Goal: Task Accomplishment & Management: Complete application form

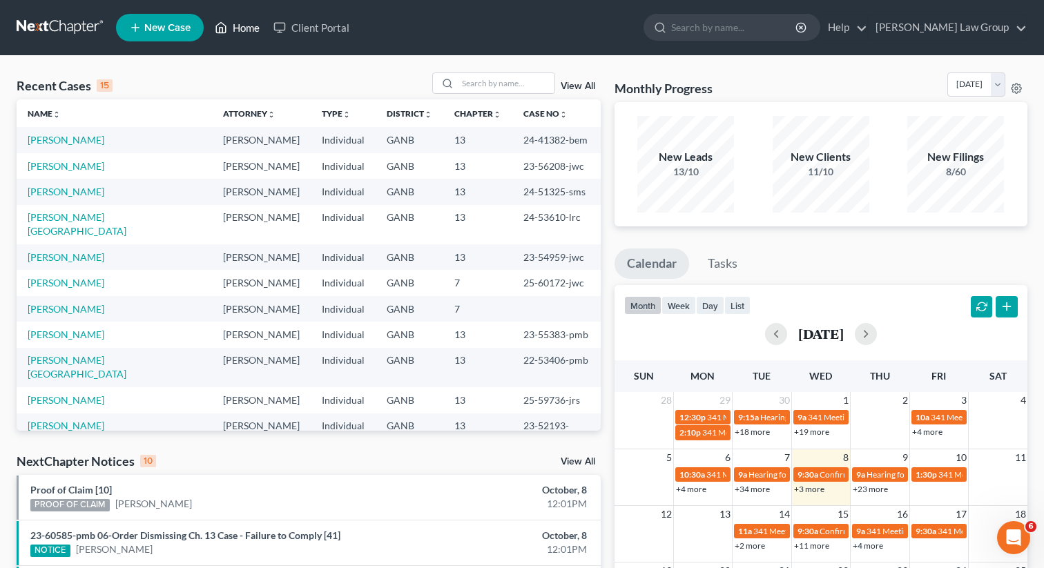
click at [238, 26] on link "Home" at bounding box center [237, 27] width 59 height 25
click at [495, 86] on input "search" at bounding box center [506, 83] width 97 height 20
type input "oswin"
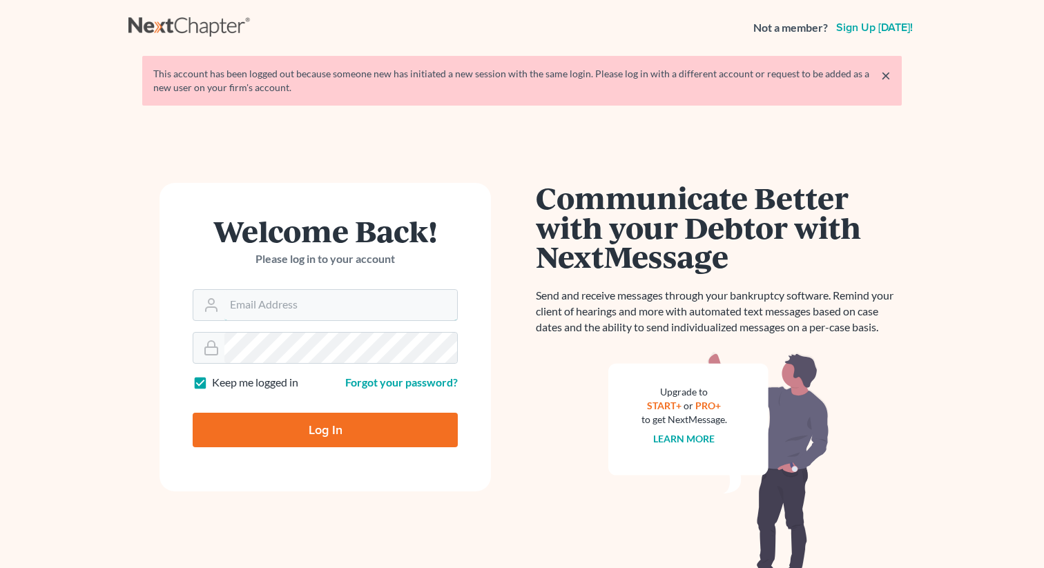
type input "lsaedi@saedilawgroup.com"
click at [296, 433] on input "Log In" at bounding box center [325, 430] width 265 height 35
type input "Thinking..."
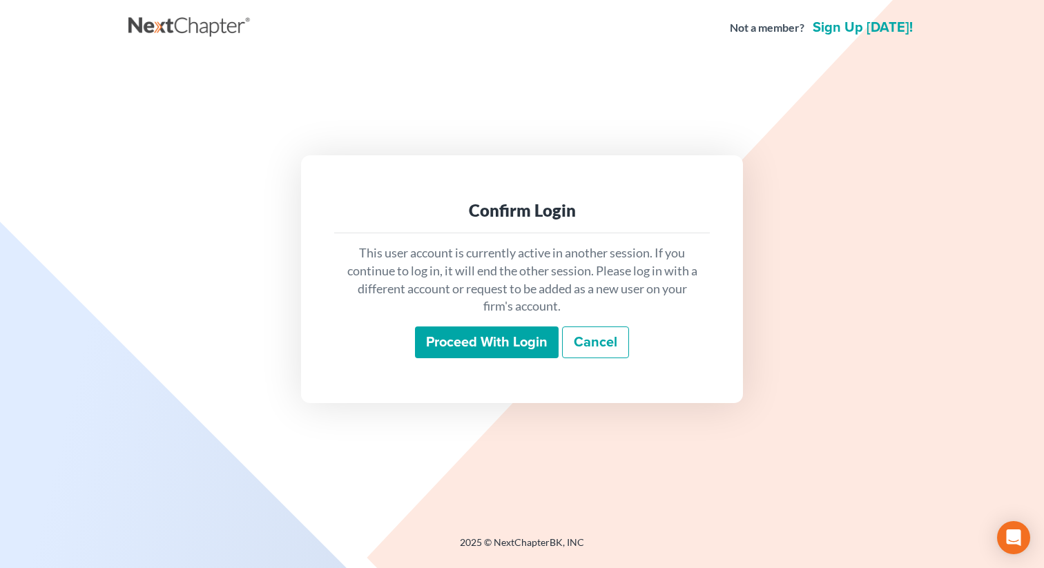
click at [525, 344] on input "Proceed with login" at bounding box center [487, 343] width 144 height 32
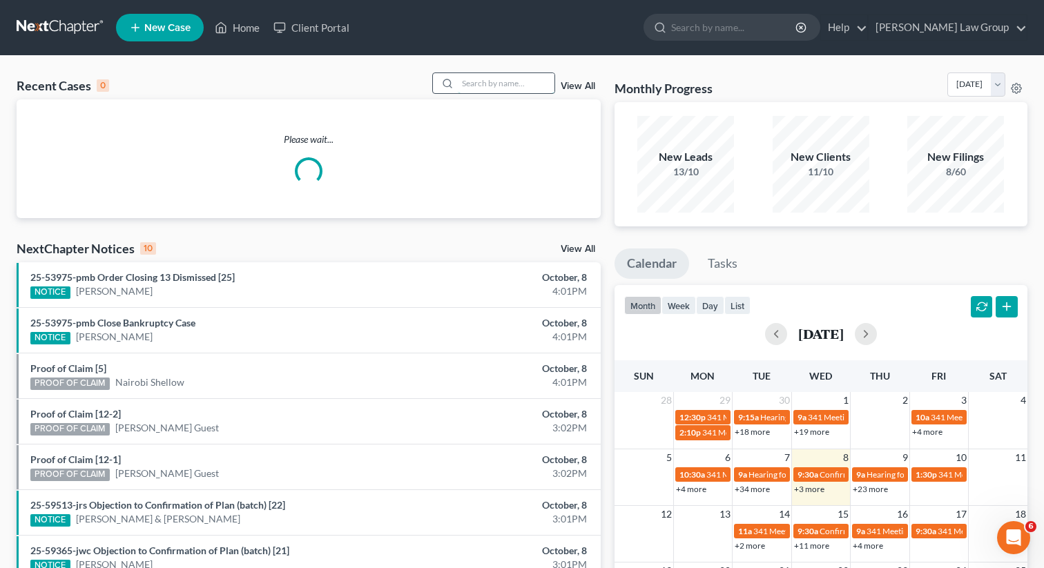
click at [479, 83] on input "search" at bounding box center [506, 83] width 97 height 20
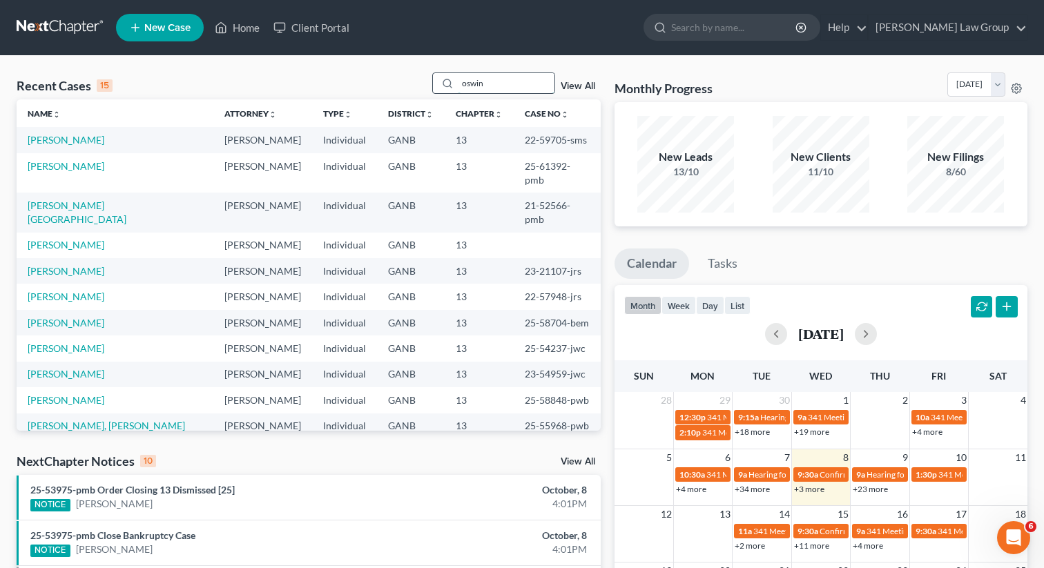
type input "oswin"
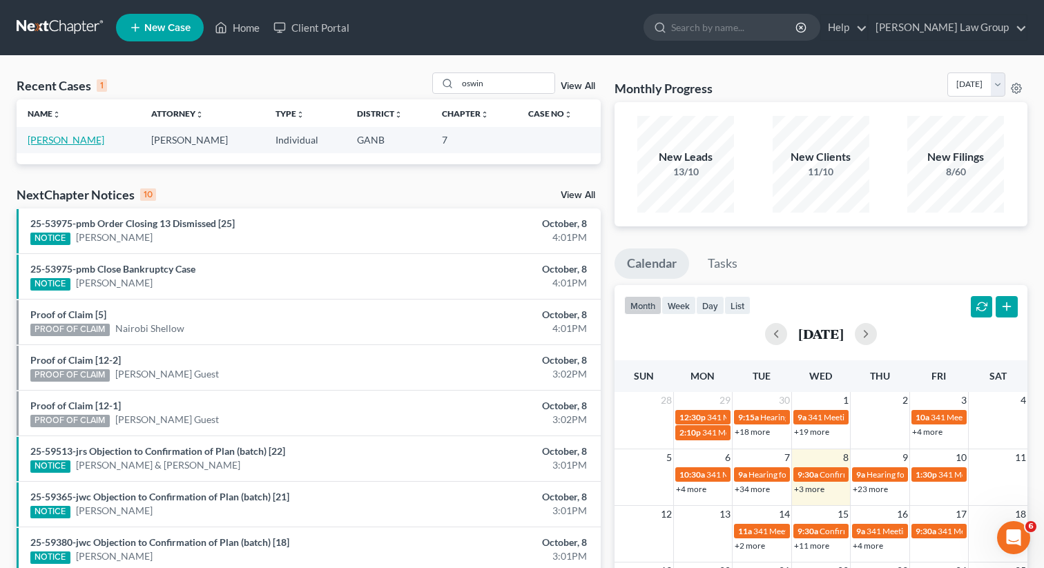
click at [50, 140] on link "Lopez, Oswin" at bounding box center [66, 140] width 77 height 12
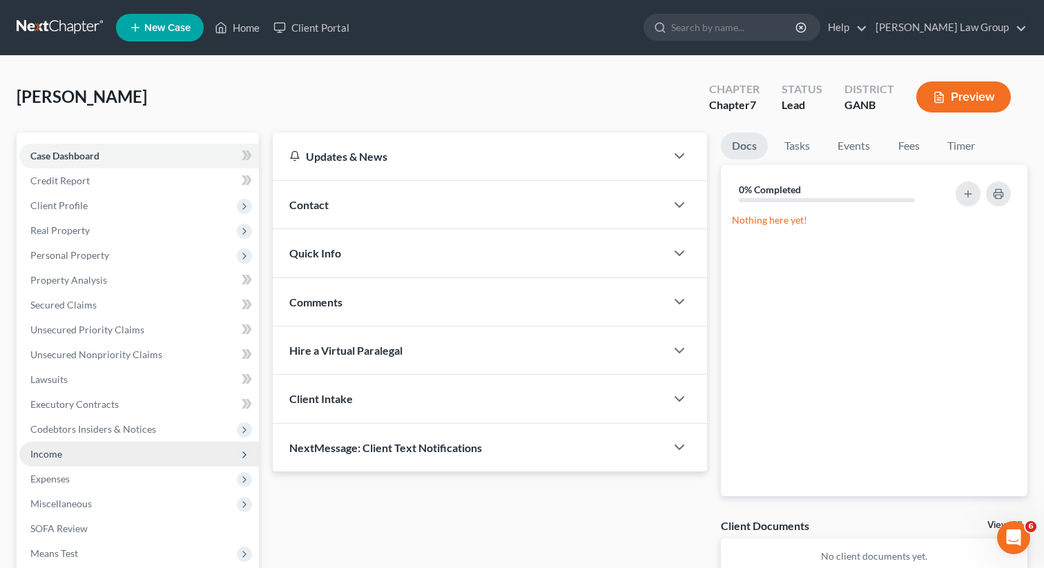
click at [58, 453] on span "Income" at bounding box center [46, 454] width 32 height 12
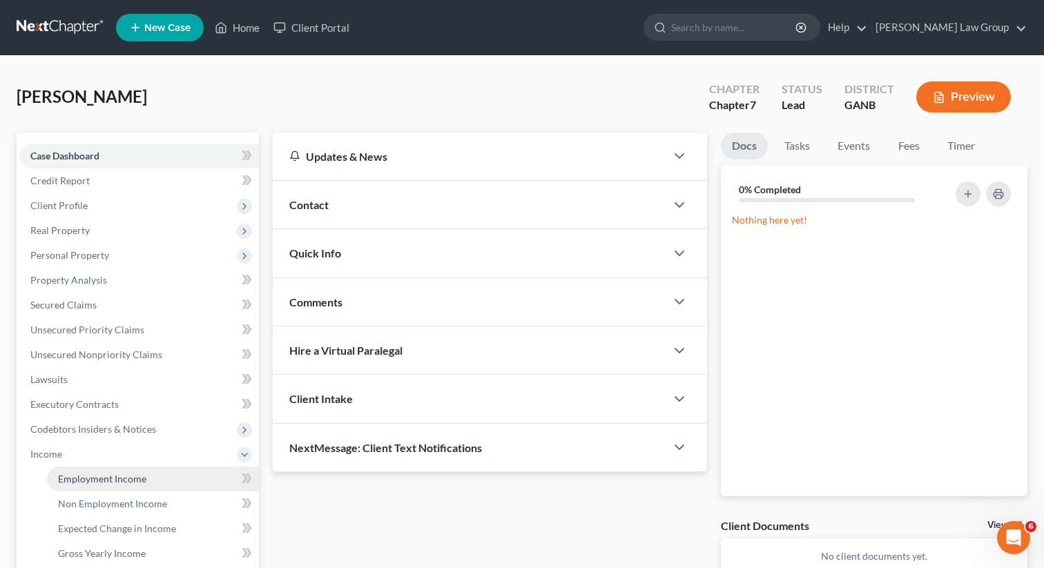
click at [116, 481] on span "Employment Income" at bounding box center [102, 479] width 88 height 12
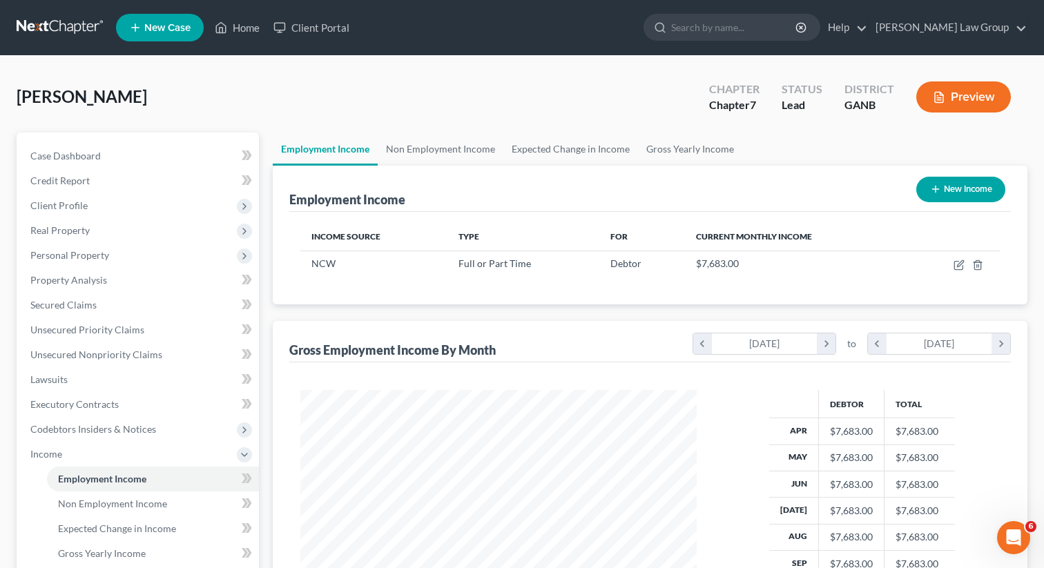
scroll to position [247, 424]
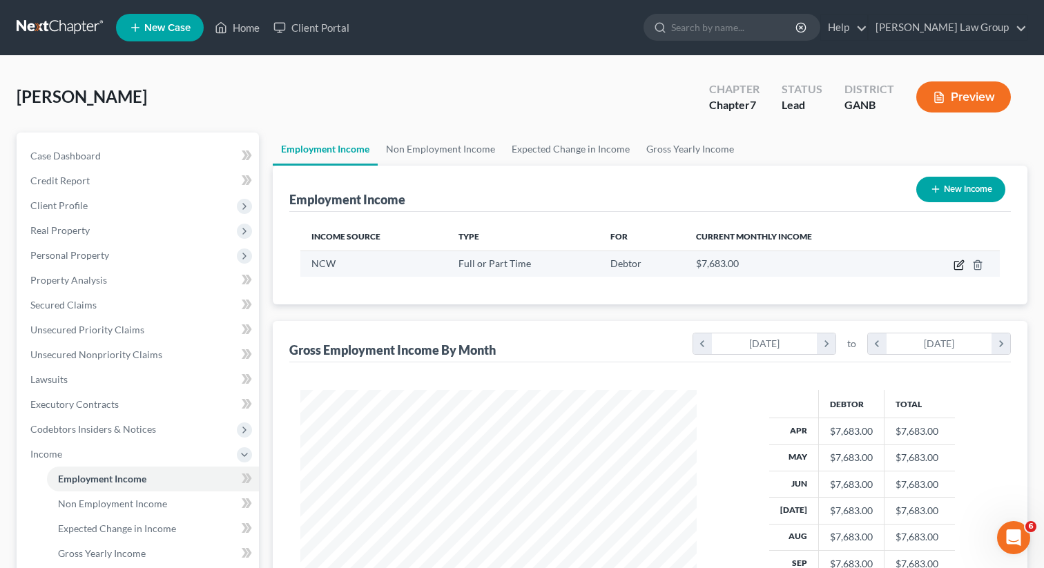
click at [956, 269] on icon "button" at bounding box center [959, 265] width 11 height 11
select select "0"
select select "15"
select select "3"
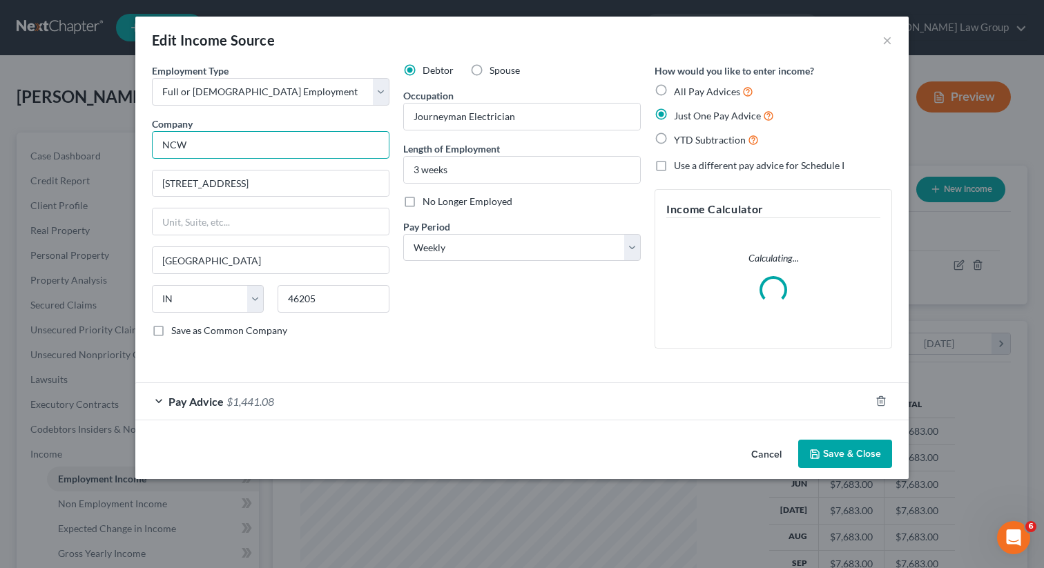
drag, startPoint x: 217, startPoint y: 151, endPoint x: 84, endPoint y: 113, distance: 137.7
click at [84, 113] on div "Edit Income Source × Employment Type * Select Full or Part Time Employment Self…" at bounding box center [522, 284] width 1044 height 568
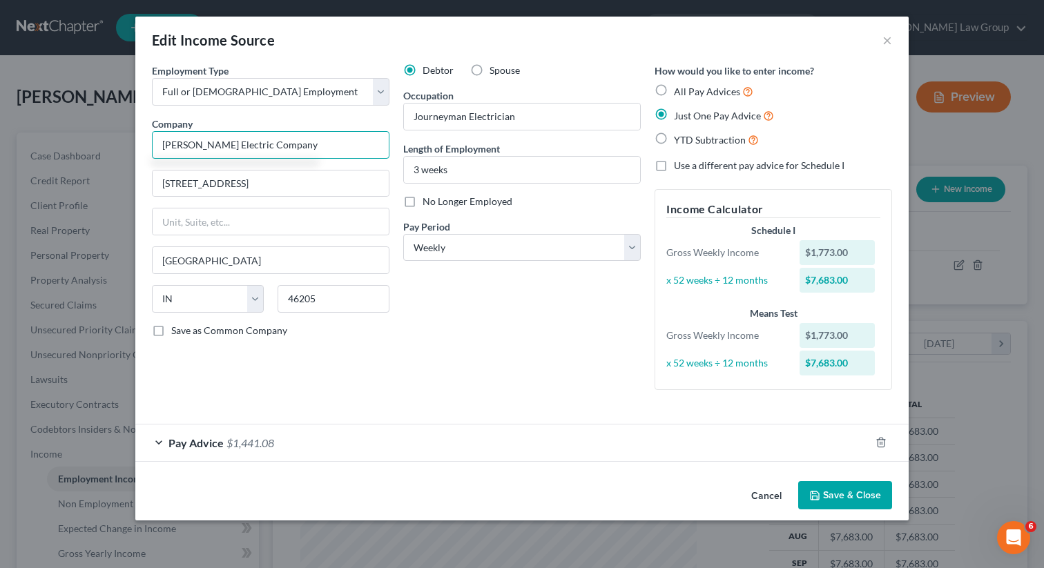
drag, startPoint x: 302, startPoint y: 145, endPoint x: 107, endPoint y: 138, distance: 194.9
click at [107, 138] on div "Edit Income Source × Employment Type * Select Full or Part Time Employment Self…" at bounding box center [522, 284] width 1044 height 568
type input "Wallace Electric Company"
click at [269, 182] on input "2500 E. 46th St." at bounding box center [271, 184] width 236 height 26
drag, startPoint x: 273, startPoint y: 180, endPoint x: 95, endPoint y: 164, distance: 178.3
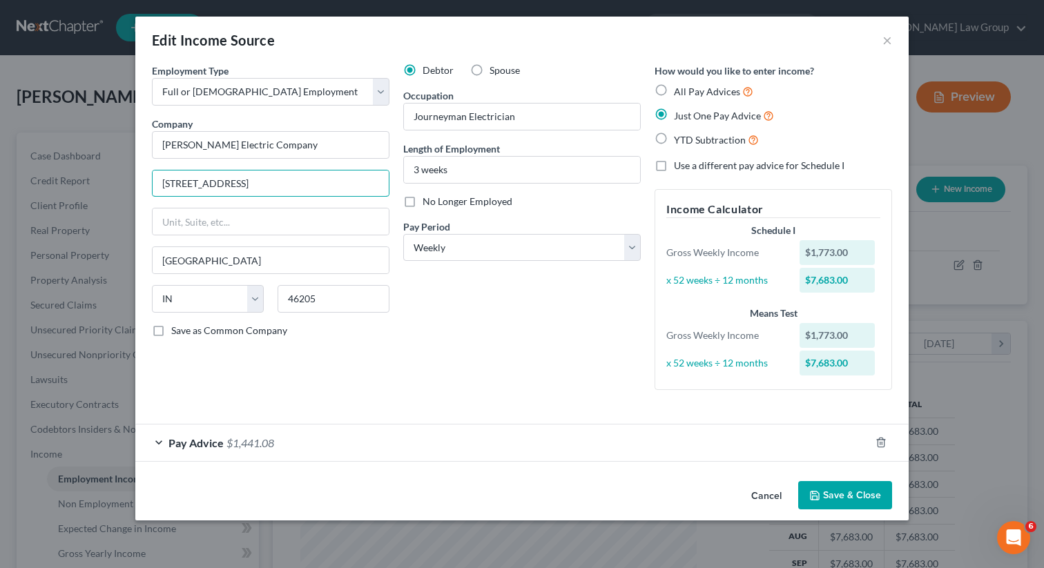
click at [95, 164] on div "Edit Income Source × Employment Type * Select Full or Part Time Employment Self…" at bounding box center [522, 284] width 1044 height 568
paste input "163 Ernest Biles Dr"
type input "163 Ernest Biles Dr"
drag, startPoint x: 337, startPoint y: 311, endPoint x: 258, endPoint y: 291, distance: 81.1
click at [258, 291] on div "State AL AK AR AZ CA CO CT DE DC FL GA GU HI ID IL IN IA KS KY LA ME MD MA MI M…" at bounding box center [270, 304] width 251 height 39
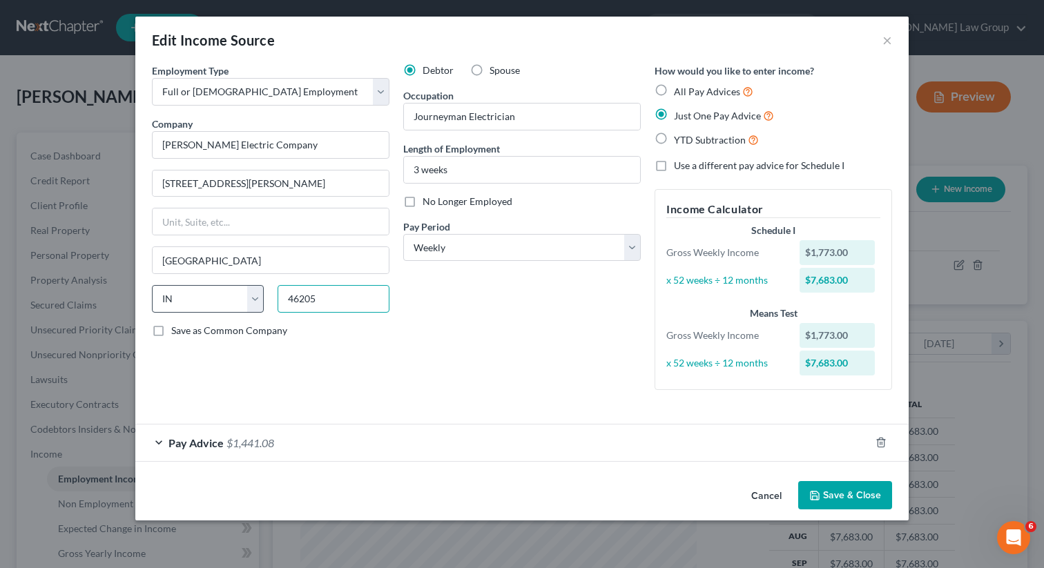
paste input "30233"
type input "30233"
click at [512, 314] on div "Debtor Spouse Occupation Journeyman Electrician Length of Employment 3 weeks No…" at bounding box center [521, 233] width 251 height 338
type input "Jackson"
select select "10"
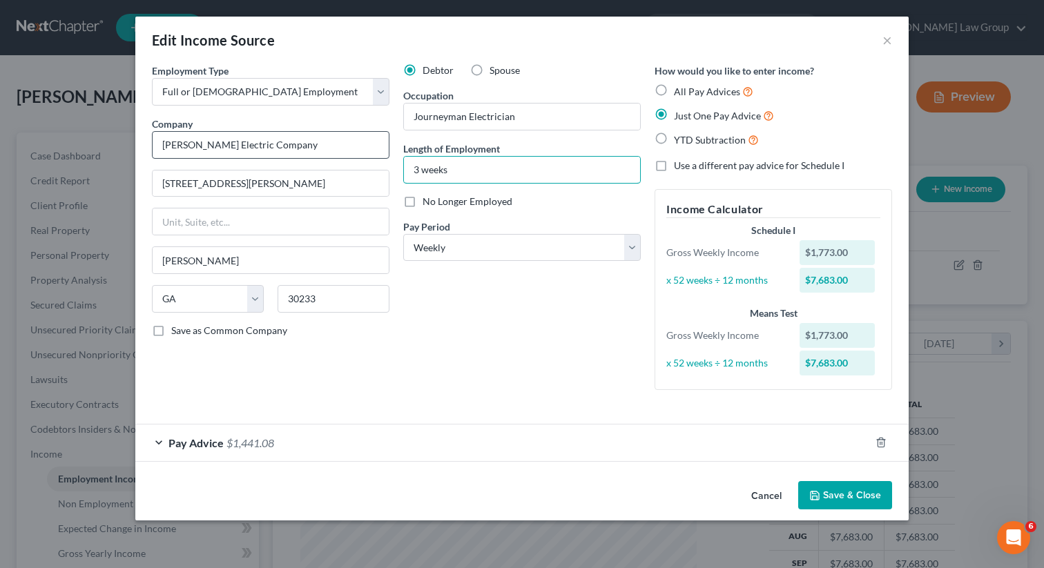
drag, startPoint x: 450, startPoint y: 160, endPoint x: 379, endPoint y: 144, distance: 72.2
click at [379, 144] on div "Employment Type * Select Full or Part Time Employment Self Employment Company *…" at bounding box center [522, 238] width 754 height 349
type input "1 week"
click at [173, 446] on span "Pay Advice" at bounding box center [196, 442] width 55 height 13
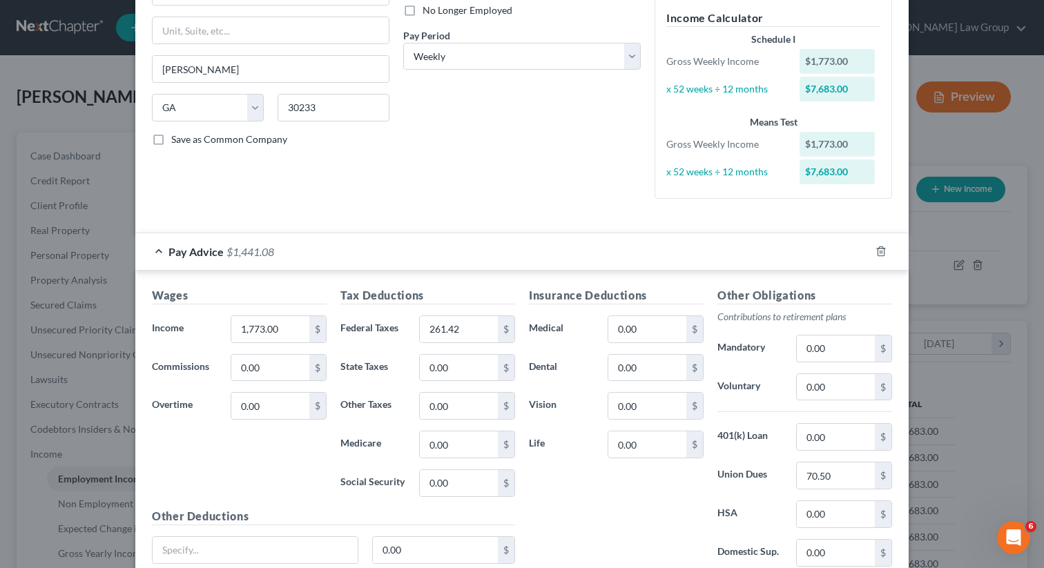
scroll to position [222, 0]
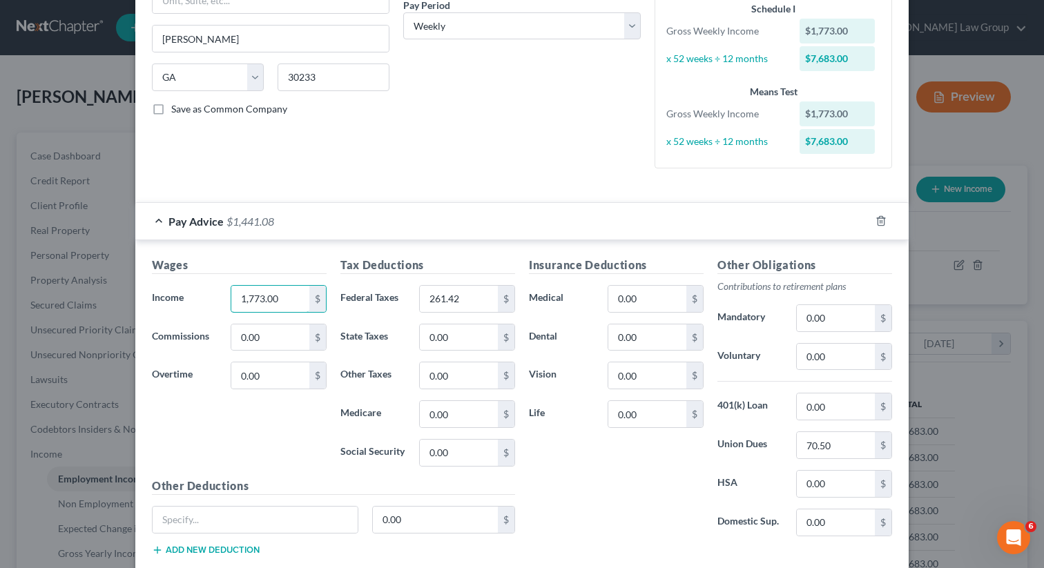
drag, startPoint x: 294, startPoint y: 304, endPoint x: 94, endPoint y: 301, distance: 200.3
click at [94, 301] on div "Edit Income Source × Employment Type * Select Full or Part Time Employment Self…" at bounding box center [522, 284] width 1044 height 568
drag, startPoint x: 271, startPoint y: 299, endPoint x: 214, endPoint y: 291, distance: 57.8
click at [214, 291] on div "Income * 1,773.00 $" at bounding box center [239, 299] width 189 height 28
type input "1,120"
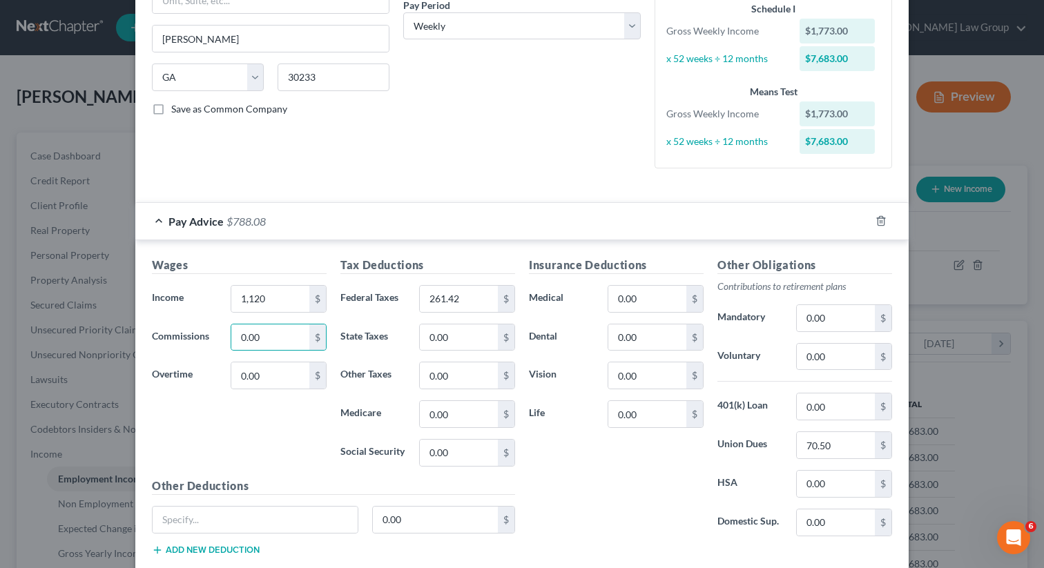
click at [474, 174] on div "Debtor Spouse Occupation Journeyman Electrician Length of Employment 1 week No …" at bounding box center [521, 11] width 251 height 338
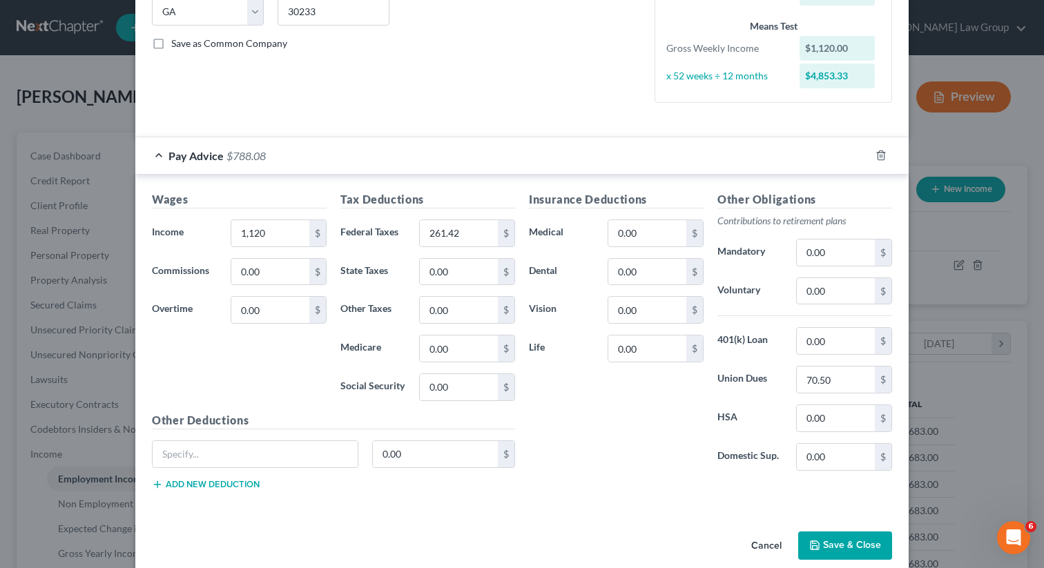
scroll to position [307, 0]
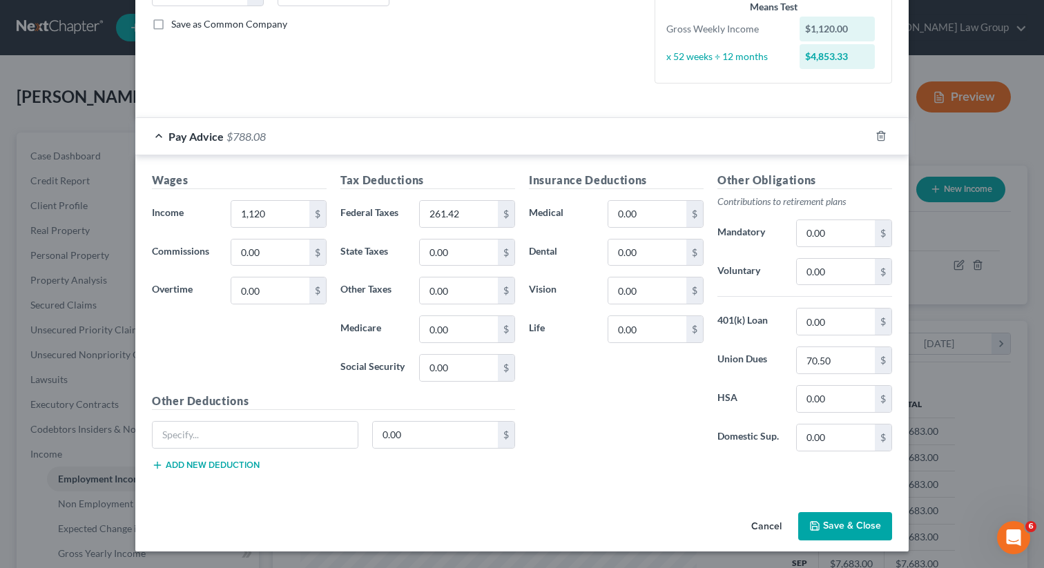
click at [829, 537] on button "Save & Close" at bounding box center [845, 526] width 94 height 29
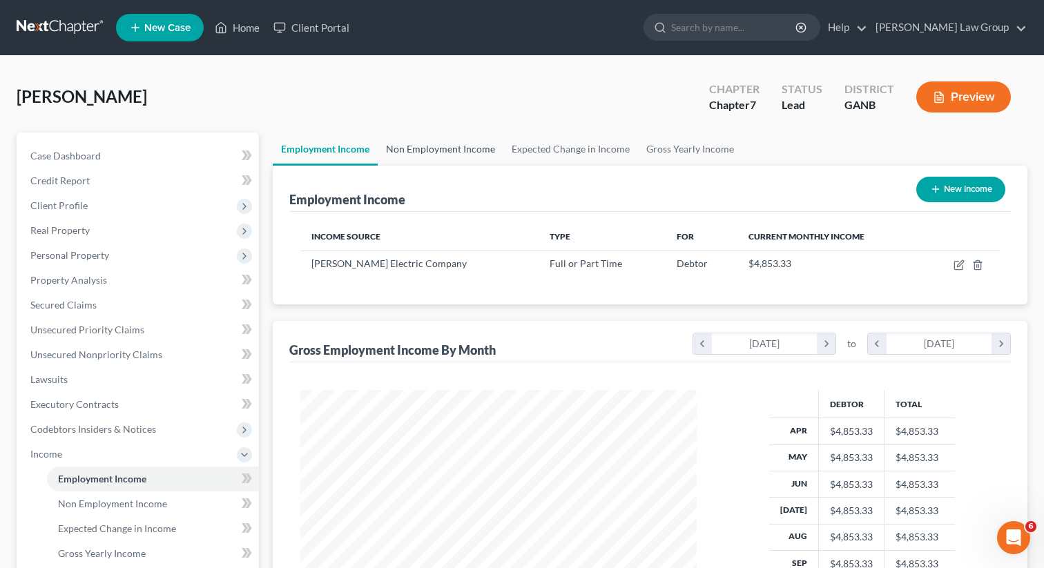
click at [402, 140] on link "Non Employment Income" at bounding box center [441, 149] width 126 height 33
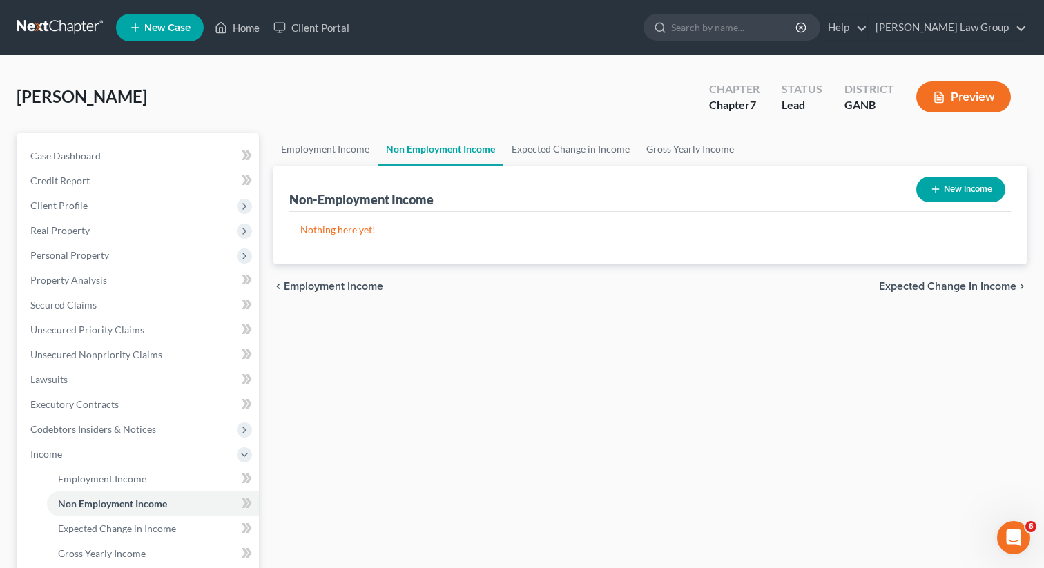
click at [271, 179] on div "Employment Income Non Employment Income Expected Change in Income Gross Yearly …" at bounding box center [650, 469] width 769 height 673
click at [315, 142] on link "Employment Income" at bounding box center [325, 149] width 105 height 33
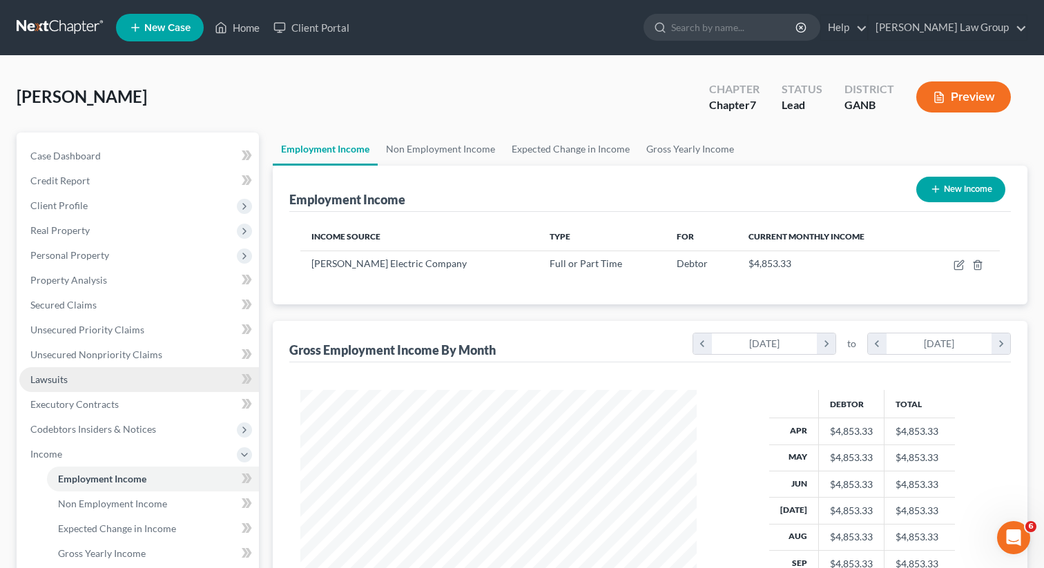
scroll to position [7, 0]
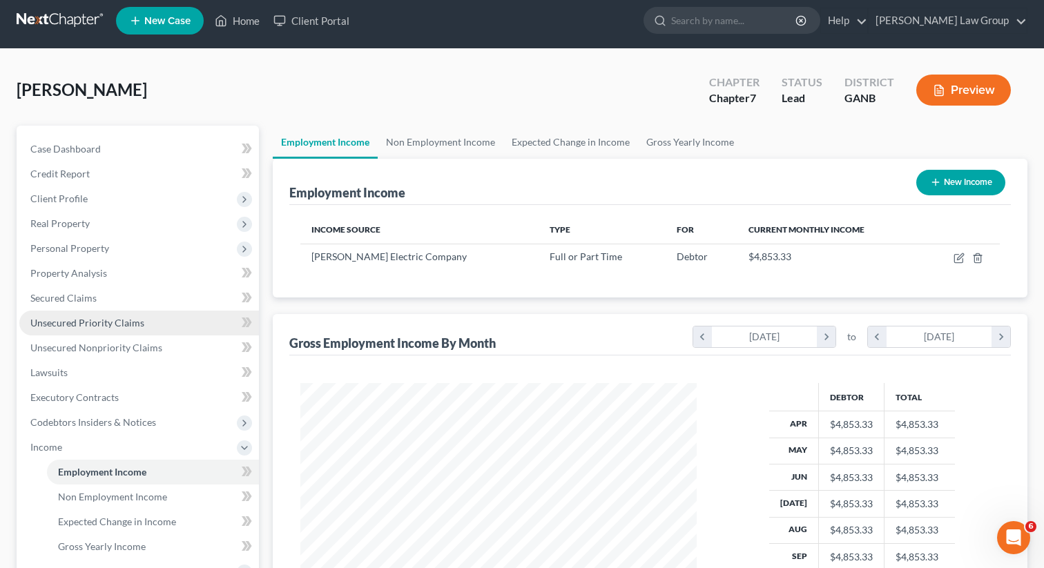
click at [102, 319] on span "Unsecured Priority Claims" at bounding box center [87, 323] width 114 height 12
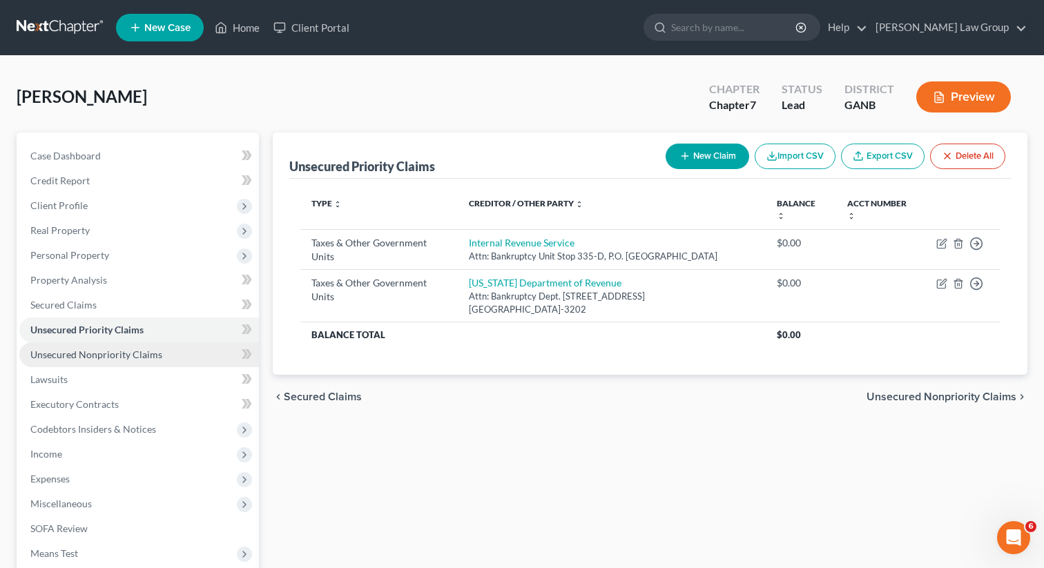
click at [87, 356] on span "Unsecured Nonpriority Claims" at bounding box center [96, 355] width 132 height 12
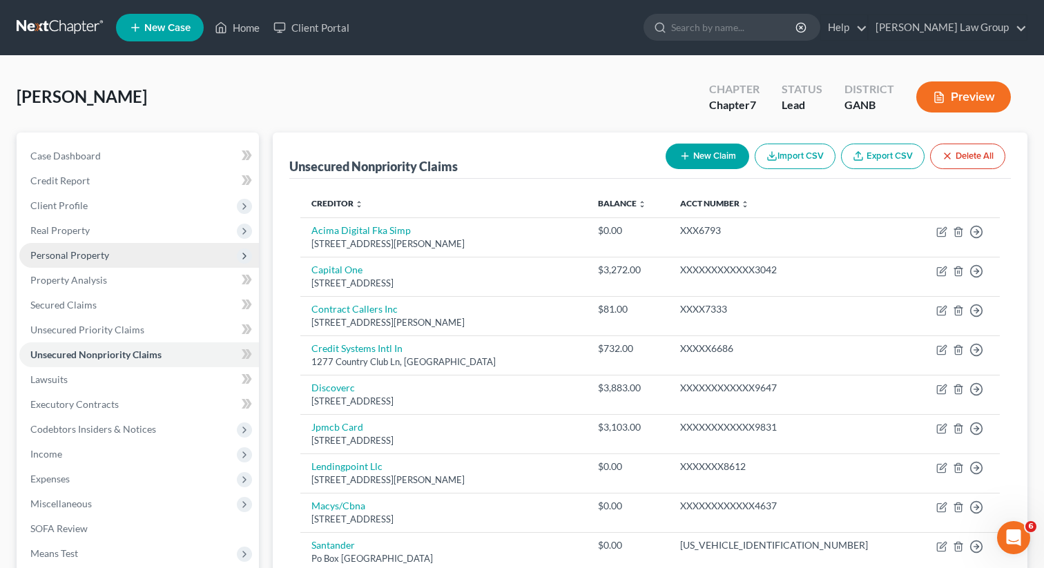
click at [100, 249] on span "Personal Property" at bounding box center [69, 255] width 79 height 12
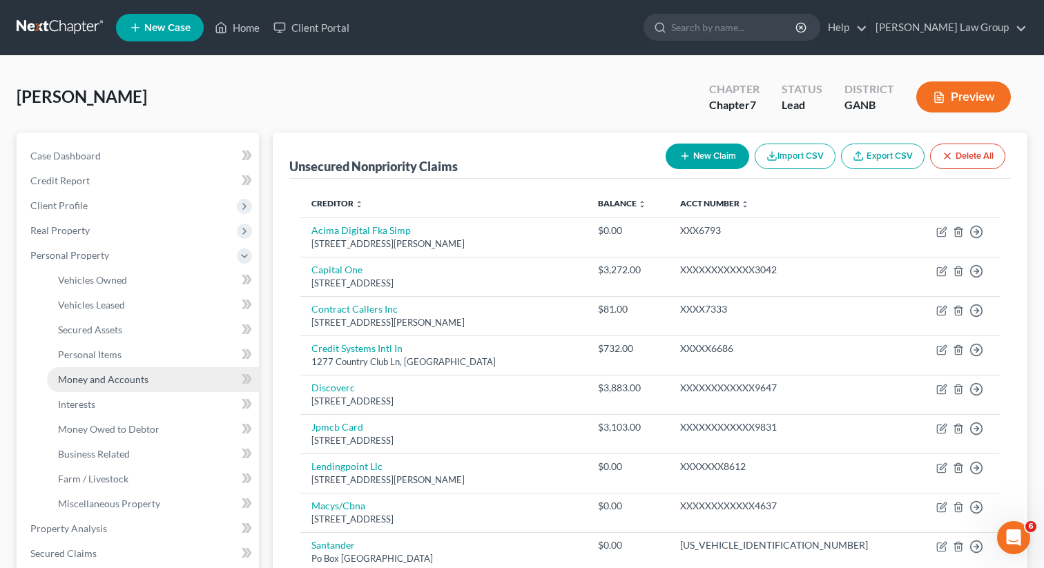
click at [109, 382] on span "Money and Accounts" at bounding box center [103, 380] width 90 height 12
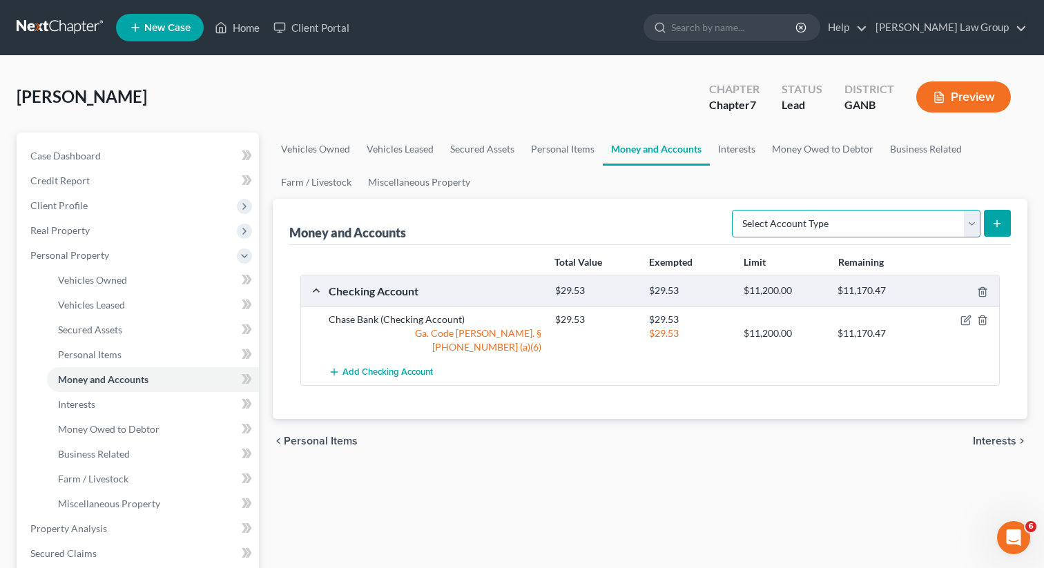
click at [856, 218] on select "Select Account Type Brokerage Cash on Hand Certificates of Deposit Checking Acc…" at bounding box center [856, 224] width 249 height 28
select select "savings"
click at [735, 210] on select "Select Account Type Brokerage Cash on Hand Certificates of Deposit Checking Acc…" at bounding box center [856, 224] width 249 height 28
click at [991, 211] on button "submit" at bounding box center [997, 223] width 27 height 27
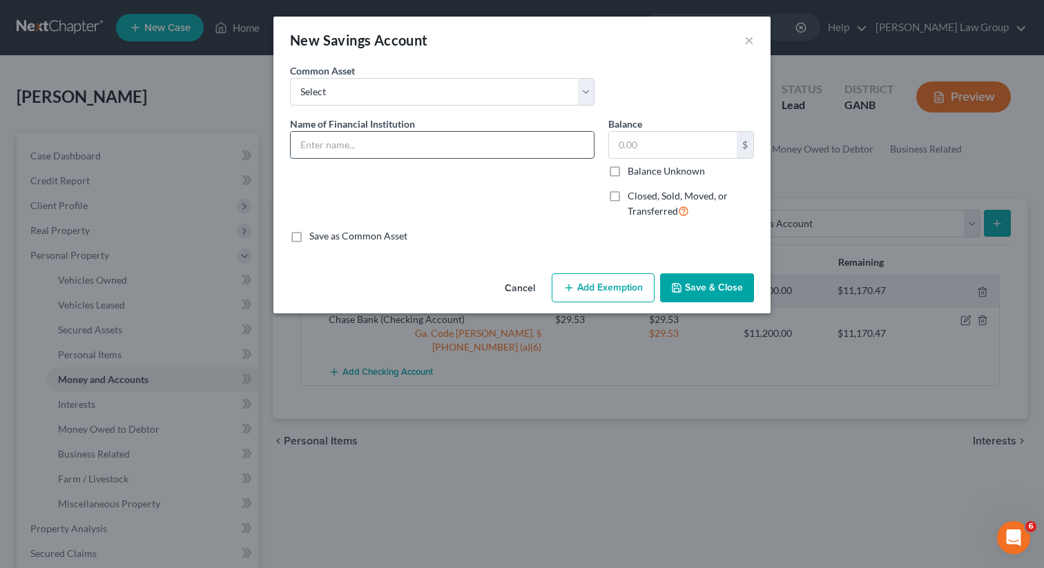
click at [361, 153] on input "text" at bounding box center [442, 145] width 303 height 26
type input "Lending Club"
drag, startPoint x: 678, startPoint y: 142, endPoint x: 565, endPoint y: 128, distance: 113.3
click at [565, 128] on div "Name of Financial Institution * Lending Club Balance 18.72 $ Balance Unknown Ba…" at bounding box center [522, 173] width 478 height 113
type input "18.72"
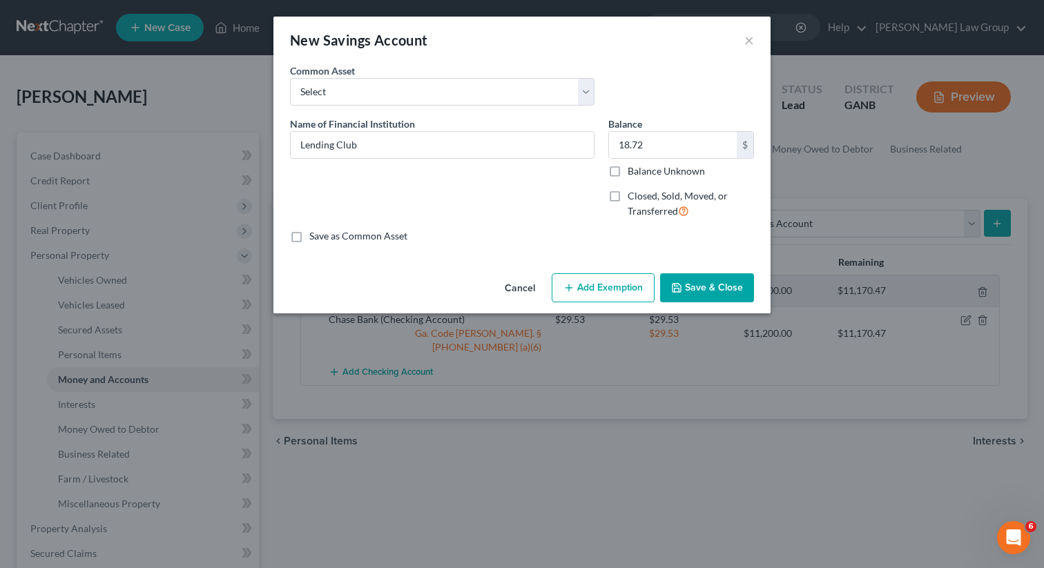
click at [585, 303] on div "Cancel Add Exemption Save & Close" at bounding box center [521, 291] width 497 height 46
click at [580, 287] on button "Add Exemption" at bounding box center [603, 287] width 103 height 29
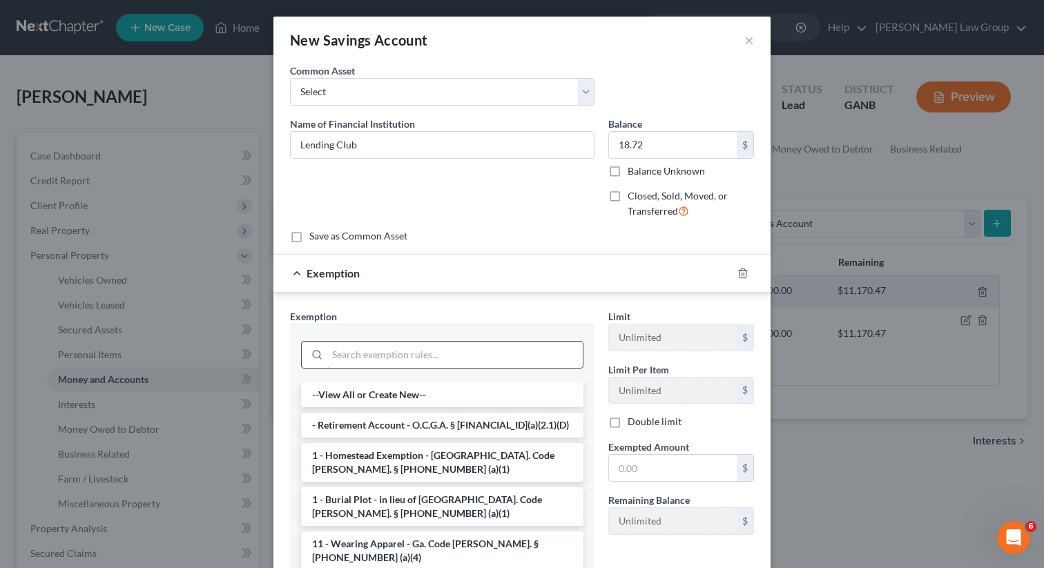
click at [354, 355] on input "search" at bounding box center [455, 355] width 256 height 26
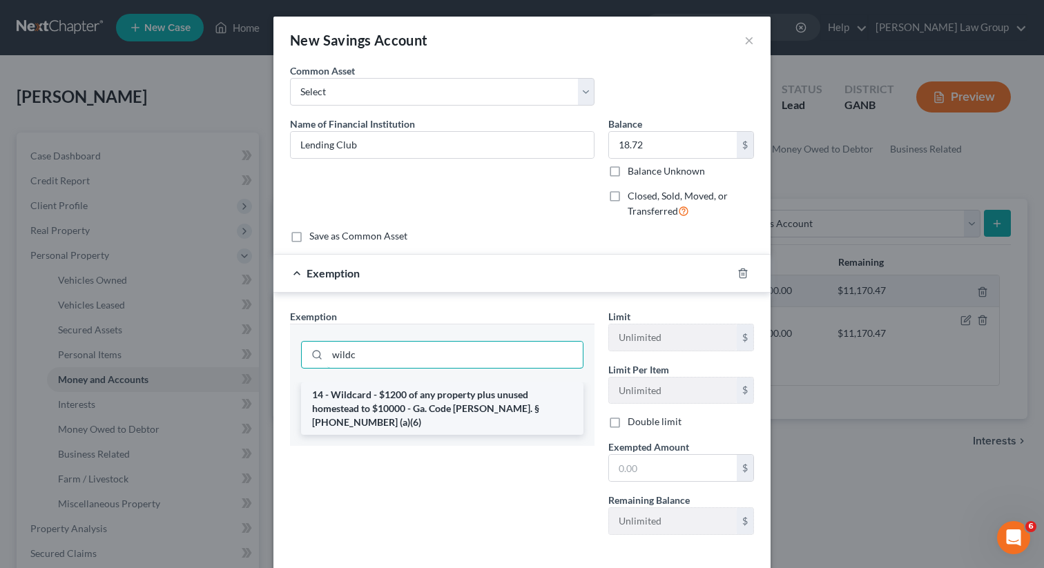
type input "wildc"
click at [390, 420] on li "14 - Wildcard - $1200 of any property plus unused homestead to $10000 - Ga. Cod…" at bounding box center [442, 409] width 282 height 52
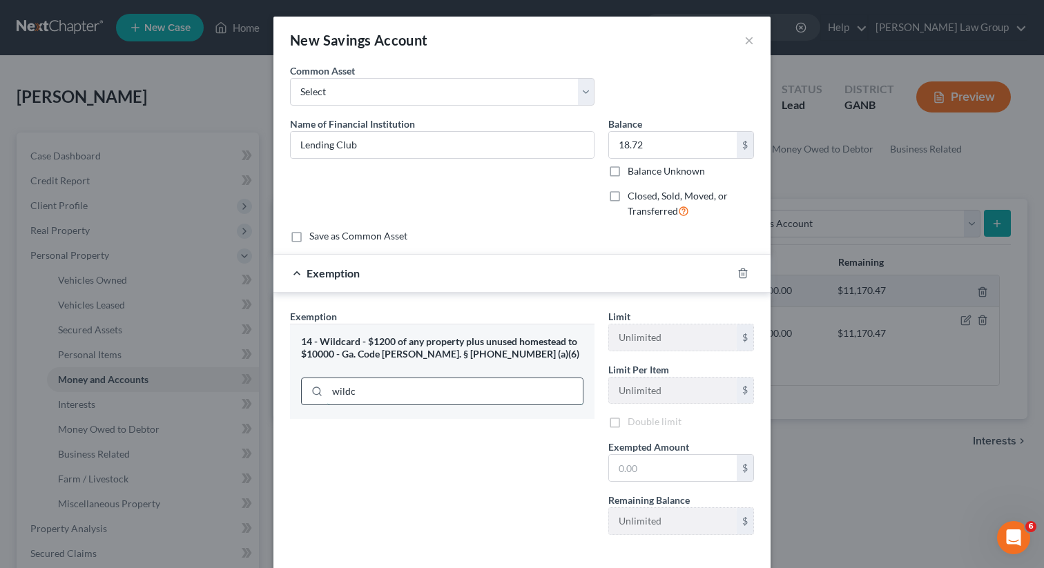
click at [389, 399] on input "wildc" at bounding box center [455, 391] width 256 height 26
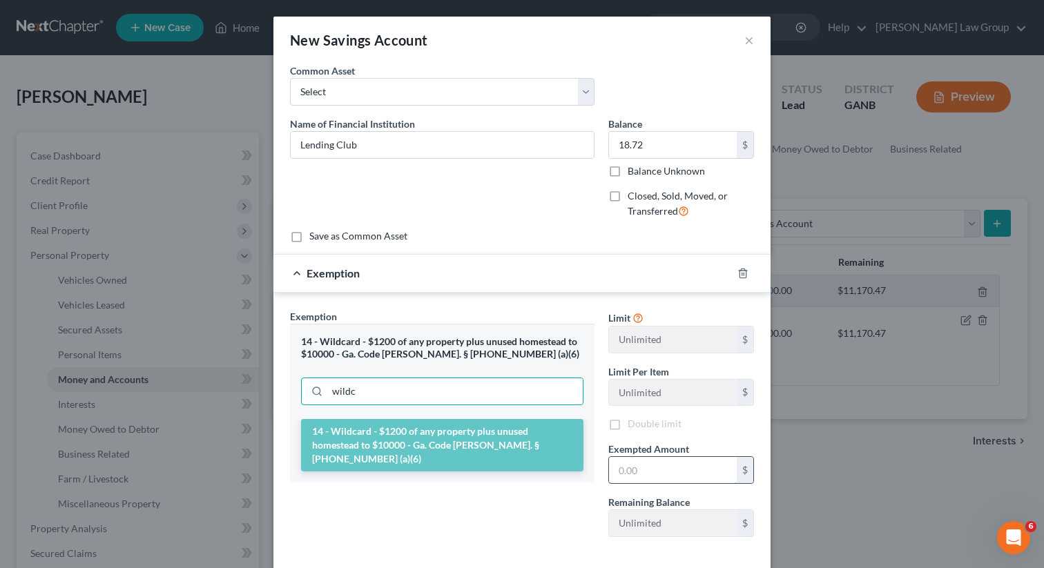
click at [655, 483] on div "Limit Unlimited $ Limit Per Item Unlimited $ Double limit Exempted Amount * $ R…" at bounding box center [682, 428] width 160 height 239
click at [651, 474] on input "text" at bounding box center [673, 470] width 128 height 26
paste input "18.72"
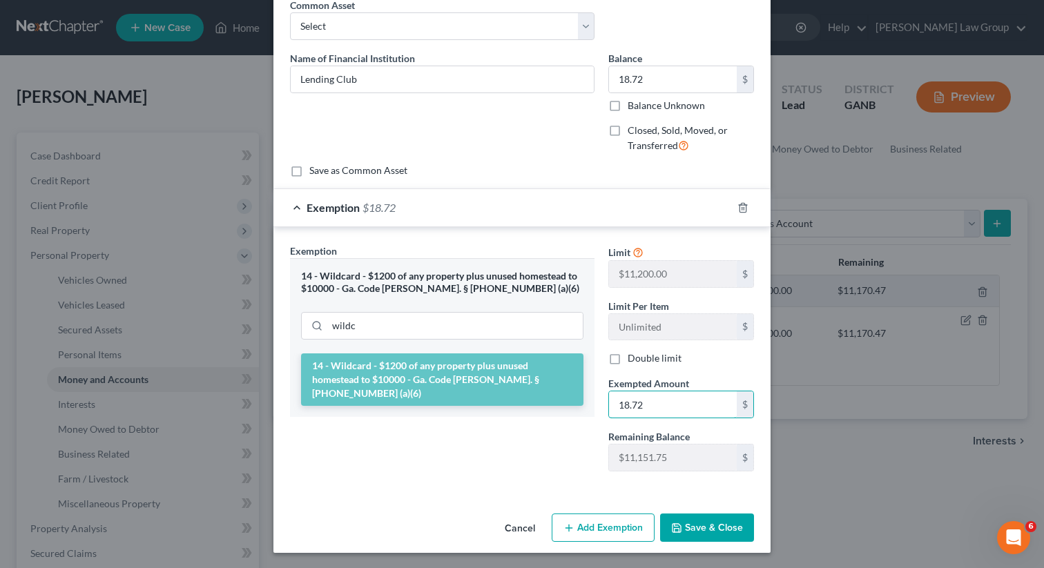
scroll to position [67, 0]
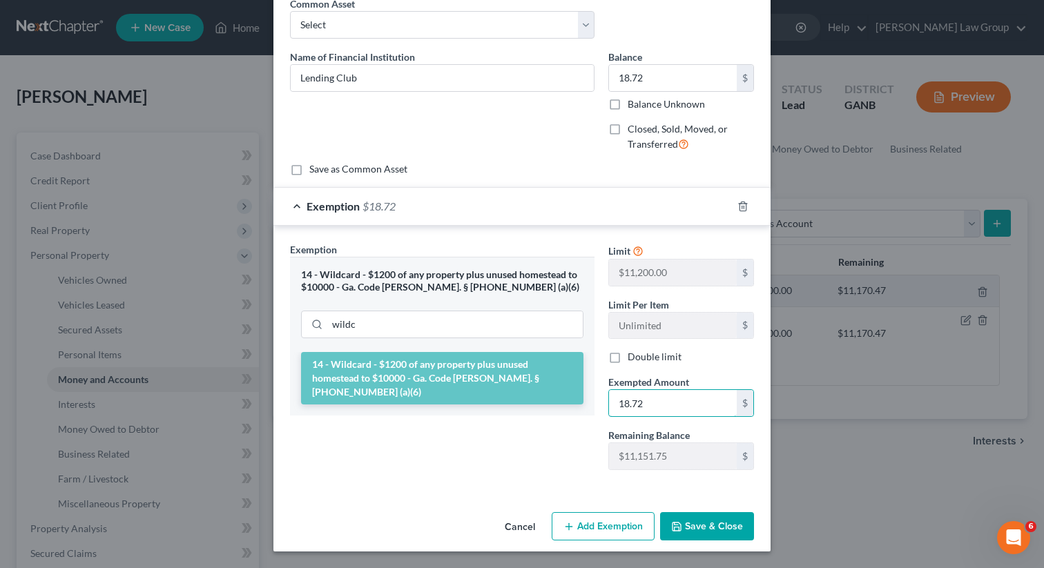
type input "18.72"
click at [706, 526] on button "Save & Close" at bounding box center [707, 526] width 94 height 29
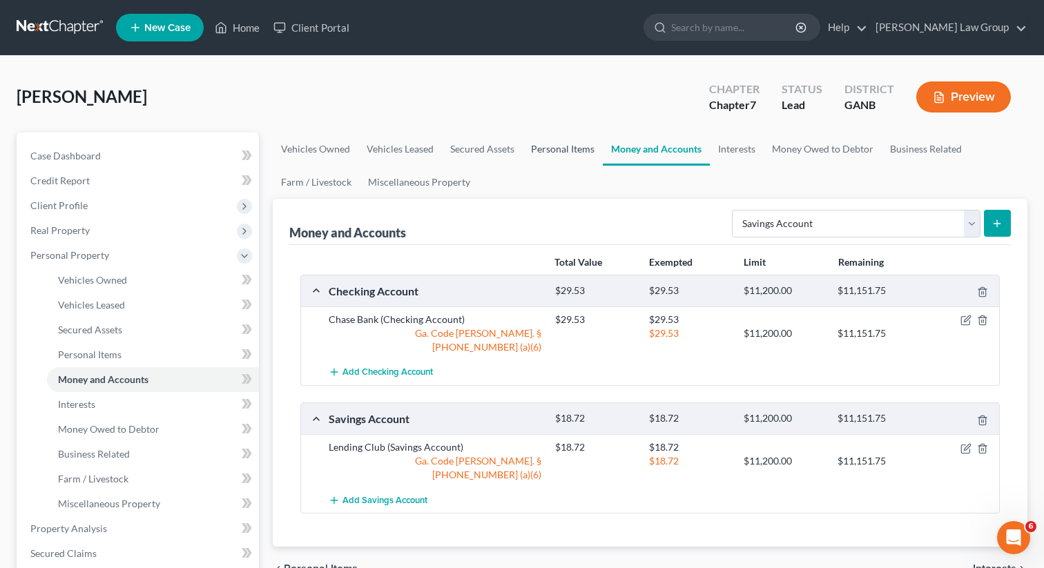
click at [553, 146] on link "Personal Items" at bounding box center [563, 149] width 80 height 33
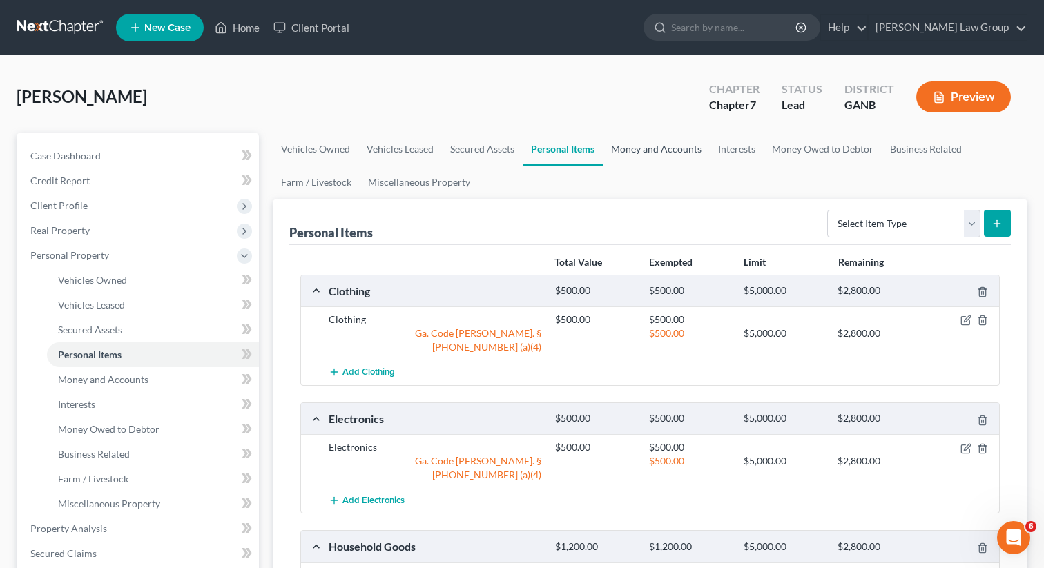
click at [677, 157] on link "Money and Accounts" at bounding box center [656, 149] width 107 height 33
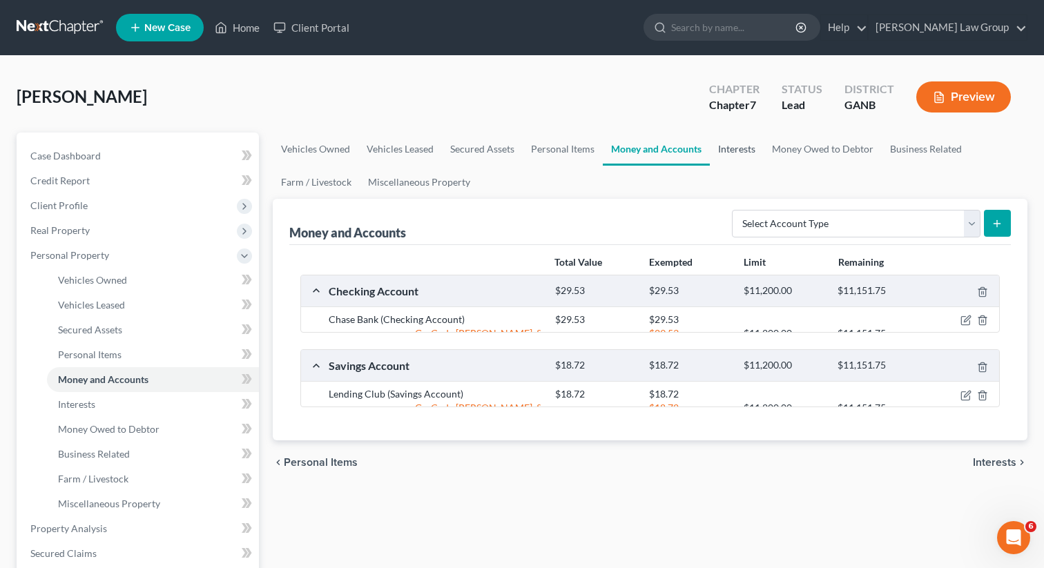
click at [742, 146] on link "Interests" at bounding box center [737, 149] width 54 height 33
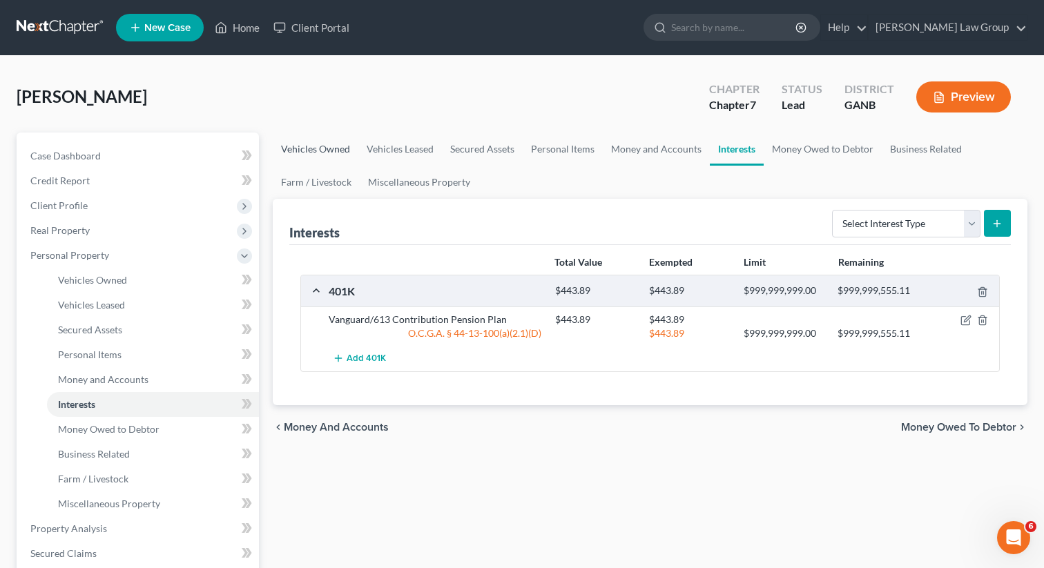
click at [302, 144] on link "Vehicles Owned" at bounding box center [316, 149] width 86 height 33
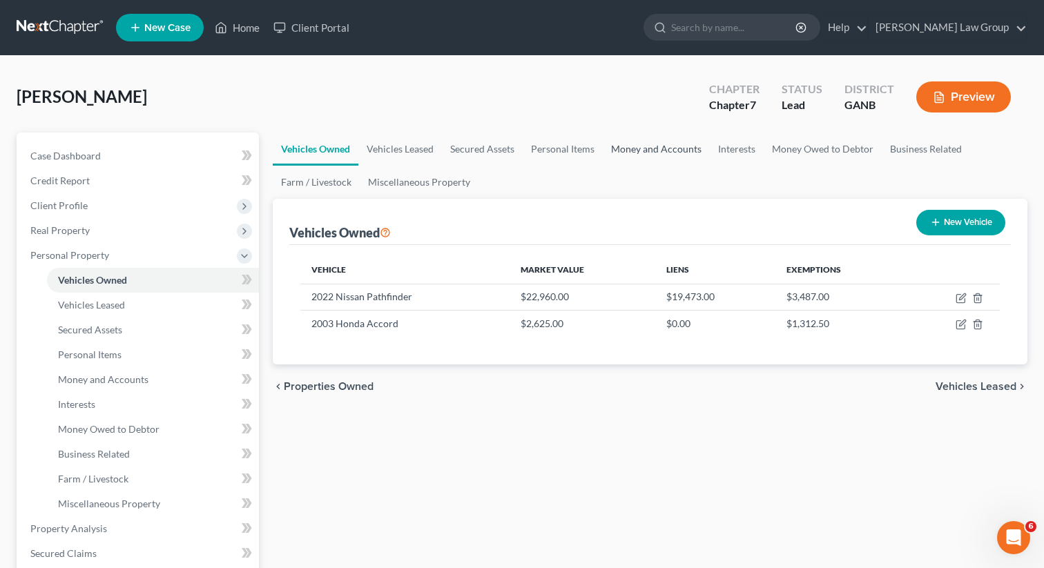
click at [686, 157] on link "Money and Accounts" at bounding box center [656, 149] width 107 height 33
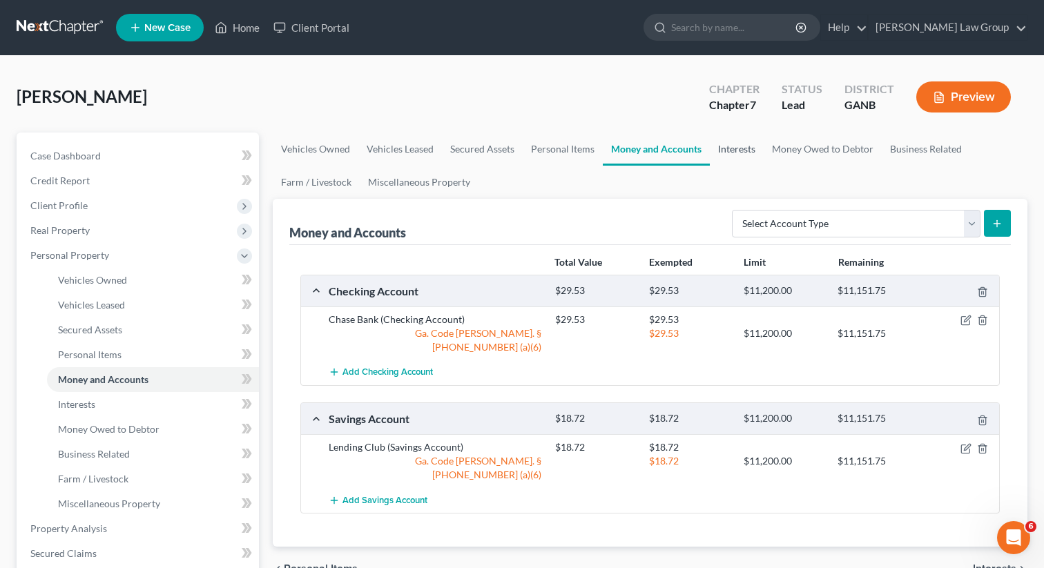
click at [729, 136] on link "Interests" at bounding box center [737, 149] width 54 height 33
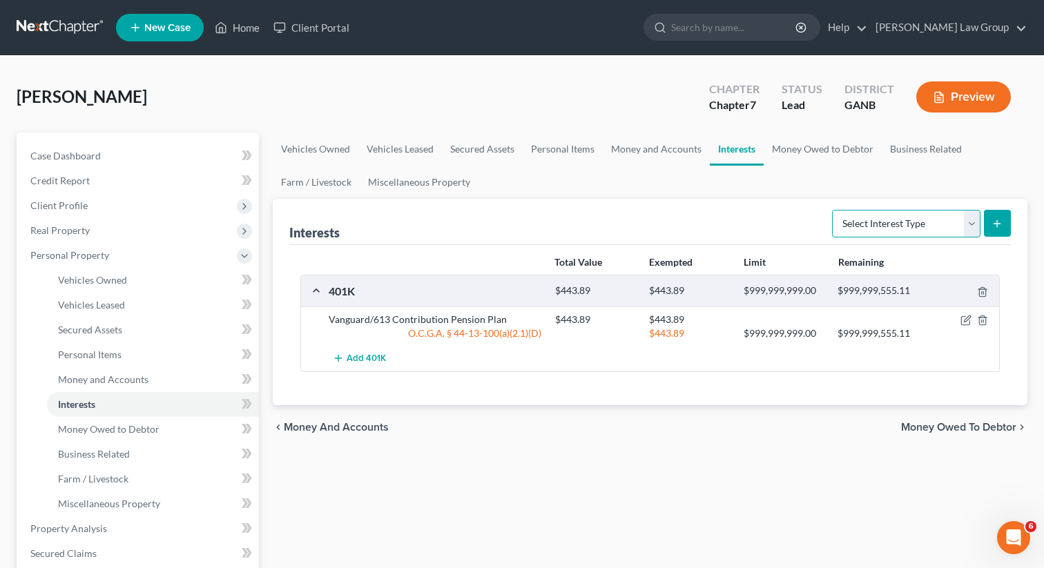
click at [901, 225] on select "Select Interest Type 401K Annuity Bond Education IRA Government Bond Government…" at bounding box center [906, 224] width 148 height 28
select select "stock"
click at [834, 210] on select "Select Interest Type 401K Annuity Bond Education IRA Government Bond Government…" at bounding box center [906, 224] width 148 height 28
click at [1003, 233] on button "submit" at bounding box center [997, 223] width 27 height 27
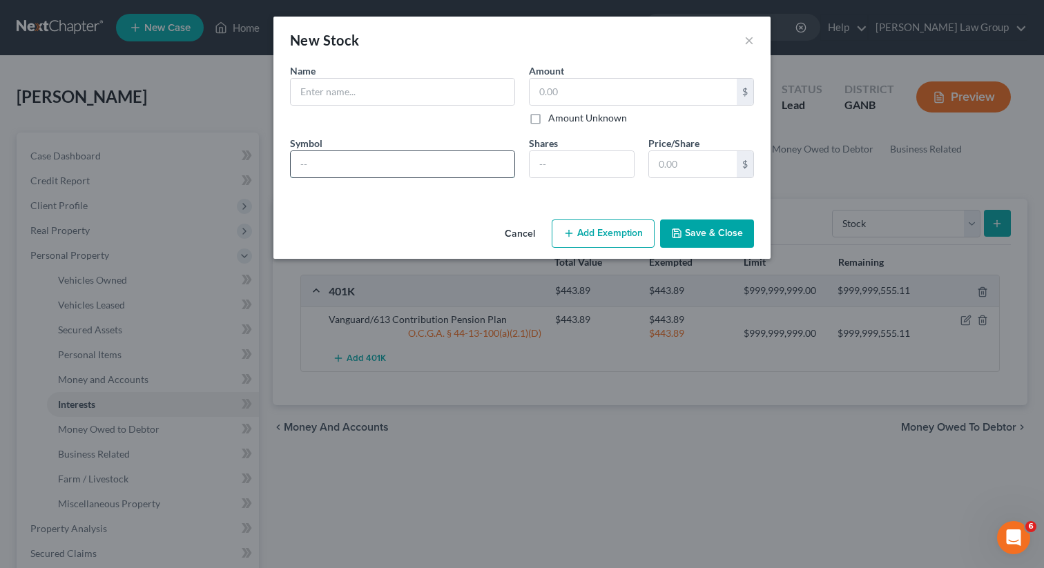
click at [388, 171] on input "text" at bounding box center [403, 164] width 224 height 26
click at [338, 89] on input "text" at bounding box center [403, 92] width 224 height 26
type input "GE"
click at [321, 166] on input "text" at bounding box center [403, 164] width 224 height 26
type input "GE"
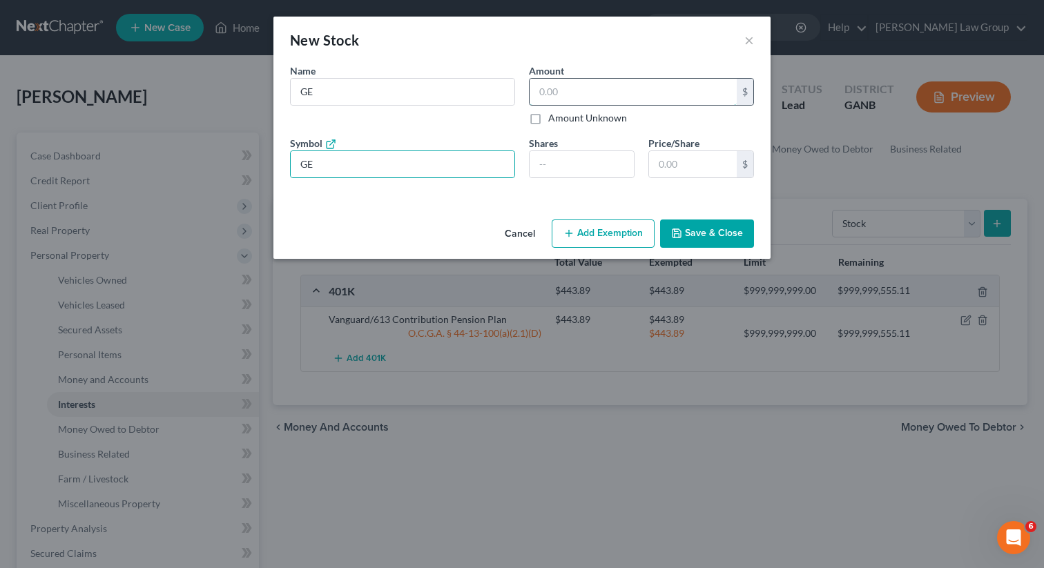
click at [565, 99] on input "text" at bounding box center [633, 92] width 207 height 26
type input "10.00"
click at [582, 161] on input "number" at bounding box center [582, 164] width 104 height 26
type input ".3397"
click at [623, 237] on button "Add Exemption" at bounding box center [603, 234] width 103 height 29
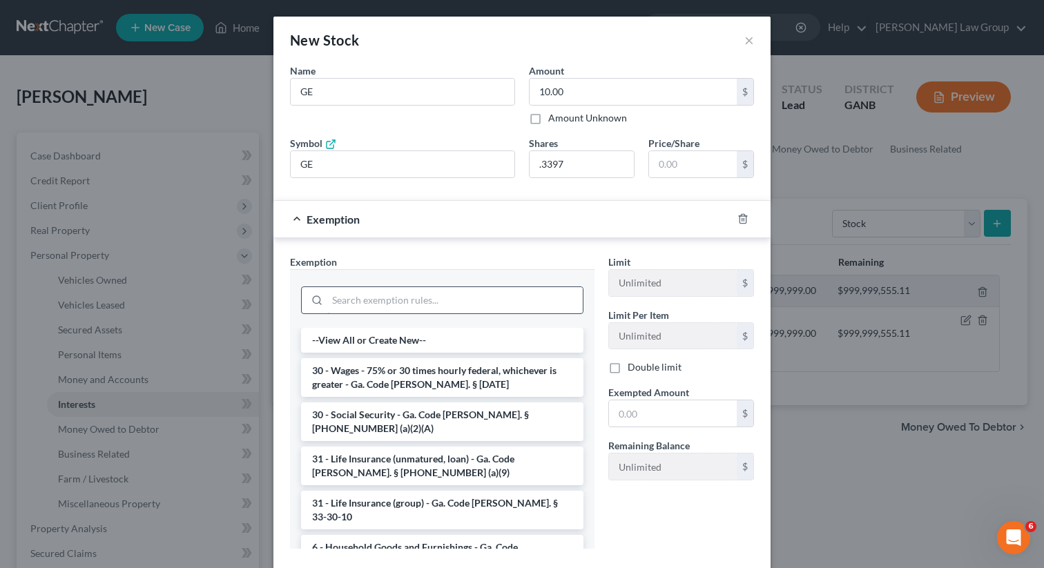
click at [484, 305] on input "search" at bounding box center [455, 300] width 256 height 26
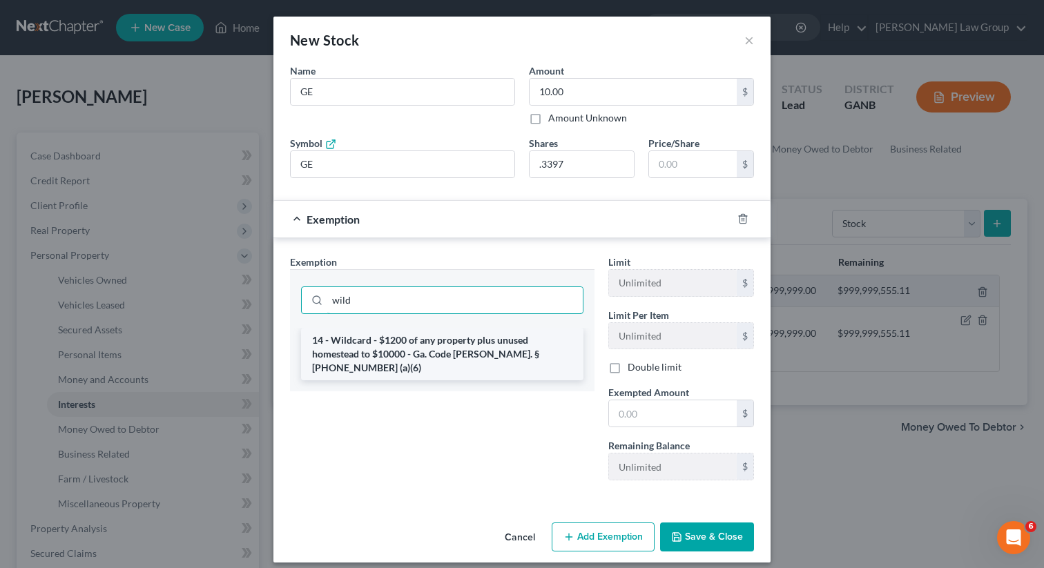
type input "wild"
click at [499, 354] on li "14 - Wildcard - $1200 of any property plus unused homestead to $10000 - Ga. Cod…" at bounding box center [442, 354] width 282 height 52
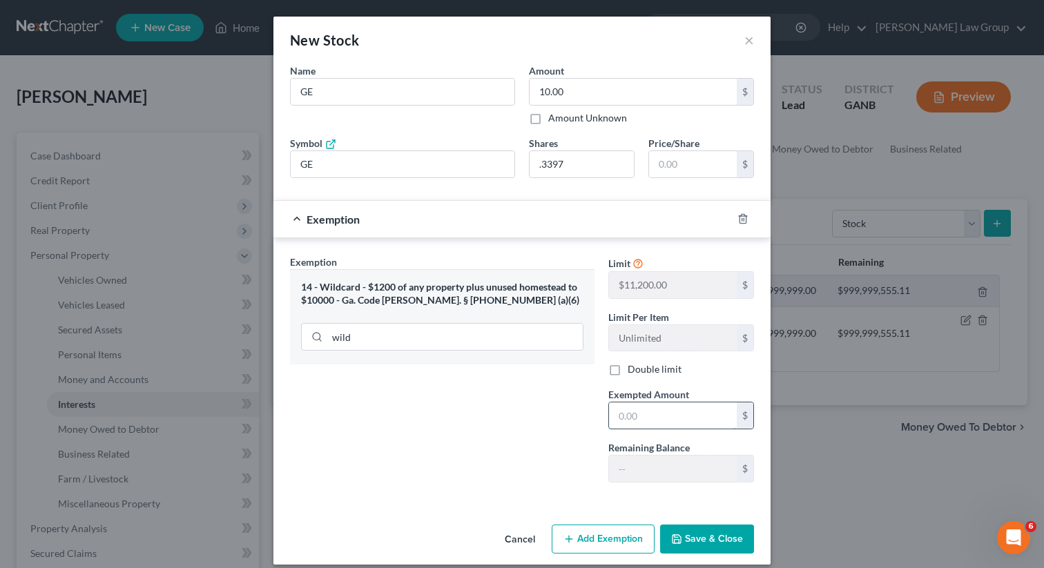
click at [653, 413] on input "text" at bounding box center [673, 416] width 128 height 26
type input "10.00"
click at [709, 543] on button "Save & Close" at bounding box center [707, 539] width 94 height 29
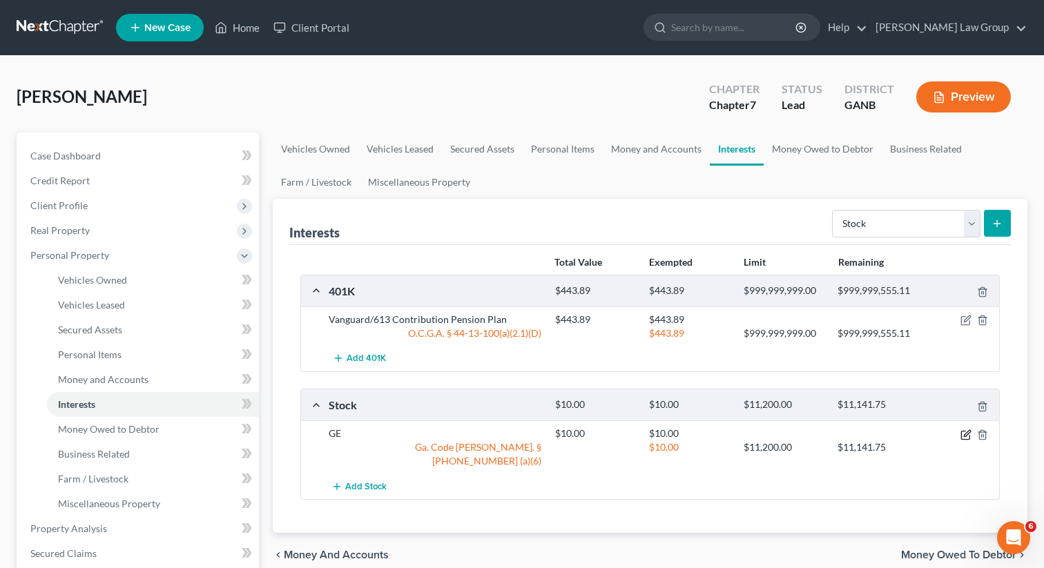
click at [963, 432] on icon "button" at bounding box center [966, 435] width 11 height 11
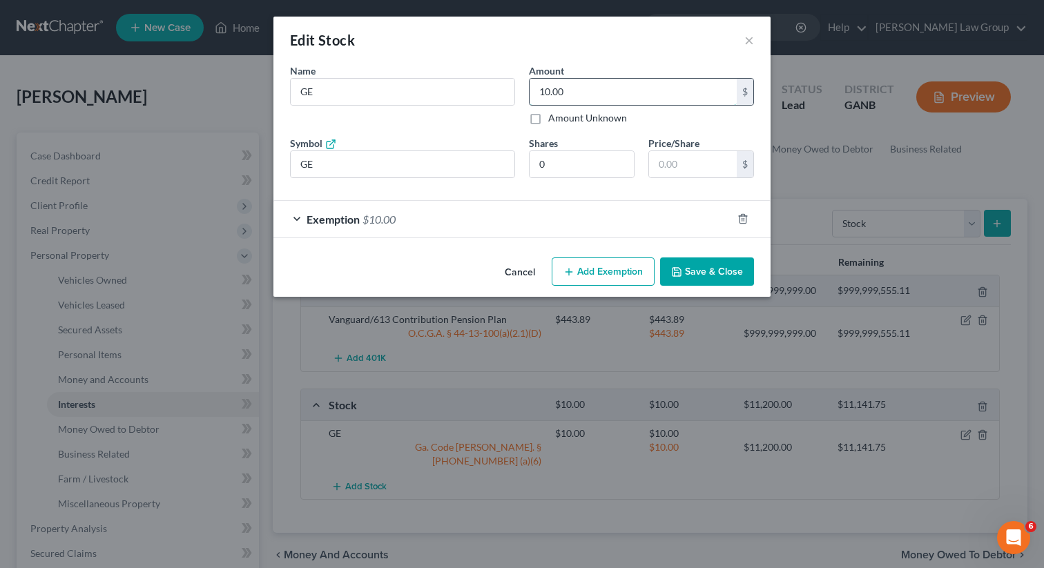
click at [574, 90] on input "10.00" at bounding box center [633, 92] width 207 height 26
click at [587, 81] on input "10.00" at bounding box center [633, 92] width 207 height 26
click at [546, 101] on input "10.00" at bounding box center [633, 92] width 207 height 26
click at [568, 93] on input "10.00" at bounding box center [633, 92] width 207 height 26
type input "10.75"
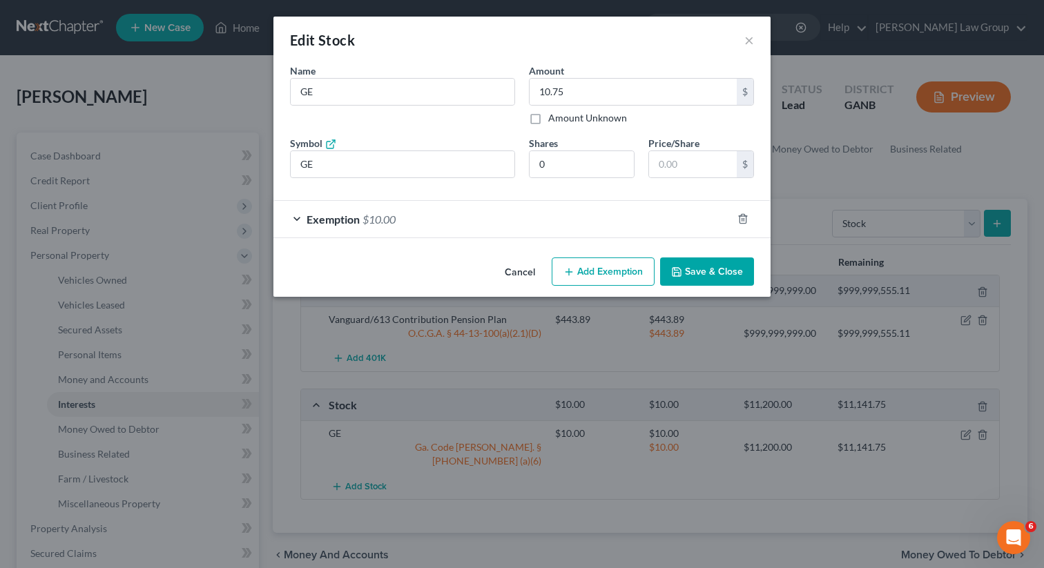
click at [349, 229] on div "Exemption $10.00" at bounding box center [502, 219] width 459 height 37
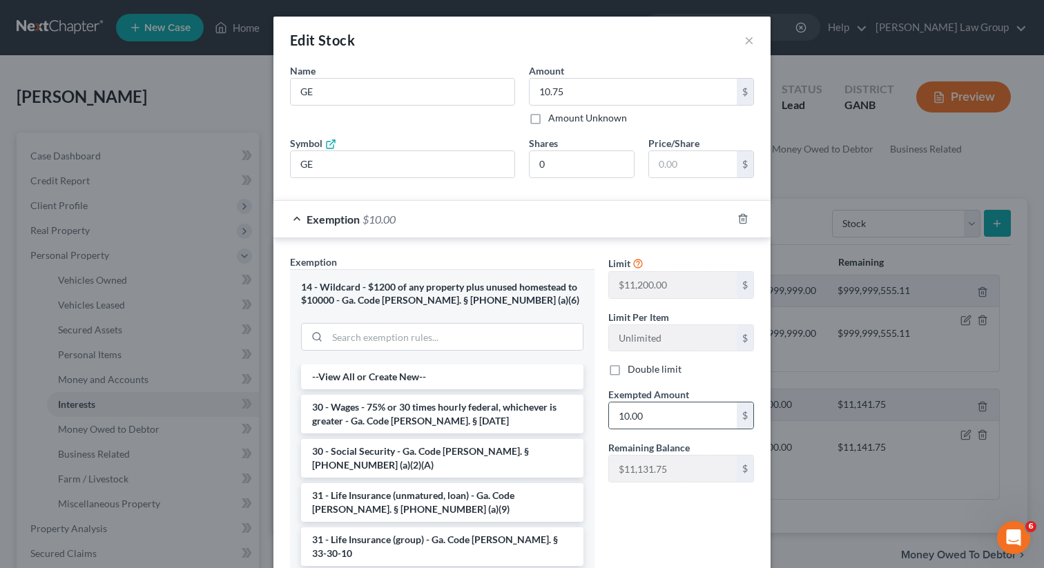
click at [646, 429] on div "10.00 $" at bounding box center [681, 416] width 146 height 28
click at [651, 419] on input "10.00" at bounding box center [673, 416] width 128 height 26
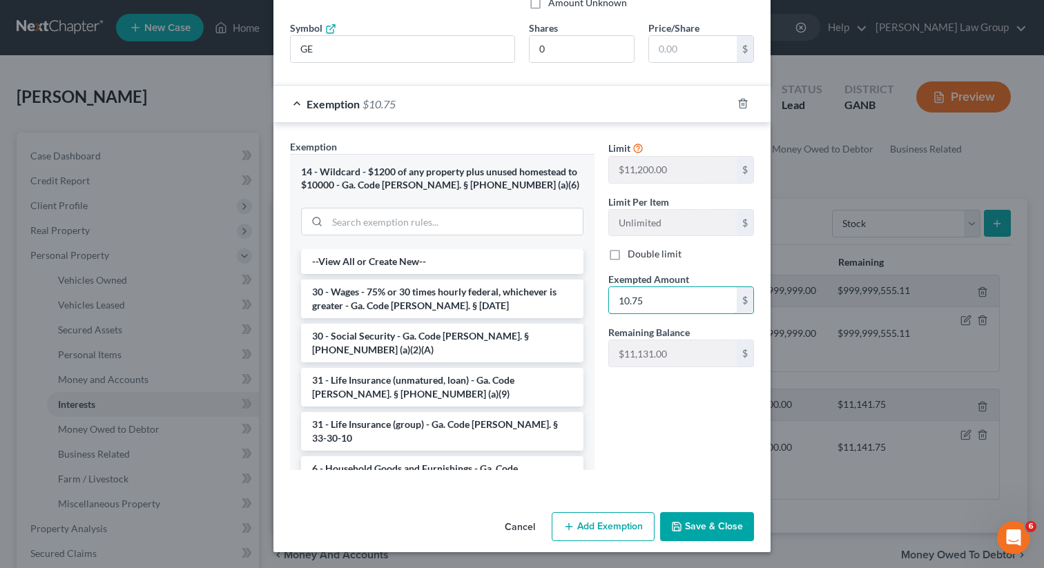
type input "10.75"
click at [695, 515] on button "Save & Close" at bounding box center [707, 526] width 94 height 29
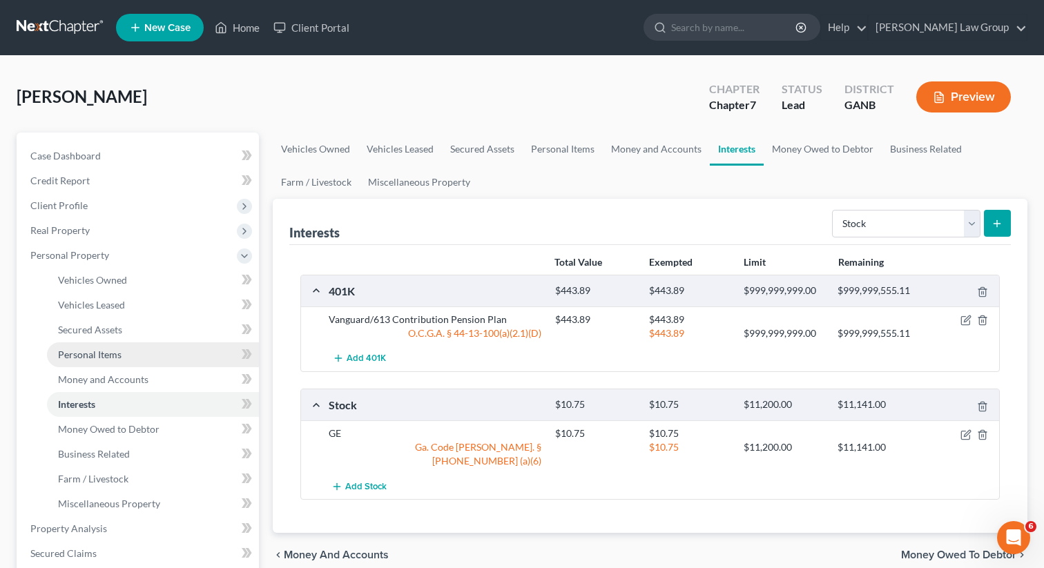
click at [90, 352] on span "Personal Items" at bounding box center [90, 355] width 64 height 12
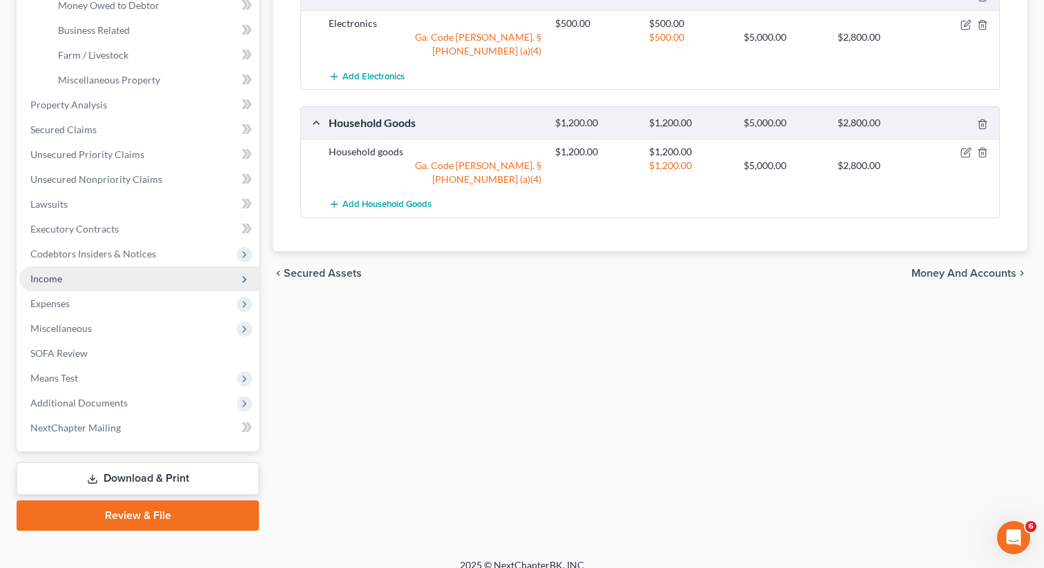
click at [103, 278] on span "Income" at bounding box center [139, 279] width 240 height 25
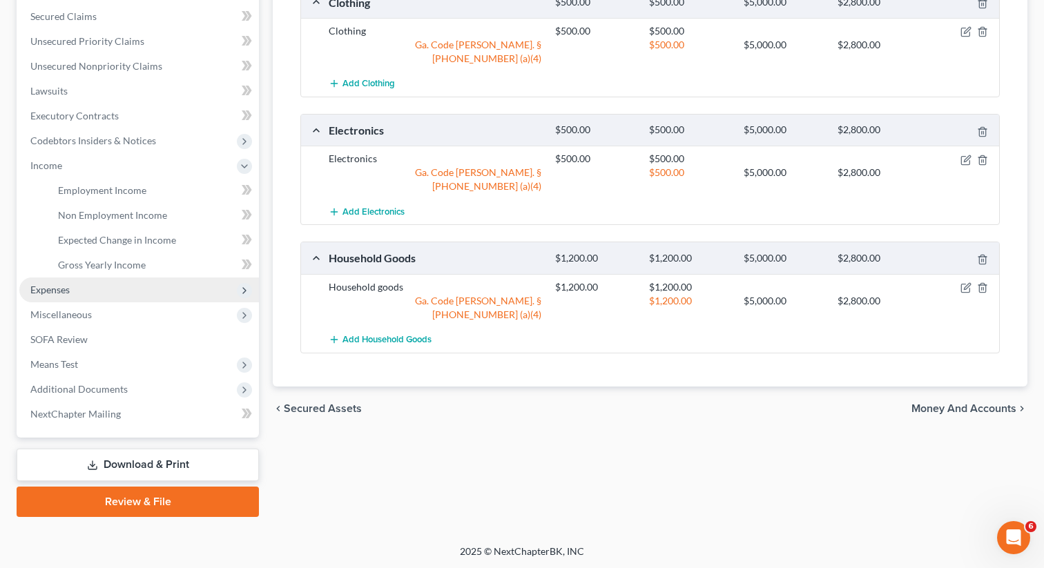
click at [90, 283] on span "Expenses" at bounding box center [139, 290] width 240 height 25
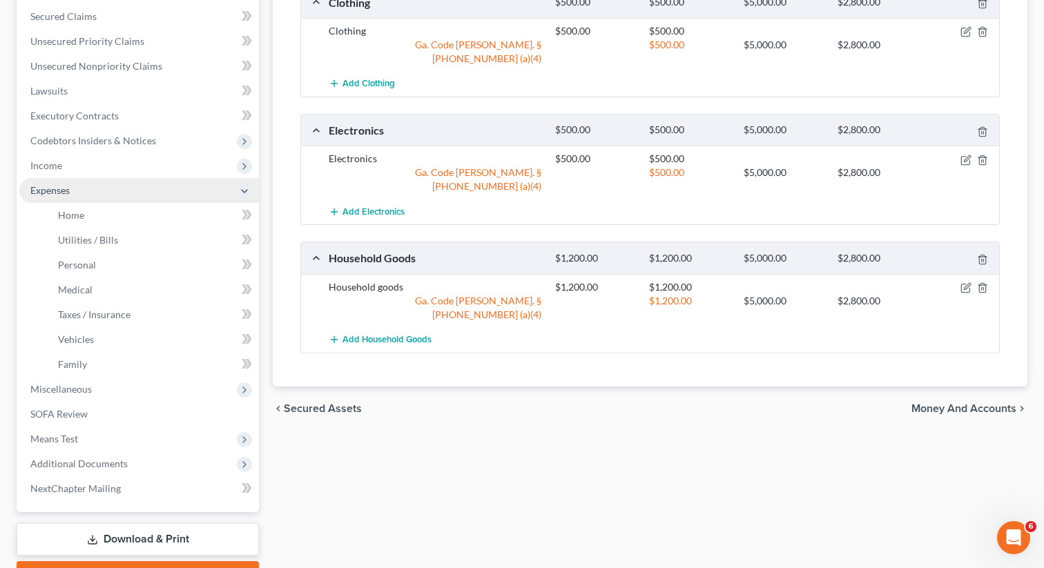
scroll to position [289, 0]
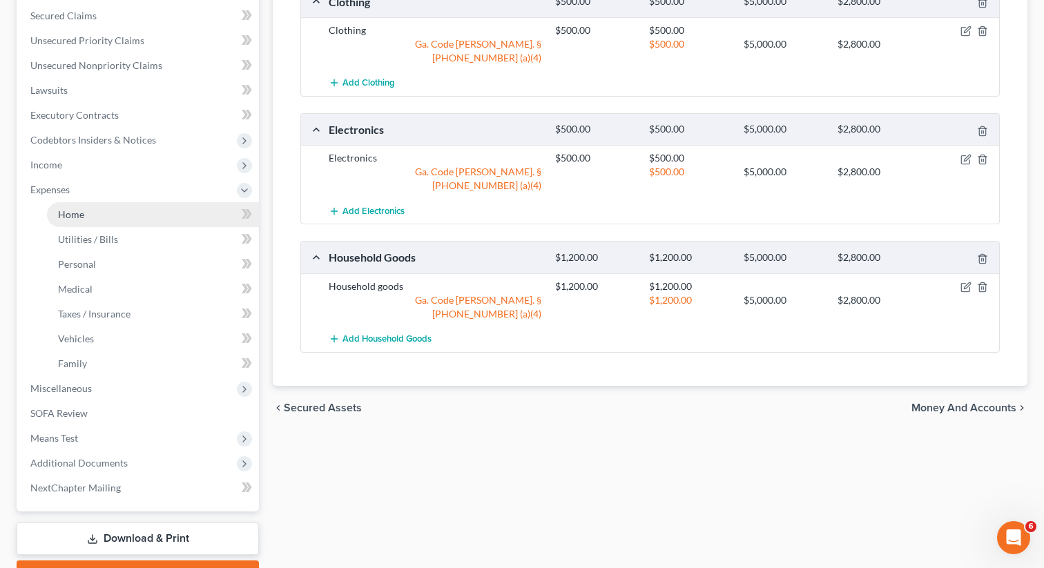
click at [84, 221] on link "Home" at bounding box center [153, 214] width 212 height 25
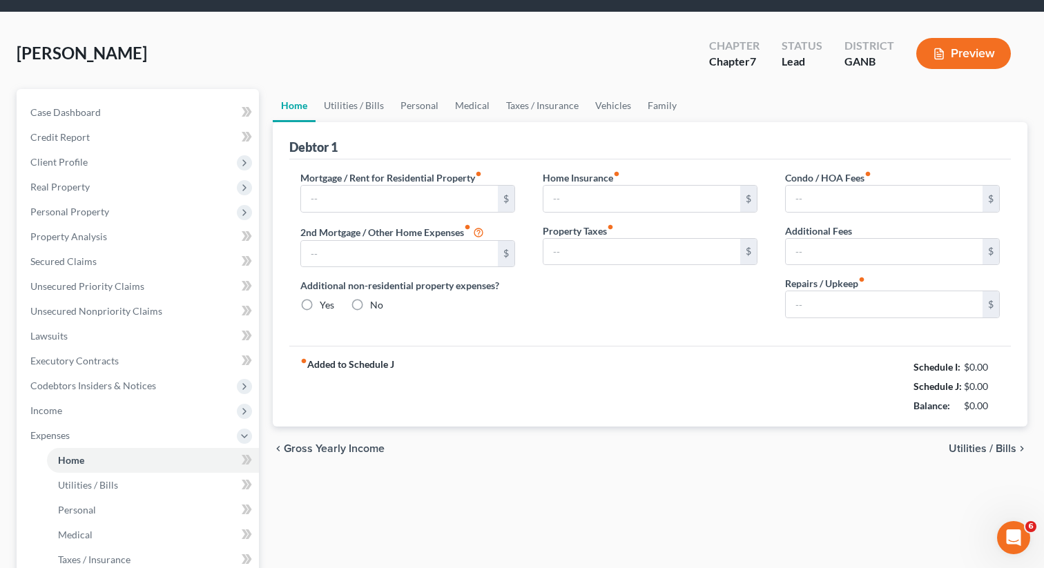
type input "1,850.00"
type input "0.00"
radio input "true"
type input "35.00"
type input "0.00"
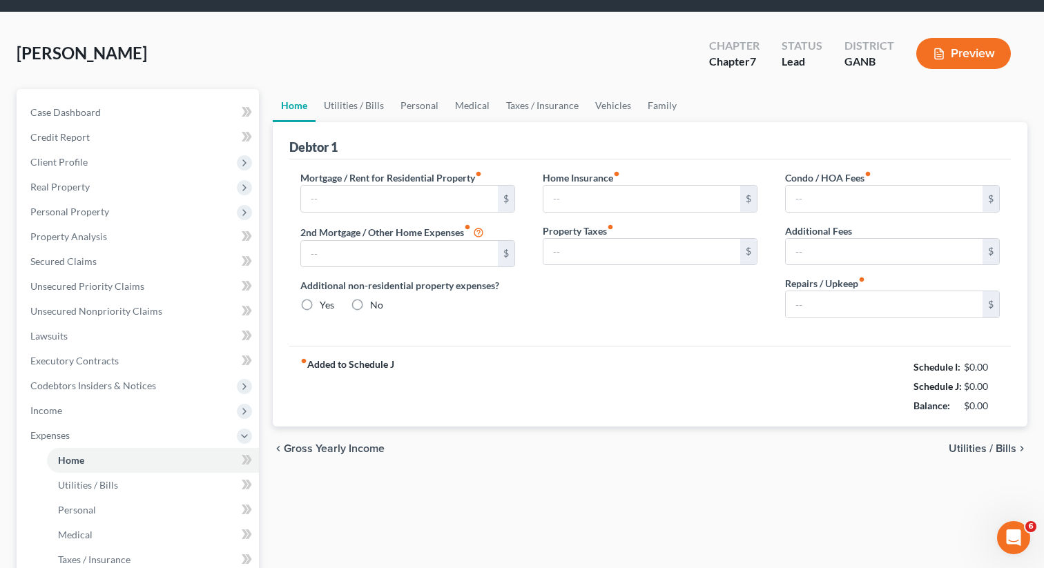
type input "0.00"
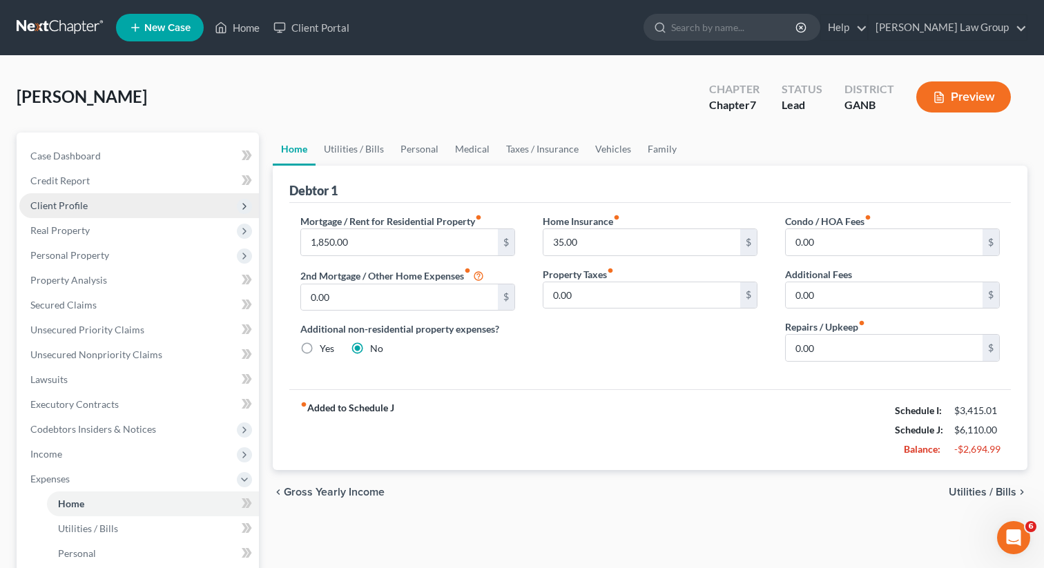
click at [110, 206] on span "Client Profile" at bounding box center [139, 205] width 240 height 25
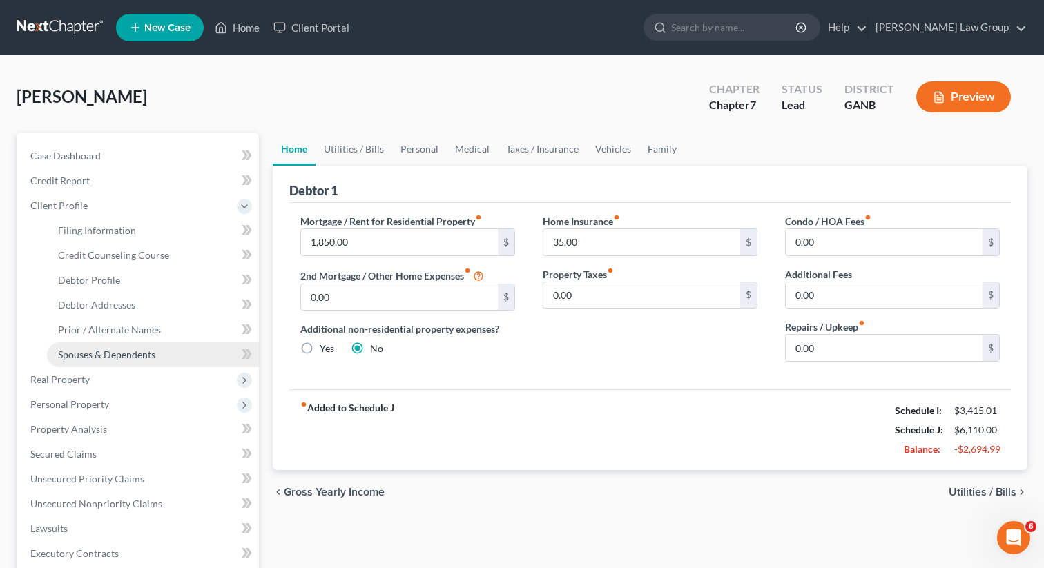
click at [102, 355] on span "Spouses & Dependents" at bounding box center [106, 355] width 97 height 12
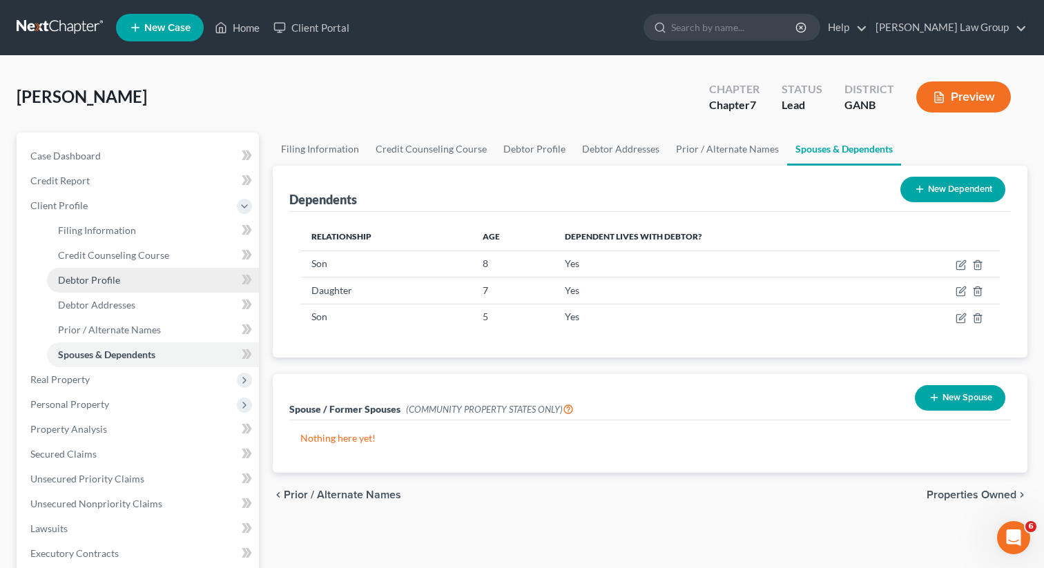
click at [137, 280] on link "Debtor Profile" at bounding box center [153, 280] width 212 height 25
select select "1"
select select "4"
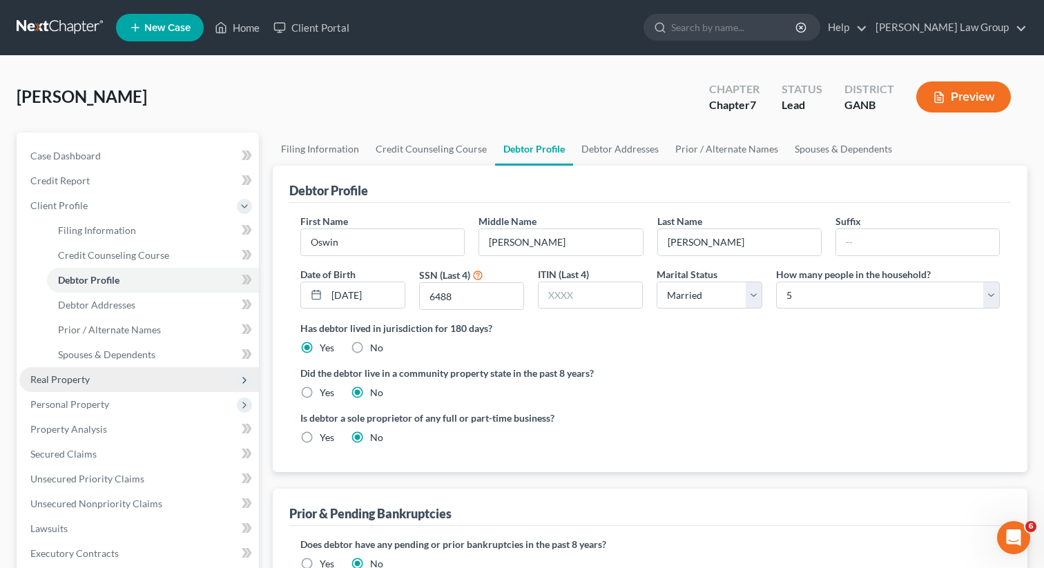
click at [68, 383] on span "Real Property" at bounding box center [59, 380] width 59 height 12
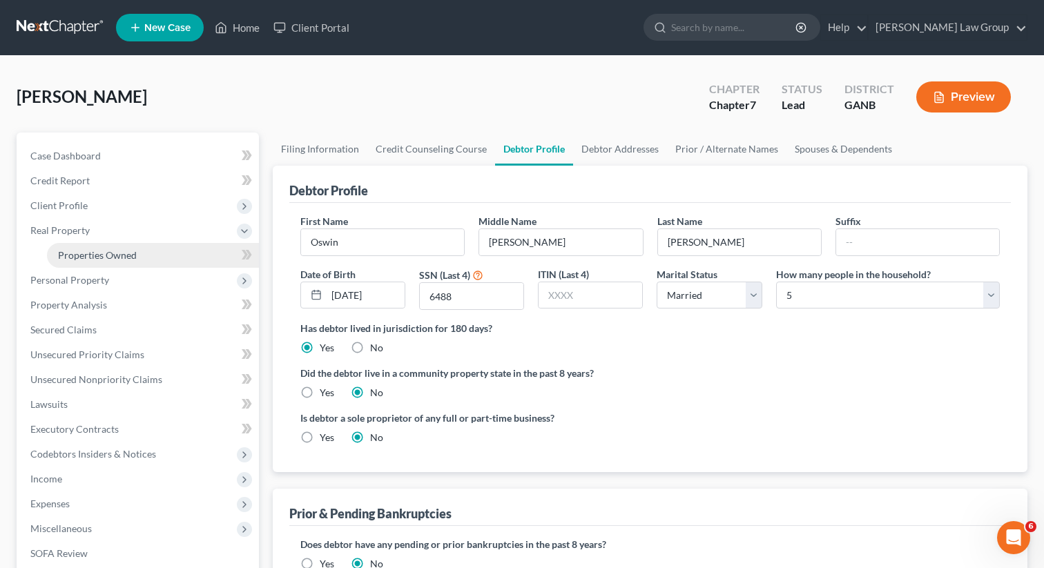
click at [115, 253] on span "Properties Owned" at bounding box center [97, 255] width 79 height 12
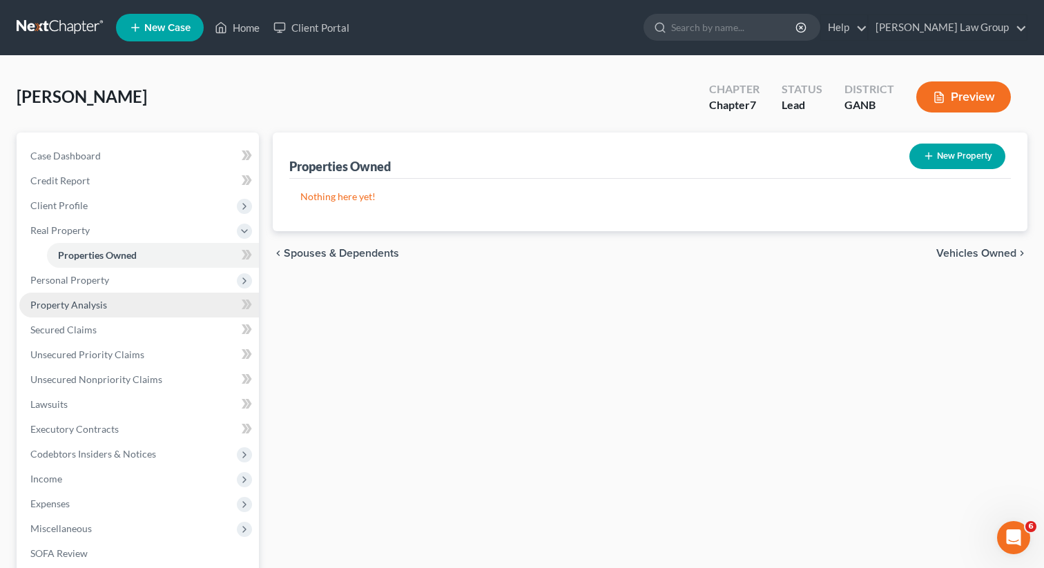
click at [112, 304] on link "Property Analysis" at bounding box center [139, 305] width 240 height 25
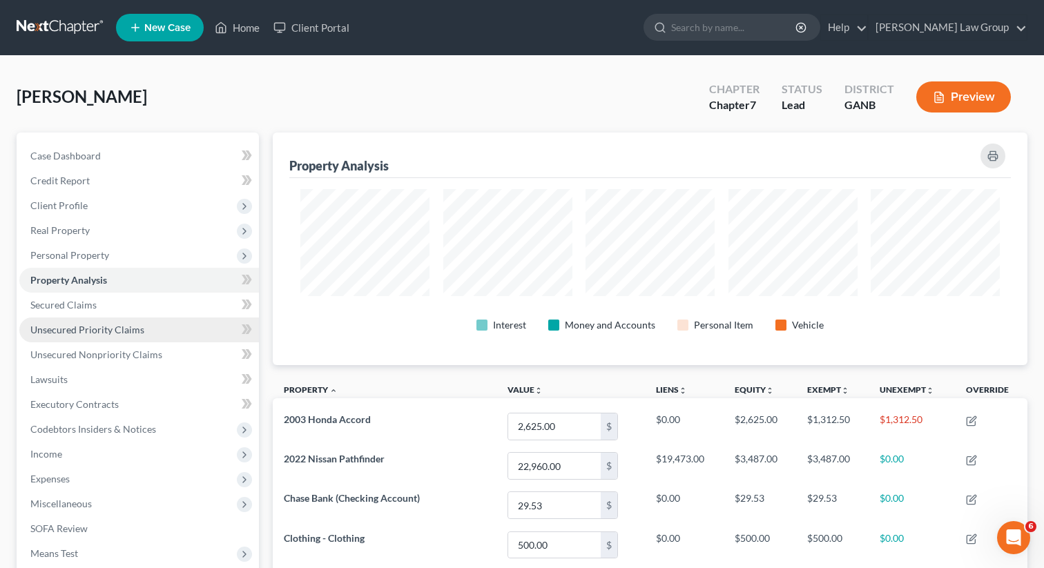
scroll to position [233, 755]
click at [98, 329] on span "Unsecured Priority Claims" at bounding box center [87, 330] width 114 height 12
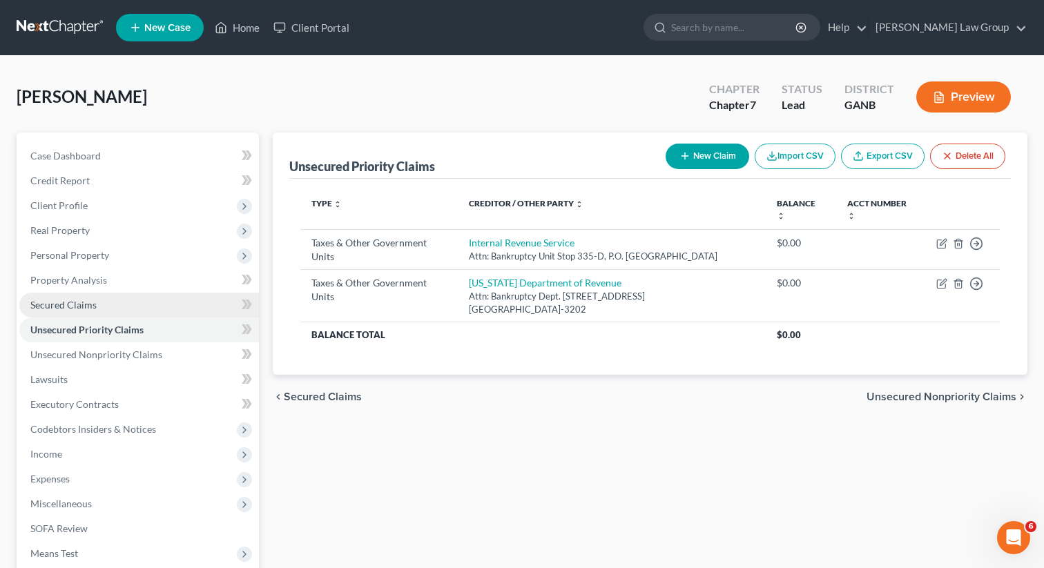
click at [95, 309] on span "Secured Claims" at bounding box center [63, 305] width 66 height 12
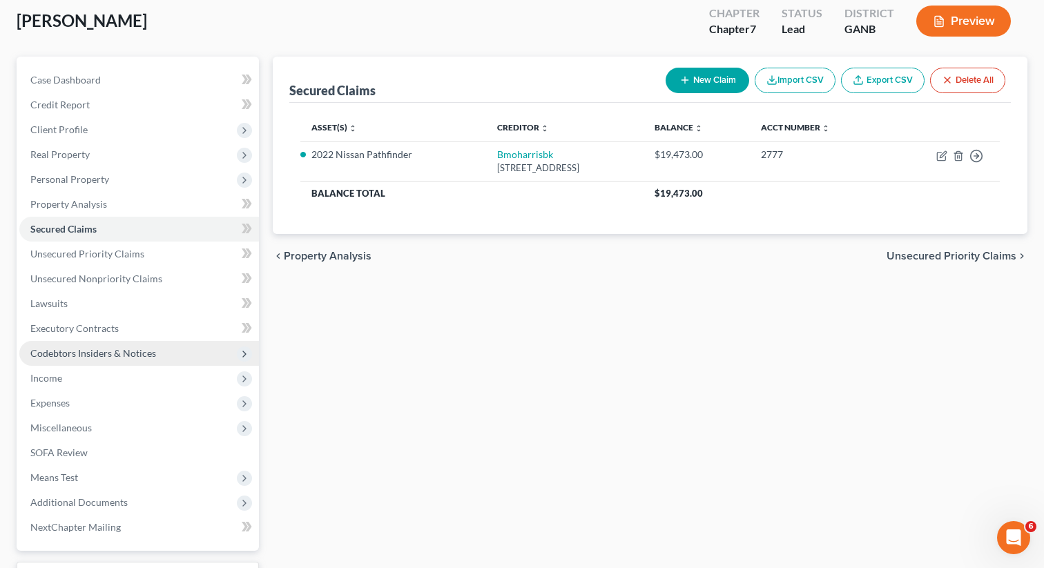
click at [103, 349] on span "Codebtors Insiders & Notices" at bounding box center [93, 353] width 126 height 12
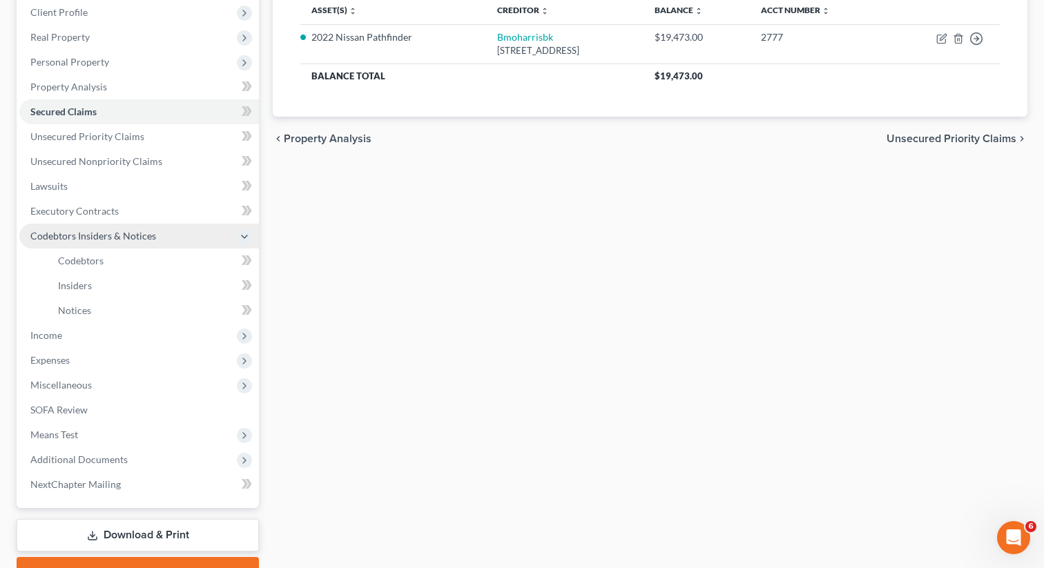
scroll to position [206, 0]
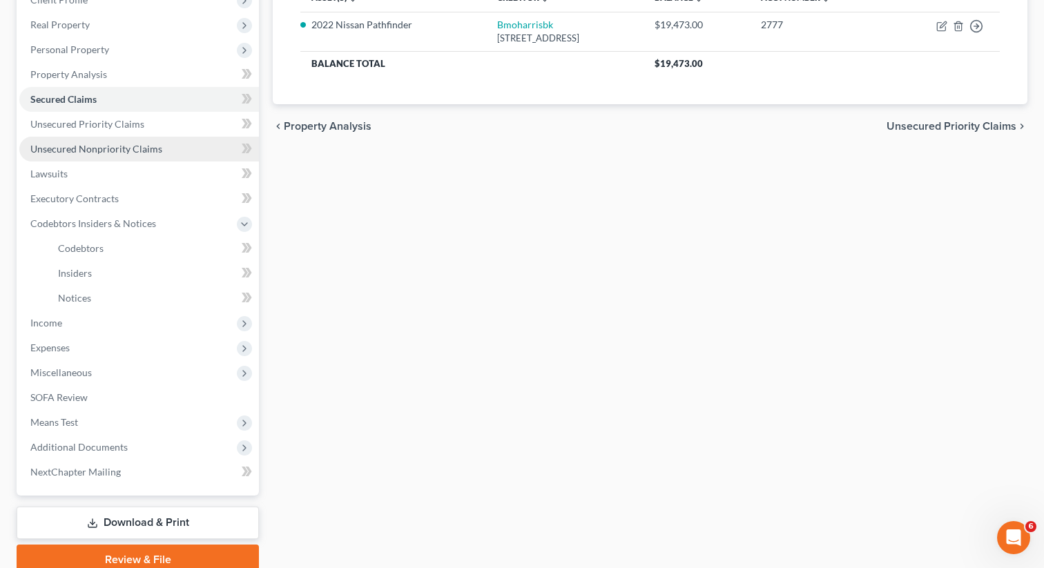
click at [113, 146] on span "Unsecured Nonpriority Claims" at bounding box center [96, 149] width 132 height 12
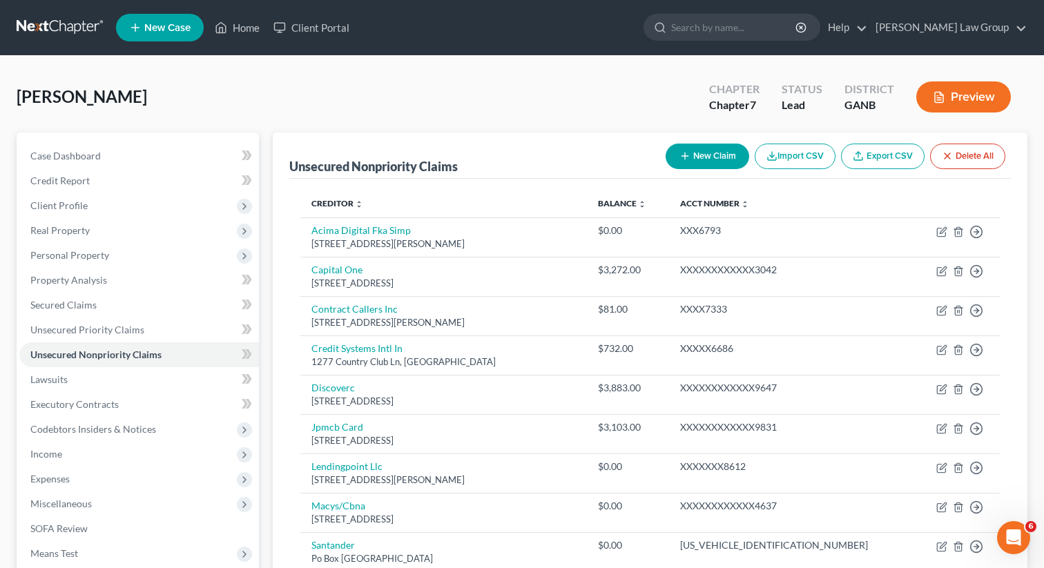
click at [689, 153] on button "New Claim" at bounding box center [708, 157] width 84 height 26
select select "0"
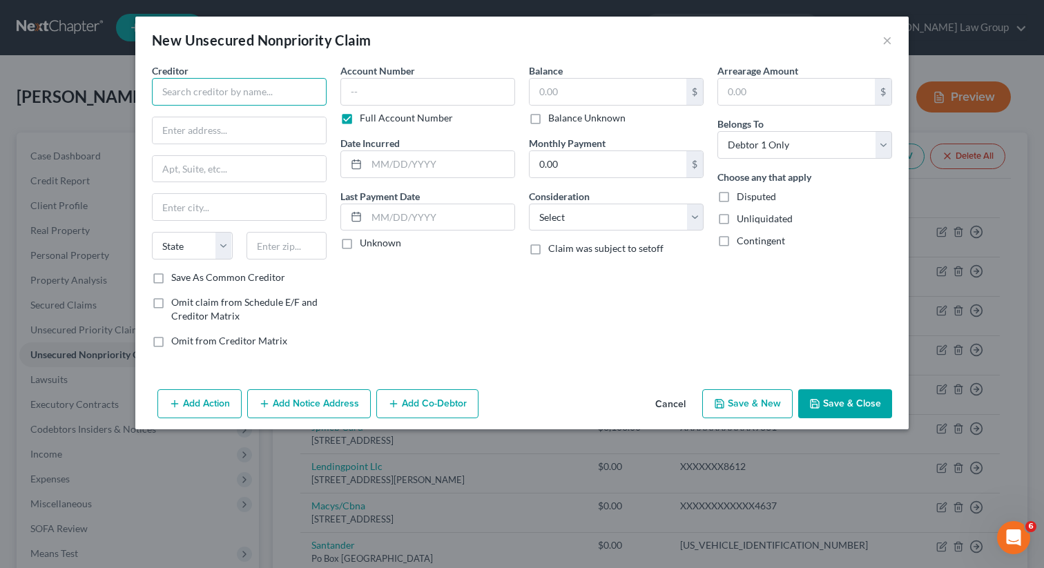
click at [236, 91] on input "text" at bounding box center [239, 92] width 175 height 28
type input "ARS National Services, Inc."
type input "PO Box 469046"
type input "92046"
type input "Escondido"
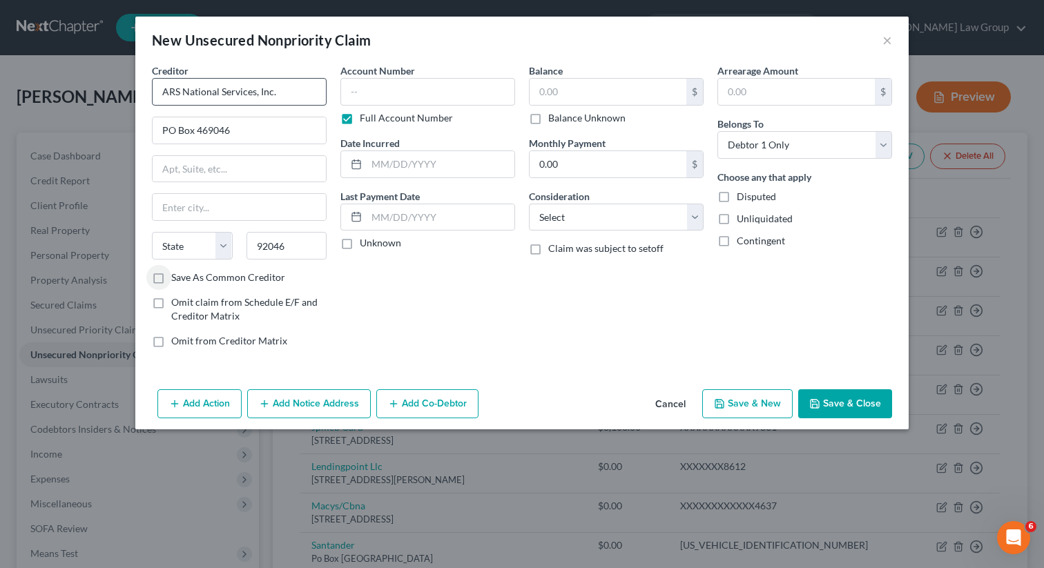
select select "4"
click at [588, 96] on input "text" at bounding box center [608, 92] width 157 height 26
type input "3,103.71"
click at [850, 392] on button "Save & Close" at bounding box center [845, 404] width 94 height 29
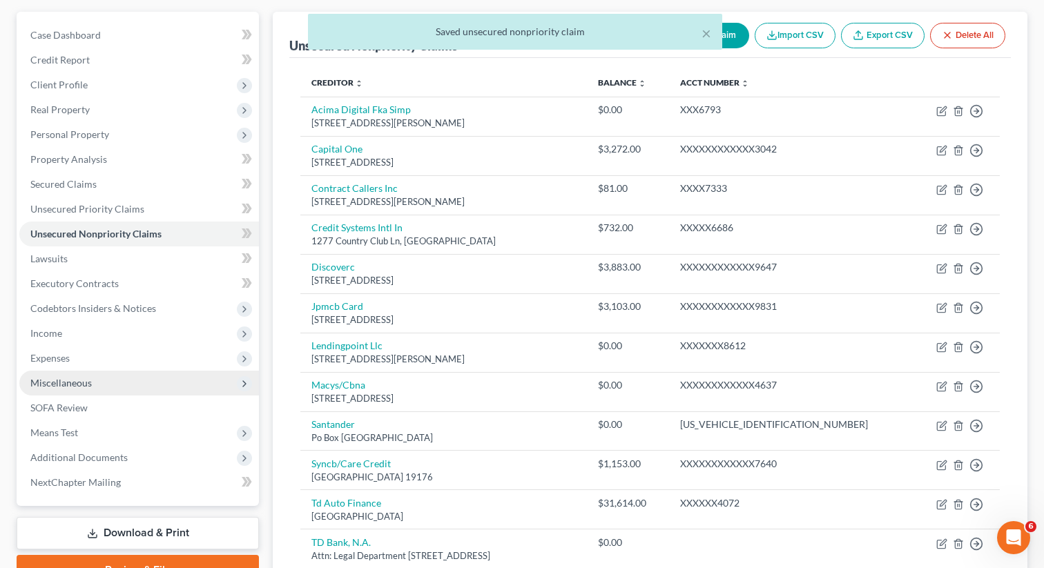
scroll to position [126, 0]
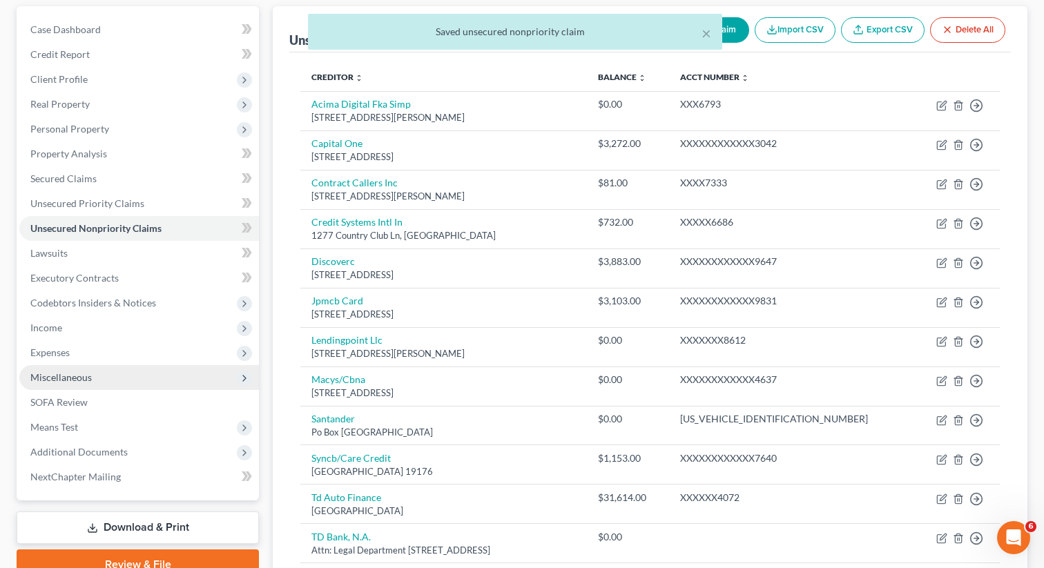
click at [103, 376] on span "Miscellaneous" at bounding box center [139, 377] width 240 height 25
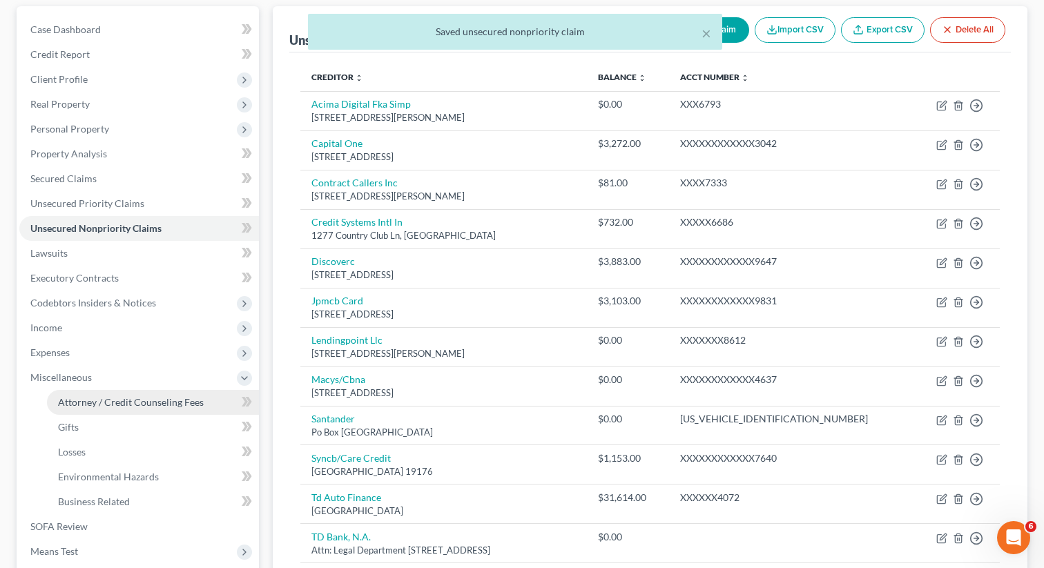
click at [106, 402] on span "Attorney / Credit Counseling Fees" at bounding box center [131, 402] width 146 height 12
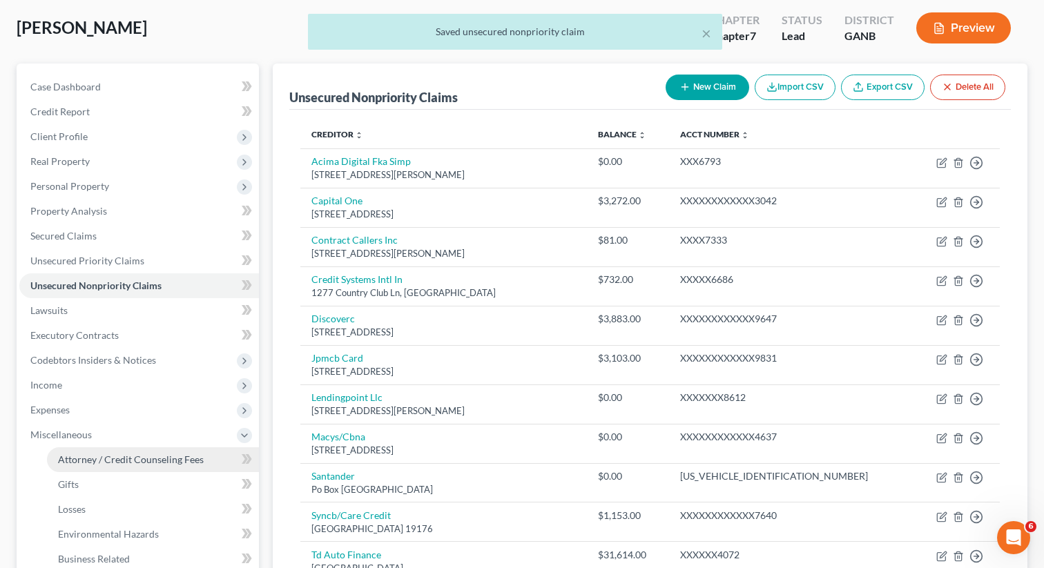
select select "0"
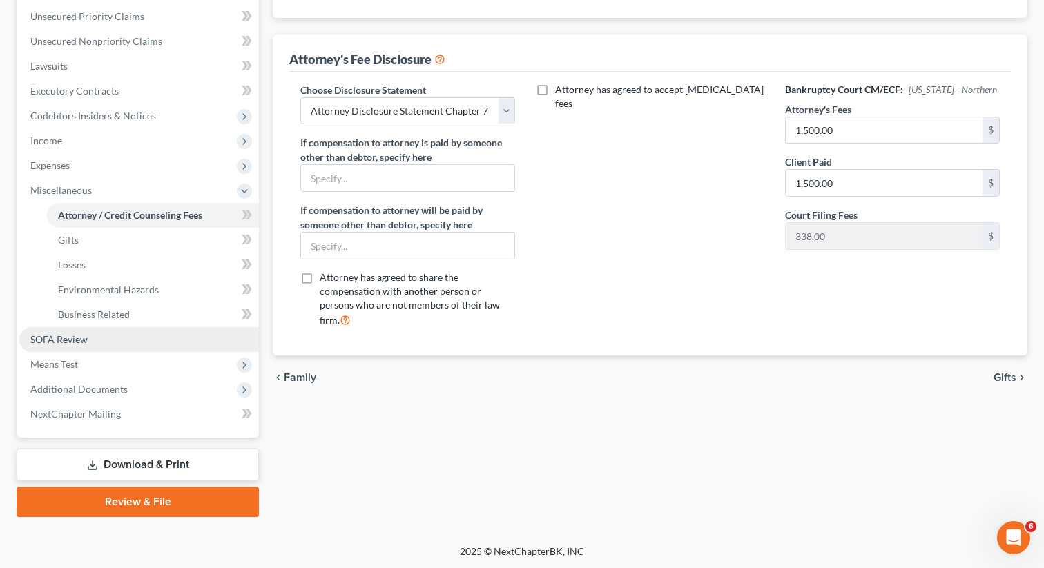
click at [85, 339] on span "SOFA Review" at bounding box center [58, 340] width 57 height 12
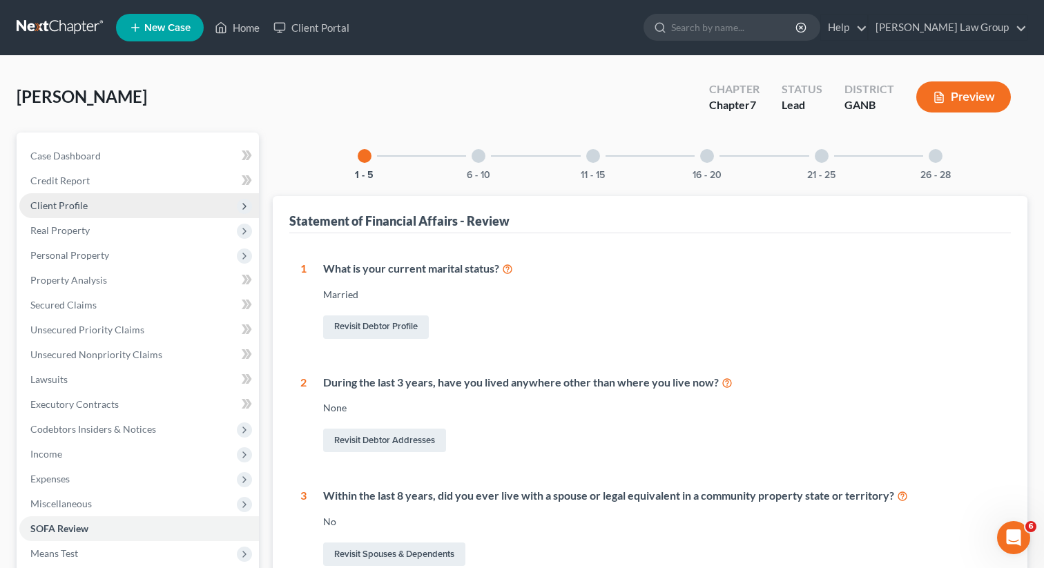
click at [78, 202] on span "Client Profile" at bounding box center [58, 206] width 57 height 12
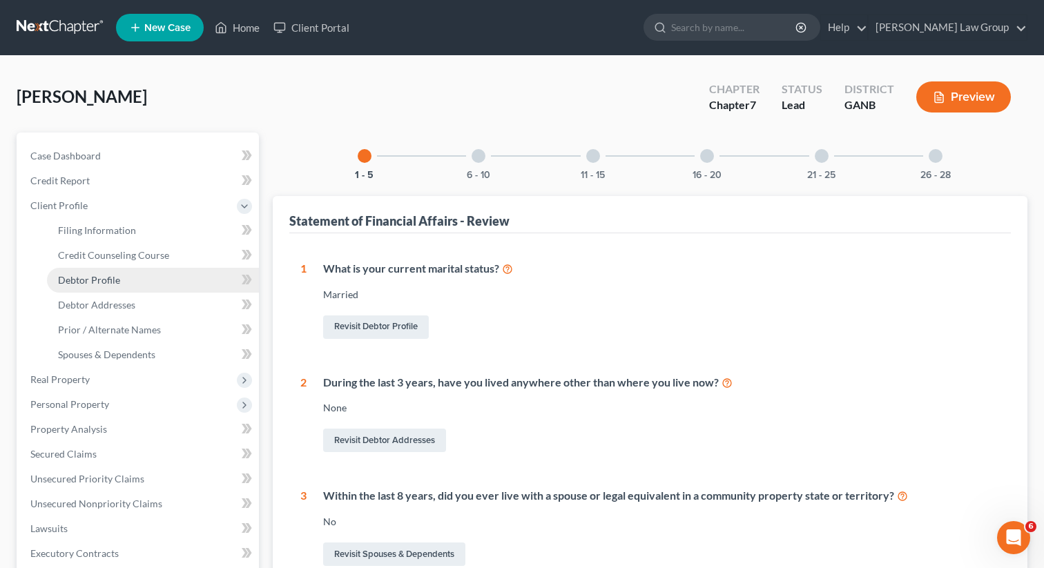
click at [132, 284] on link "Debtor Profile" at bounding box center [153, 280] width 212 height 25
select select "1"
select select "4"
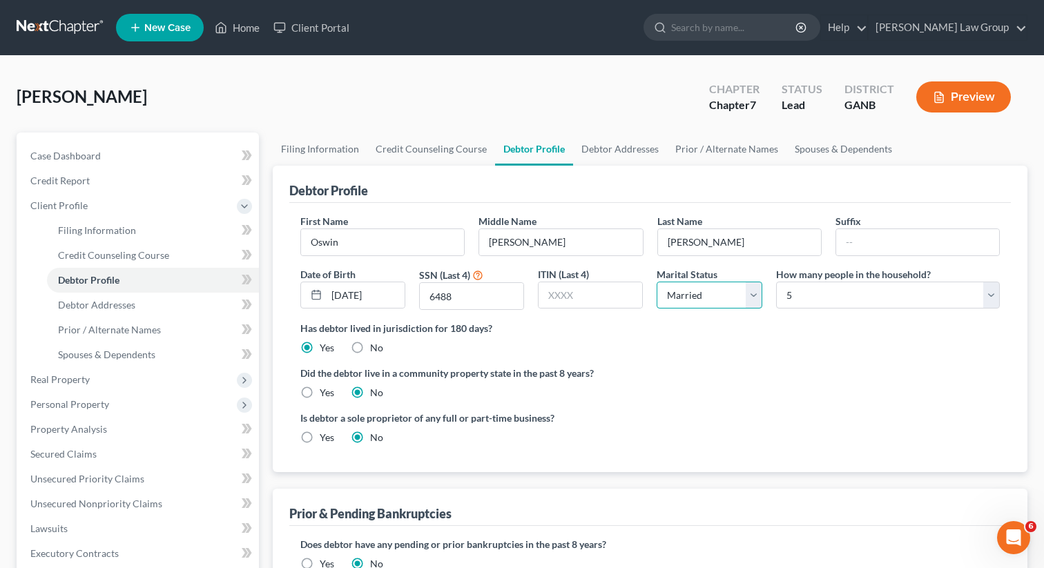
click at [673, 299] on select "Select Single Married Separated Divorced Widowed" at bounding box center [709, 296] width 105 height 28
select select "0"
click at [657, 282] on select "Select Single Married Separated Divorced Widowed" at bounding box center [709, 296] width 105 height 28
click at [803, 329] on label "Has debtor lived in jurisdiction for 180 days?" at bounding box center [650, 328] width 700 height 15
click at [796, 140] on link "Spouses & Dependents" at bounding box center [844, 149] width 114 height 33
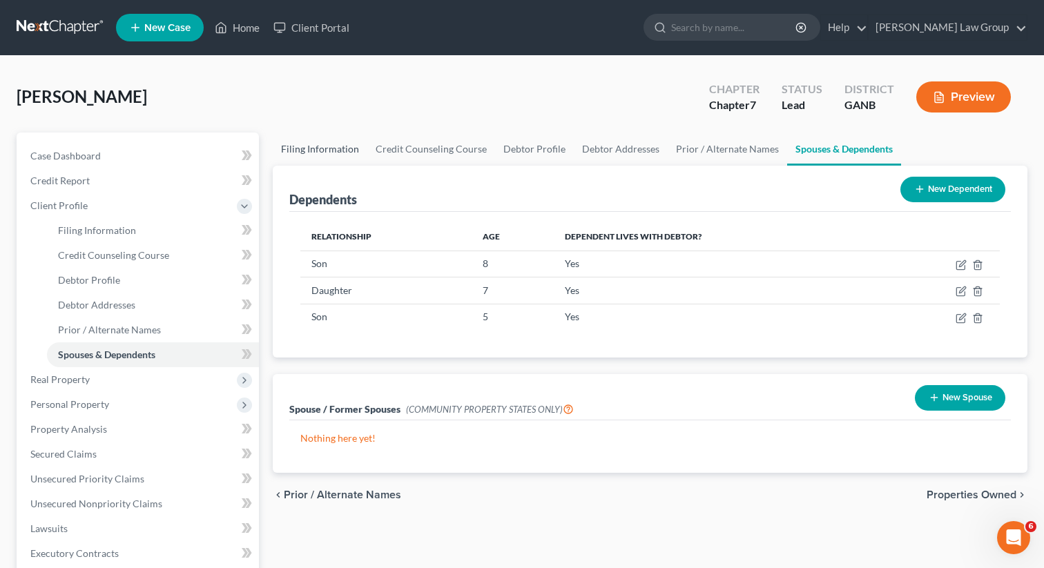
click at [298, 154] on link "Filing Information" at bounding box center [320, 149] width 95 height 33
select select "1"
select select "0"
select select "10"
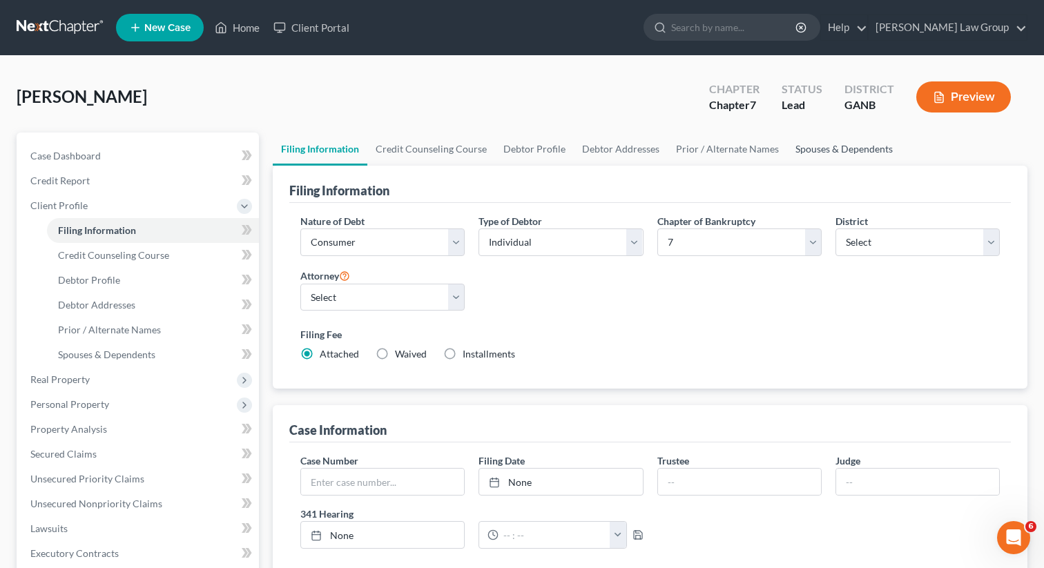
click at [847, 137] on link "Spouses & Dependents" at bounding box center [844, 149] width 114 height 33
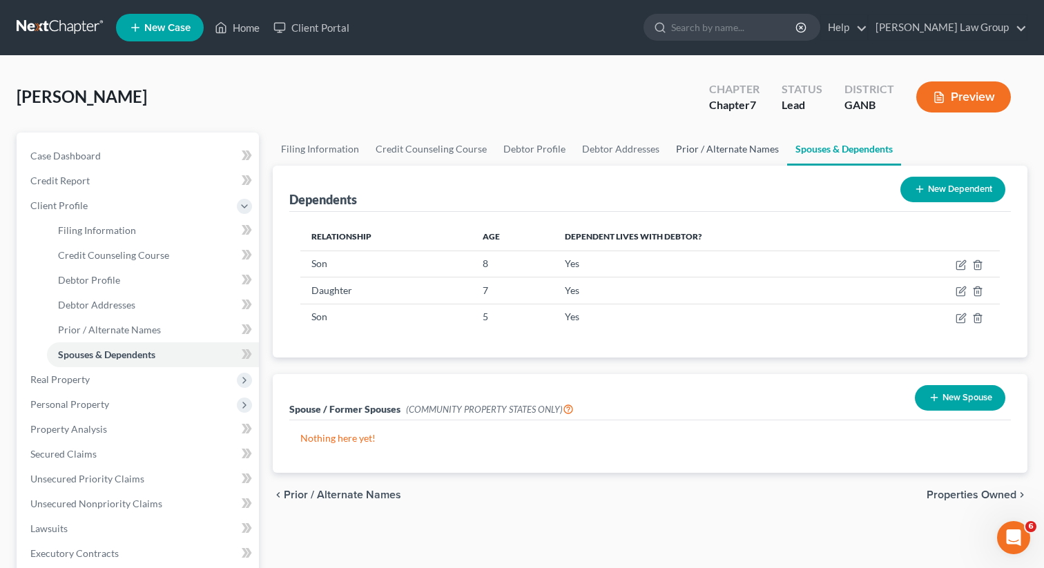
click at [711, 146] on link "Prior / Alternate Names" at bounding box center [727, 149] width 119 height 33
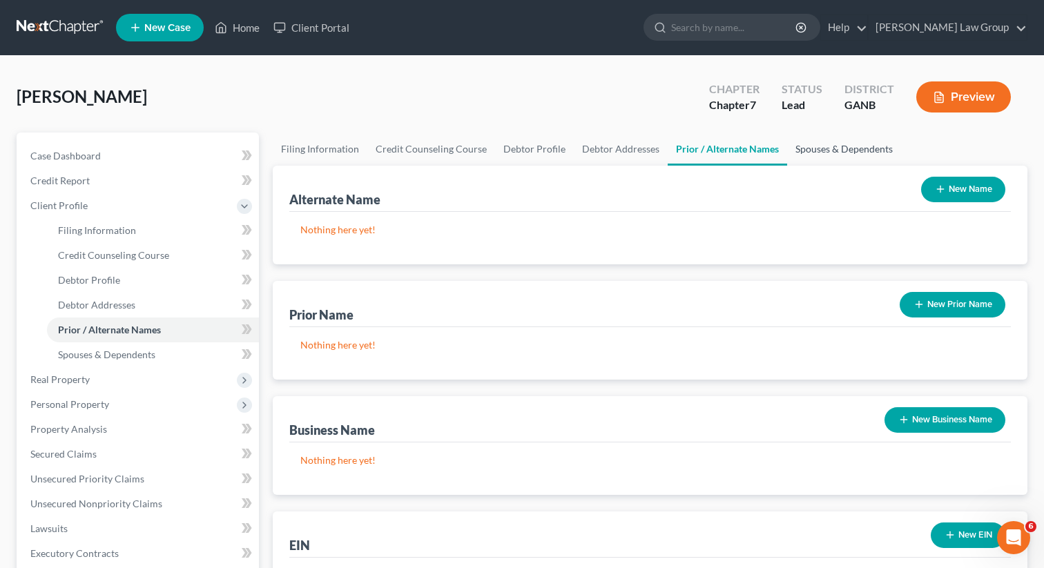
click at [832, 159] on link "Spouses & Dependents" at bounding box center [844, 149] width 114 height 33
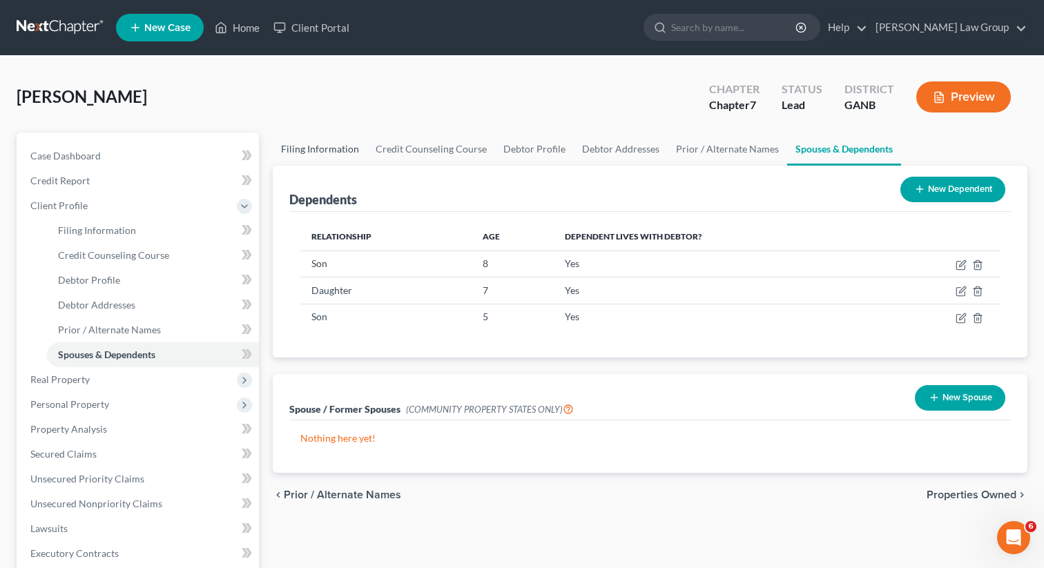
click at [309, 149] on link "Filing Information" at bounding box center [320, 149] width 95 height 33
select select "1"
select select "0"
select select "19"
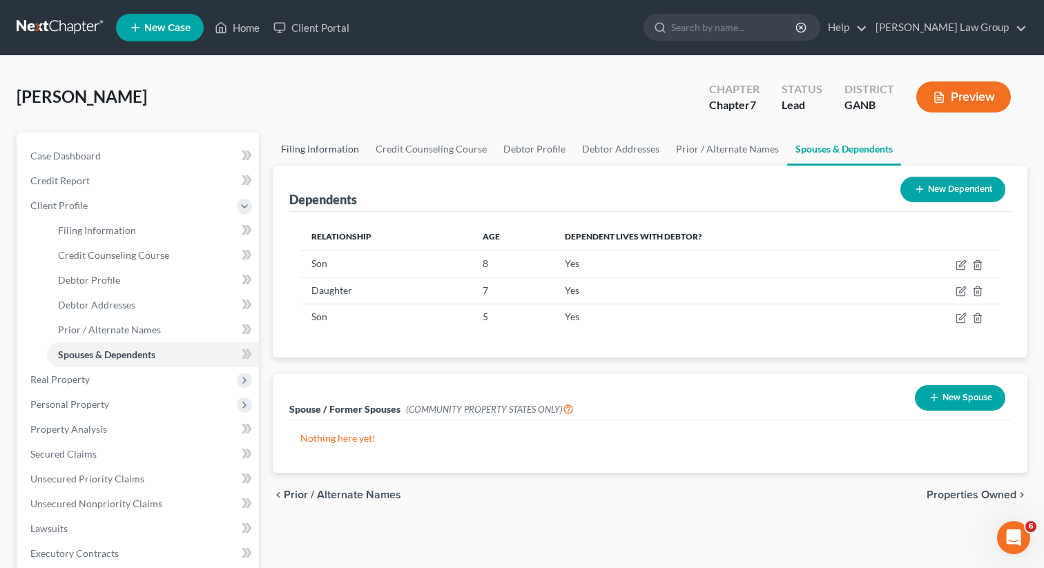
select select "0"
select select "10"
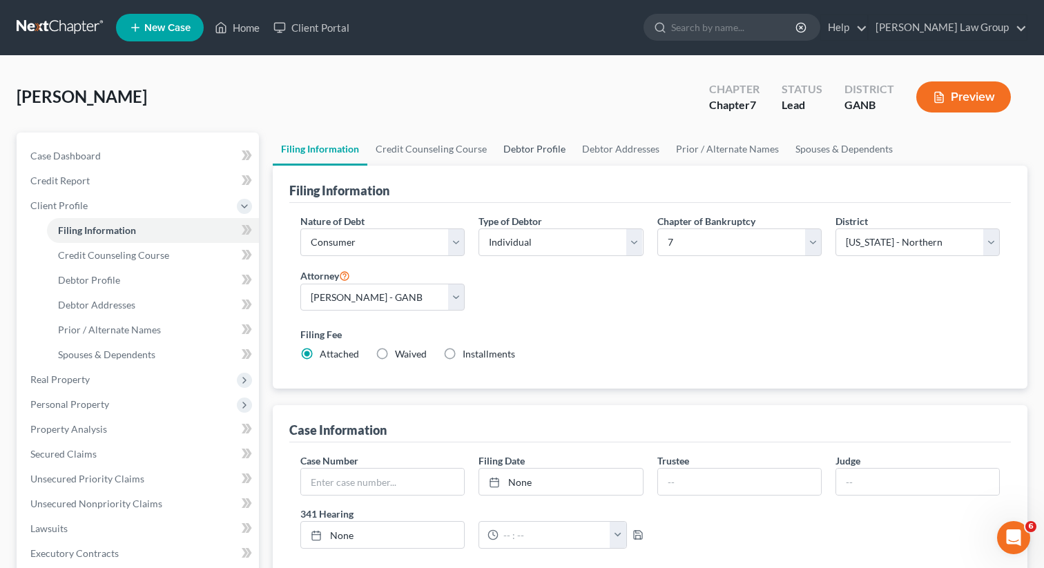
click at [543, 144] on link "Debtor Profile" at bounding box center [534, 149] width 79 height 33
select select "0"
select select "4"
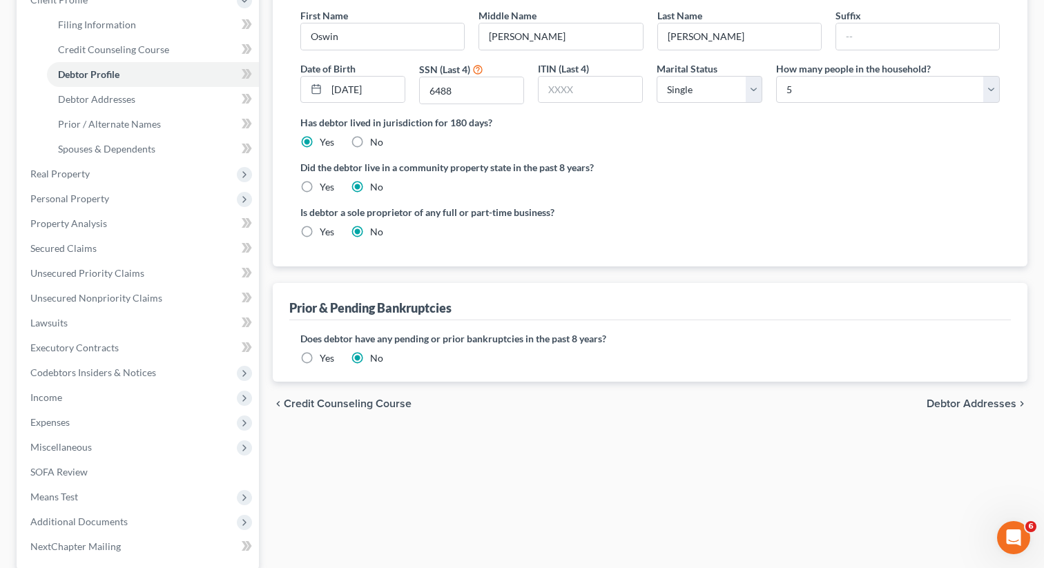
scroll to position [240, 0]
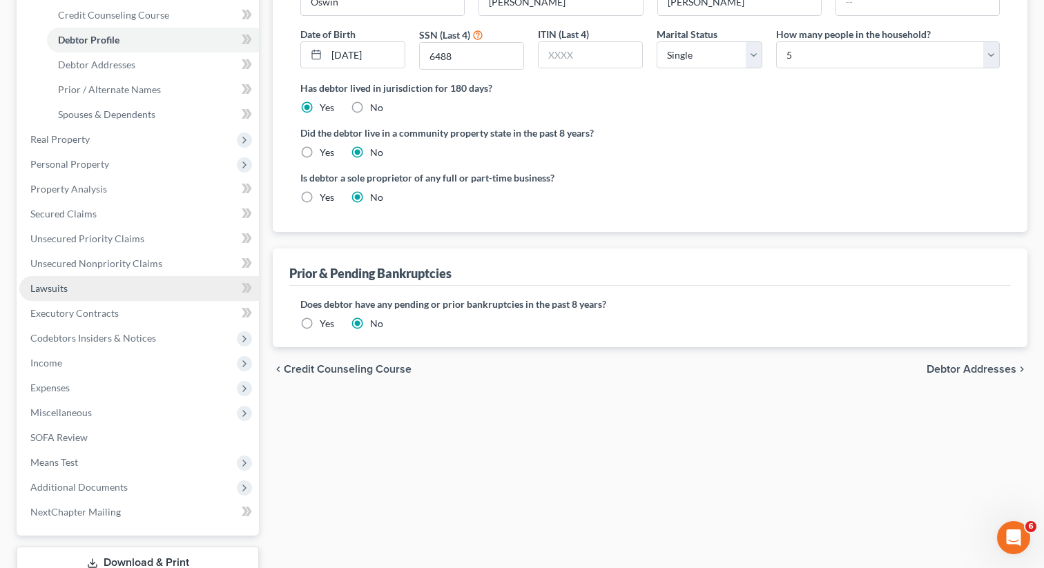
click at [54, 282] on span "Lawsuits" at bounding box center [48, 288] width 37 height 12
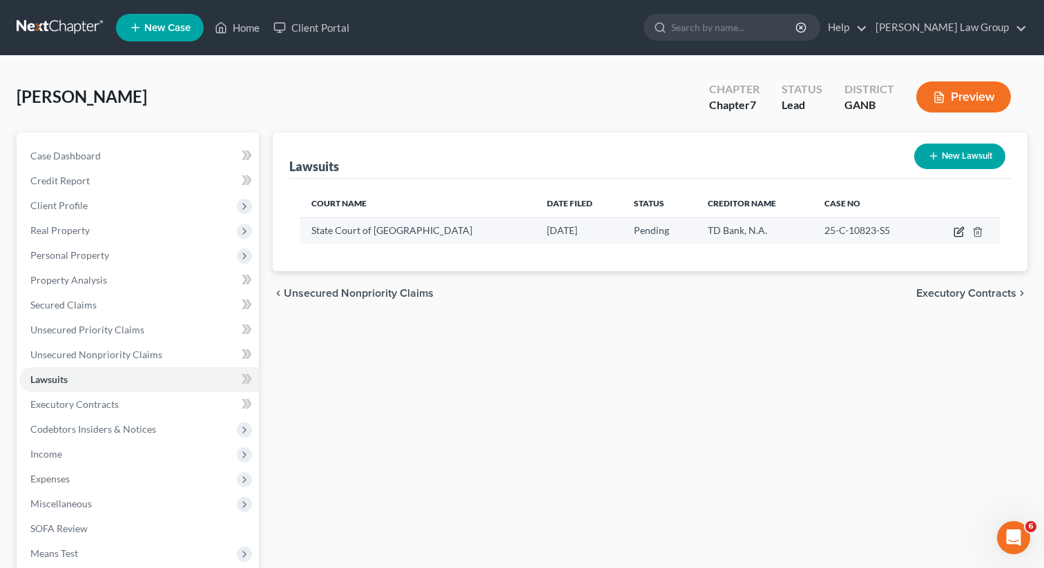
click at [957, 230] on icon "button" at bounding box center [959, 232] width 11 height 11
select select "10"
select select "0"
select select "4"
select select "33"
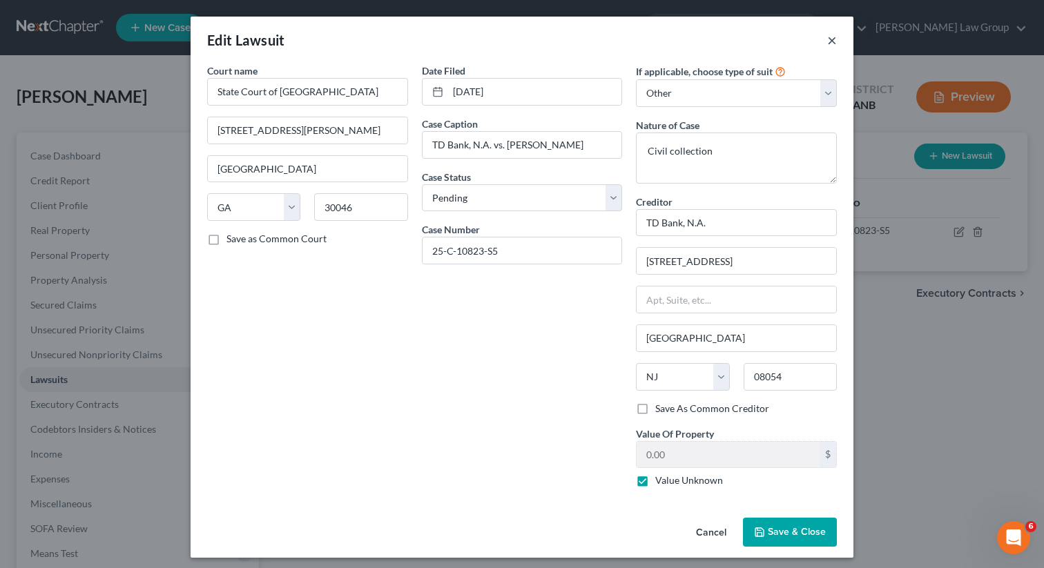
click at [829, 40] on button "×" at bounding box center [832, 40] width 10 height 17
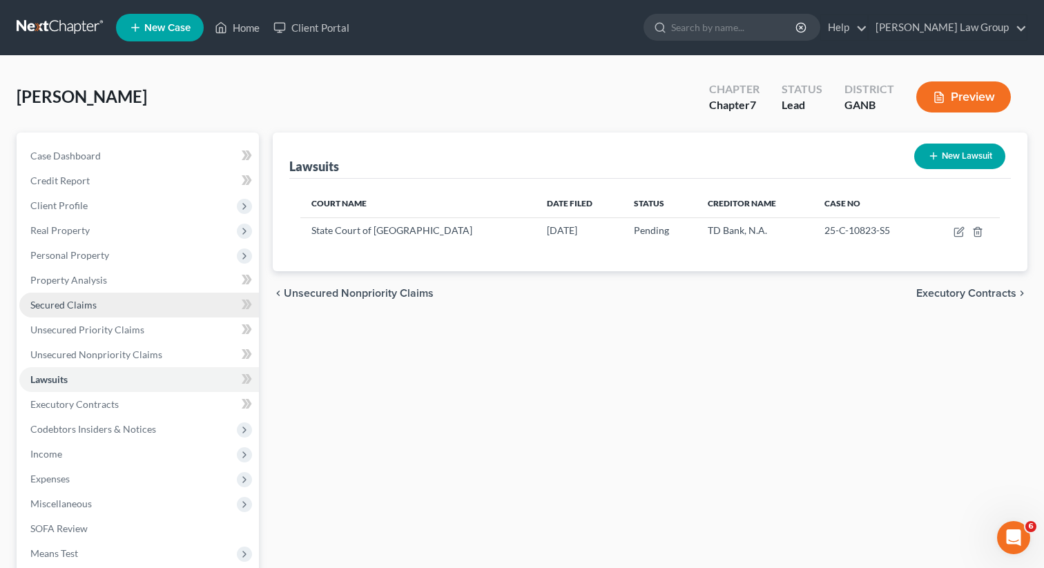
click at [71, 297] on link "Secured Claims" at bounding box center [139, 305] width 240 height 25
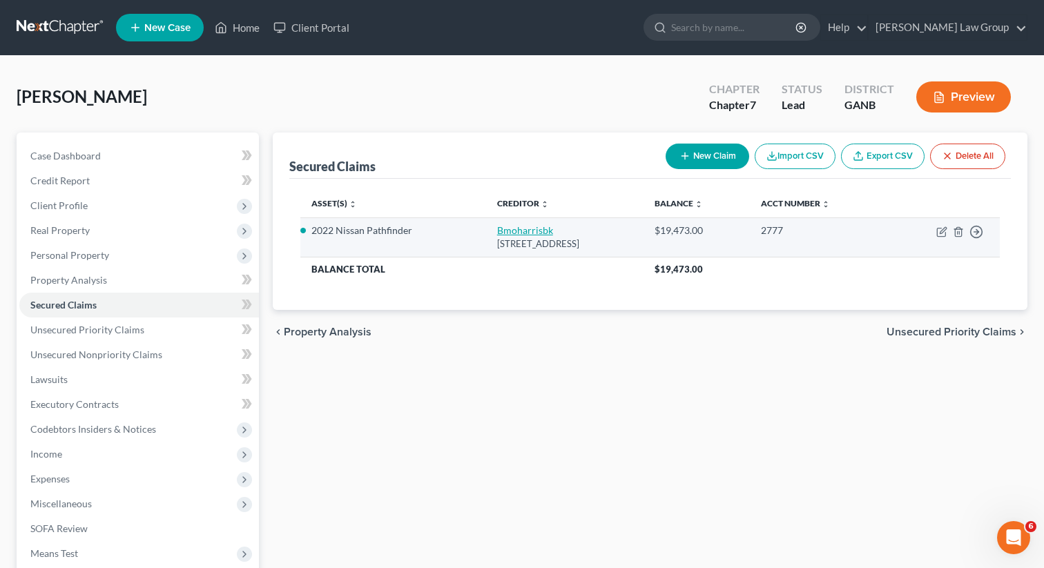
click at [502, 233] on link "Bmoharrisbk" at bounding box center [525, 230] width 56 height 12
select select "14"
select select "0"
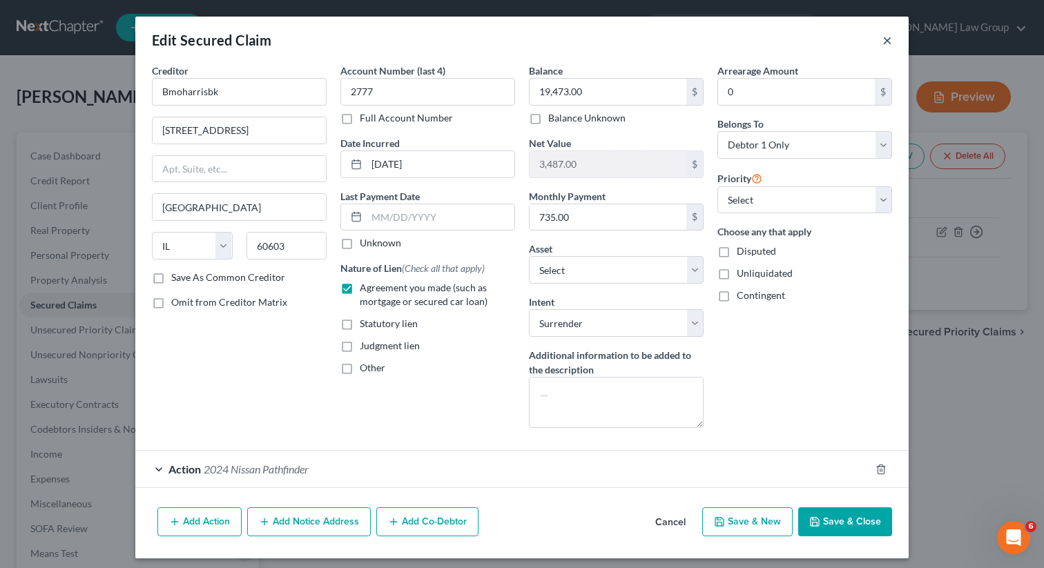
click at [887, 38] on button "×" at bounding box center [888, 40] width 10 height 17
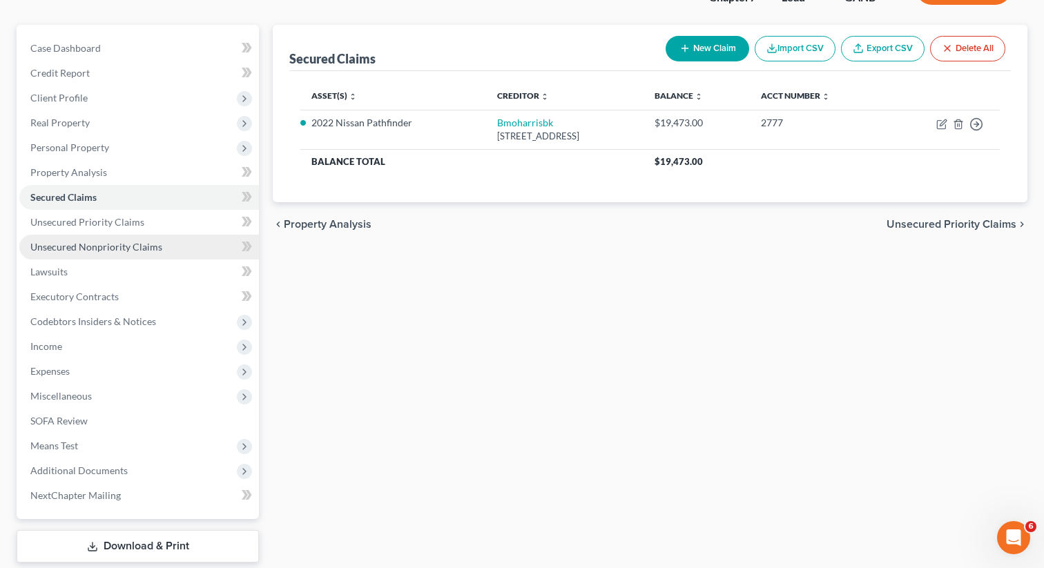
scroll to position [152, 0]
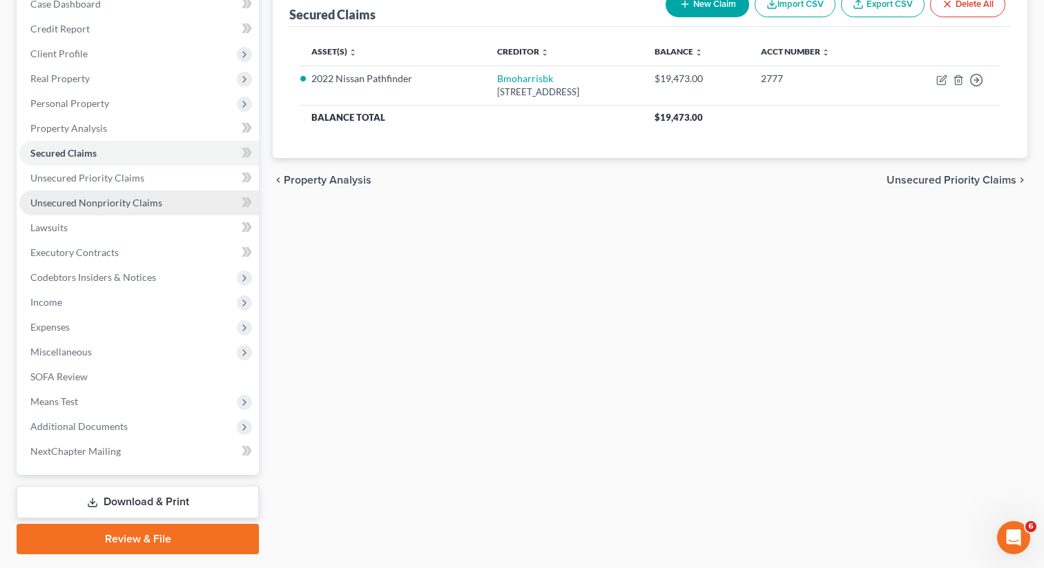
click at [77, 200] on span "Unsecured Nonpriority Claims" at bounding box center [96, 203] width 132 height 12
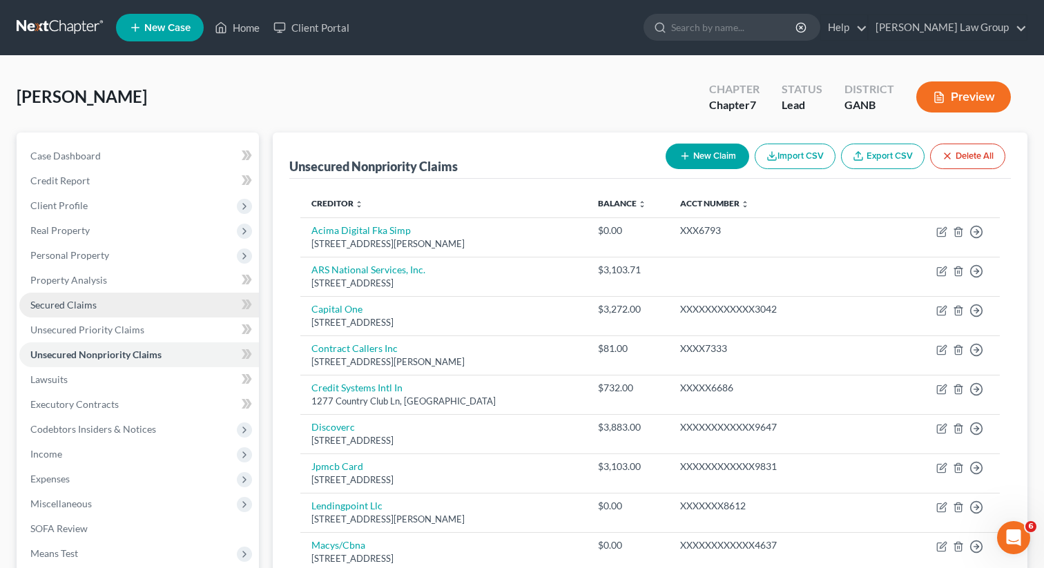
click at [50, 302] on span "Secured Claims" at bounding box center [63, 305] width 66 height 12
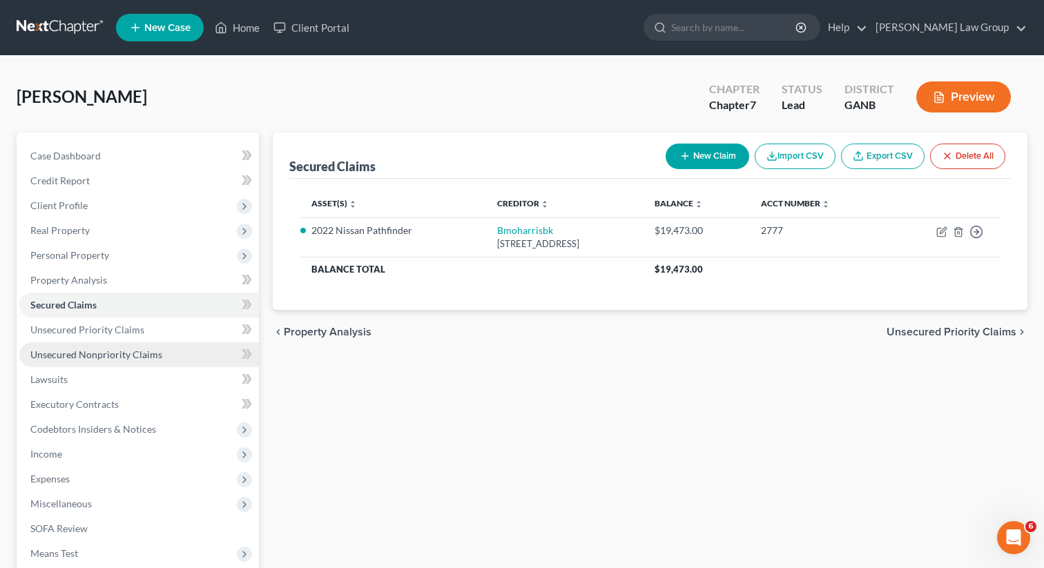
click at [83, 353] on span "Unsecured Nonpriority Claims" at bounding box center [96, 355] width 132 height 12
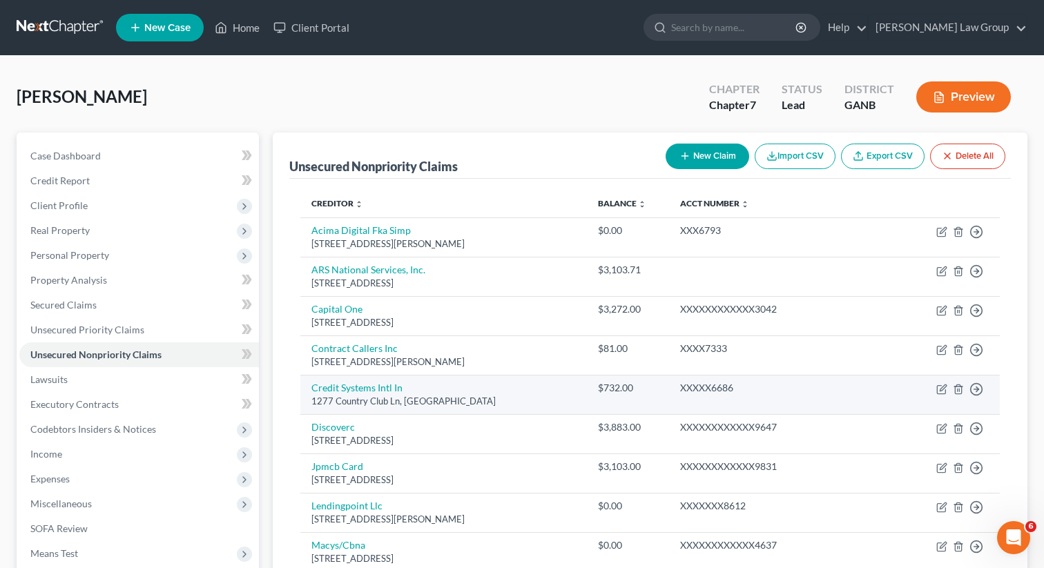
scroll to position [349, 0]
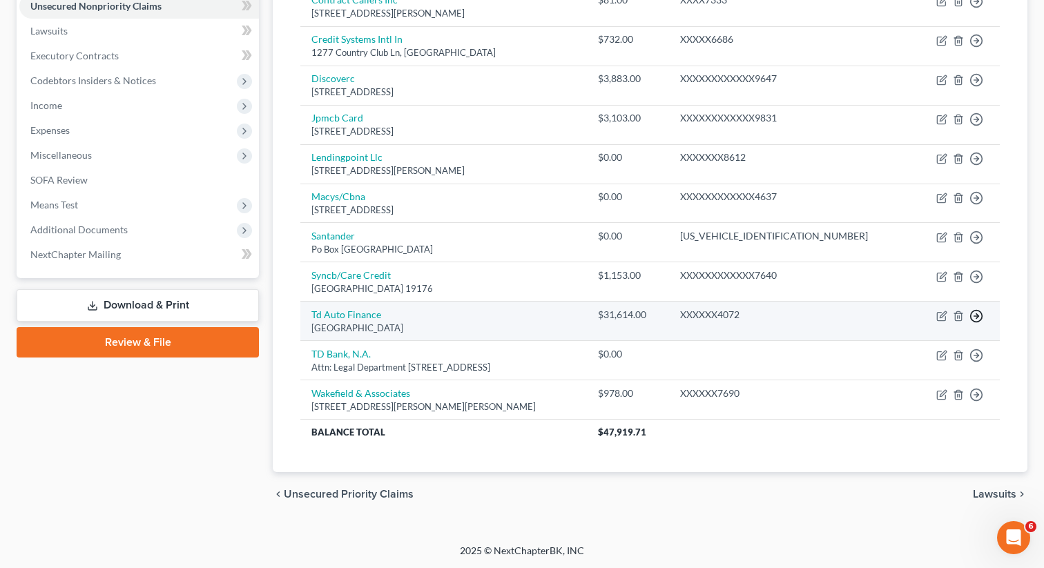
click at [973, 316] on icon "button" at bounding box center [977, 316] width 14 height 14
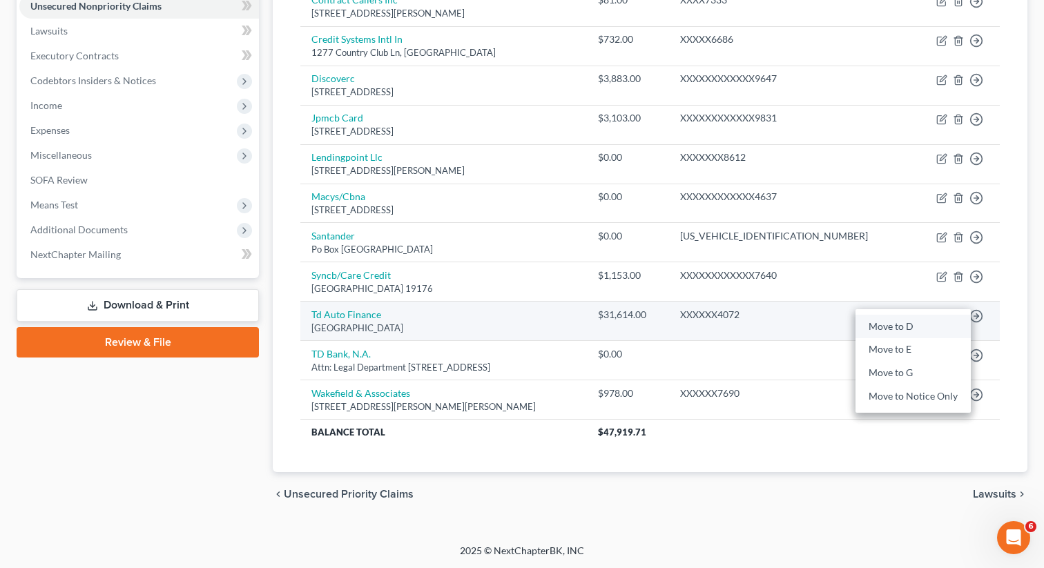
click at [907, 329] on link "Move to D" at bounding box center [913, 326] width 115 height 23
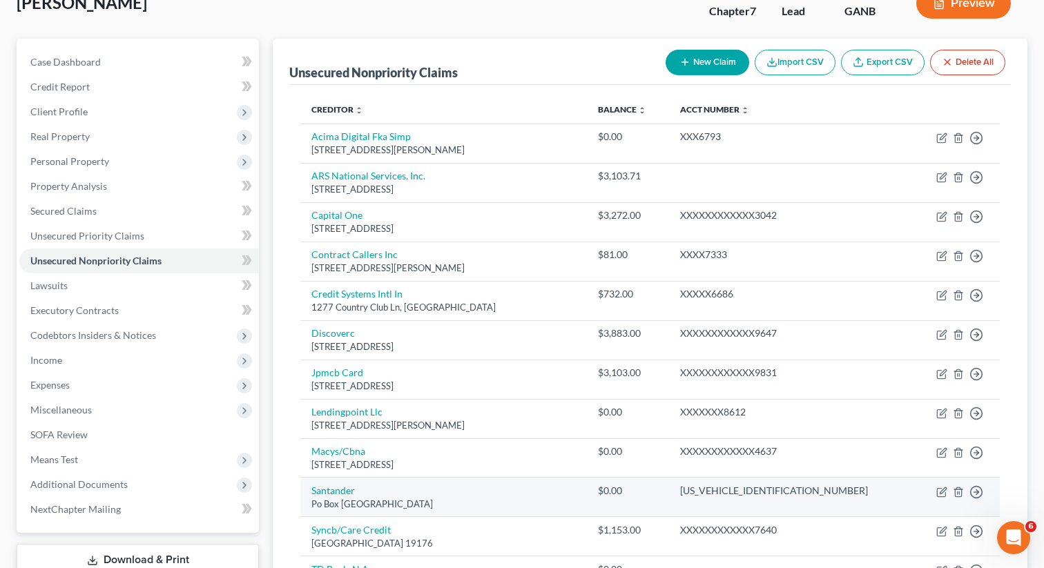
scroll to position [0, 0]
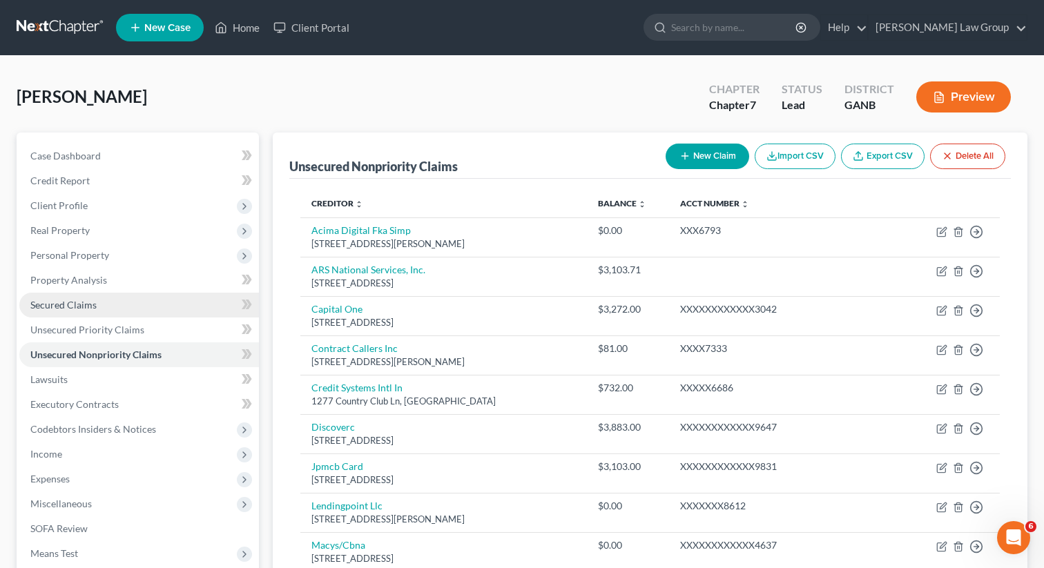
click at [130, 310] on link "Secured Claims" at bounding box center [139, 305] width 240 height 25
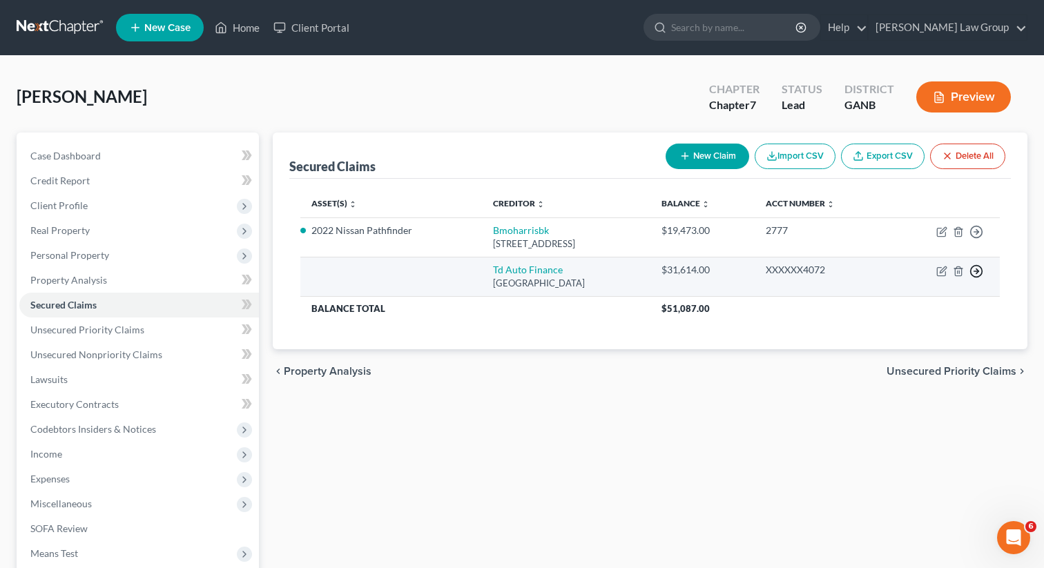
click at [979, 269] on icon "button" at bounding box center [977, 272] width 14 height 14
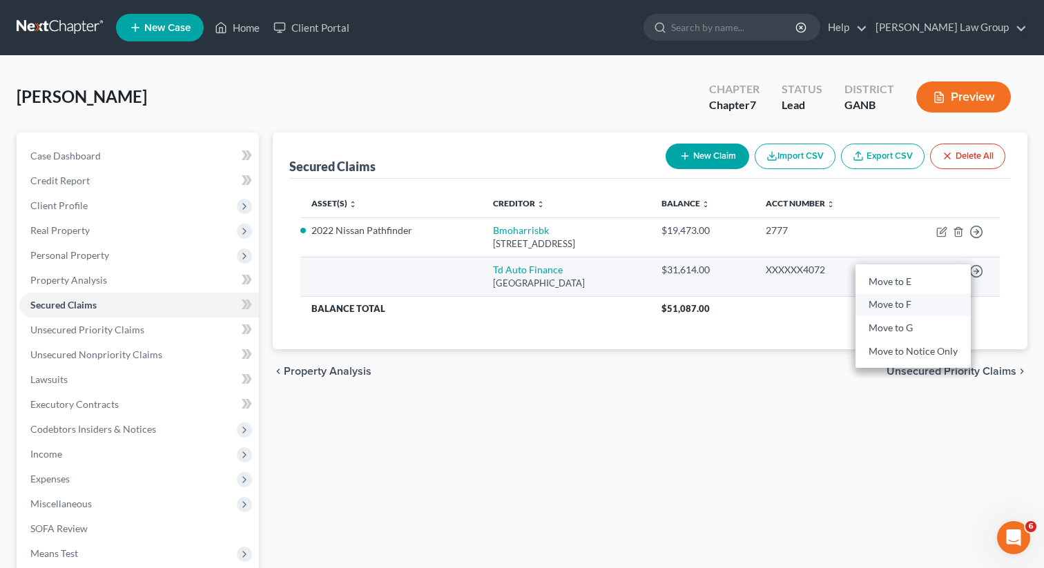
click at [901, 304] on link "Move to F" at bounding box center [913, 305] width 115 height 23
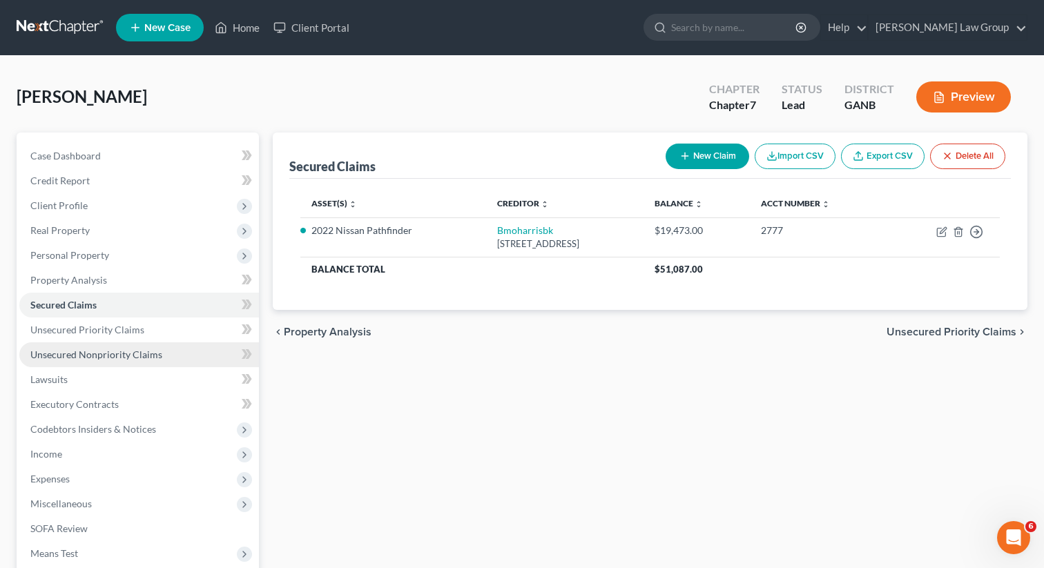
click at [119, 349] on span "Unsecured Nonpriority Claims" at bounding box center [96, 355] width 132 height 12
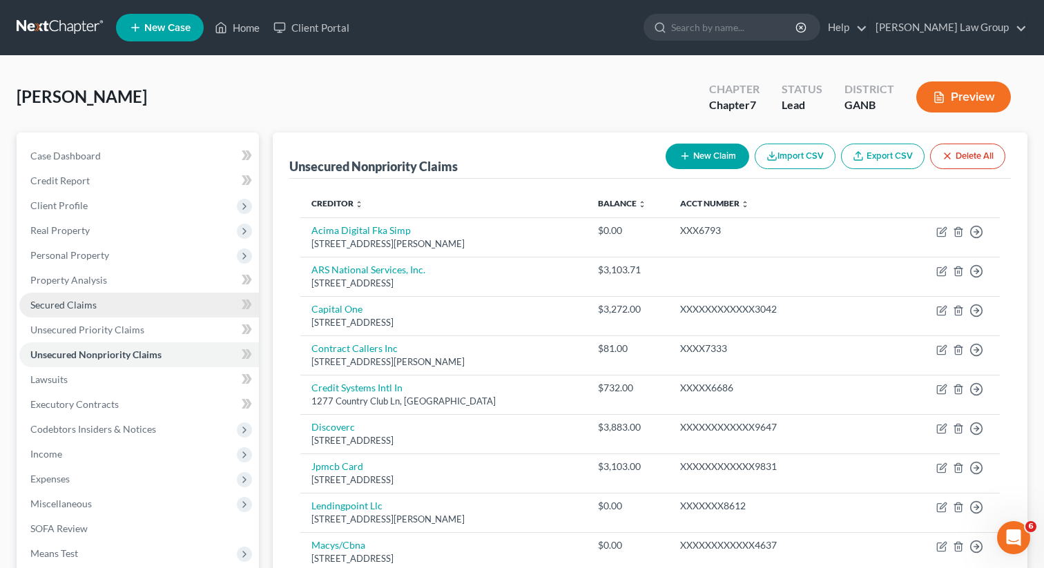
click at [81, 302] on span "Secured Claims" at bounding box center [63, 305] width 66 height 12
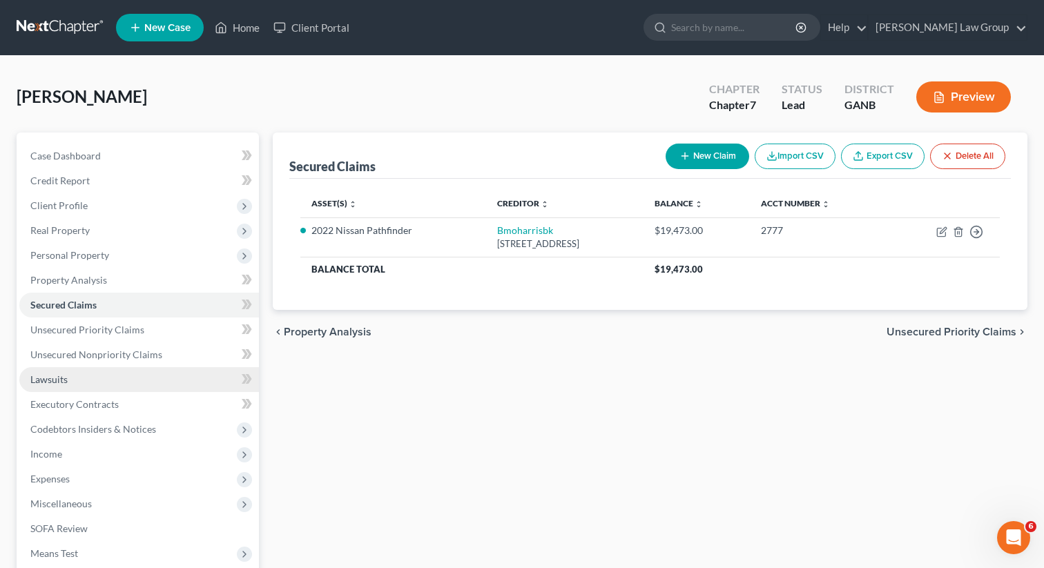
click at [66, 382] on span "Lawsuits" at bounding box center [48, 380] width 37 height 12
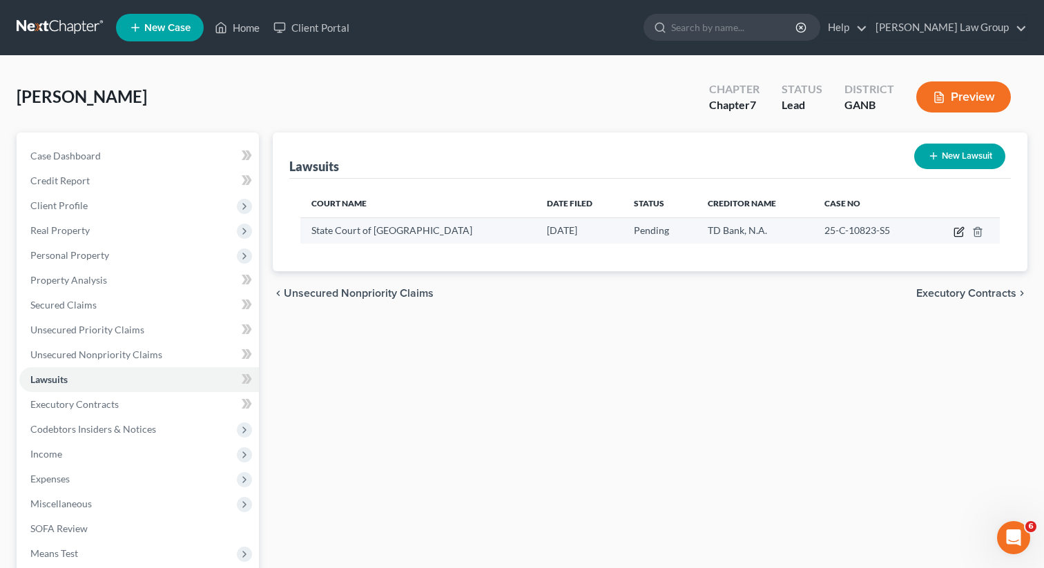
click at [955, 231] on icon "button" at bounding box center [959, 232] width 11 height 11
select select "10"
select select "0"
select select "4"
select select "33"
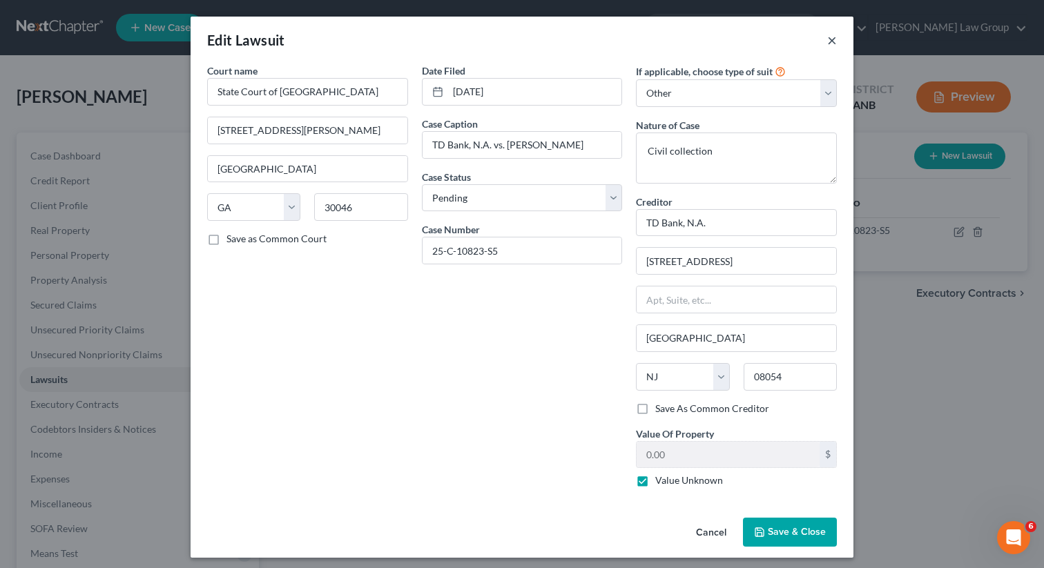
click at [829, 39] on button "×" at bounding box center [832, 40] width 10 height 17
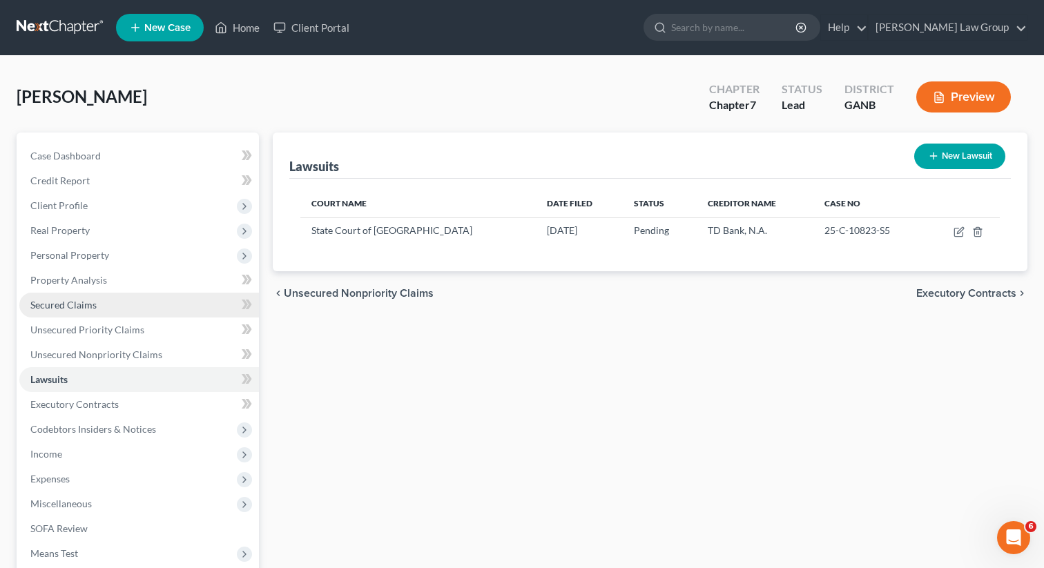
click at [81, 300] on span "Secured Claims" at bounding box center [63, 305] width 66 height 12
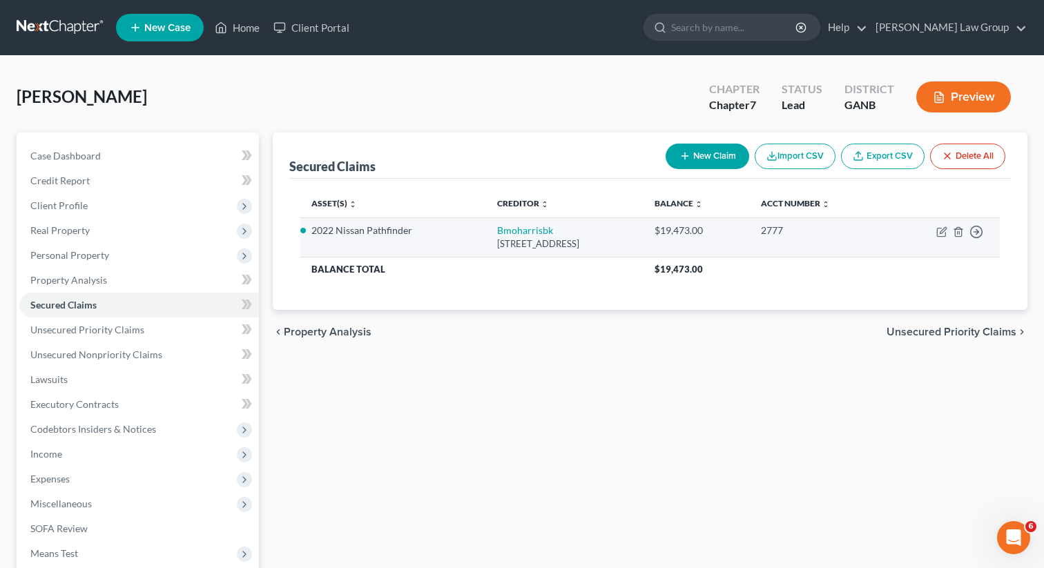
click at [497, 238] on div "111 W Monroe, Chicago, IL 60603" at bounding box center [564, 244] width 135 height 13
click at [497, 228] on link "Bmoharrisbk" at bounding box center [525, 230] width 56 height 12
select select "14"
select select "7"
select select "0"
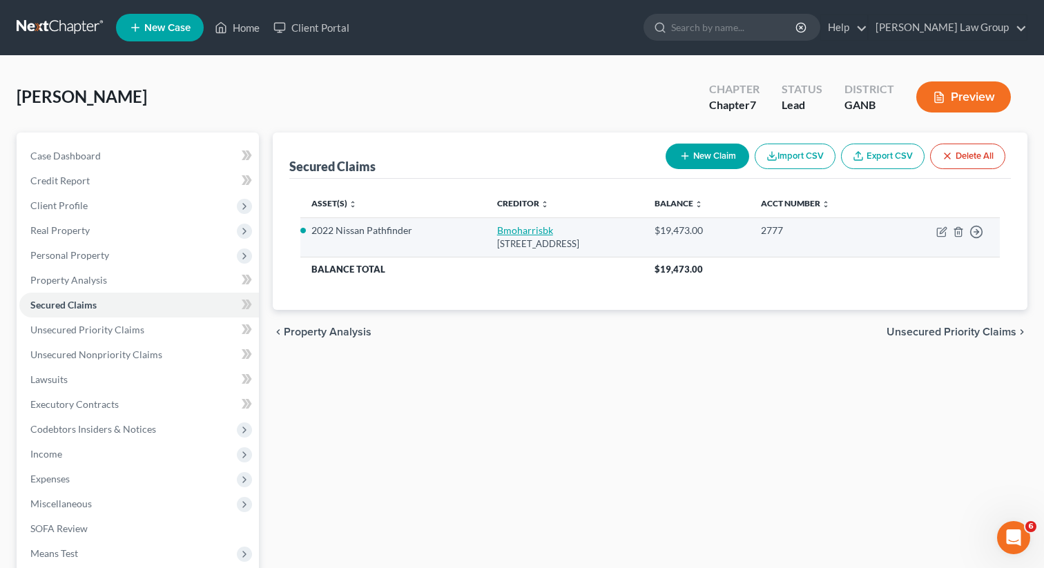
select select "0"
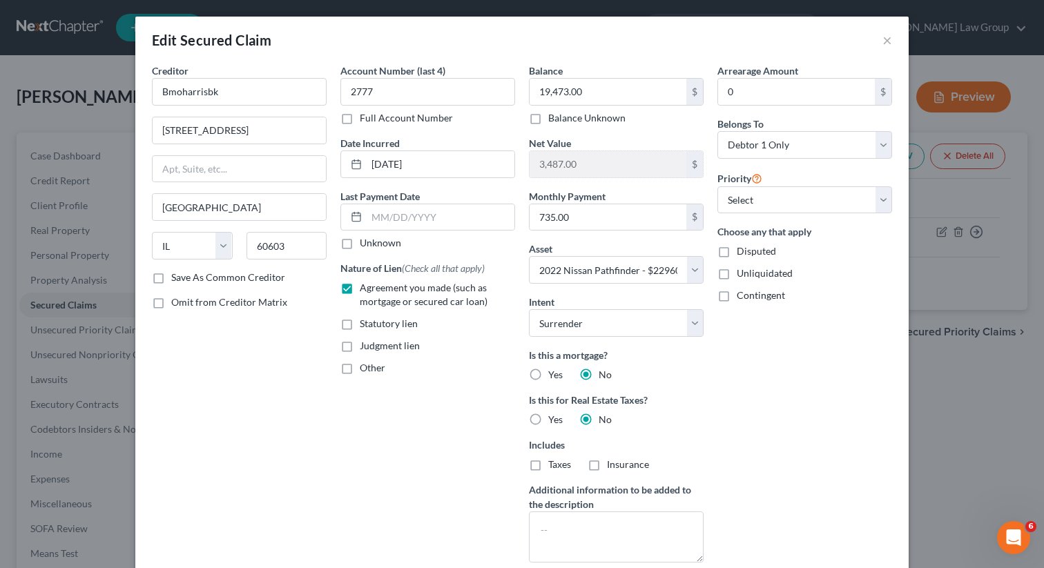
scroll to position [142, 0]
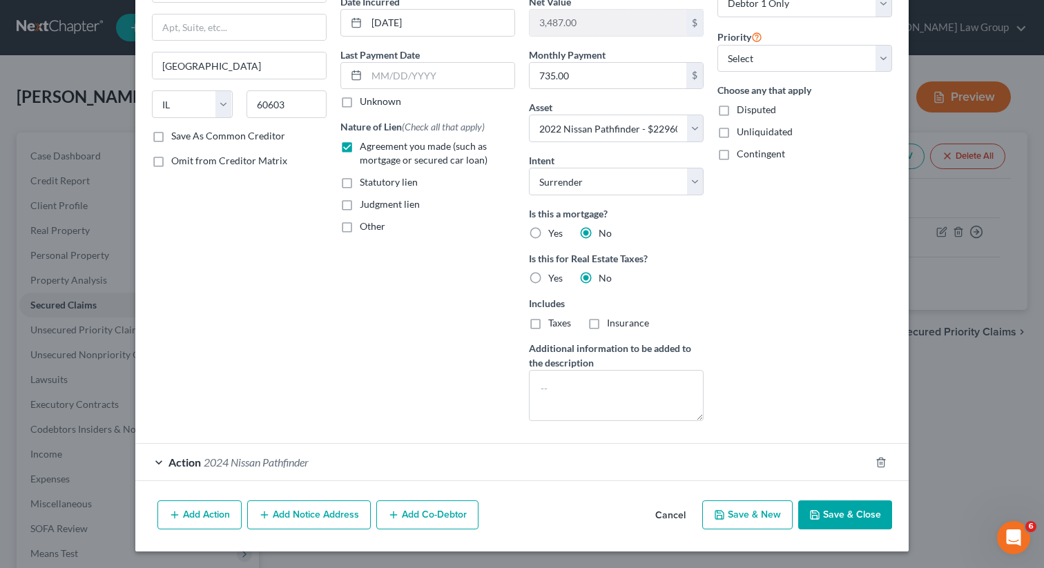
click at [211, 468] on span "2024 Nissan Pathfinder" at bounding box center [256, 462] width 105 height 13
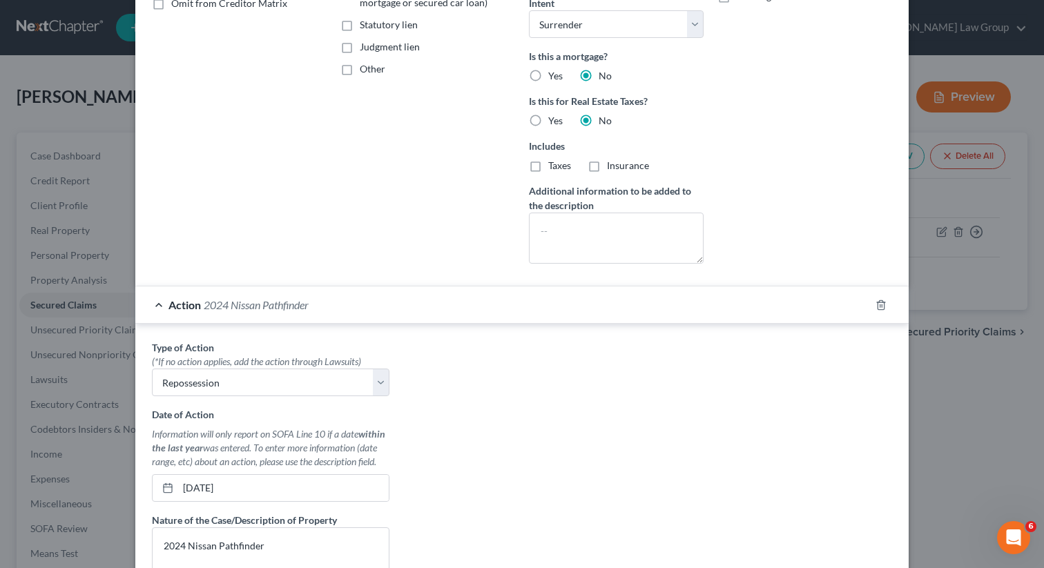
scroll to position [403, 0]
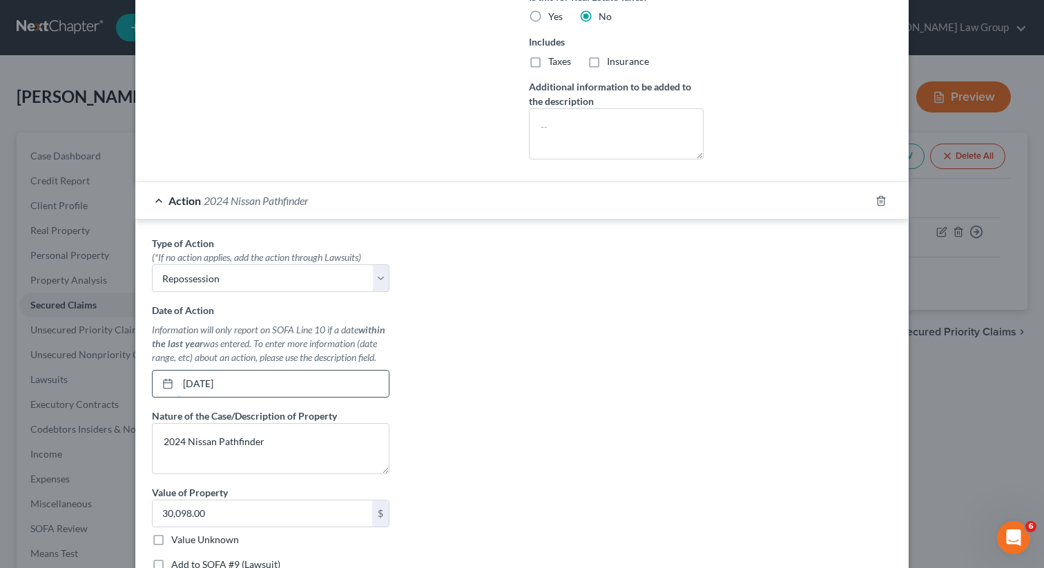
drag, startPoint x: 261, startPoint y: 383, endPoint x: 171, endPoint y: 379, distance: 90.5
click at [171, 379] on div "11/15/2024" at bounding box center [271, 384] width 238 height 28
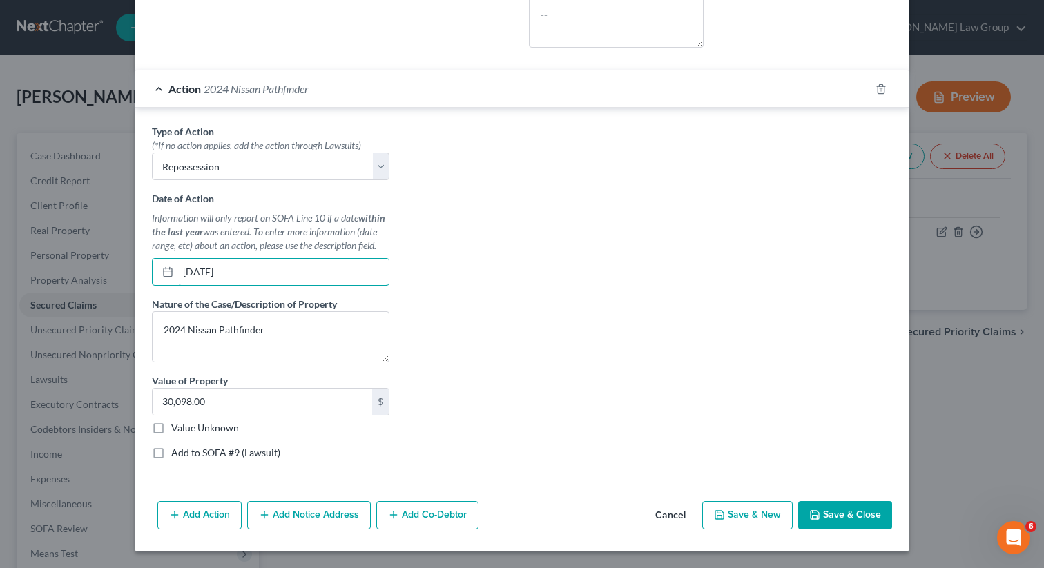
scroll to position [335, 0]
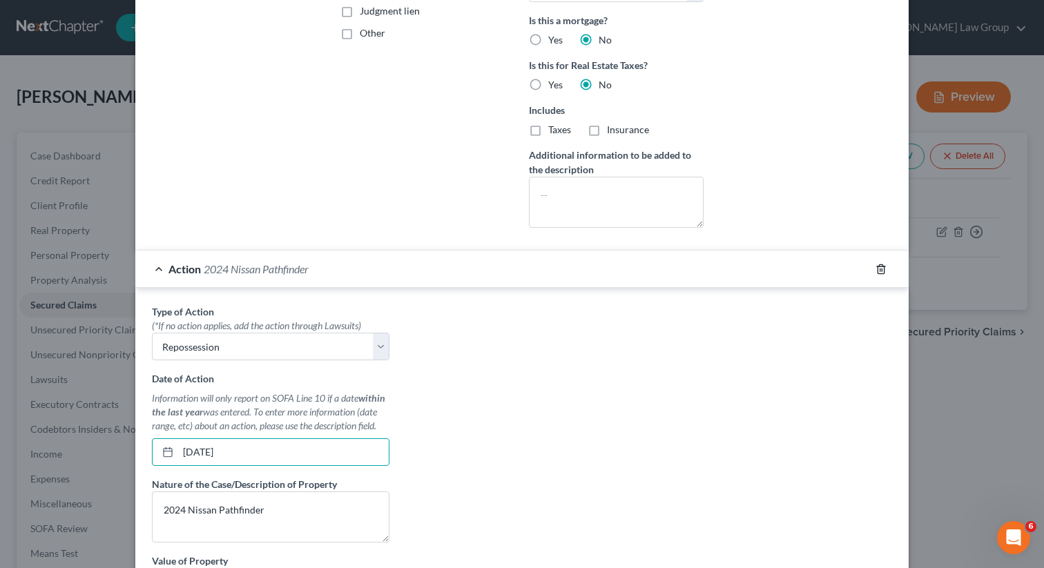
click at [878, 265] on icon "button" at bounding box center [881, 269] width 6 height 9
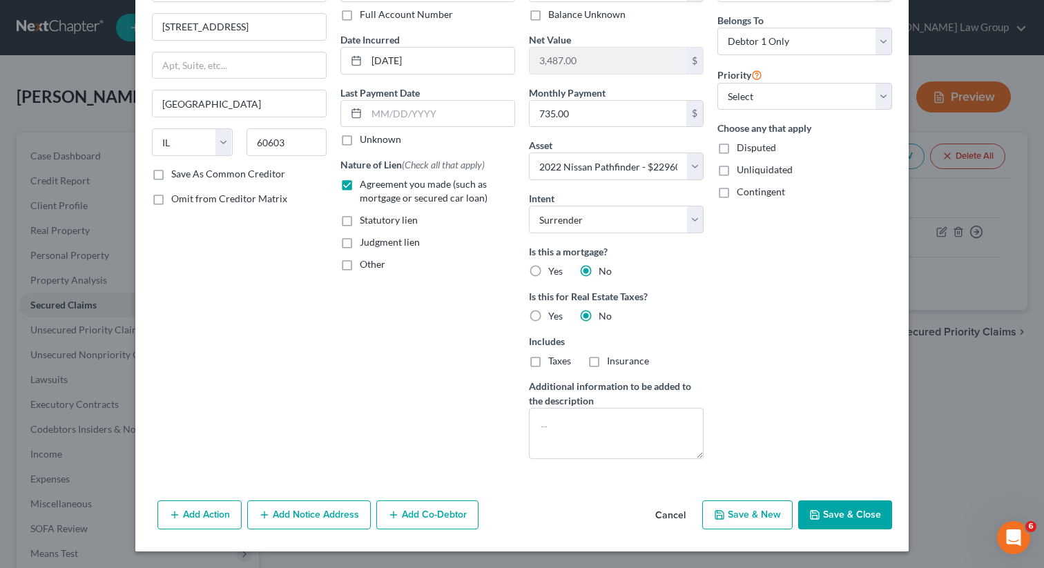
scroll to position [103, 0]
click at [836, 522] on button "Save & Close" at bounding box center [845, 515] width 94 height 29
select select
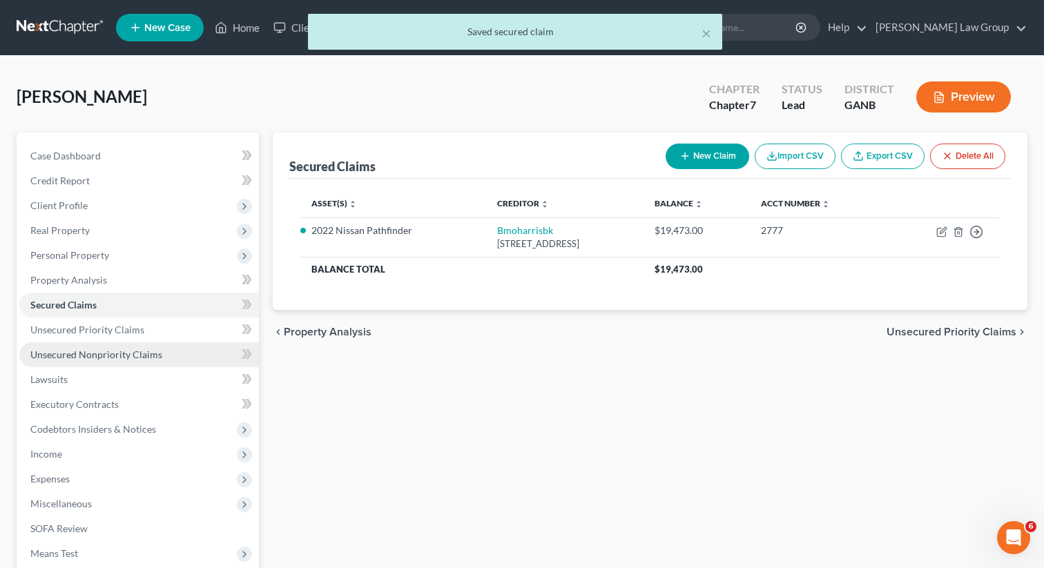
scroll to position [19, 0]
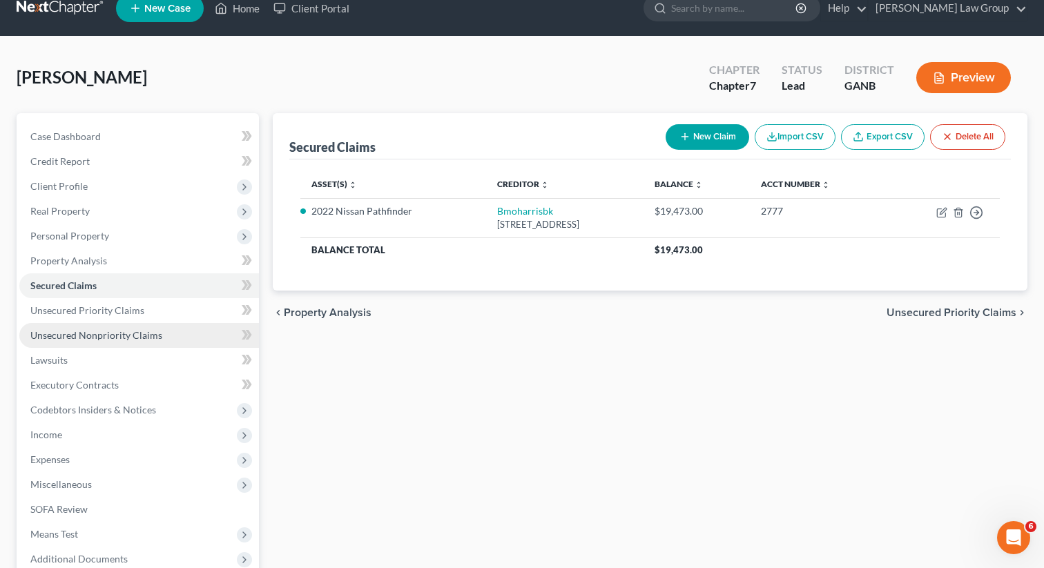
click at [90, 340] on span "Unsecured Nonpriority Claims" at bounding box center [96, 335] width 132 height 12
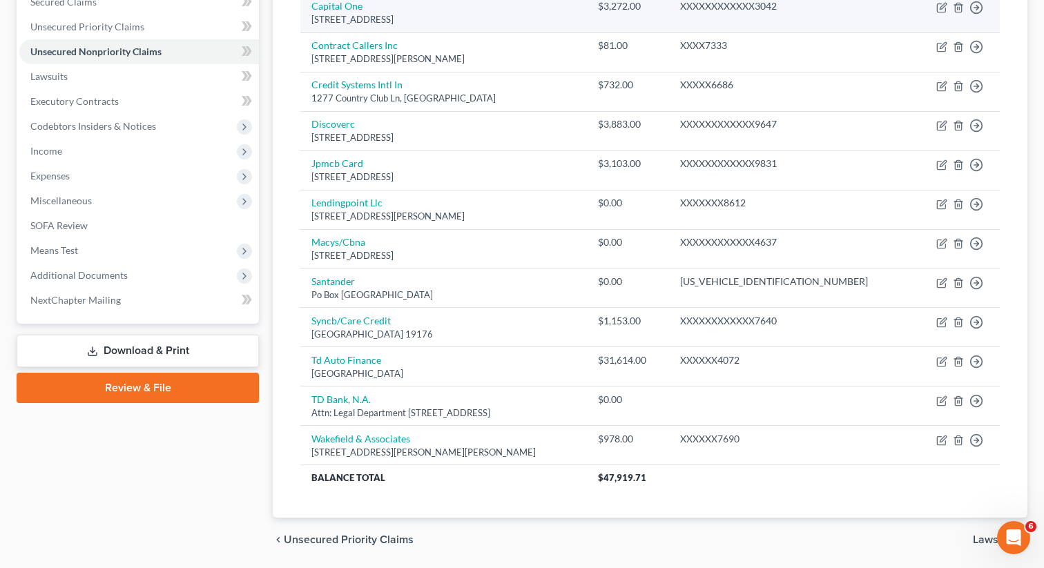
scroll to position [349, 0]
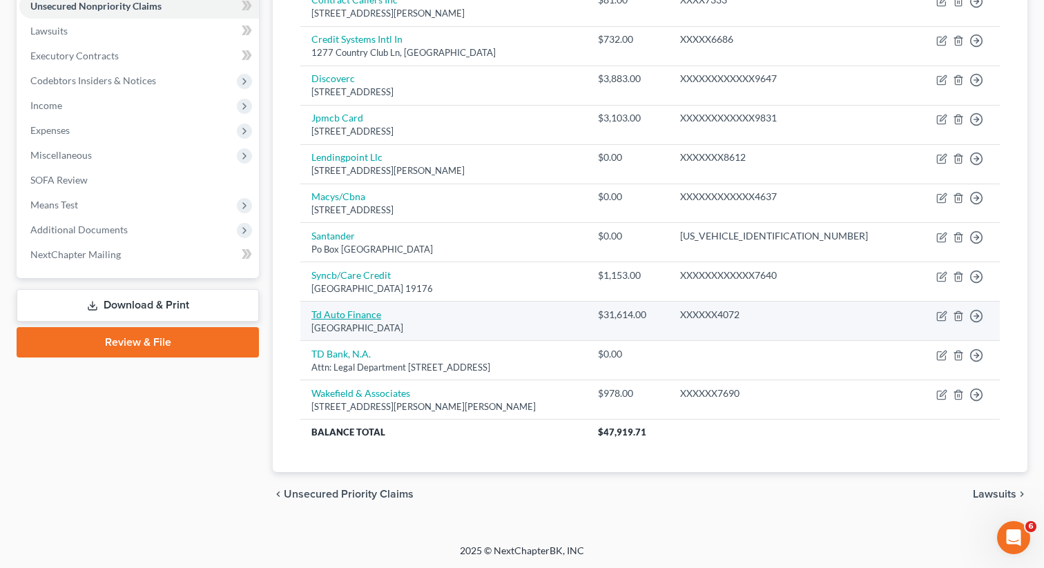
click at [347, 312] on link "Td Auto Finance" at bounding box center [346, 315] width 70 height 12
select select "39"
select select "0"
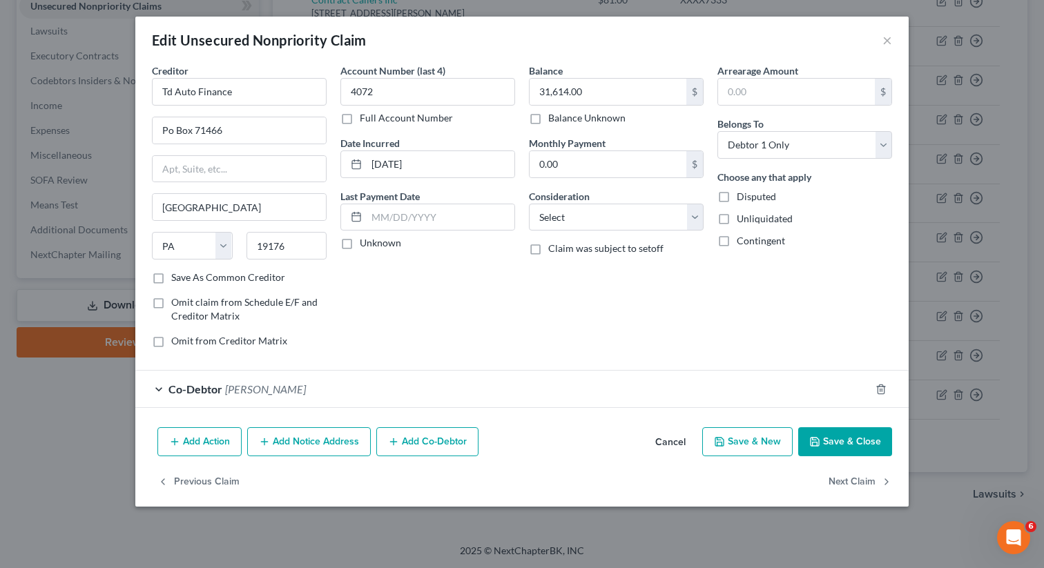
click at [189, 439] on button "Add Action" at bounding box center [199, 442] width 84 height 29
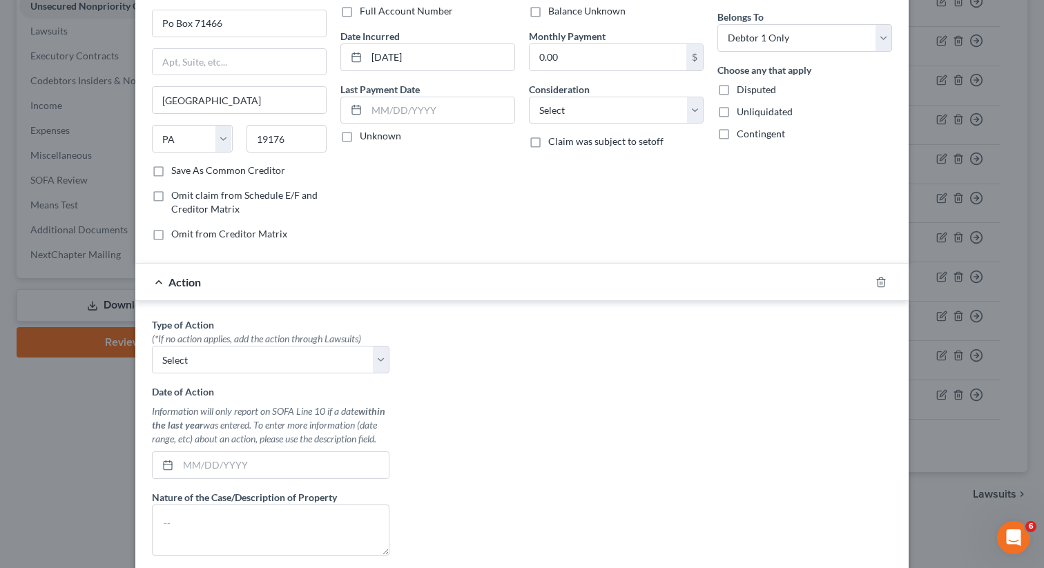
scroll to position [175, 0]
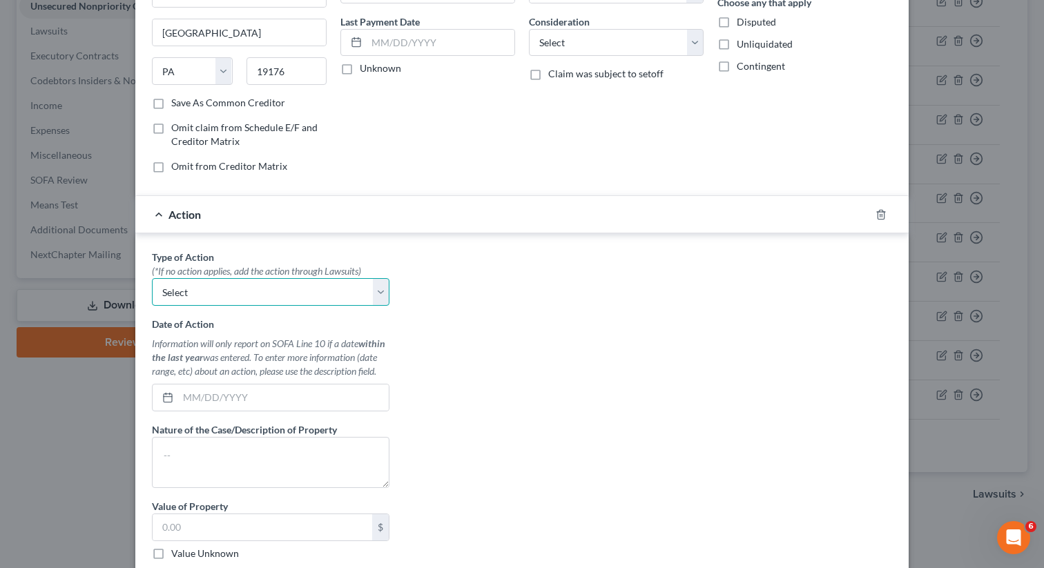
click at [209, 291] on select "Select Repossession Garnishment Foreclosure Personal Injury Attached, Seized, O…" at bounding box center [271, 292] width 238 height 28
select select "0"
click at [152, 278] on select "Select Repossession Garnishment Foreclosure Personal Injury Attached, Seized, O…" at bounding box center [271, 292] width 238 height 28
click at [189, 404] on input "text" at bounding box center [283, 398] width 211 height 26
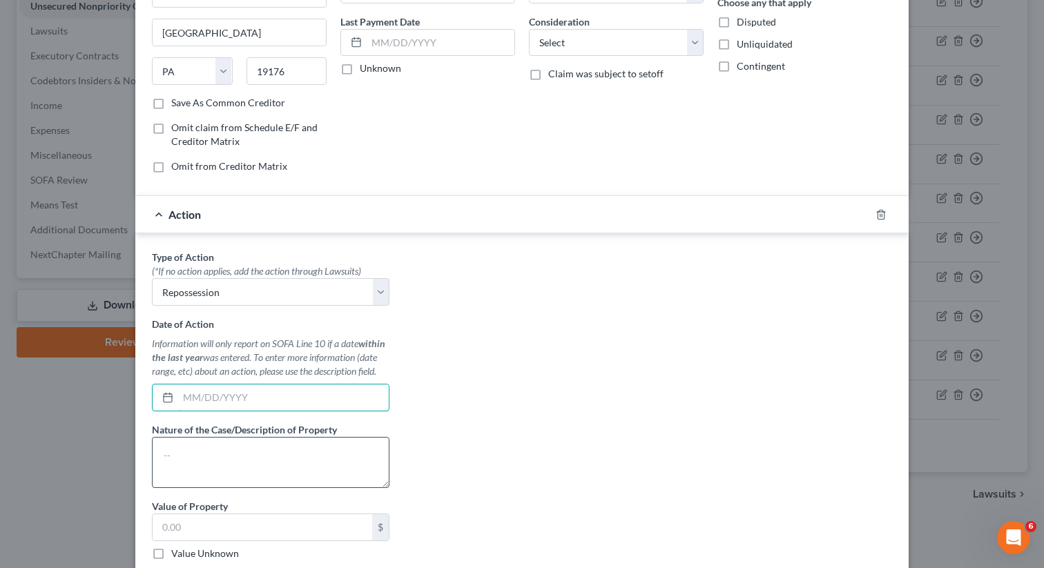
paste input "11/15/2024"
type input "11/15/2024"
click at [209, 477] on textarea at bounding box center [271, 462] width 238 height 51
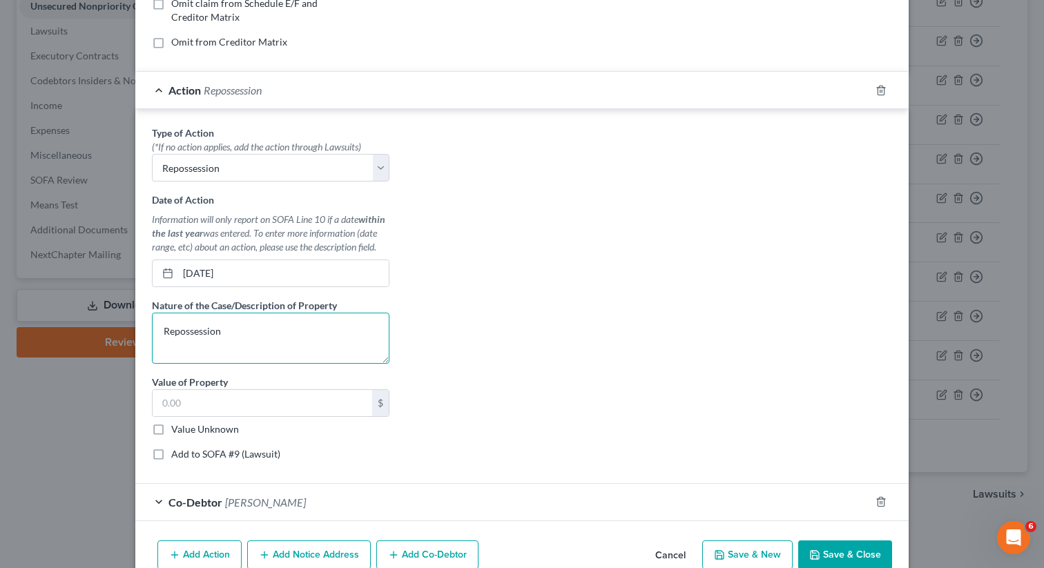
scroll to position [348, 0]
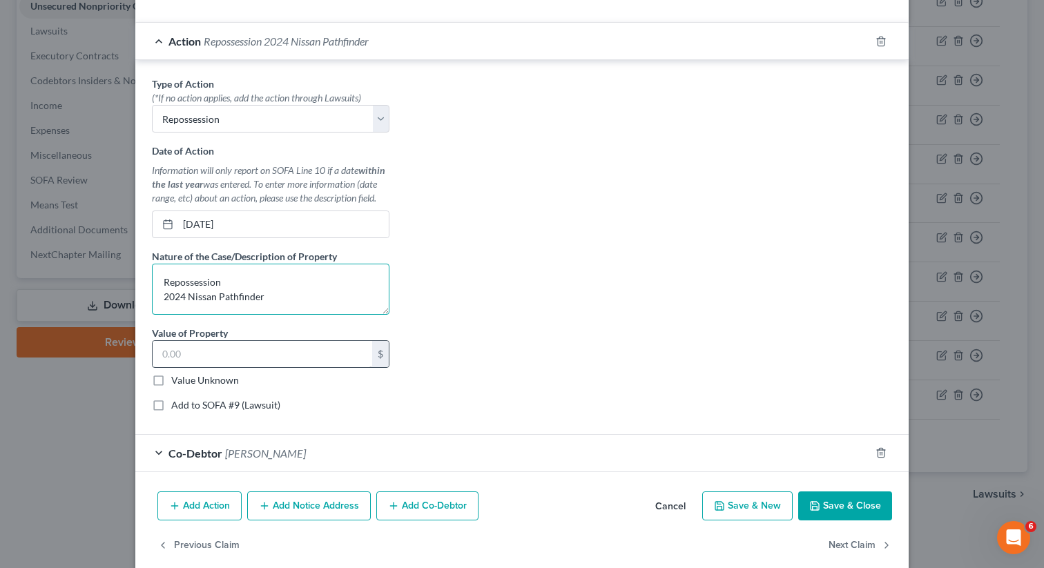
type textarea "Repossession 2024 Nissan Pathfinder"
click at [220, 366] on input "text" at bounding box center [263, 354] width 220 height 26
type input "35,000"
click at [857, 514] on button "Save & Close" at bounding box center [845, 506] width 94 height 29
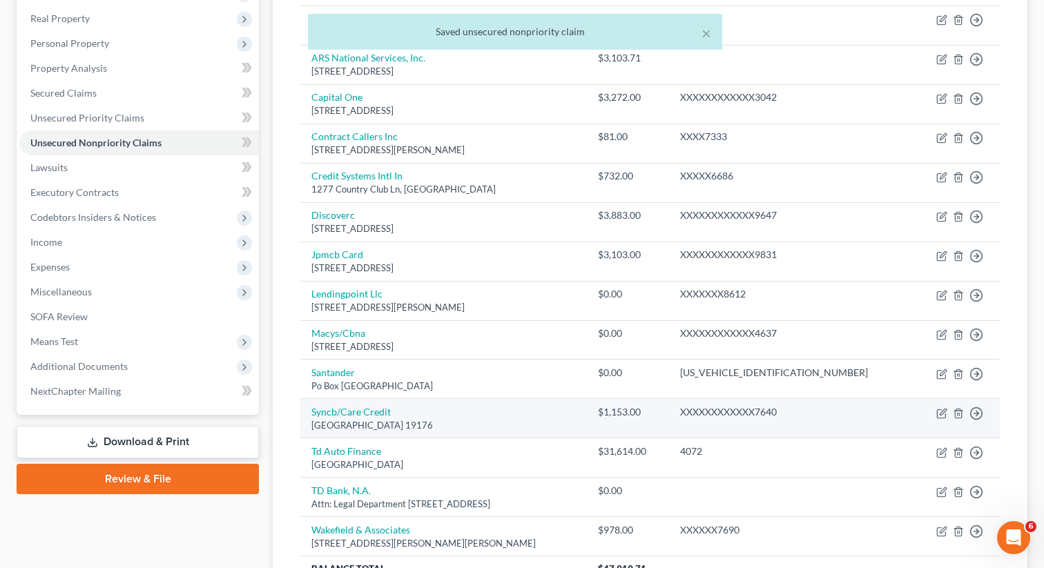
scroll to position [111, 0]
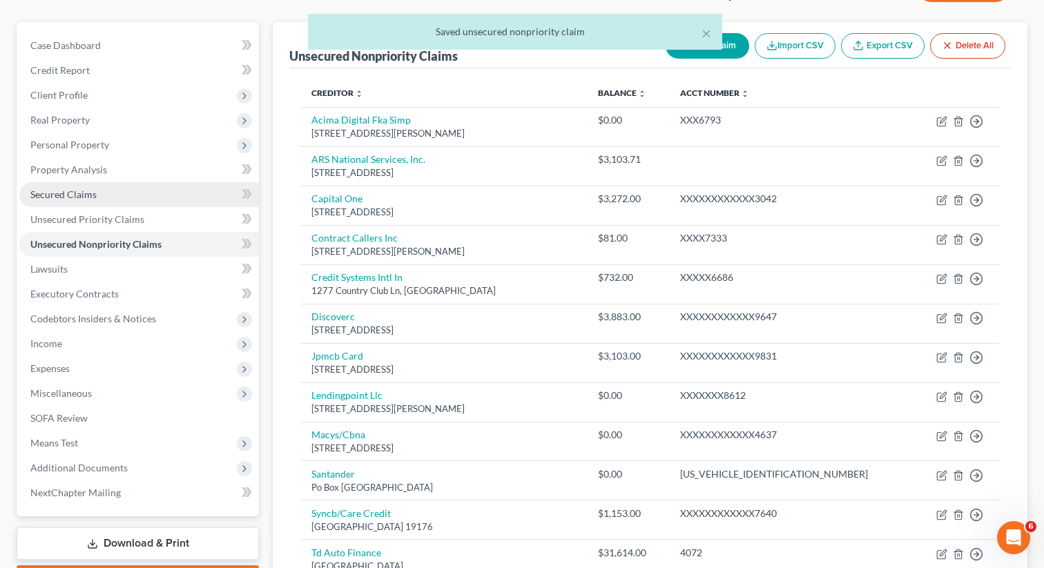
click at [95, 196] on span "Secured Claims" at bounding box center [63, 195] width 66 height 12
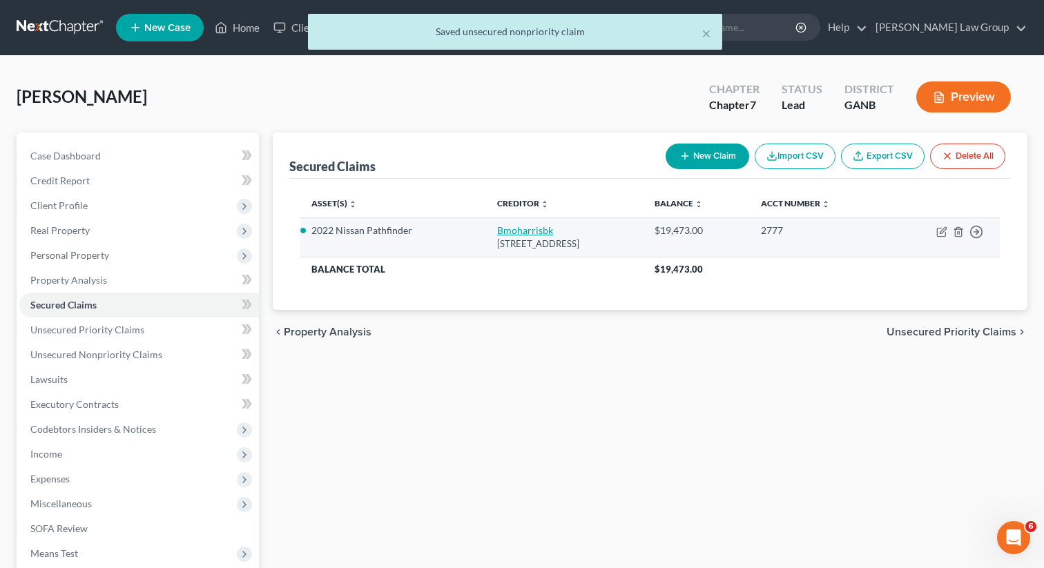
click at [529, 229] on link "Bmoharrisbk" at bounding box center [525, 230] width 56 height 12
select select "14"
select select "7"
select select "0"
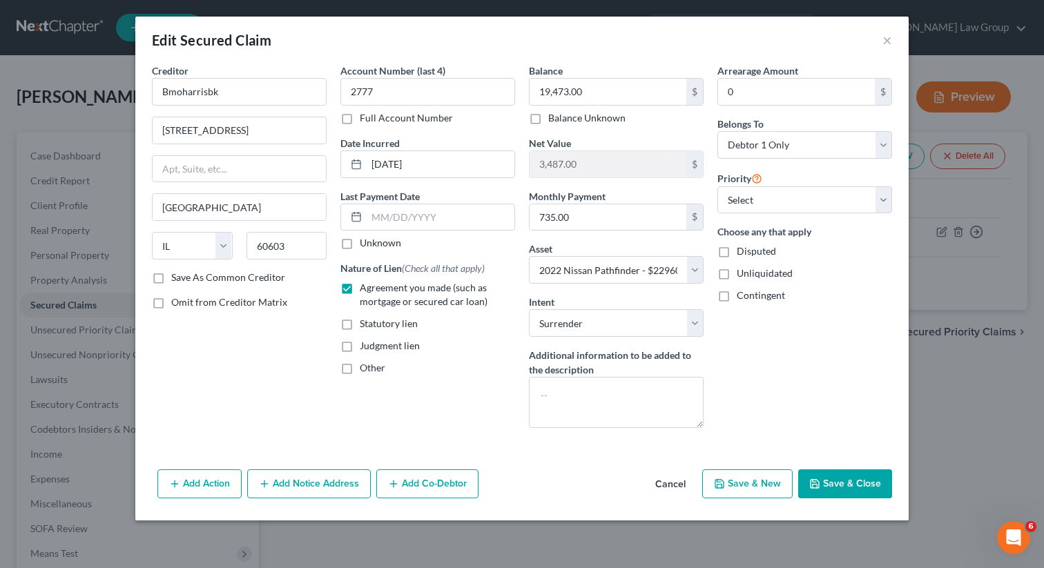
click at [846, 484] on button "Save & Close" at bounding box center [845, 484] width 94 height 29
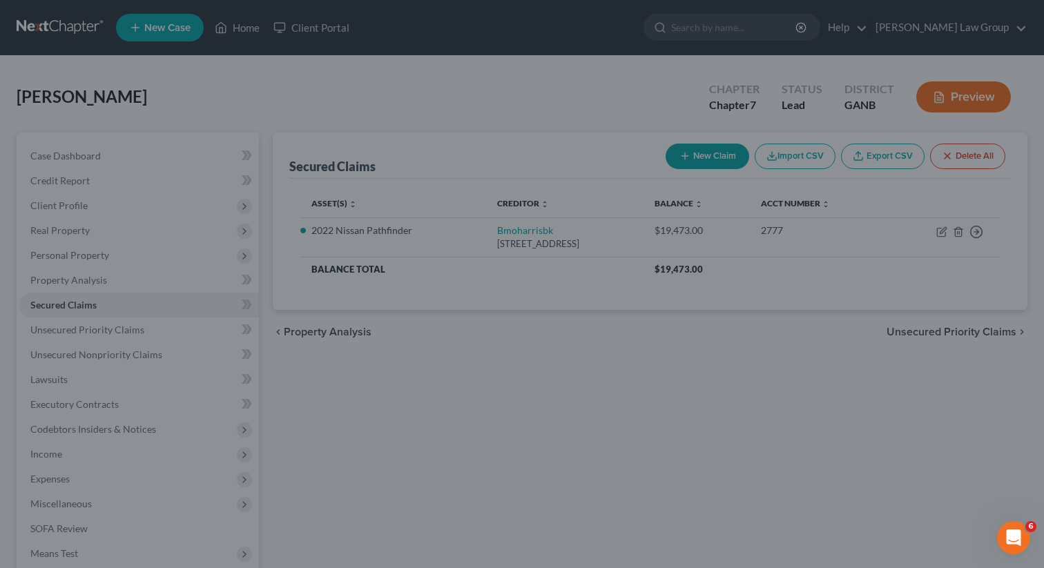
select select "7"
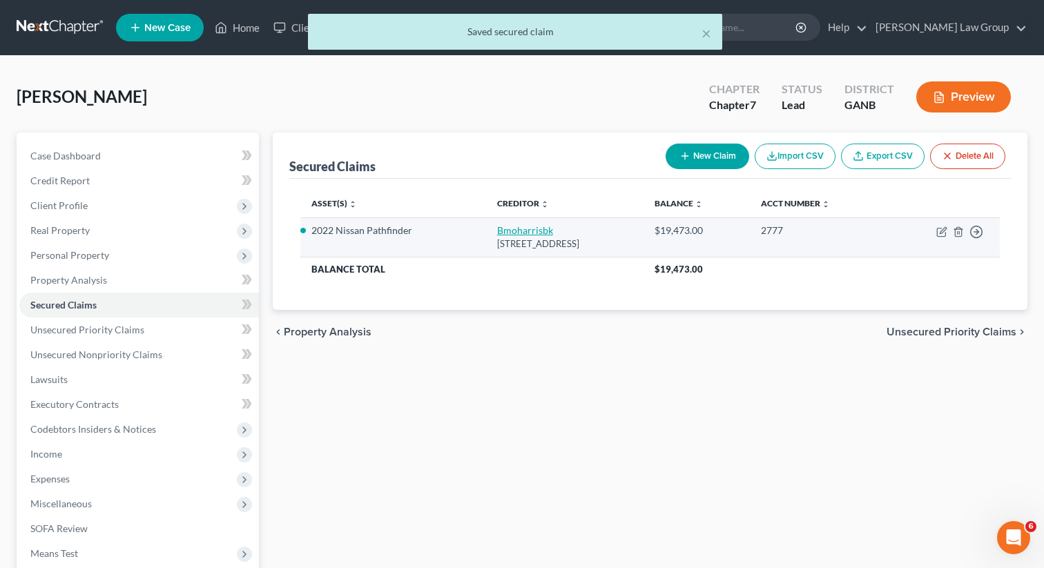
click at [499, 228] on link "Bmoharrisbk" at bounding box center [525, 230] width 56 height 12
select select "14"
select select "0"
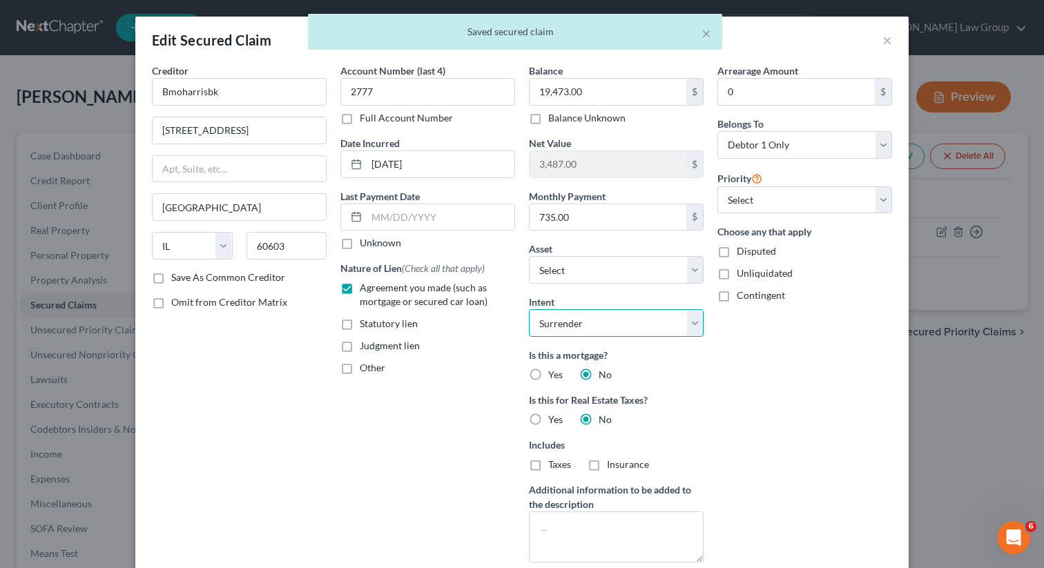
click at [576, 319] on select "Select Surrender Redeem Reaffirm Avoid Other" at bounding box center [616, 323] width 175 height 28
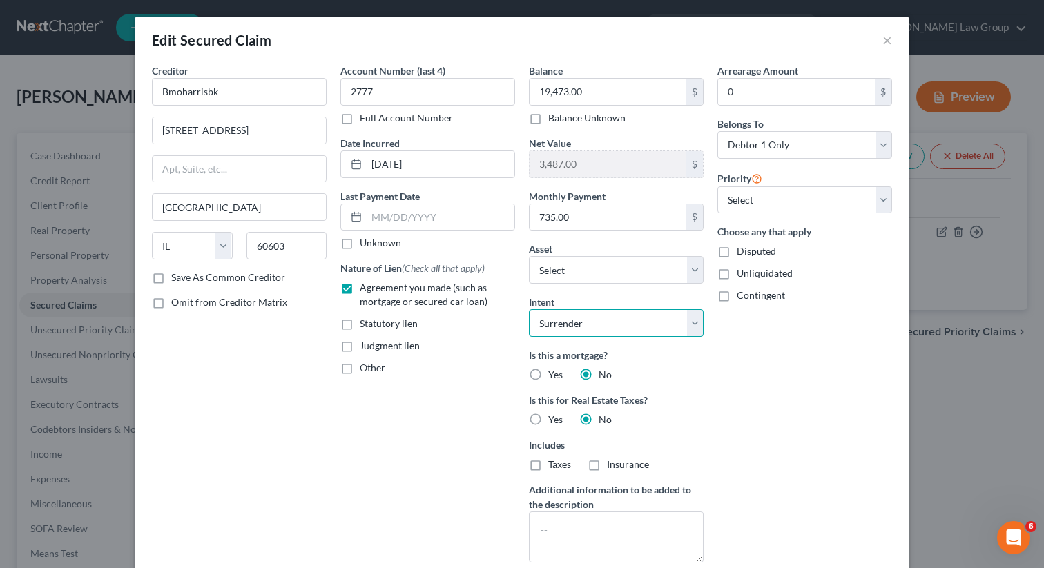
select select "2"
click at [529, 309] on select "Select Surrender Redeem Reaffirm Avoid Other" at bounding box center [616, 323] width 175 height 28
click at [753, 388] on div "Arrearage Amount 0 $ Belongs To * Select Debtor 1 Only Debtor 2 Only Debtor 1 A…" at bounding box center [805, 319] width 189 height 510
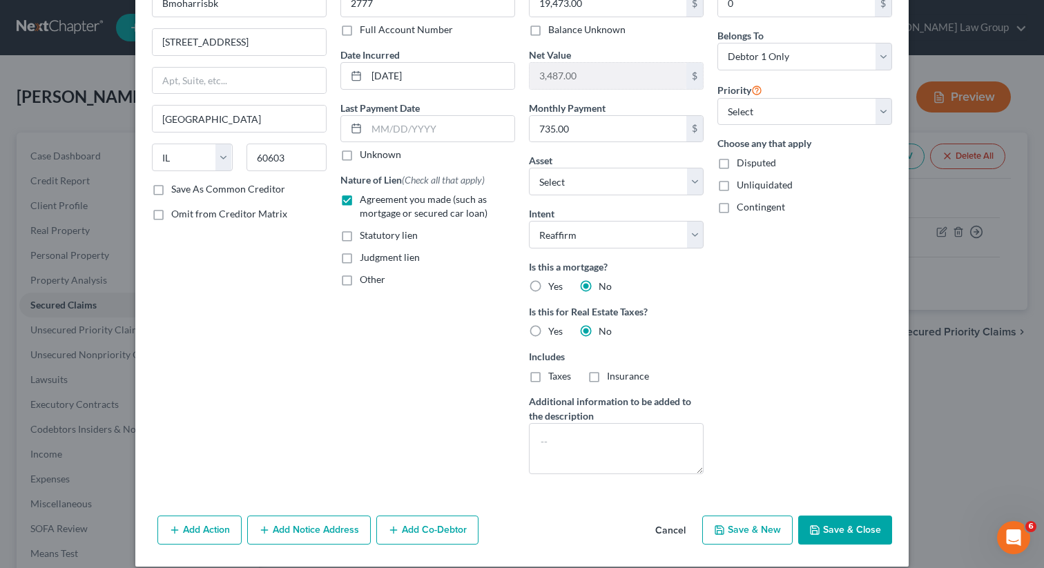
scroll to position [103, 0]
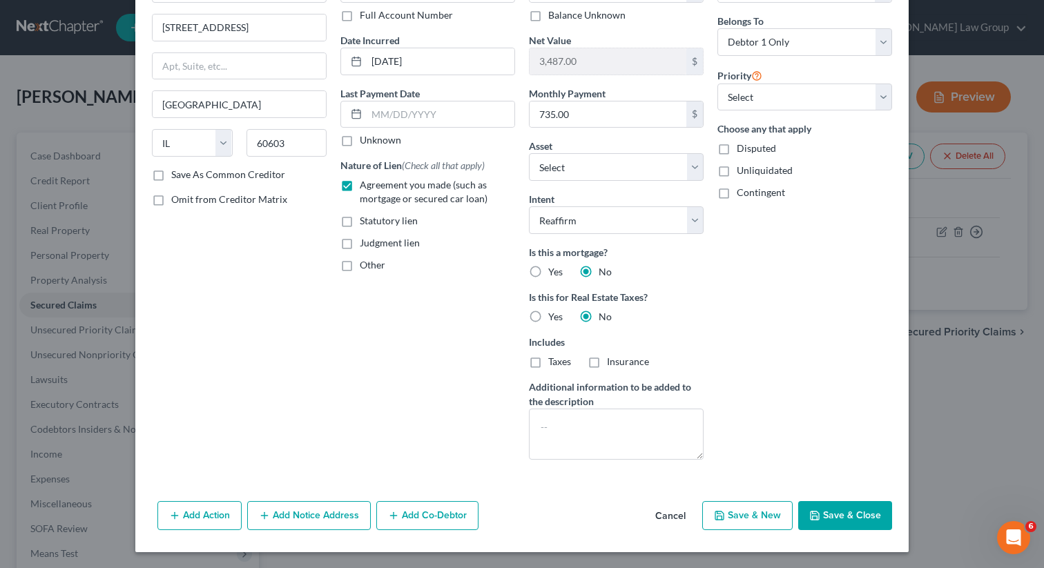
click at [851, 512] on button "Save & Close" at bounding box center [845, 515] width 94 height 29
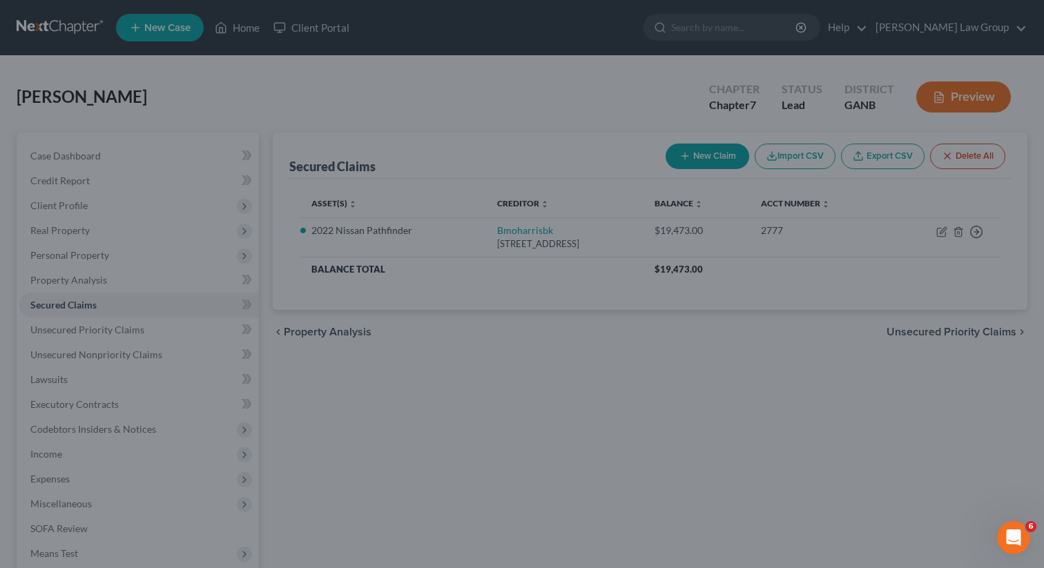
select select "7"
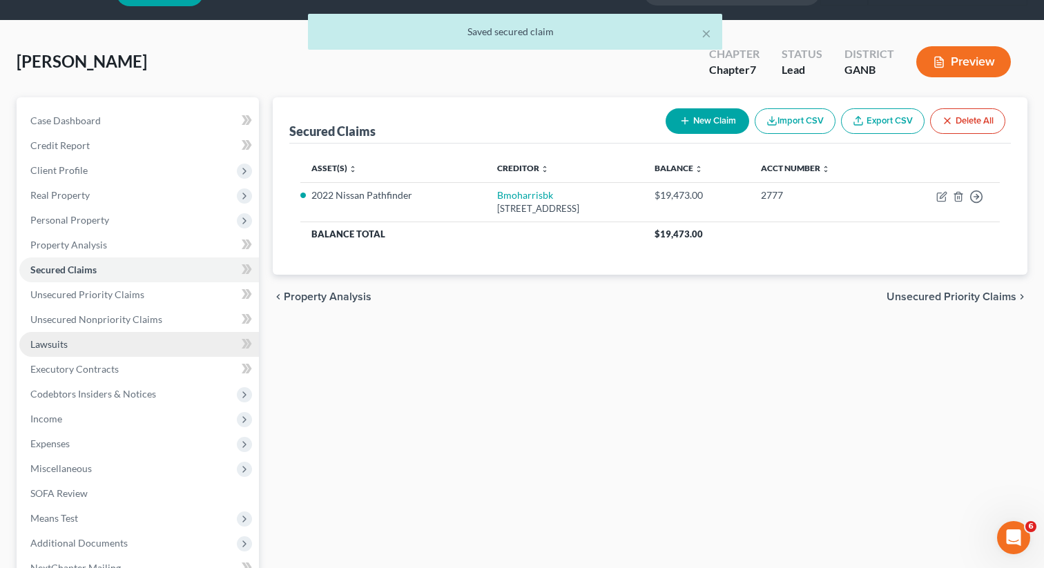
scroll to position [95, 0]
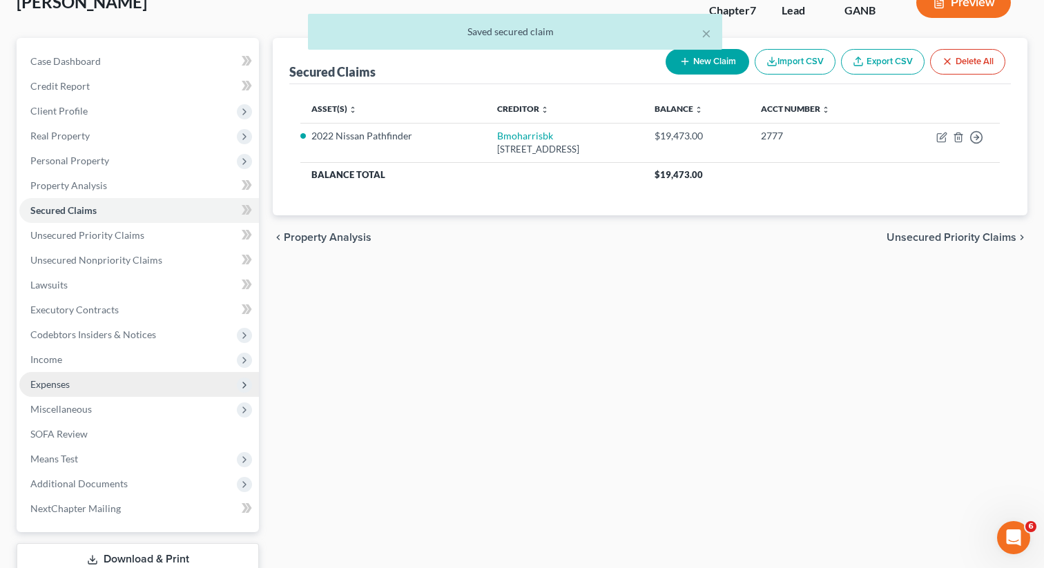
click at [66, 372] on span "Expenses" at bounding box center [139, 384] width 240 height 25
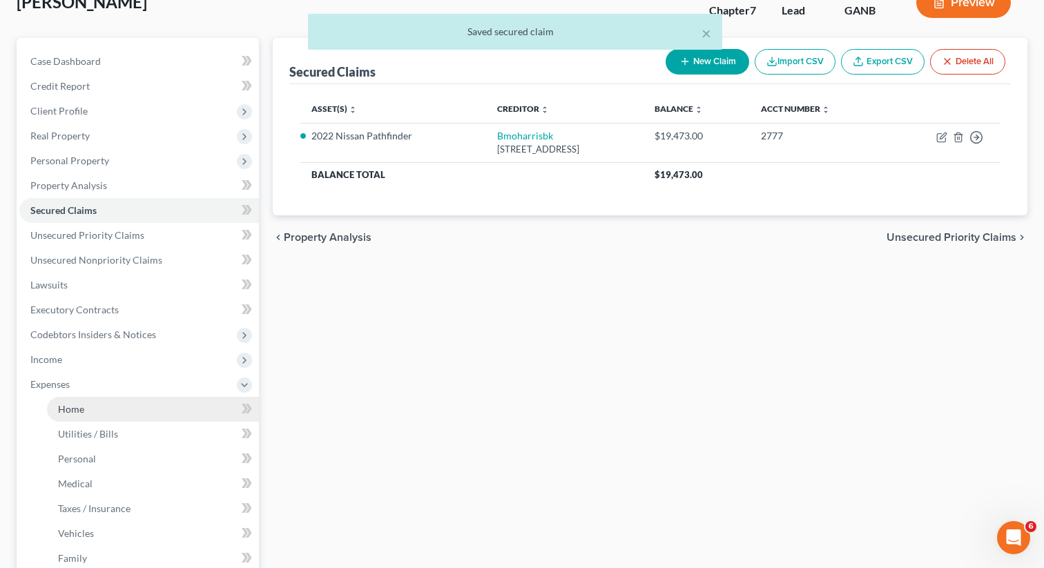
click at [125, 397] on link "Home" at bounding box center [153, 409] width 212 height 25
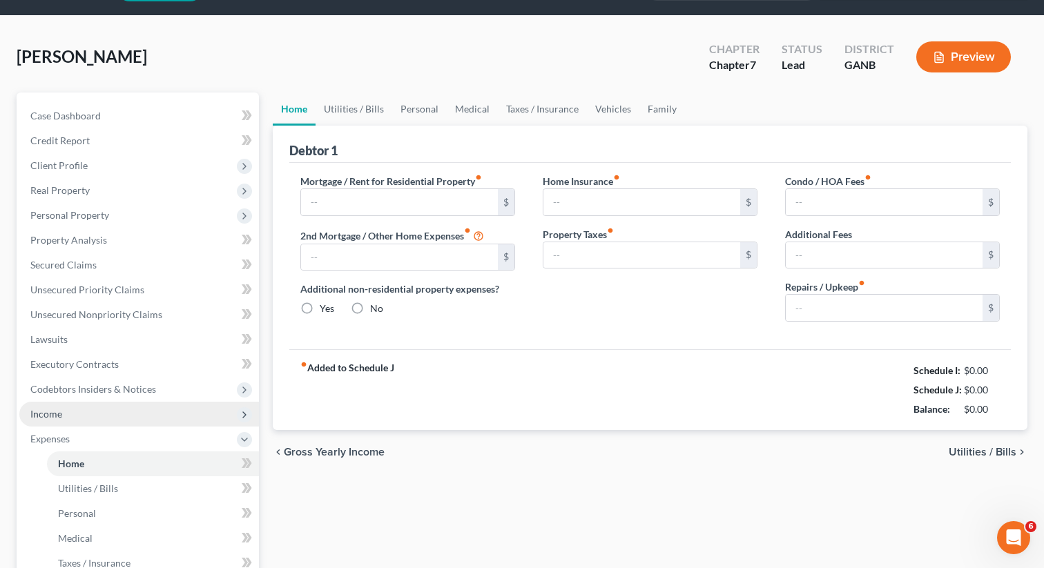
type input "1,850.00"
type input "0.00"
radio input "true"
type input "35.00"
type input "0.00"
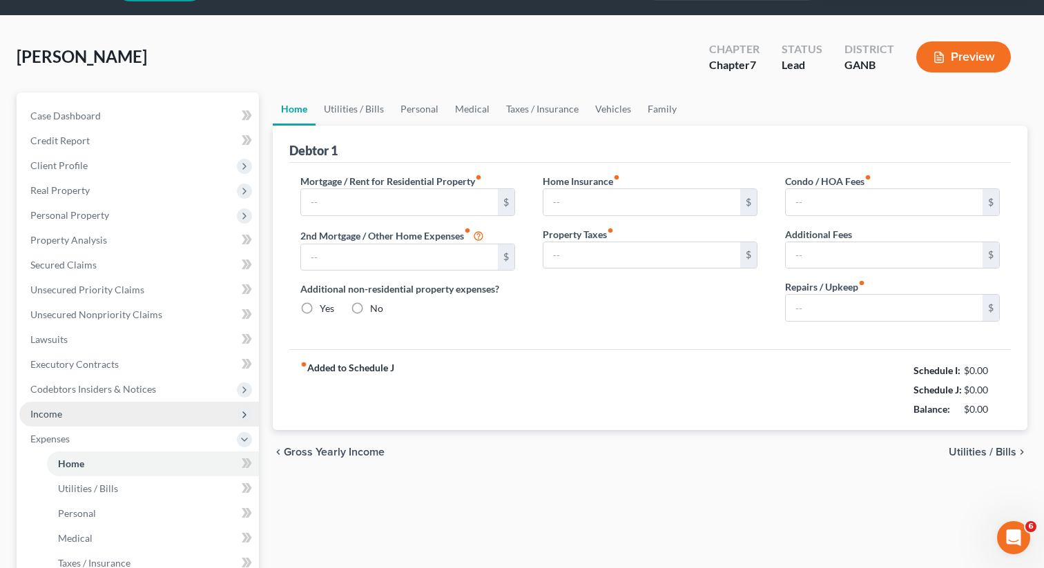
type input "0.00"
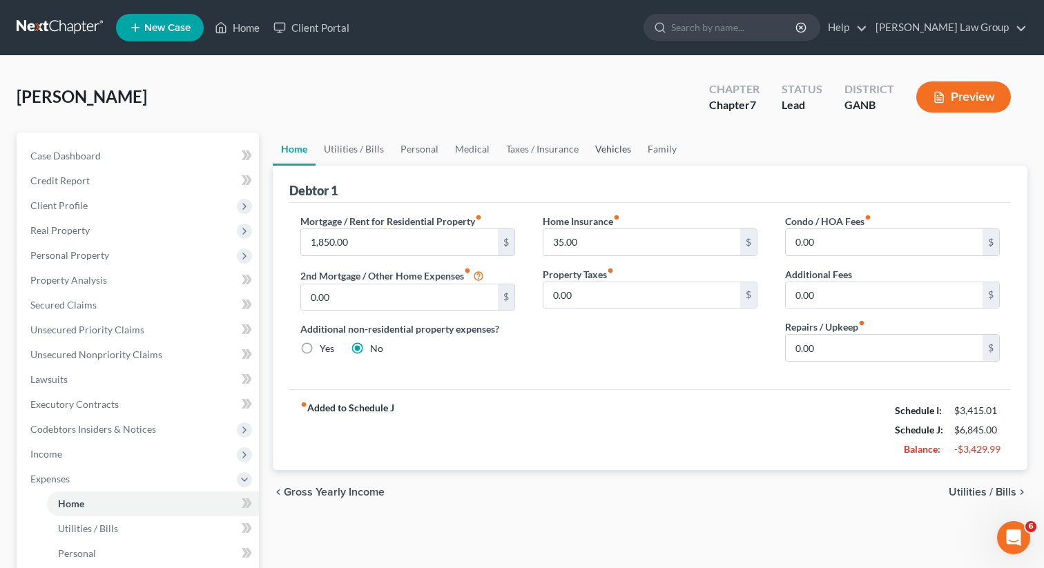
click at [597, 146] on link "Vehicles" at bounding box center [613, 149] width 52 height 33
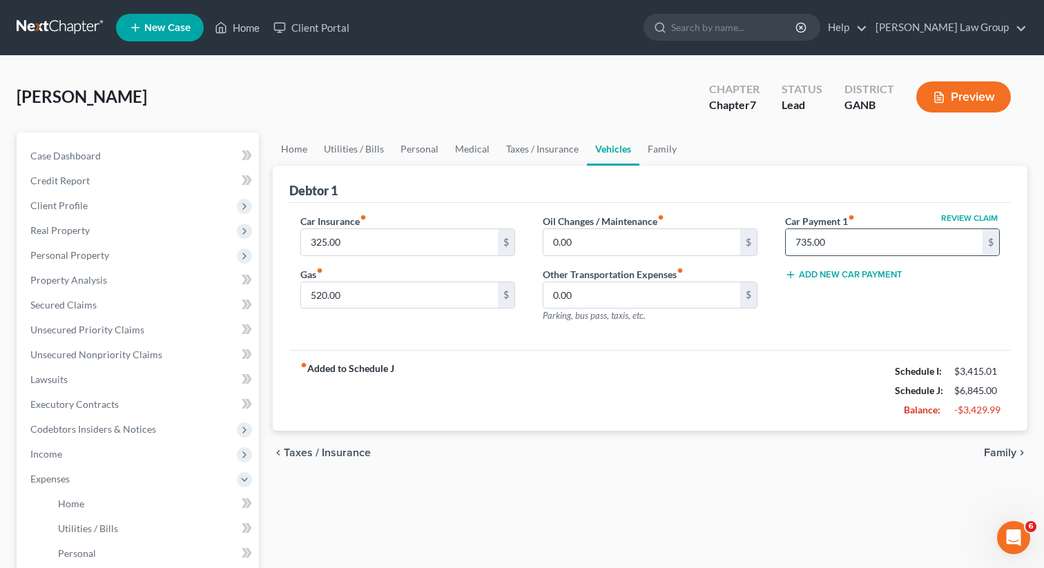
click at [822, 240] on input "735.00" at bounding box center [884, 242] width 197 height 26
click at [829, 243] on input "735.00" at bounding box center [884, 242] width 197 height 26
drag, startPoint x: 825, startPoint y: 242, endPoint x: 816, endPoint y: 241, distance: 9.1
click at [816, 241] on input "735.00" at bounding box center [884, 242] width 197 height 26
type input "735.89"
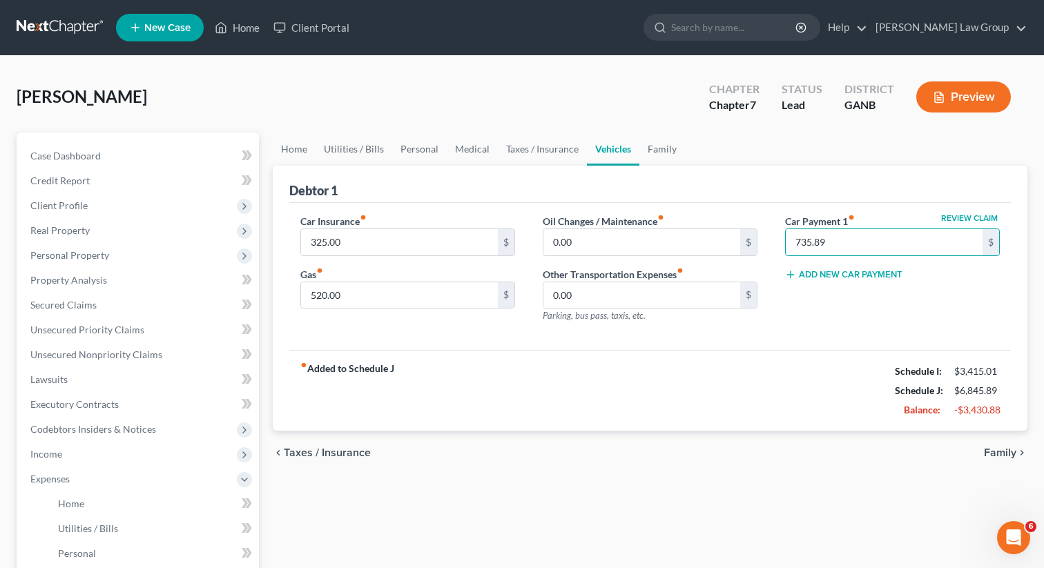
click at [745, 342] on div "Car Insurance fiber_manual_record 325.00 $ Gas fiber_manual_record 520.00 $ Oil…" at bounding box center [650, 277] width 722 height 148
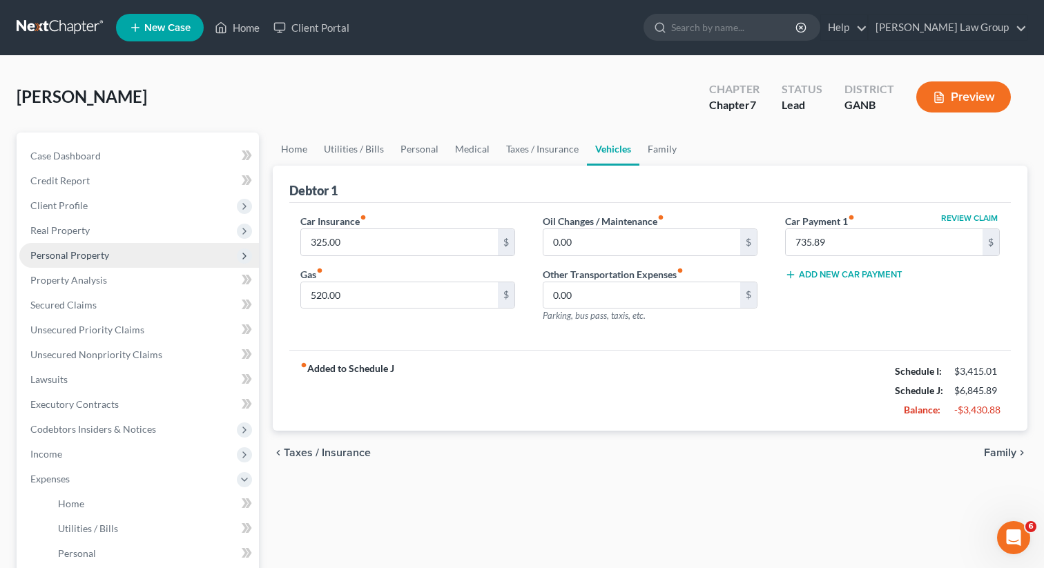
click at [55, 256] on span "Personal Property" at bounding box center [69, 255] width 79 height 12
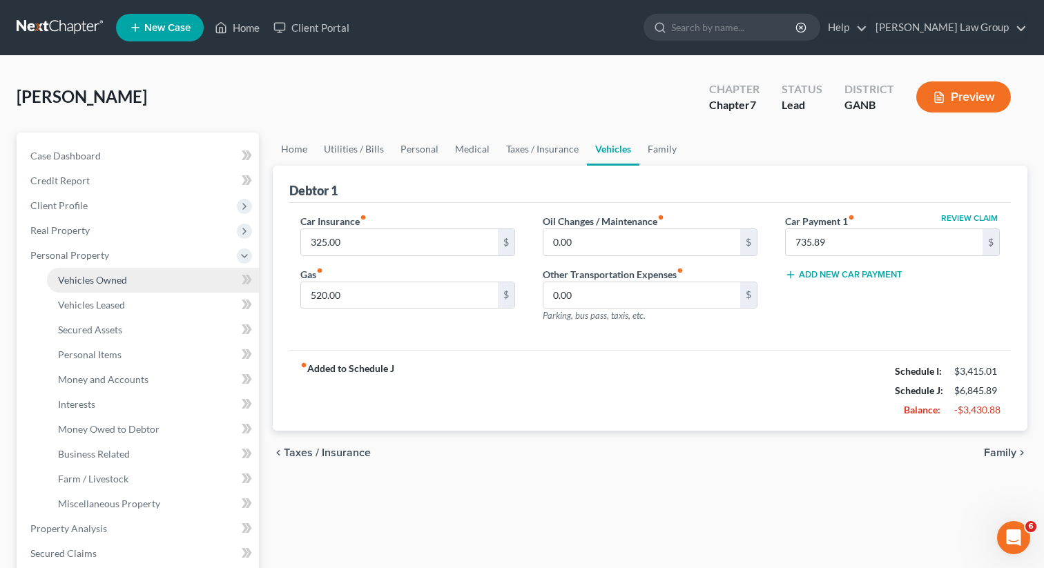
click at [77, 276] on span "Vehicles Owned" at bounding box center [92, 280] width 69 height 12
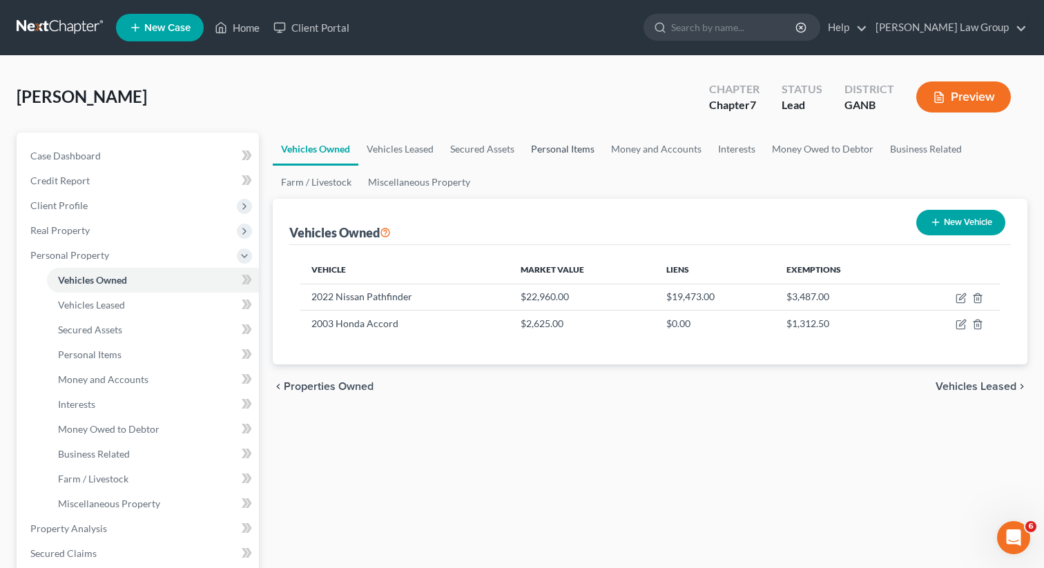
click at [560, 139] on link "Personal Items" at bounding box center [563, 149] width 80 height 33
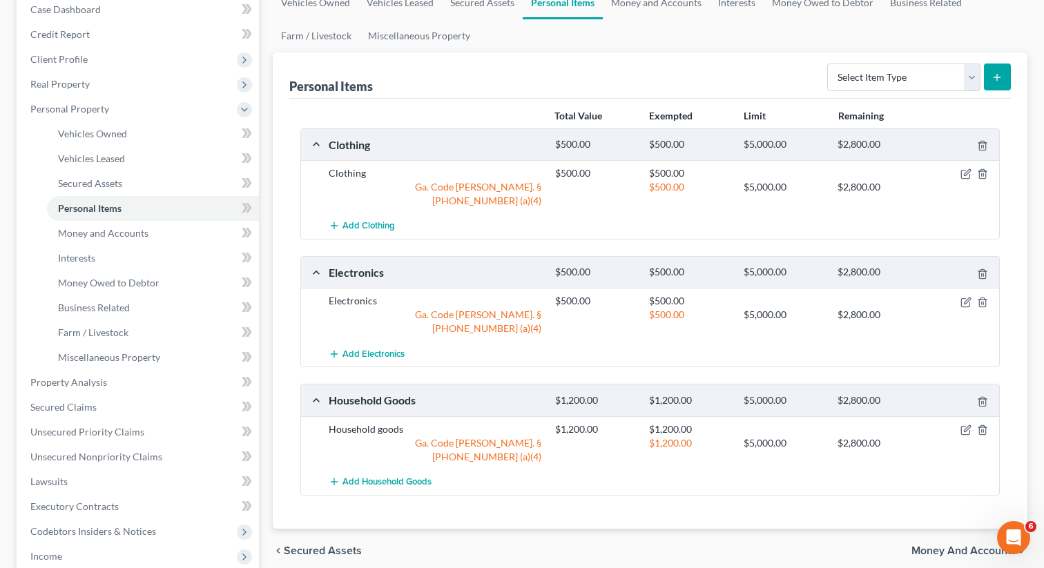
scroll to position [176, 0]
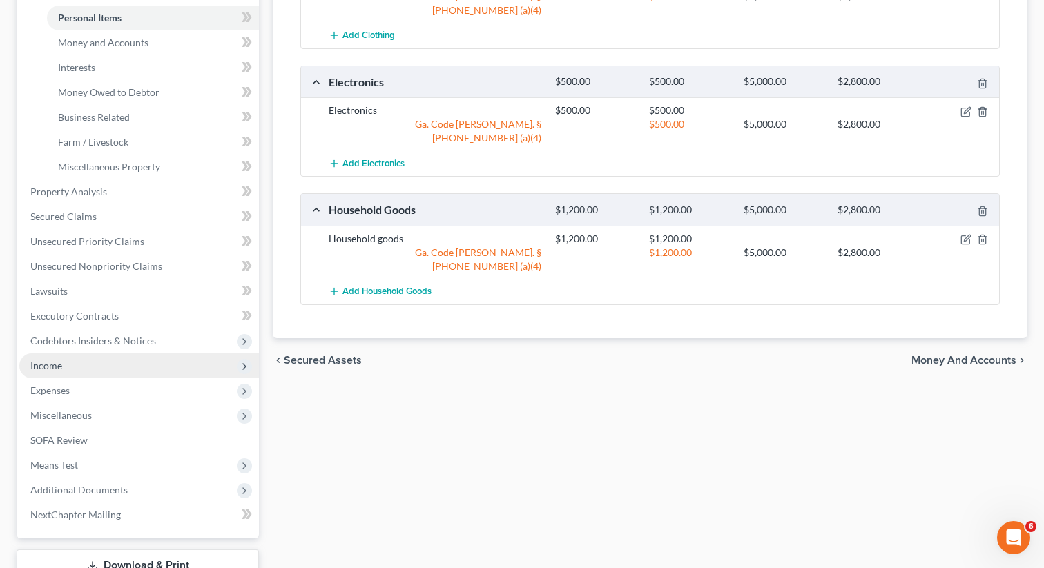
click at [62, 369] on span "Income" at bounding box center [139, 366] width 240 height 25
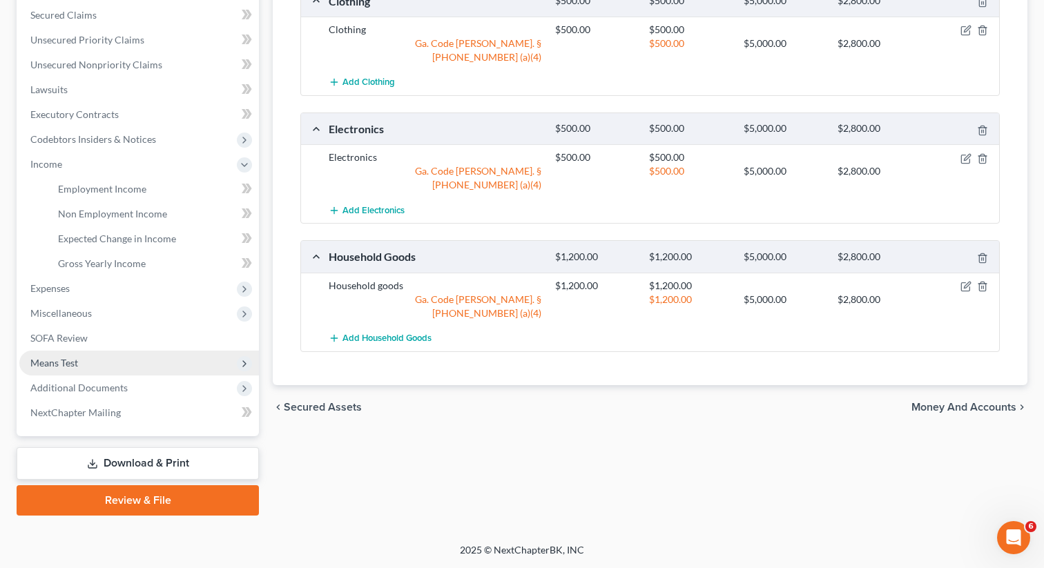
scroll to position [289, 0]
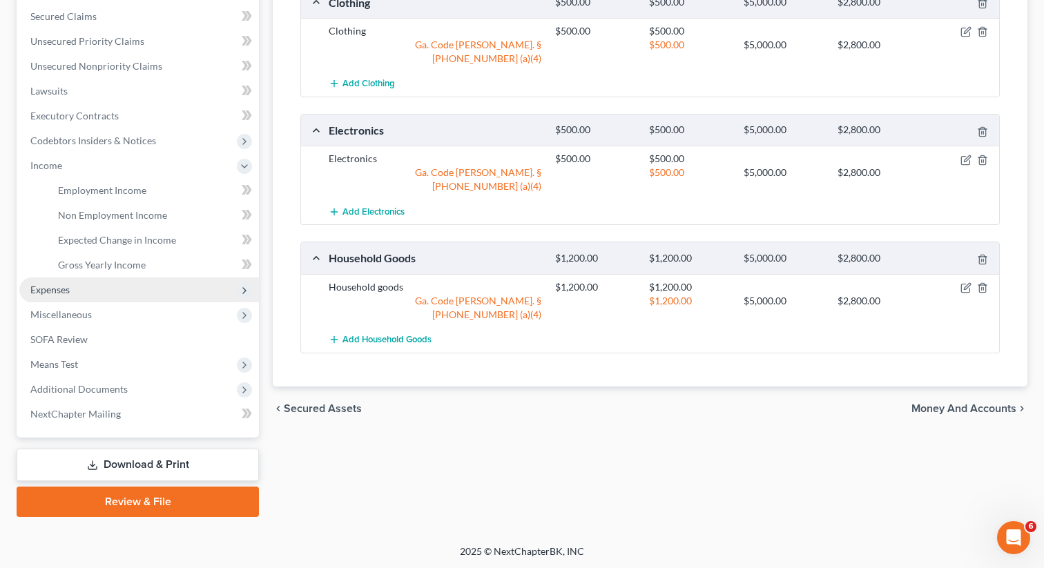
click at [77, 292] on span "Expenses" at bounding box center [139, 290] width 240 height 25
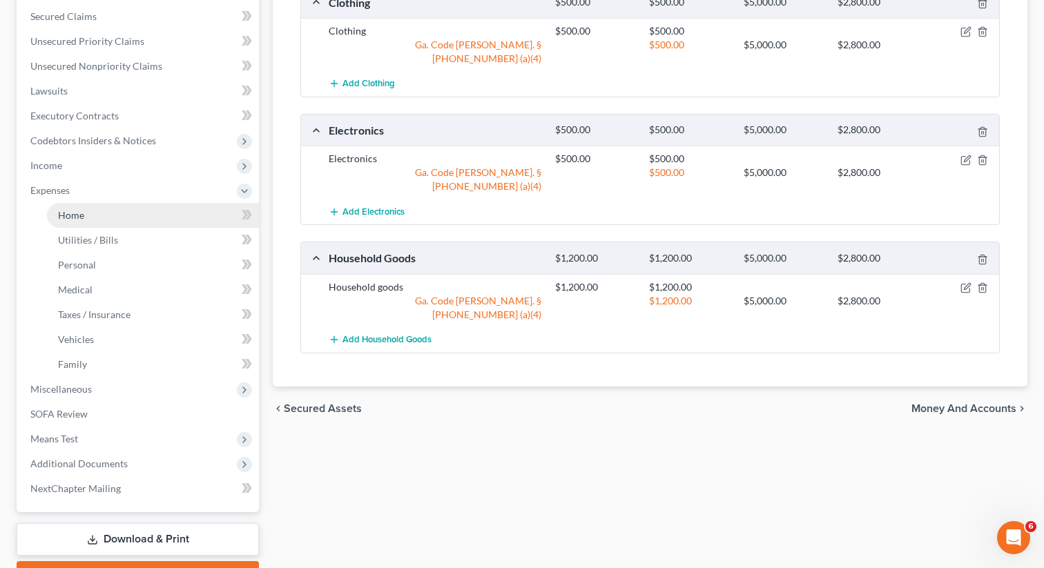
click at [81, 206] on link "Home" at bounding box center [153, 215] width 212 height 25
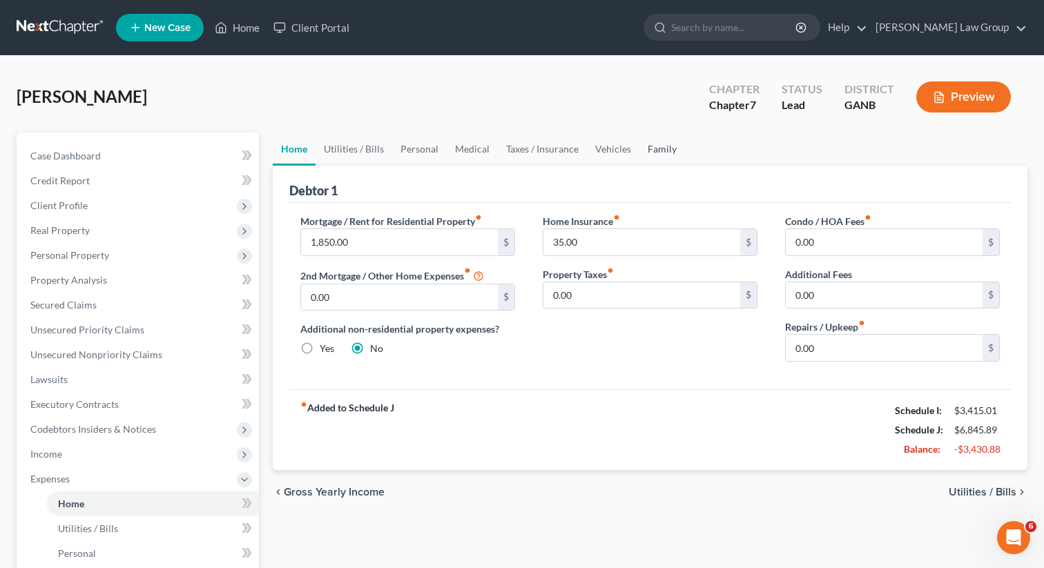
click at [660, 151] on link "Family" at bounding box center [663, 149] width 46 height 33
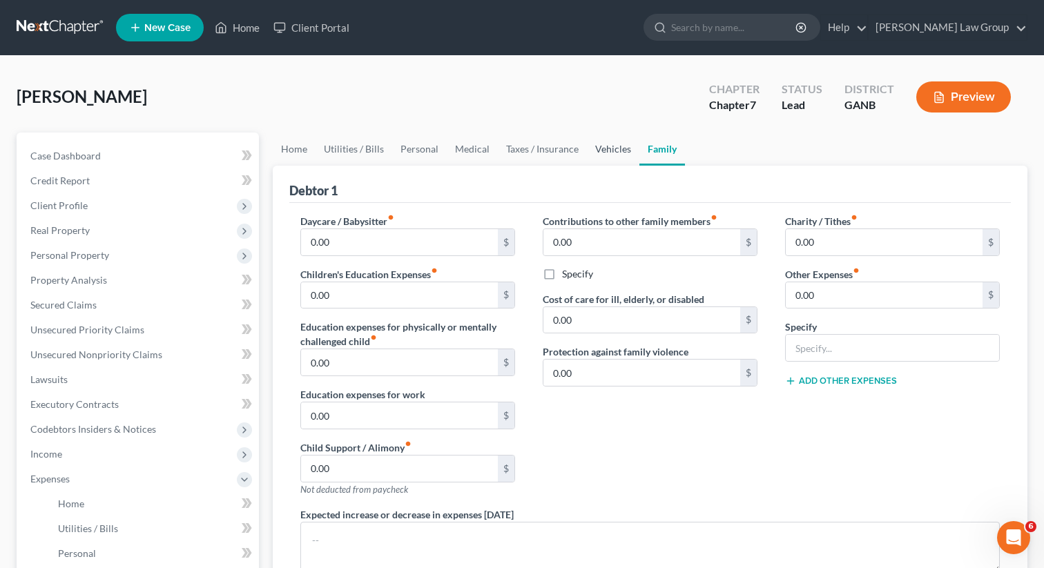
click at [608, 153] on link "Vehicles" at bounding box center [613, 149] width 52 height 33
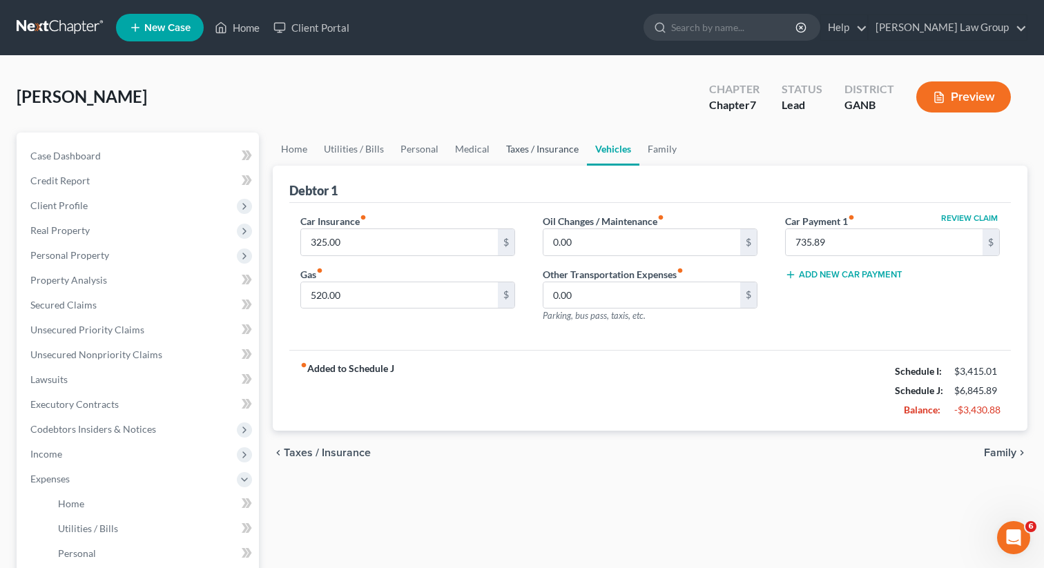
click at [551, 153] on link "Taxes / Insurance" at bounding box center [542, 149] width 89 height 33
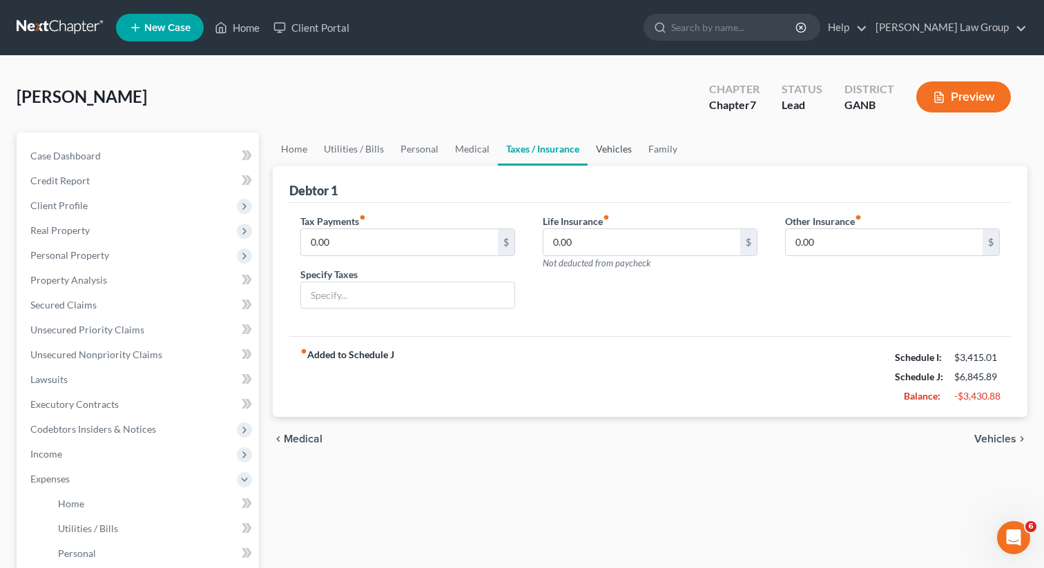
click at [612, 152] on link "Vehicles" at bounding box center [614, 149] width 52 height 33
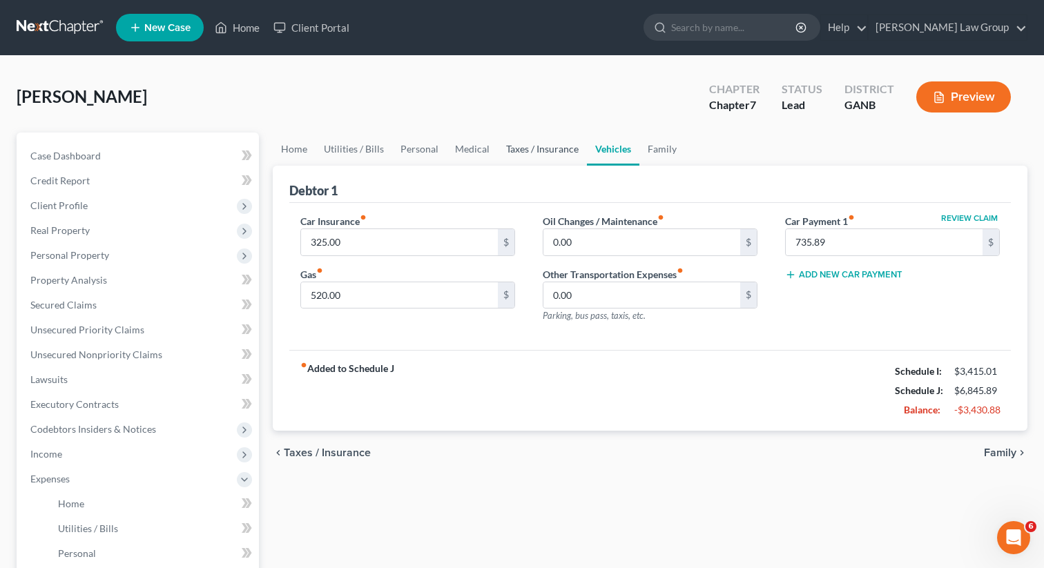
click at [552, 151] on link "Taxes / Insurance" at bounding box center [542, 149] width 89 height 33
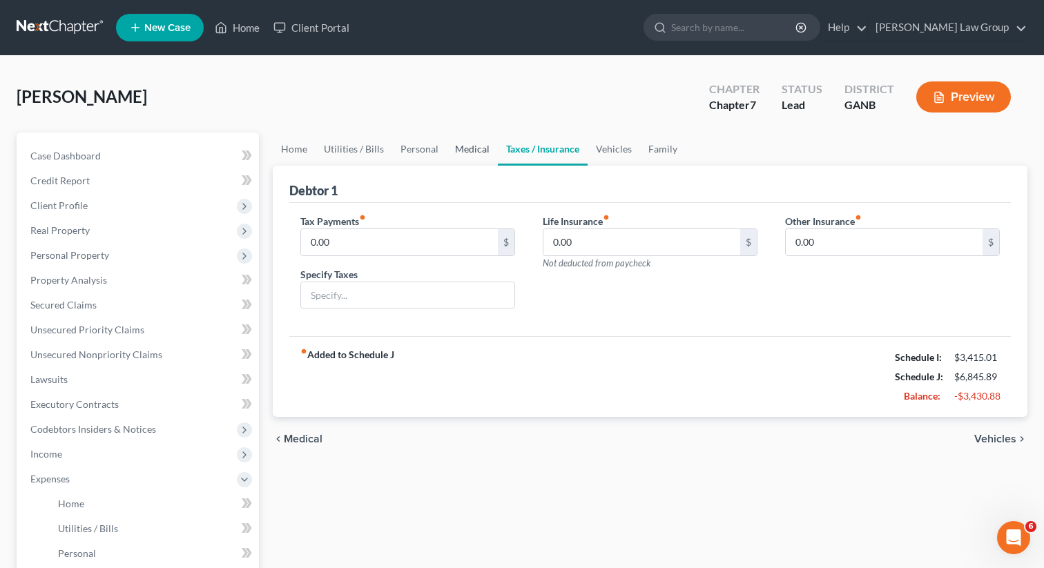
click at [454, 144] on link "Medical" at bounding box center [472, 149] width 51 height 33
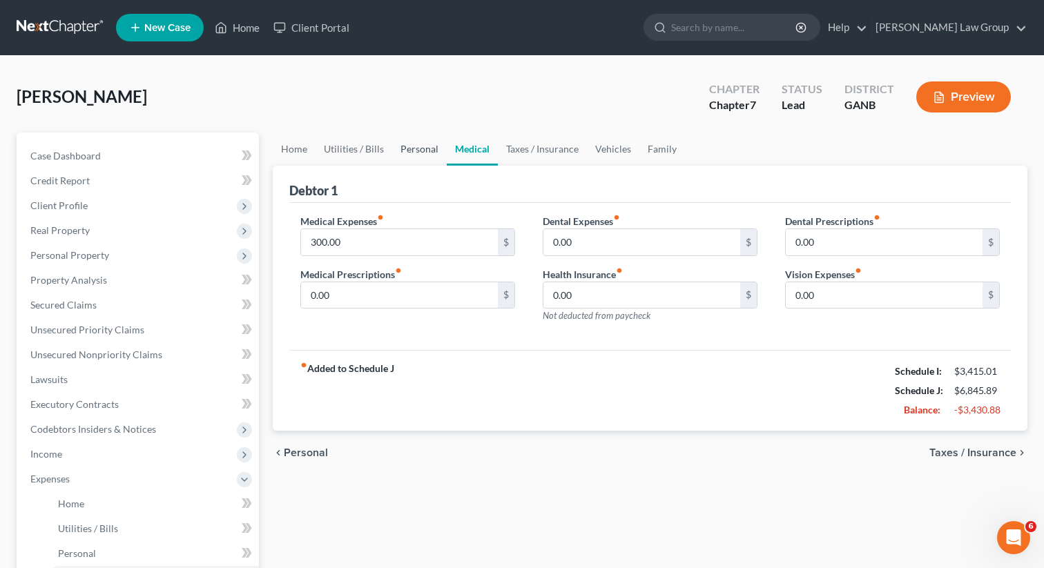
click at [410, 148] on link "Personal" at bounding box center [419, 149] width 55 height 33
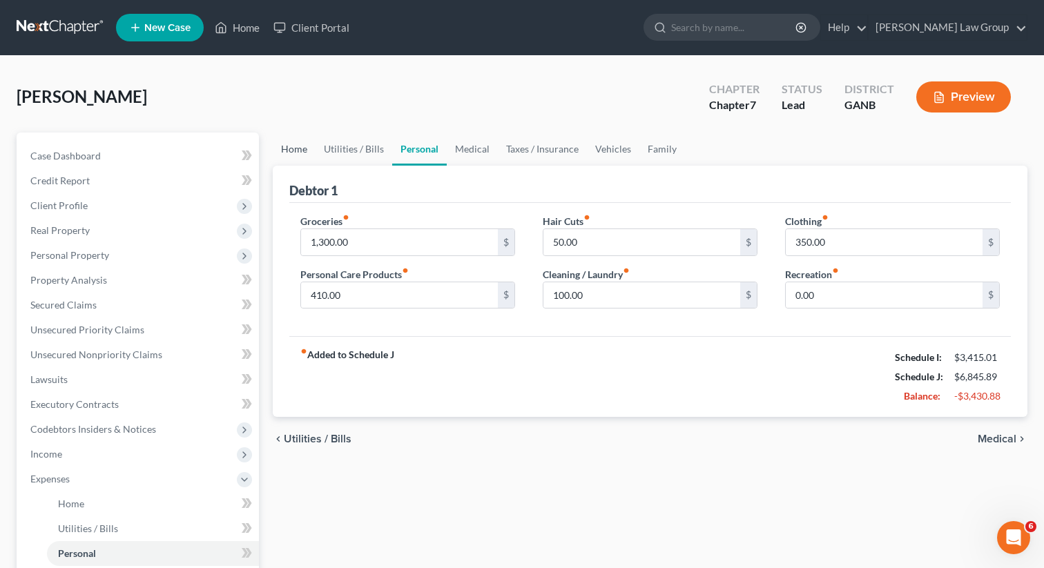
click at [301, 153] on link "Home" at bounding box center [294, 149] width 43 height 33
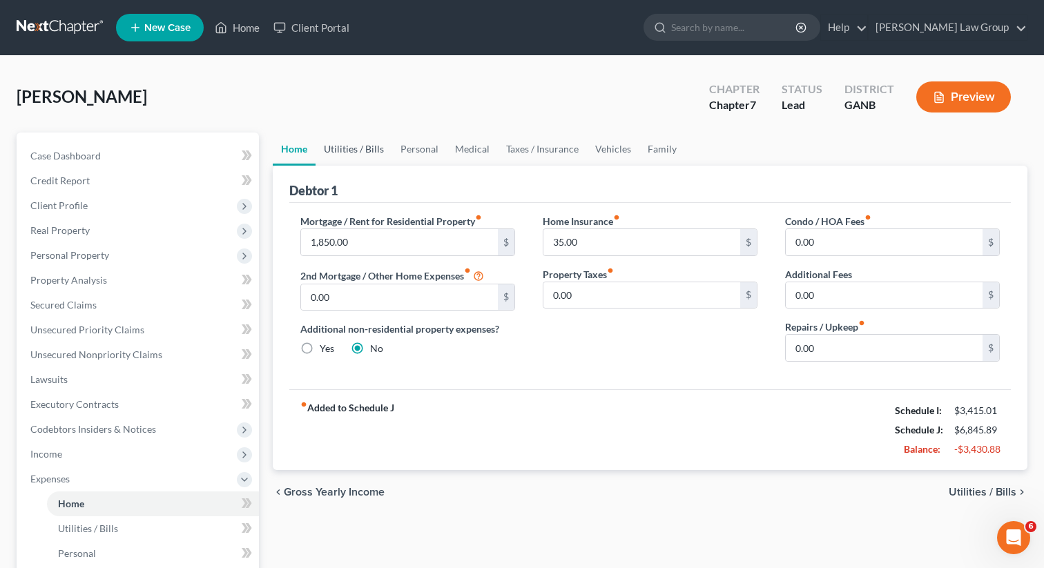
click at [333, 149] on link "Utilities / Bills" at bounding box center [354, 149] width 77 height 33
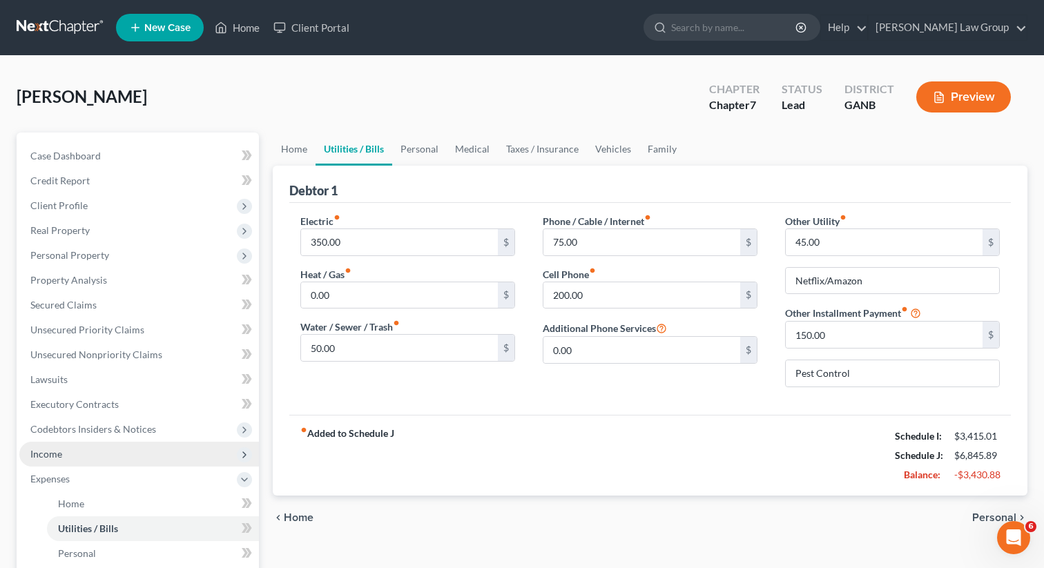
click at [65, 461] on span "Income" at bounding box center [139, 454] width 240 height 25
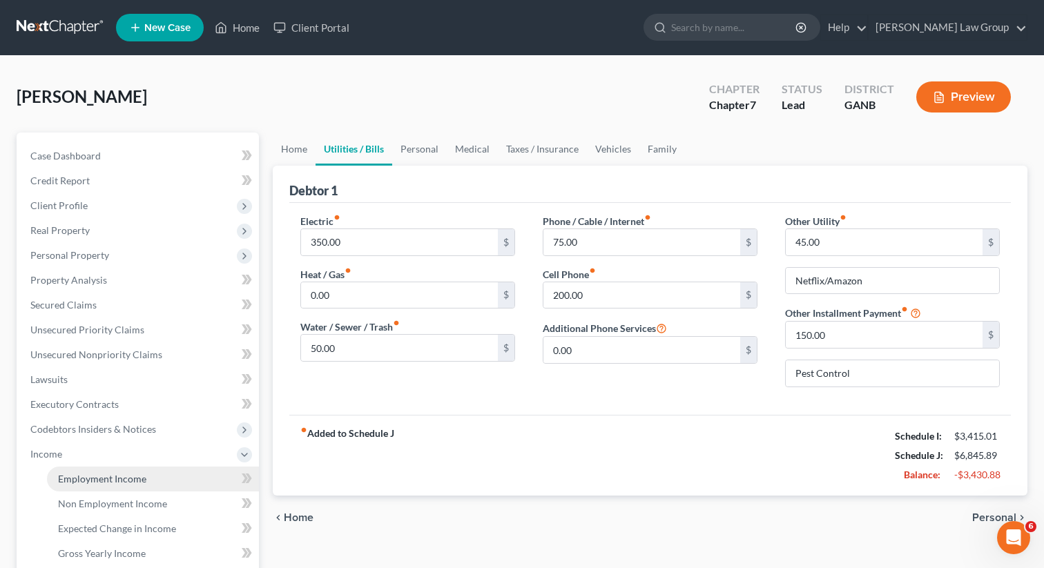
click at [82, 479] on span "Employment Income" at bounding box center [102, 479] width 88 height 12
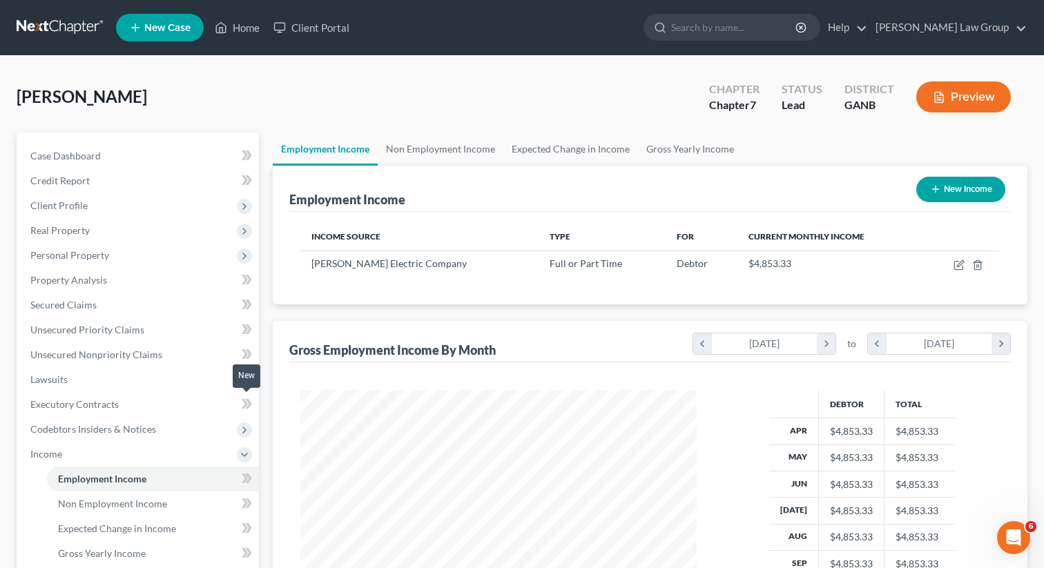
scroll to position [247, 424]
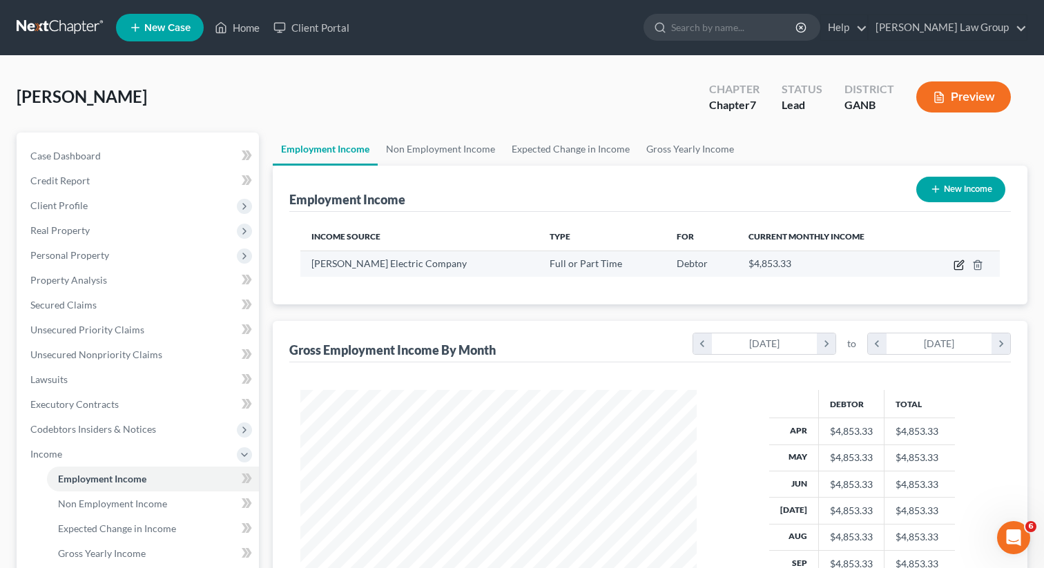
click at [960, 267] on icon "button" at bounding box center [959, 265] width 11 height 11
select select "0"
select select "10"
select select "3"
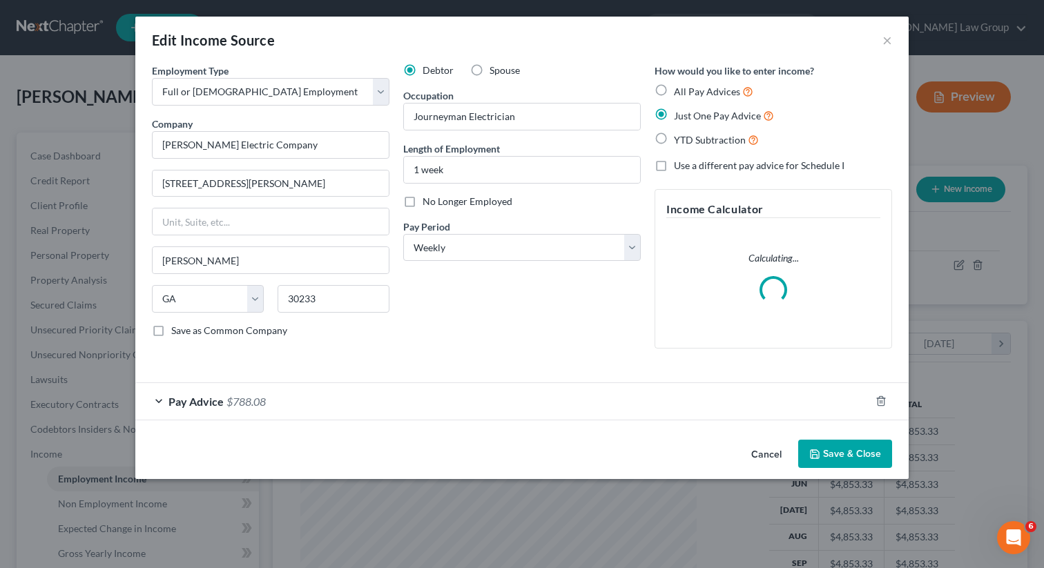
click at [175, 401] on span "Pay Advice" at bounding box center [196, 401] width 55 height 13
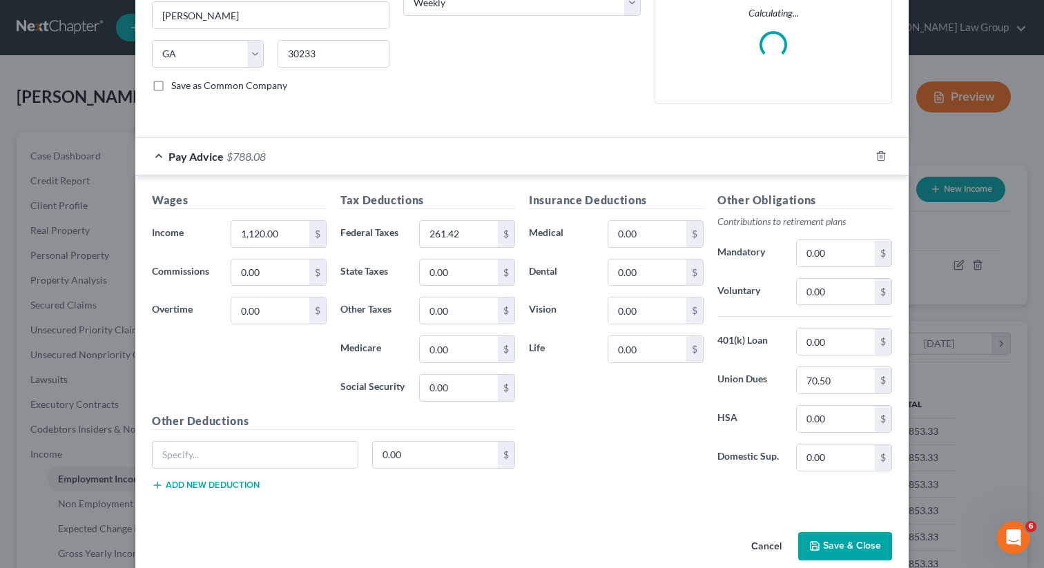
scroll to position [256, 0]
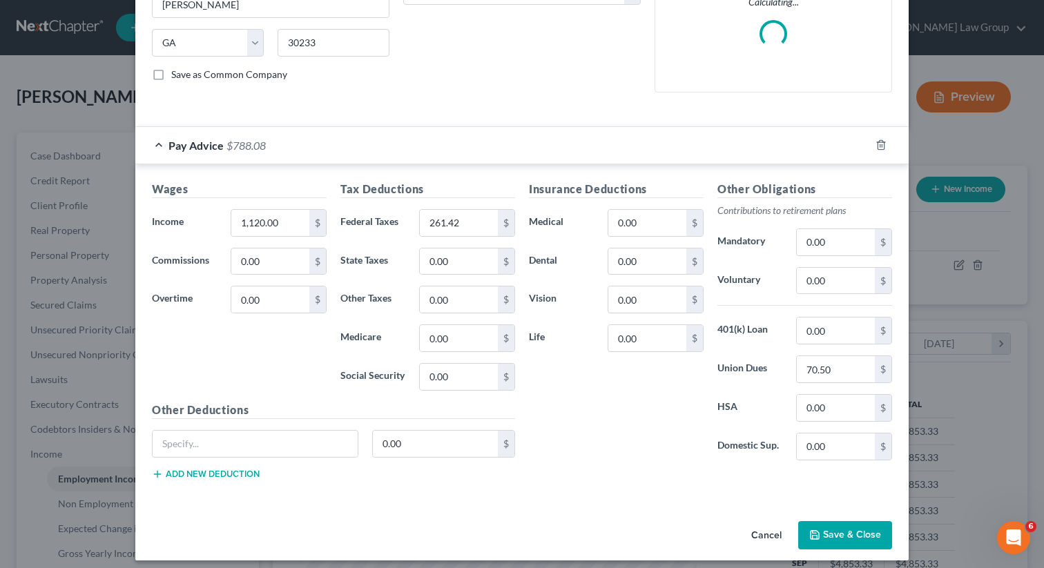
click at [844, 540] on button "Save & Close" at bounding box center [845, 535] width 94 height 29
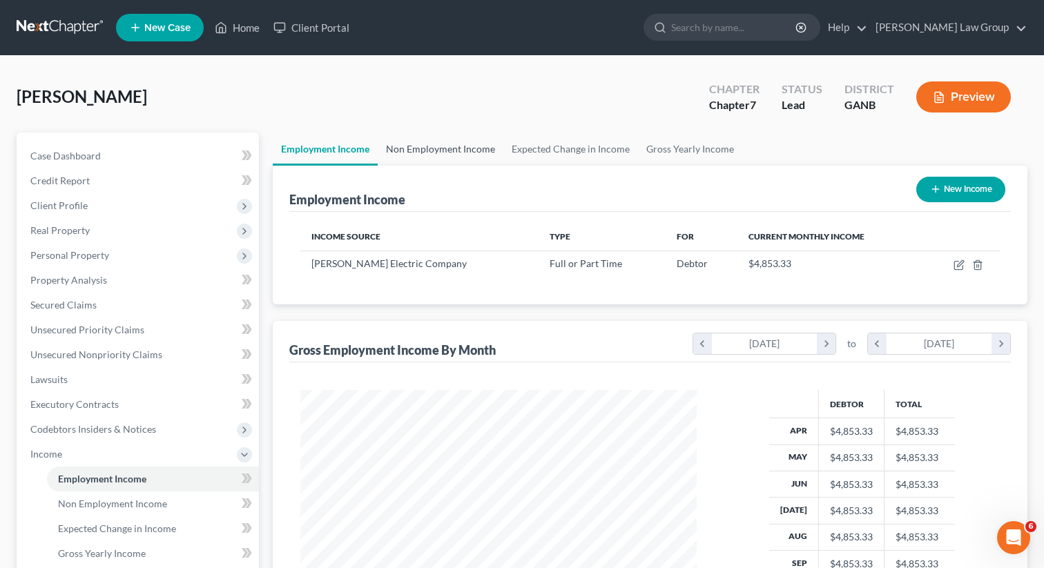
click at [402, 137] on link "Non Employment Income" at bounding box center [441, 149] width 126 height 33
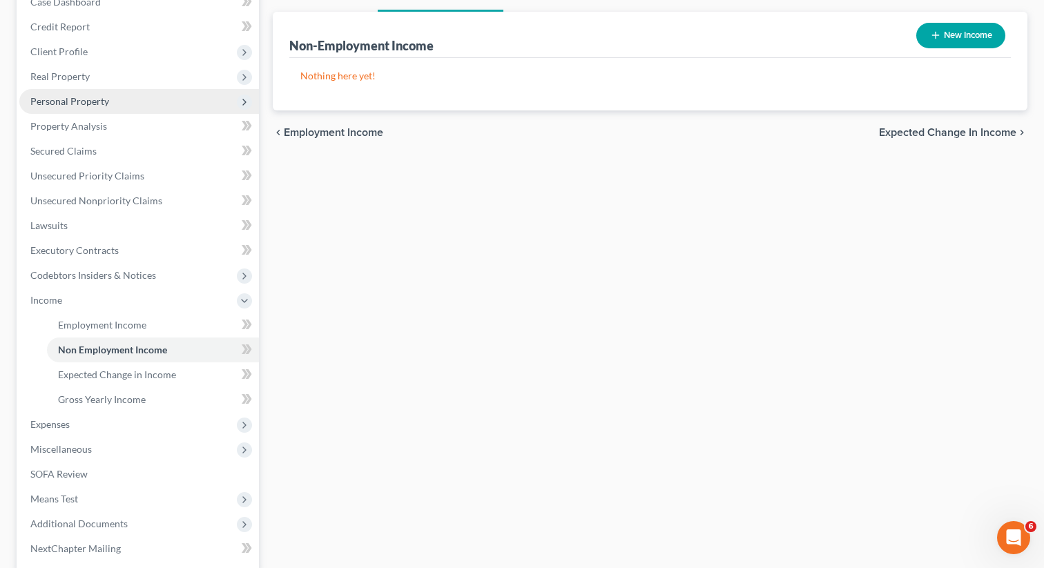
scroll to position [202, 0]
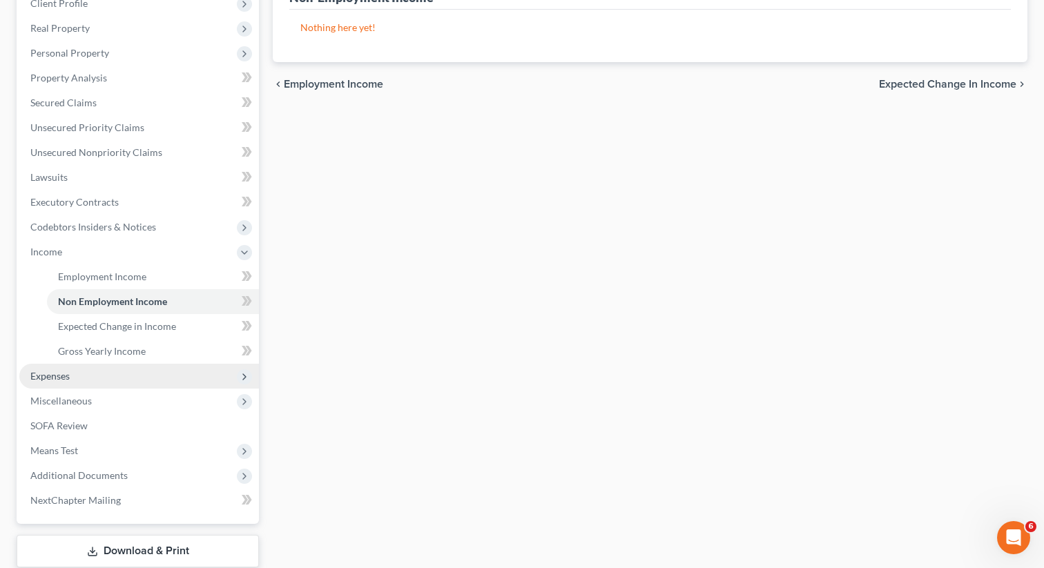
click at [58, 381] on span "Expenses" at bounding box center [49, 376] width 39 height 12
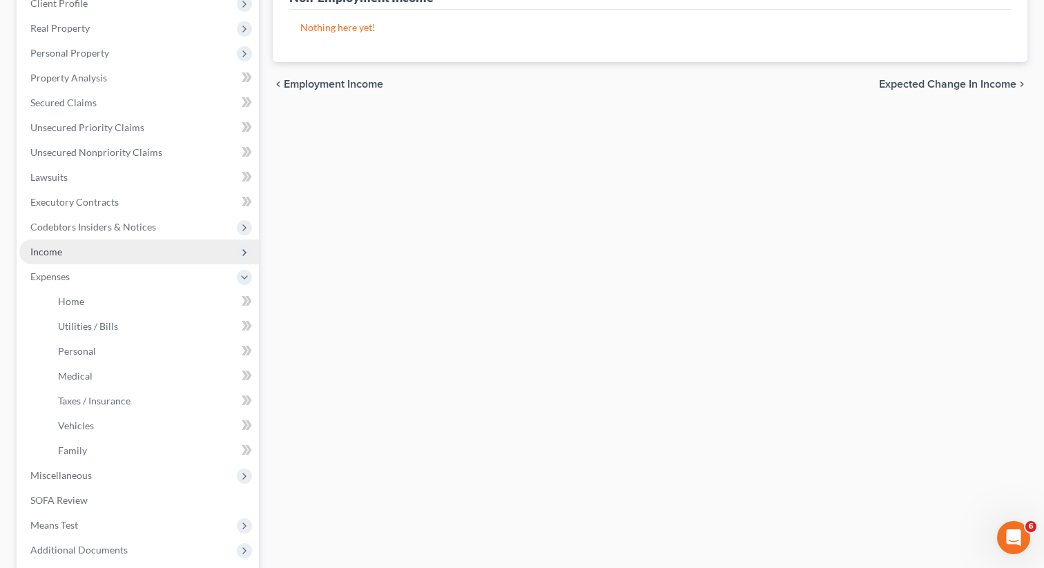
click at [59, 249] on span "Income" at bounding box center [46, 252] width 32 height 12
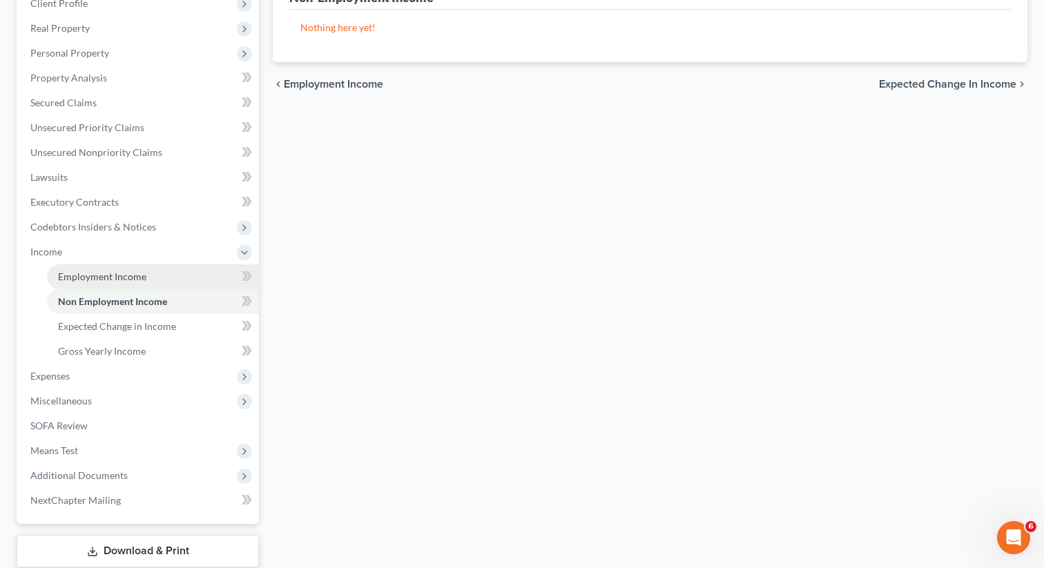
click at [64, 275] on span "Employment Income" at bounding box center [102, 277] width 88 height 12
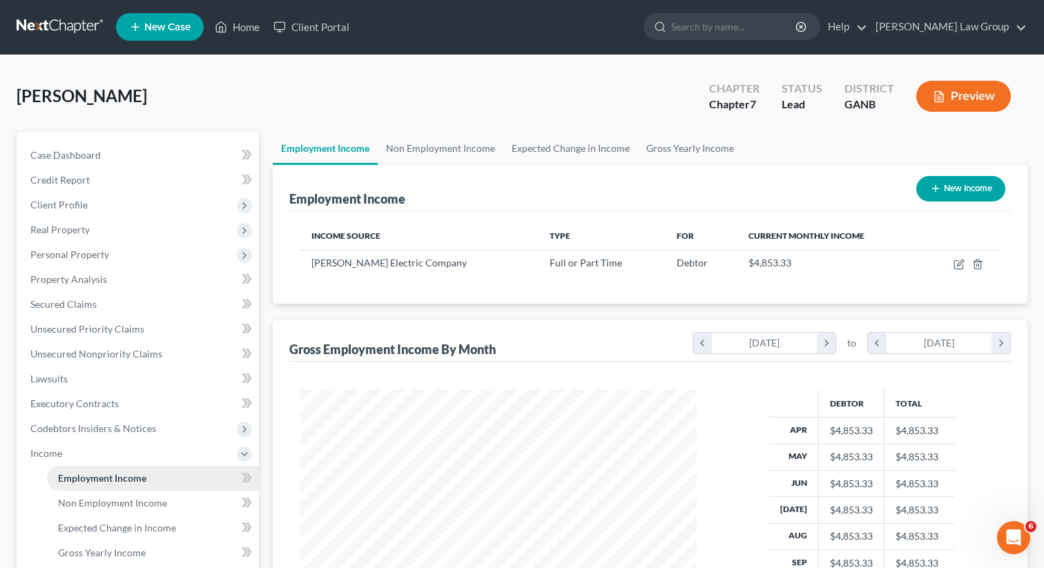
scroll to position [247, 424]
click at [68, 207] on span "Client Profile" at bounding box center [58, 206] width 57 height 12
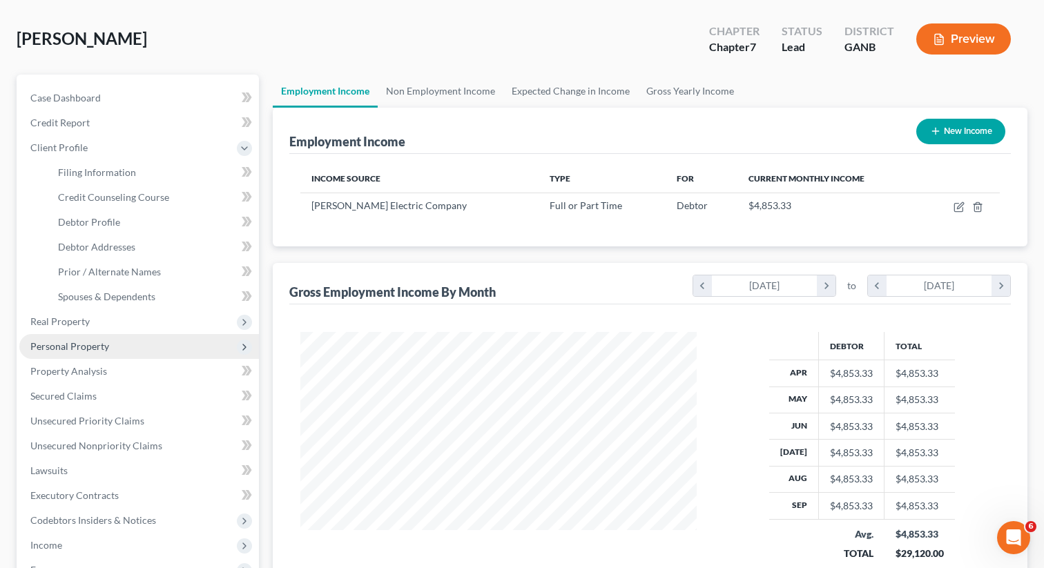
scroll to position [140, 0]
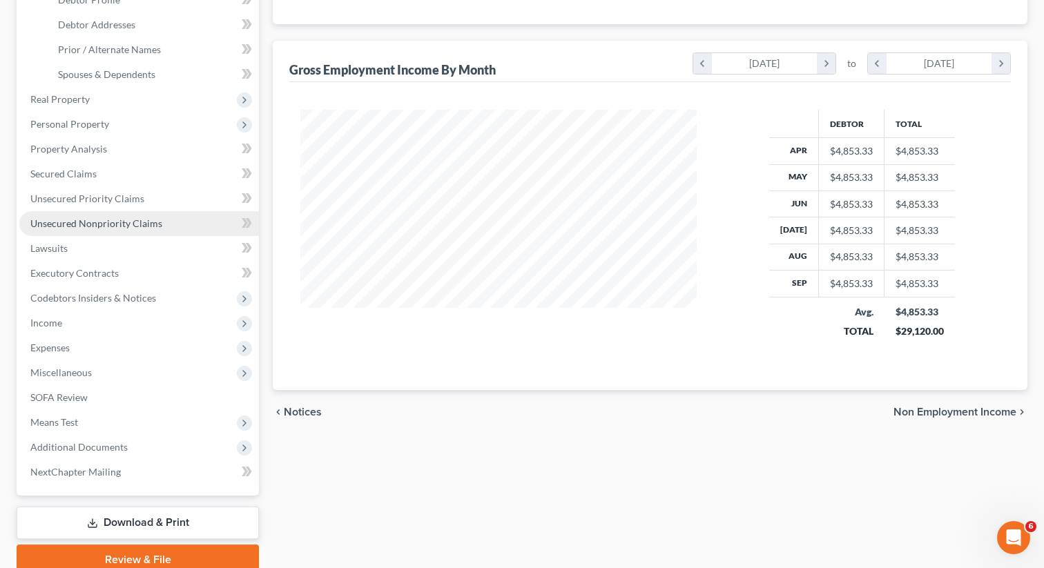
click at [128, 214] on link "Unsecured Nonpriority Claims" at bounding box center [139, 223] width 240 height 25
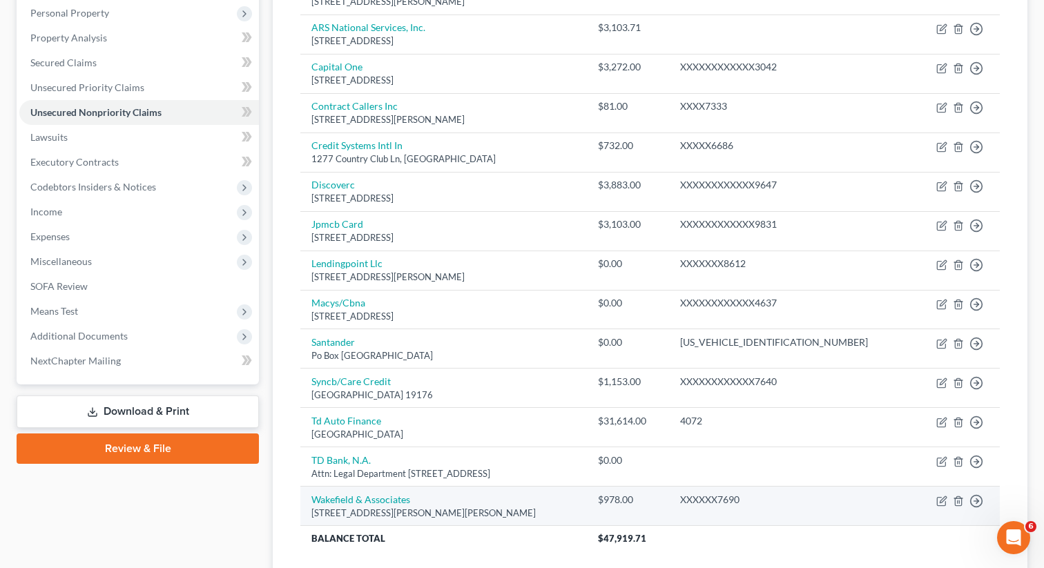
scroll to position [239, 0]
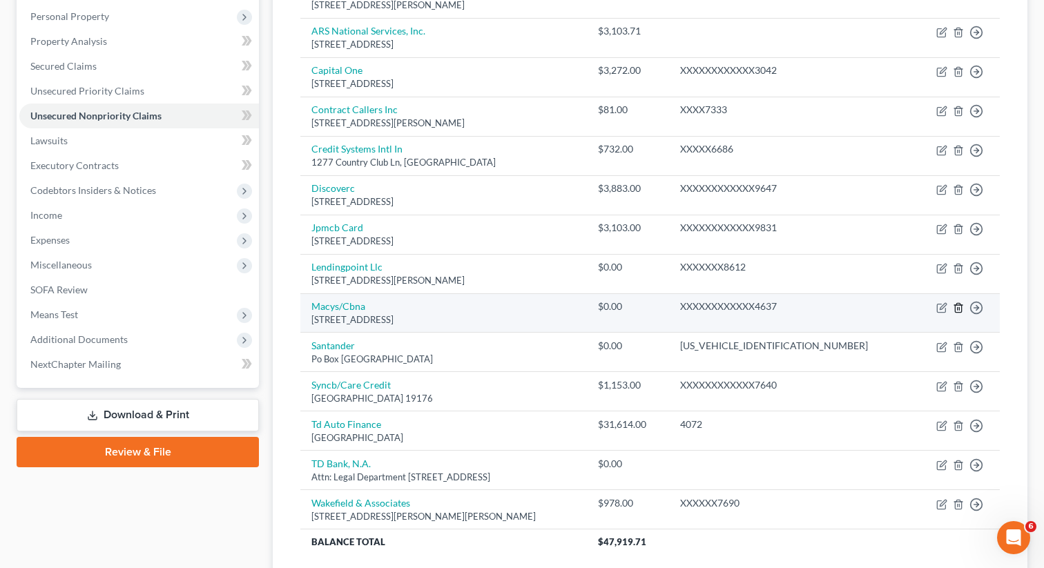
click at [958, 308] on icon "button" at bounding box center [958, 307] width 11 height 11
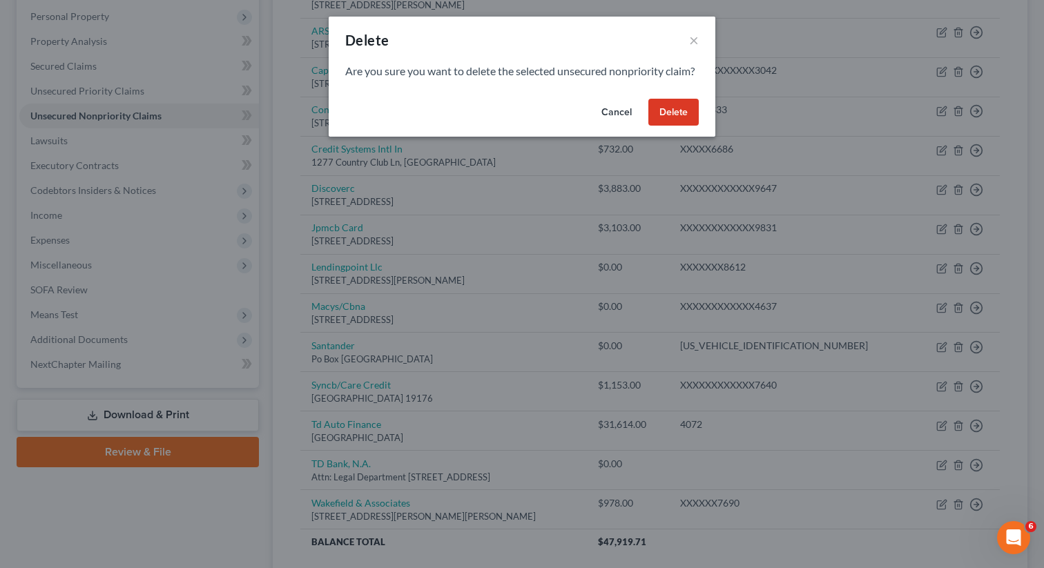
click at [671, 126] on button "Delete" at bounding box center [674, 113] width 50 height 28
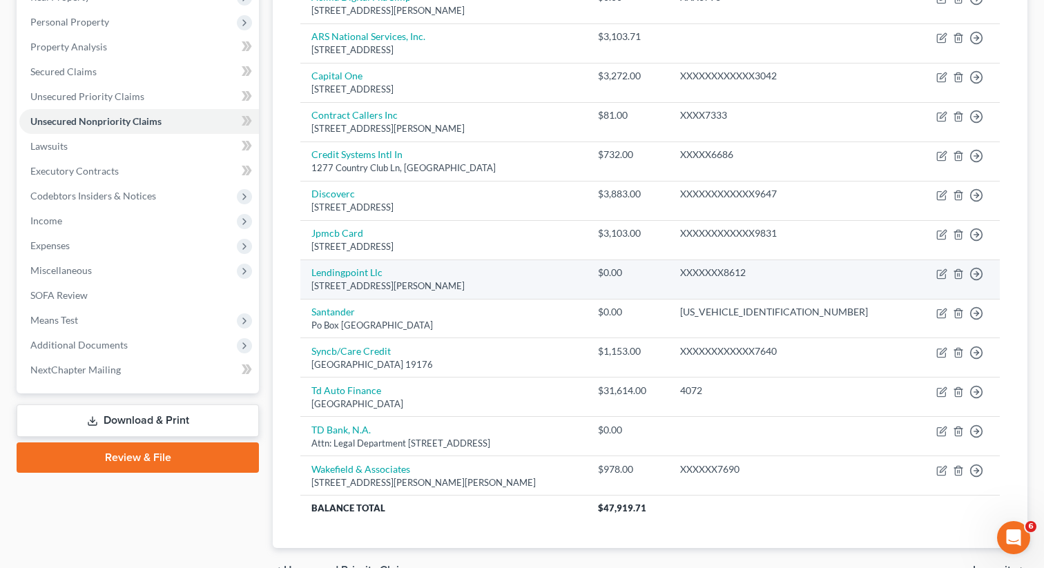
scroll to position [250, 0]
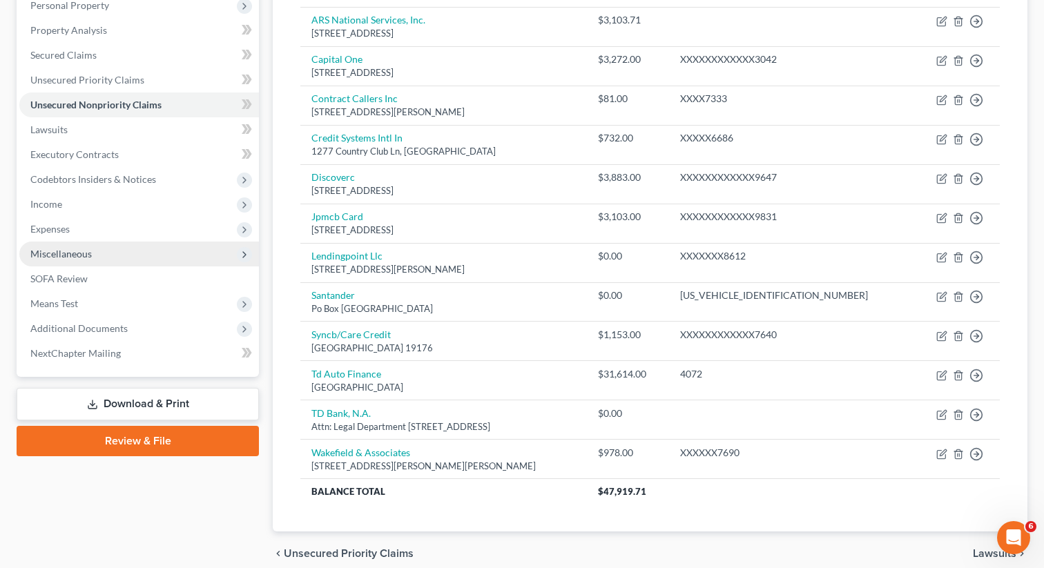
click at [84, 252] on span "Miscellaneous" at bounding box center [60, 254] width 61 height 12
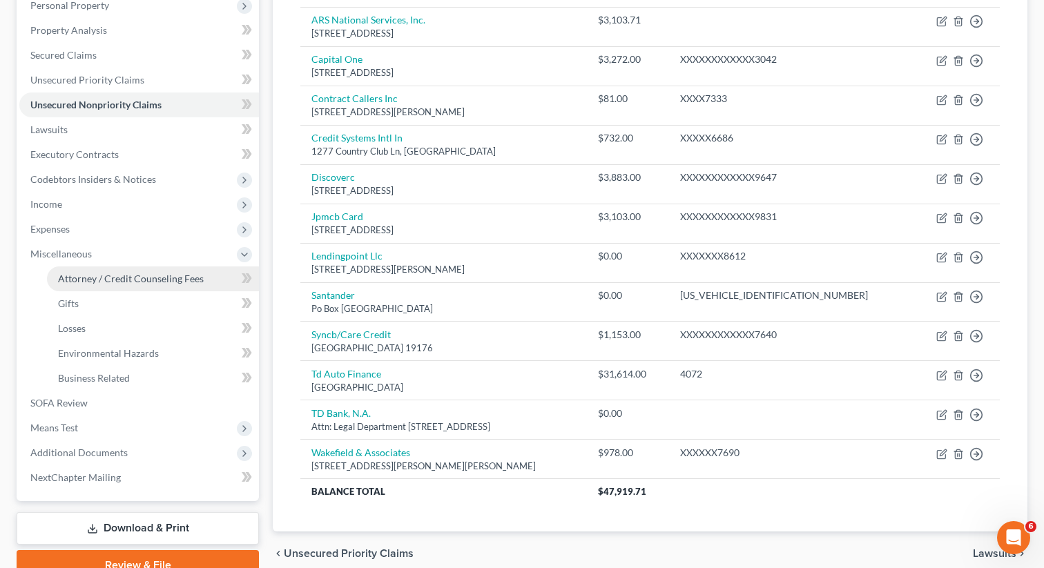
click at [95, 273] on span "Attorney / Credit Counseling Fees" at bounding box center [131, 279] width 146 height 12
select select "0"
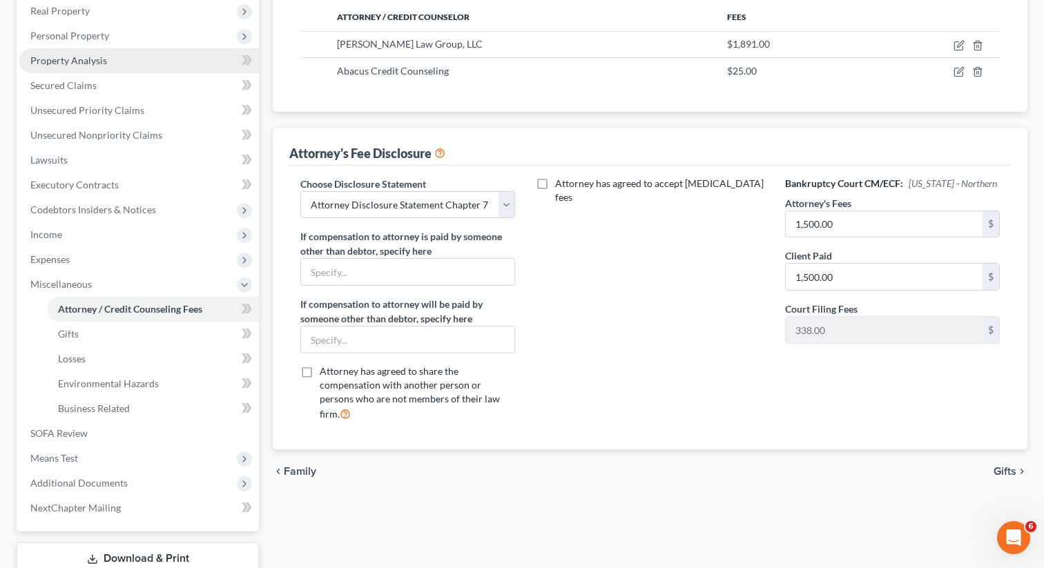
scroll to position [201, 0]
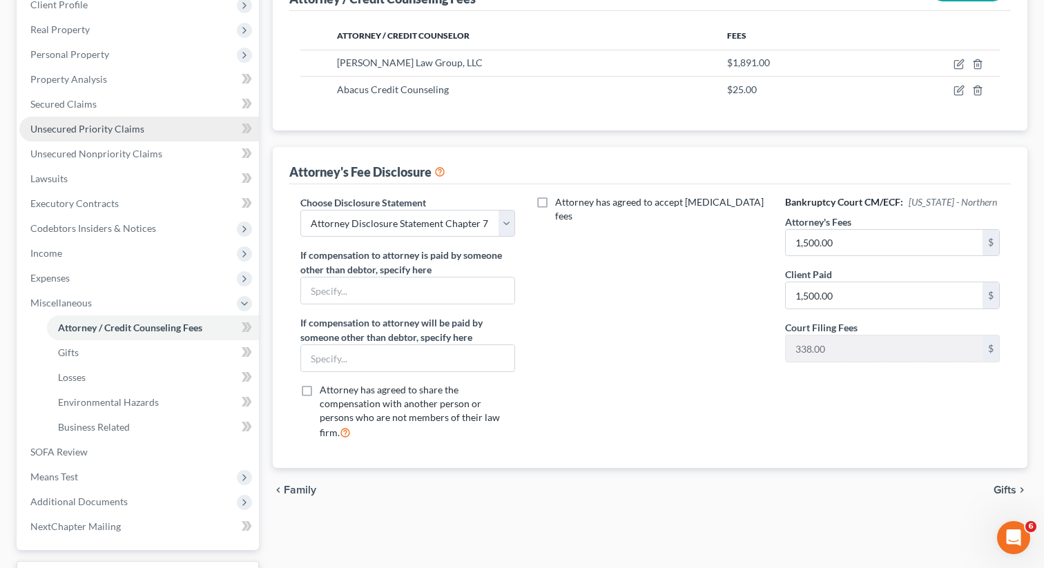
click at [93, 126] on span "Unsecured Priority Claims" at bounding box center [87, 129] width 114 height 12
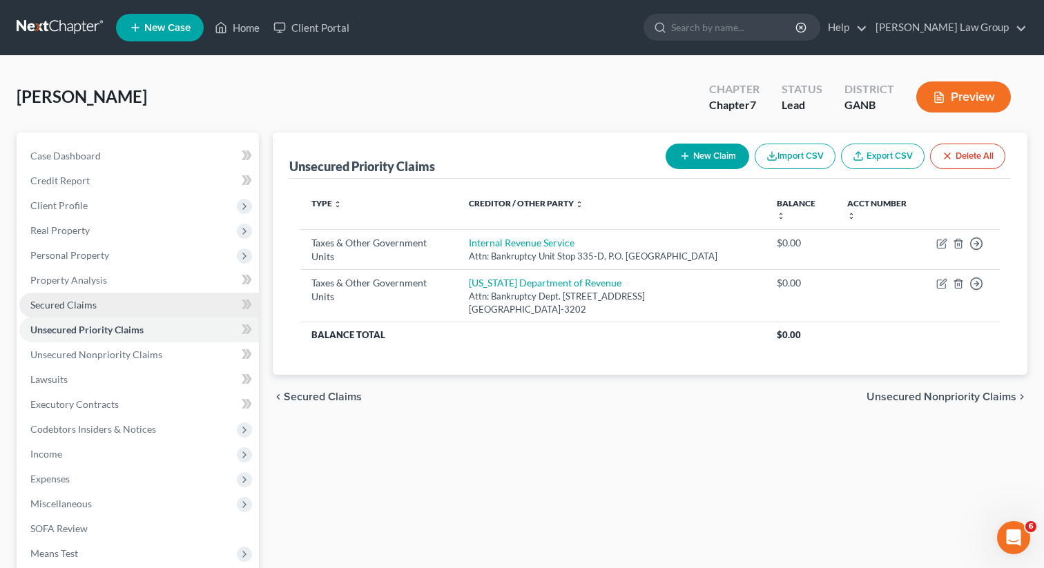
click at [63, 308] on span "Secured Claims" at bounding box center [63, 305] width 66 height 12
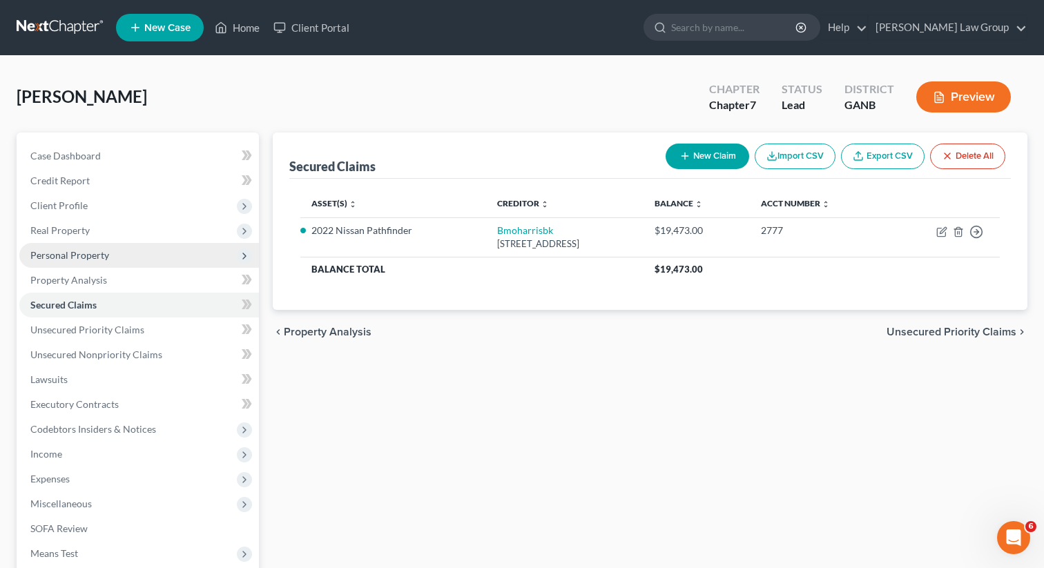
click at [66, 253] on span "Personal Property" at bounding box center [69, 255] width 79 height 12
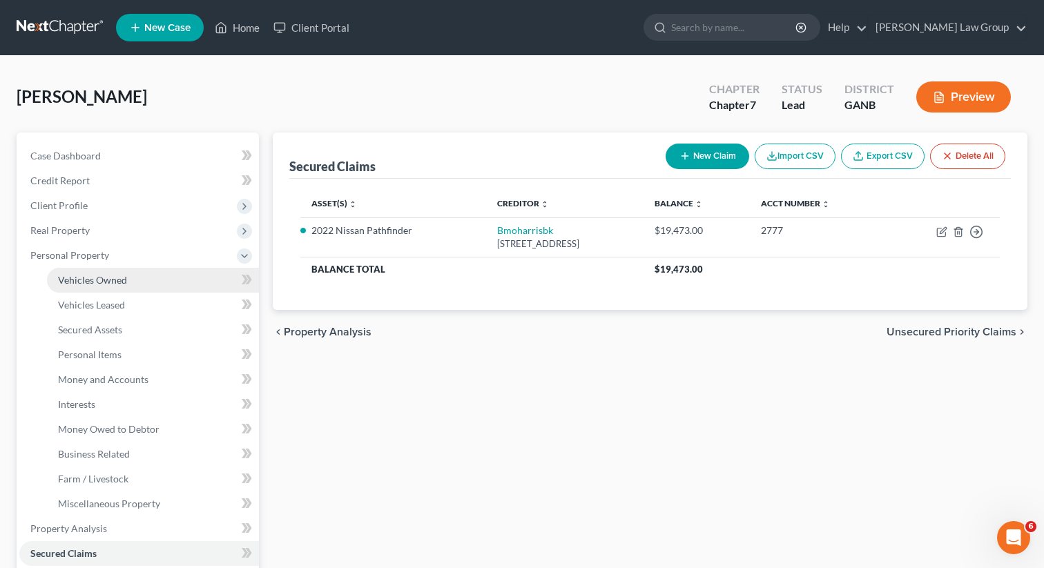
click at [75, 278] on span "Vehicles Owned" at bounding box center [92, 280] width 69 height 12
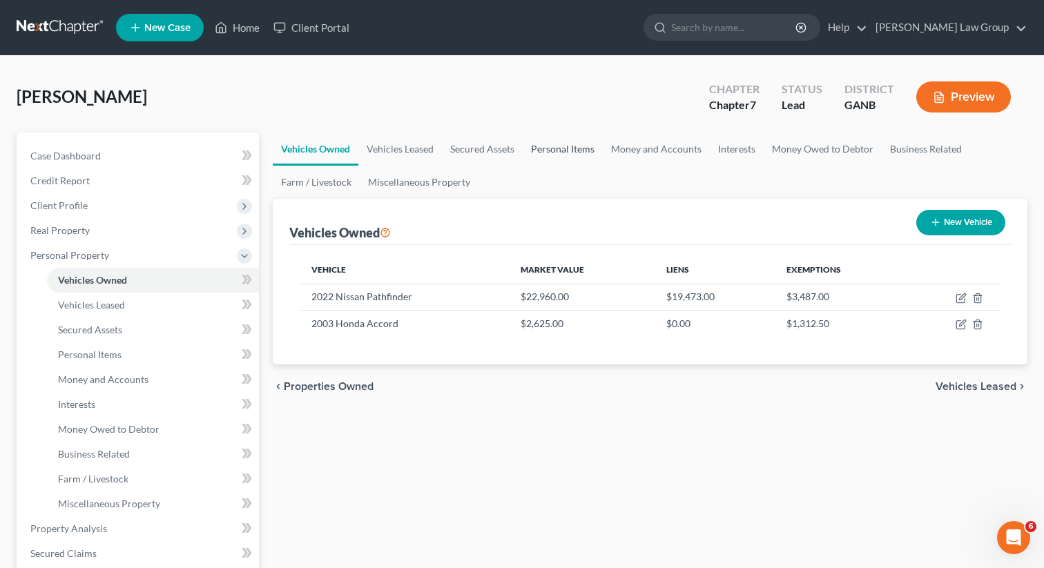
click at [585, 148] on link "Personal Items" at bounding box center [563, 149] width 80 height 33
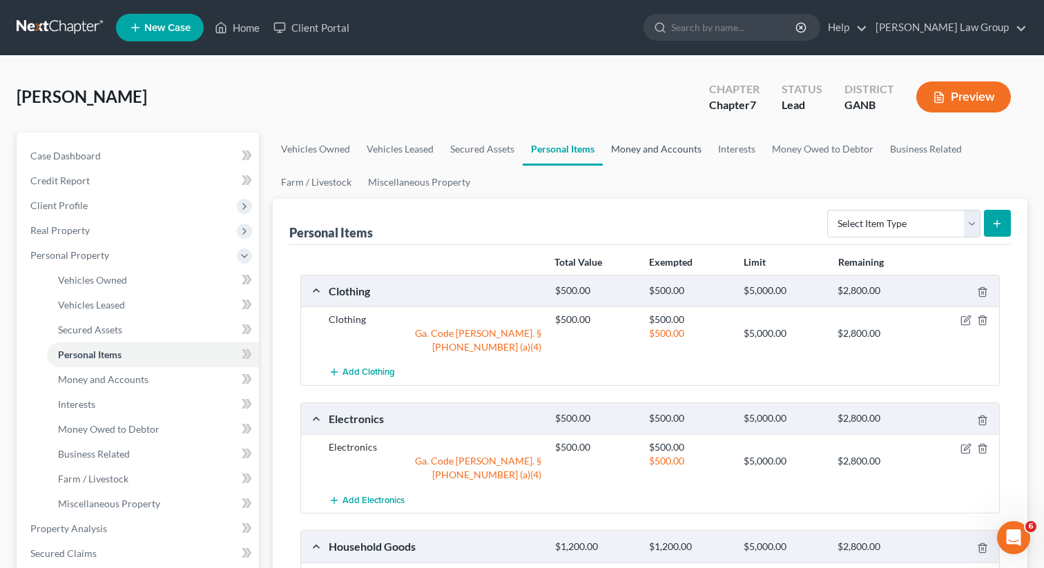
click at [644, 152] on link "Money and Accounts" at bounding box center [656, 149] width 107 height 33
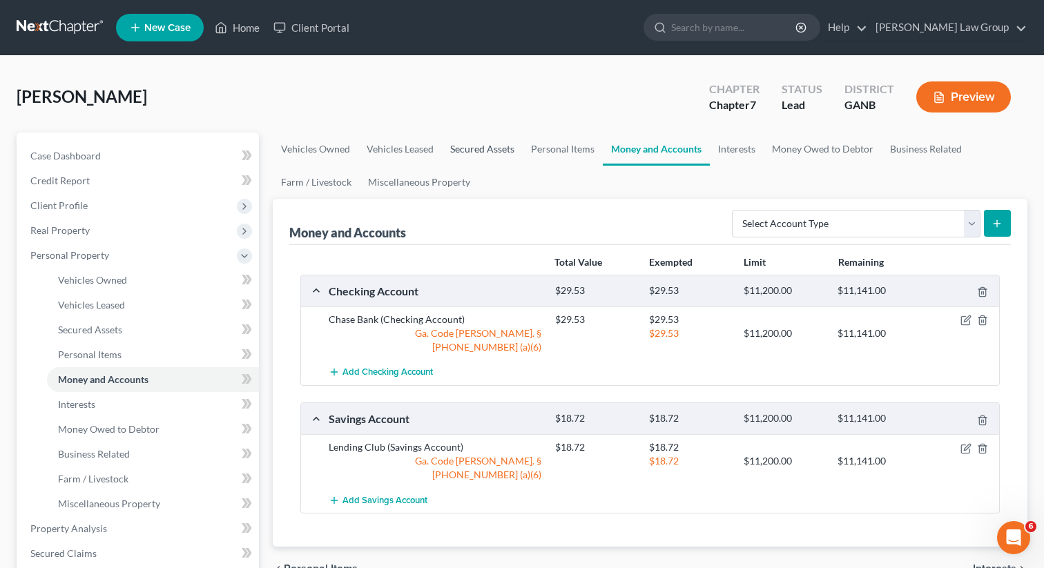
click at [469, 141] on link "Secured Assets" at bounding box center [482, 149] width 81 height 33
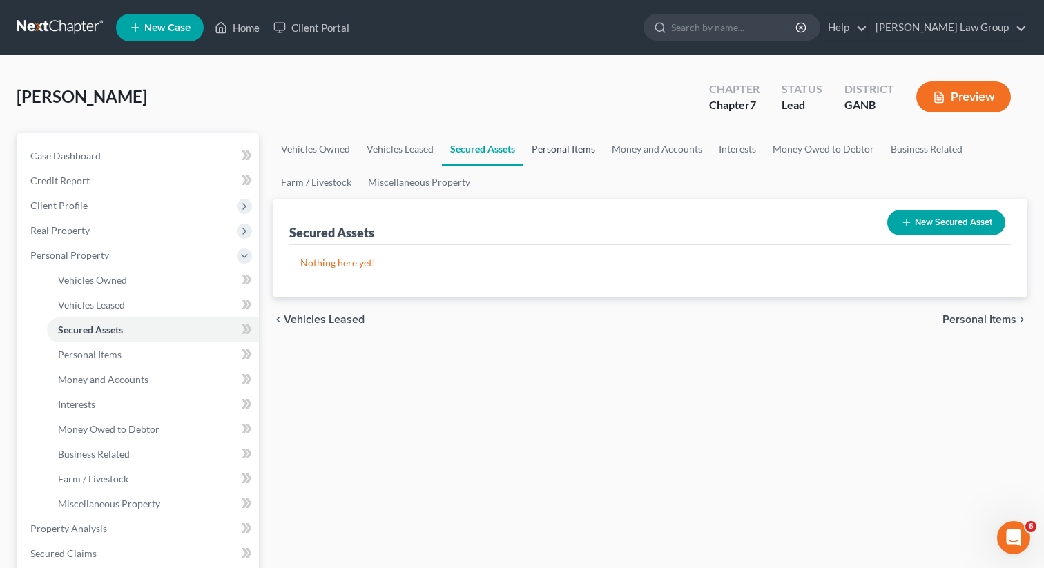
click at [556, 151] on link "Personal Items" at bounding box center [564, 149] width 80 height 33
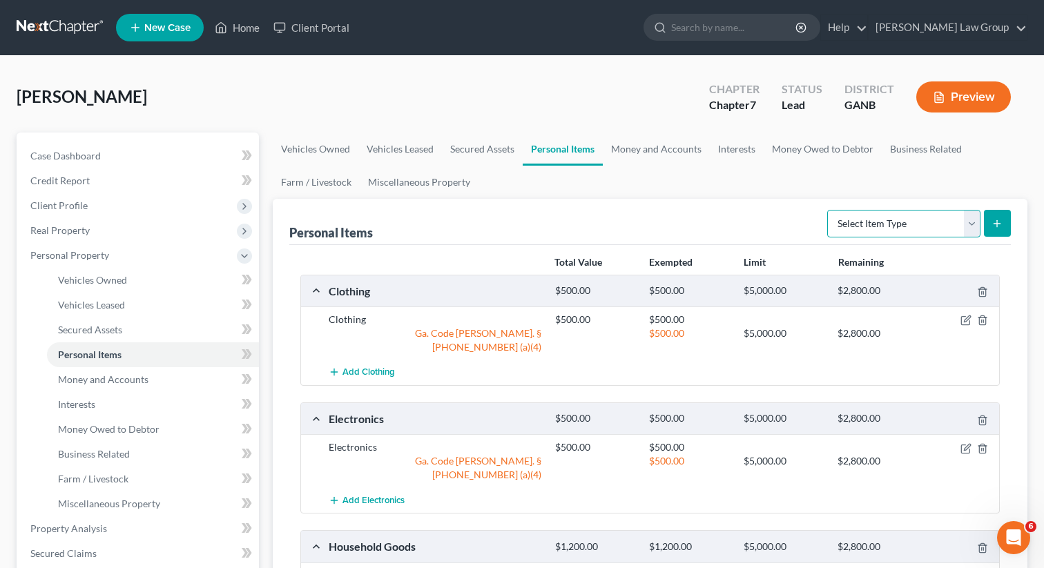
click at [921, 224] on select "Select Item Type Clothing Collectibles Of Value Electronics Firearms Household …" at bounding box center [903, 224] width 153 height 28
select select "firearms"
click at [829, 210] on select "Select Item Type Clothing Collectibles Of Value Electronics Firearms Household …" at bounding box center [903, 224] width 153 height 28
click at [1001, 215] on button "submit" at bounding box center [997, 223] width 27 height 27
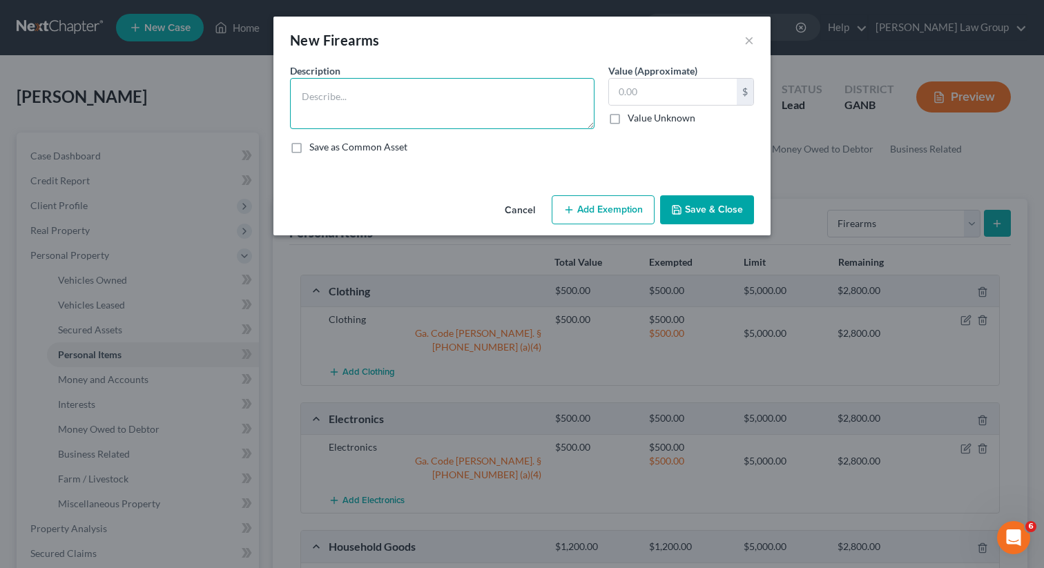
click at [386, 112] on textarea at bounding box center [442, 103] width 305 height 51
type textarea "Firearms"
click at [685, 103] on input "text" at bounding box center [673, 92] width 128 height 26
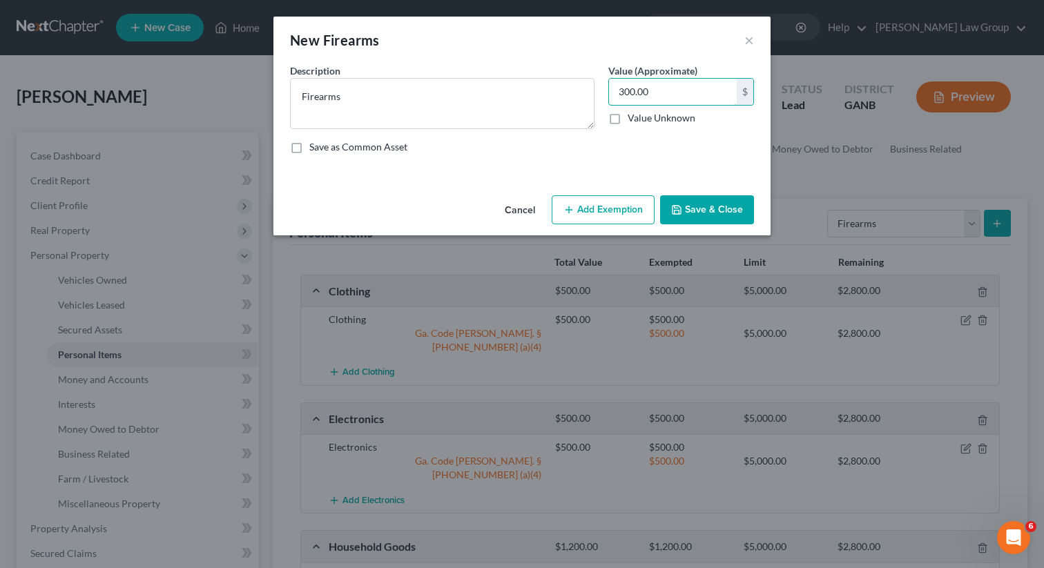
drag, startPoint x: 660, startPoint y: 90, endPoint x: 602, endPoint y: 86, distance: 58.2
click at [602, 86] on div "Value (Approximate) 300.00 $ Value Unknown Balance Undetermined 300.00 $ Value …" at bounding box center [682, 97] width 160 height 66
type input "300.00"
click at [602, 211] on button "Add Exemption" at bounding box center [603, 209] width 103 height 29
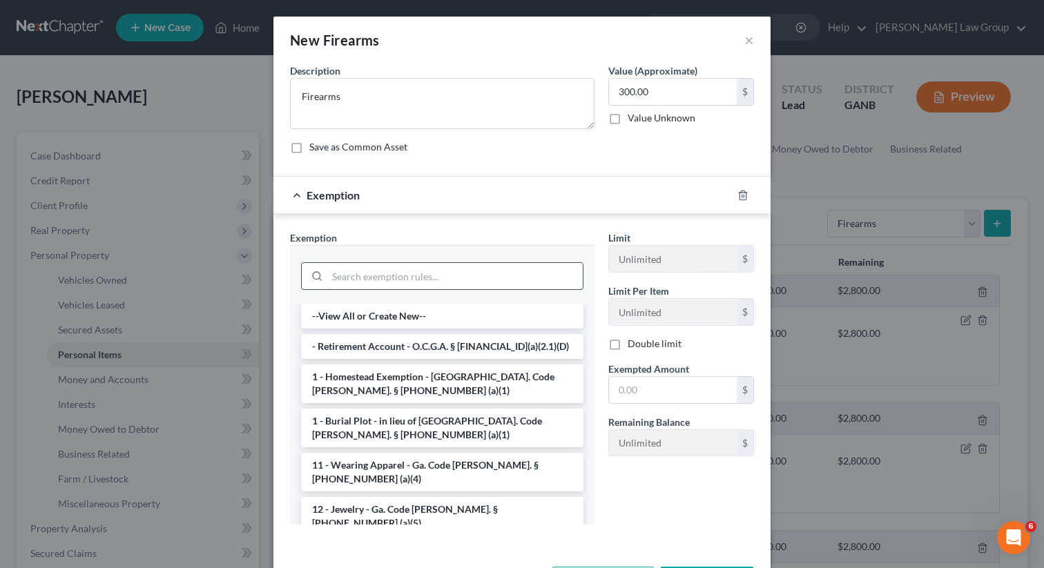
click at [418, 278] on input "search" at bounding box center [455, 276] width 256 height 26
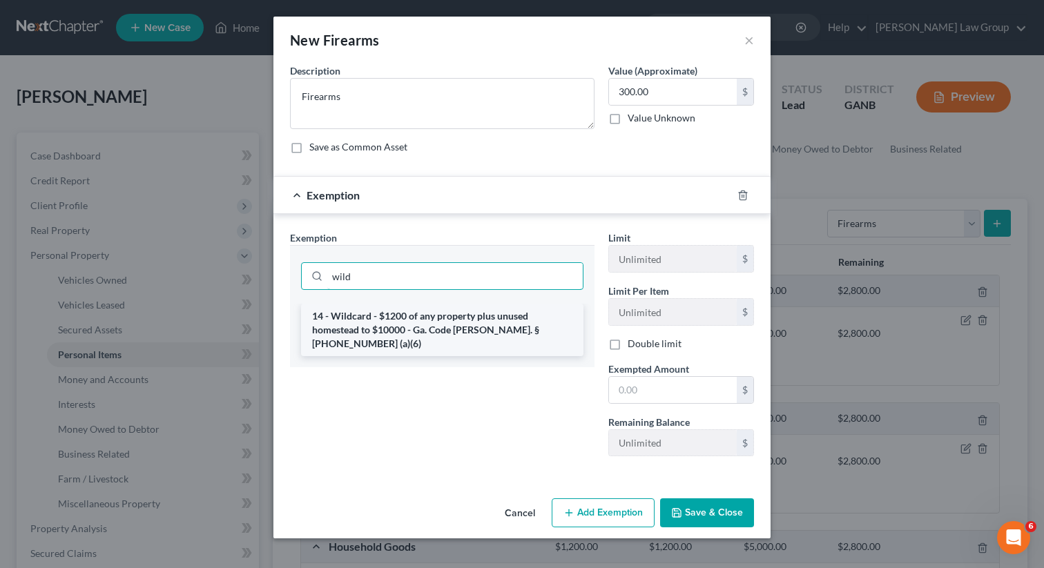
type input "wild"
click at [423, 334] on li "14 - Wildcard - $1200 of any property plus unused homestead to $10000 - Ga. Cod…" at bounding box center [442, 330] width 282 height 52
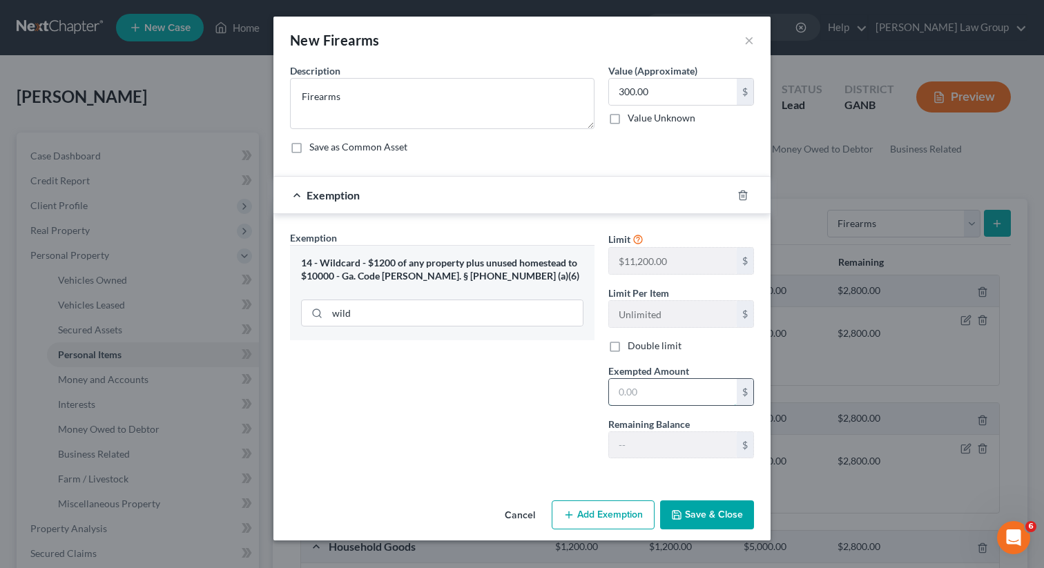
click at [644, 390] on input "text" at bounding box center [673, 392] width 128 height 26
paste input "300.00"
type input "300.00"
click at [709, 514] on button "Save & Close" at bounding box center [707, 515] width 94 height 29
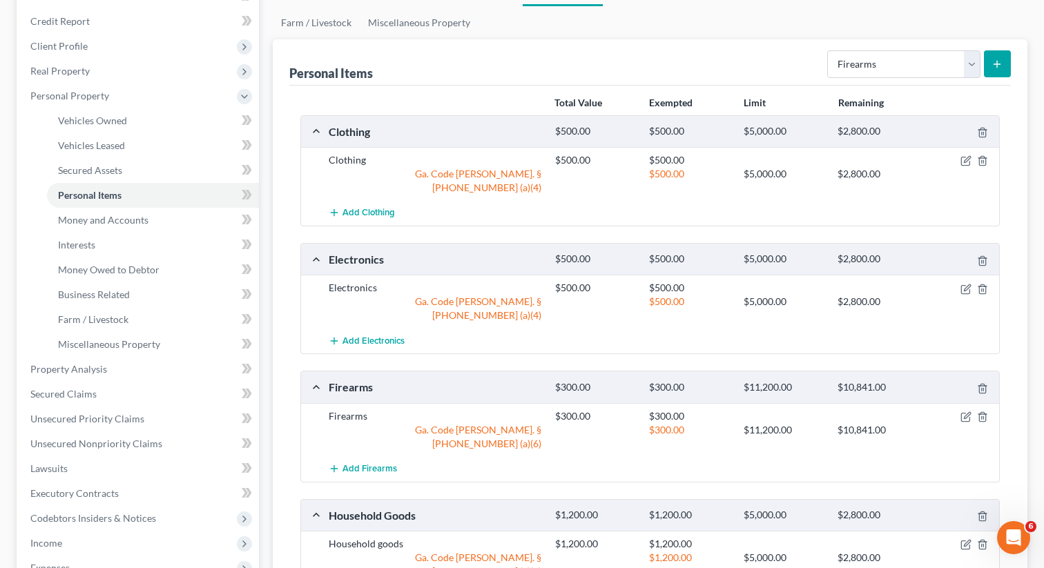
scroll to position [161, 0]
click at [99, 195] on span "Personal Items" at bounding box center [90, 194] width 64 height 12
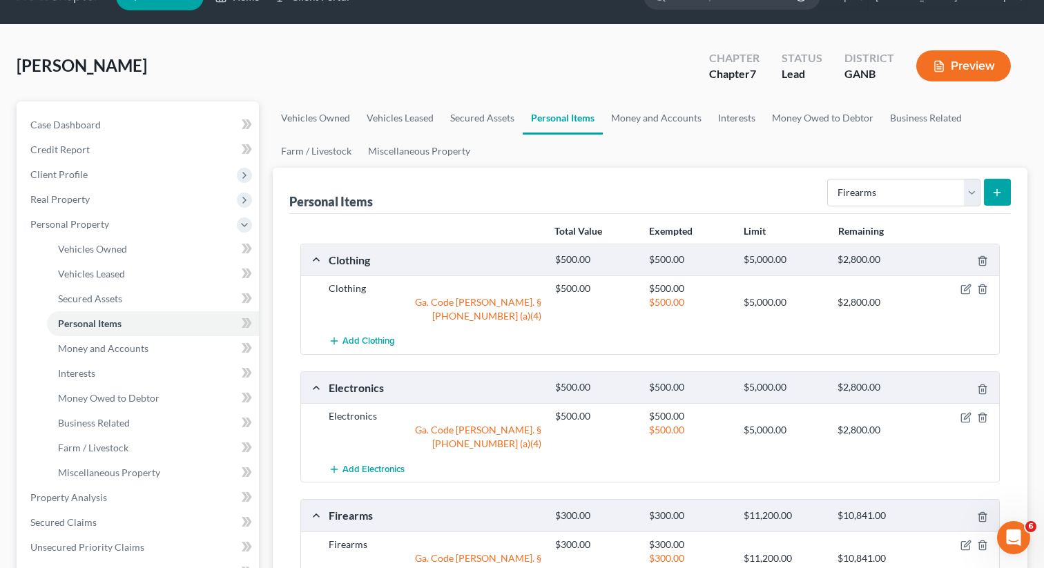
scroll to position [23, 0]
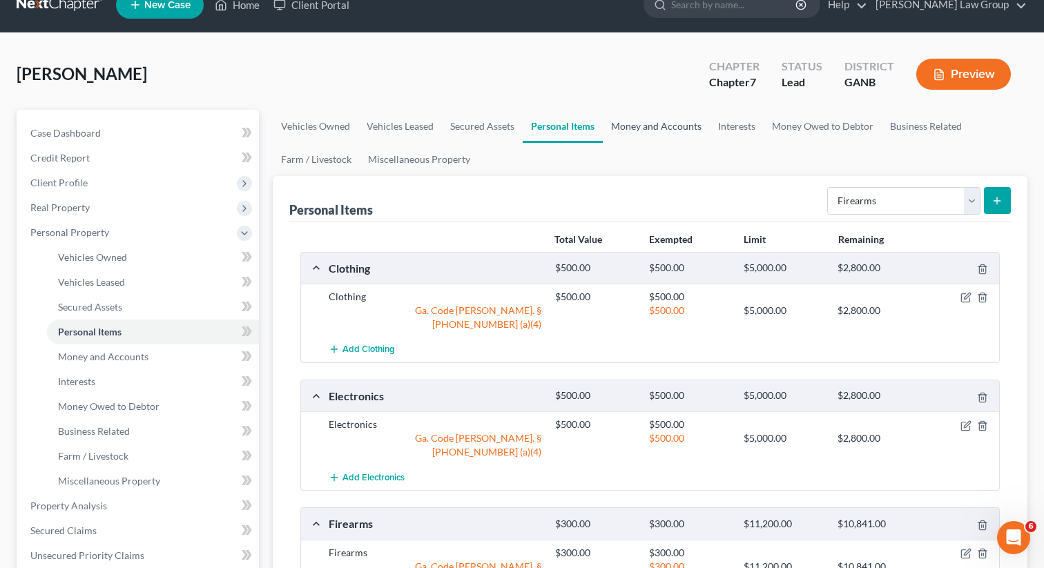
click at [630, 132] on link "Money and Accounts" at bounding box center [656, 126] width 107 height 33
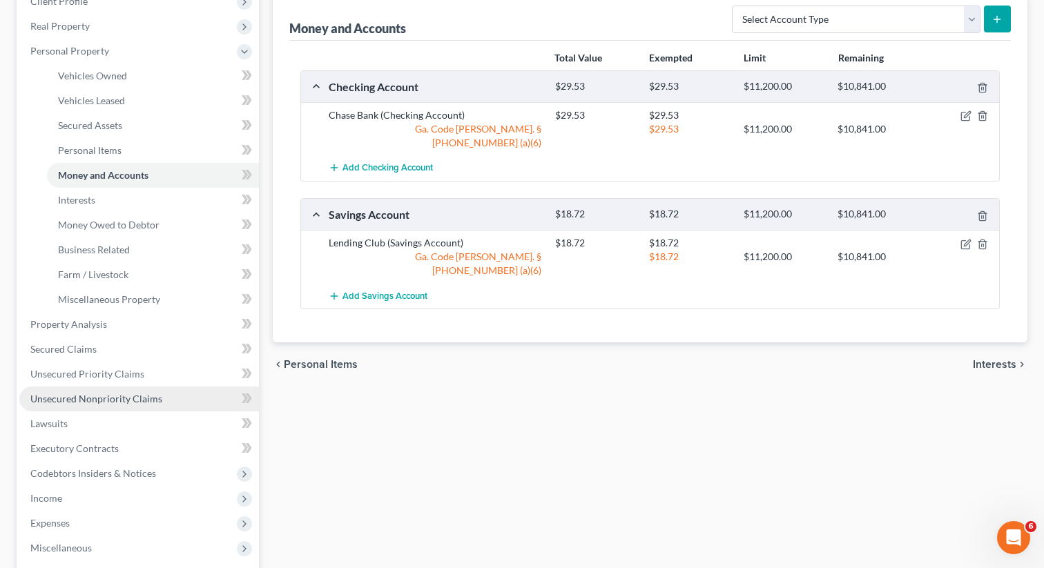
click at [130, 396] on span "Unsecured Nonpriority Claims" at bounding box center [96, 399] width 132 height 12
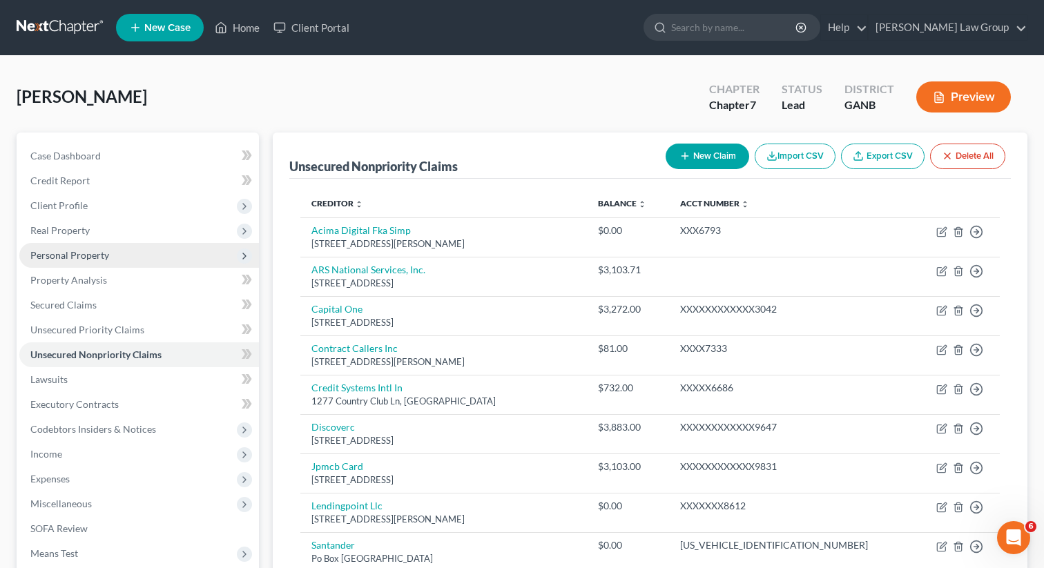
click at [101, 256] on span "Personal Property" at bounding box center [69, 255] width 79 height 12
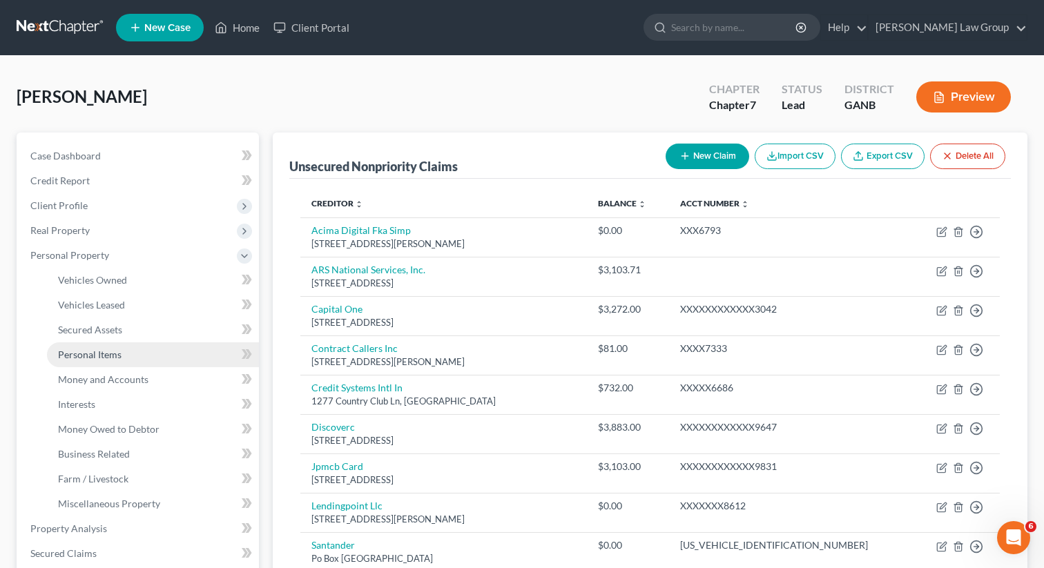
click at [109, 352] on span "Personal Items" at bounding box center [90, 355] width 64 height 12
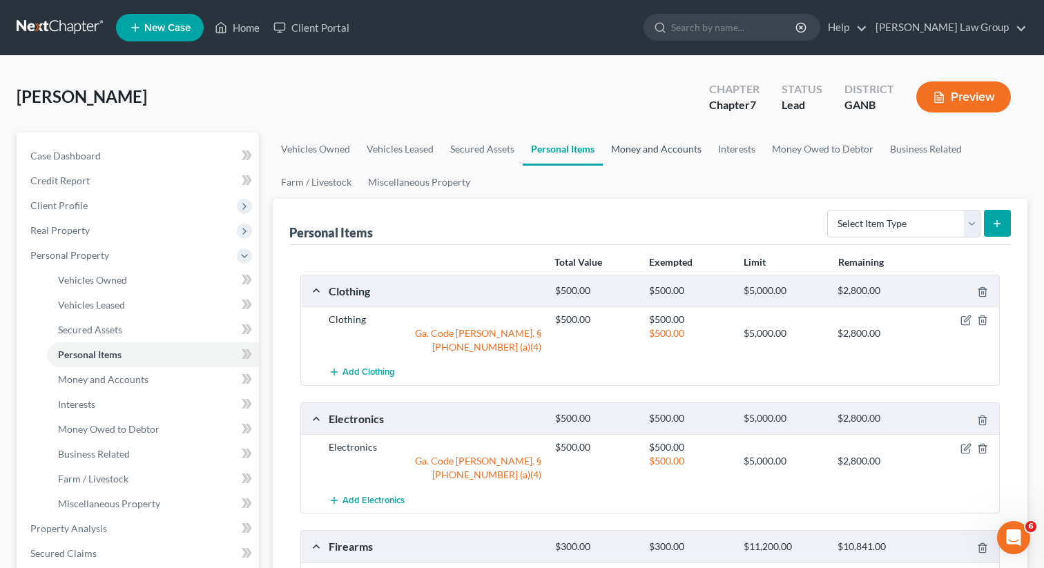
click at [644, 135] on link "Money and Accounts" at bounding box center [656, 149] width 107 height 33
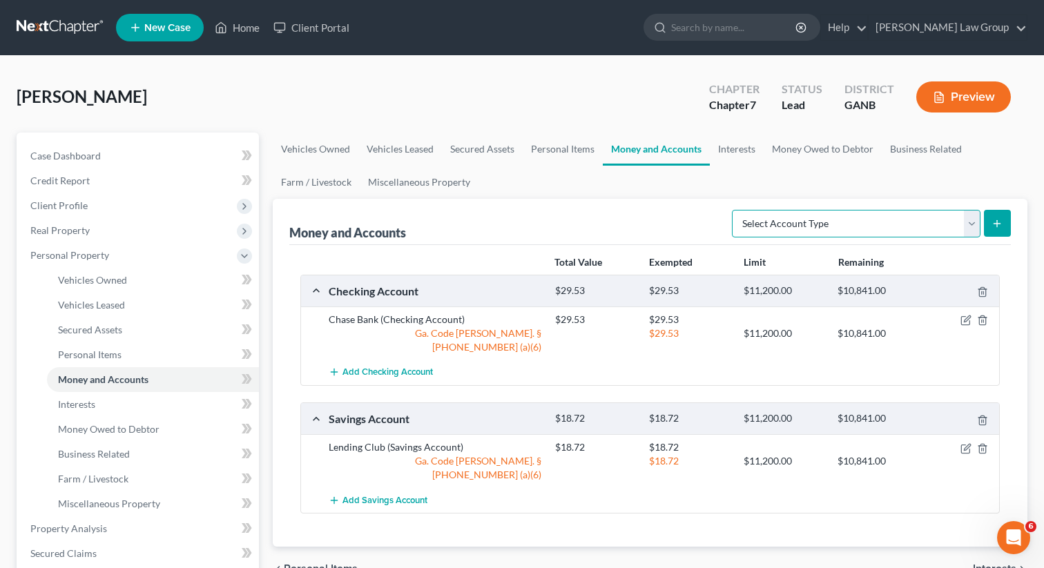
click at [944, 225] on select "Select Account Type Brokerage Cash on Hand Certificates of Deposit Checking Acc…" at bounding box center [856, 224] width 249 height 28
select select "checking"
click at [735, 210] on select "Select Account Type Brokerage Cash on Hand Certificates of Deposit Checking Acc…" at bounding box center [856, 224] width 249 height 28
click at [997, 226] on icon "submit" at bounding box center [997, 223] width 11 height 11
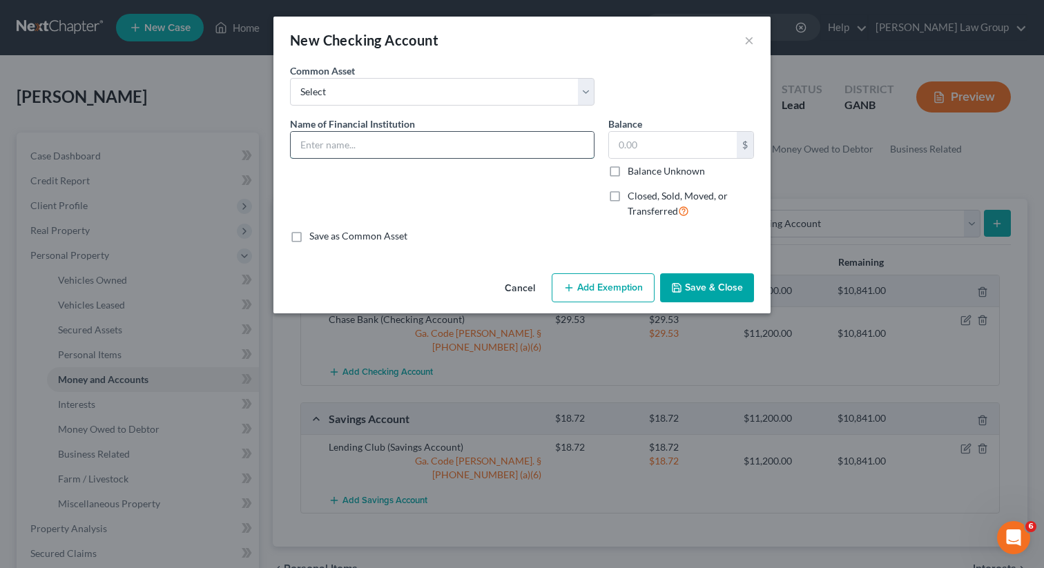
click at [337, 149] on input "text" at bounding box center [442, 145] width 303 height 26
type input "BMO Joint Checking"
click at [649, 144] on input "text" at bounding box center [673, 145] width 128 height 26
type input "250"
click at [608, 300] on button "Add Exemption" at bounding box center [603, 287] width 103 height 29
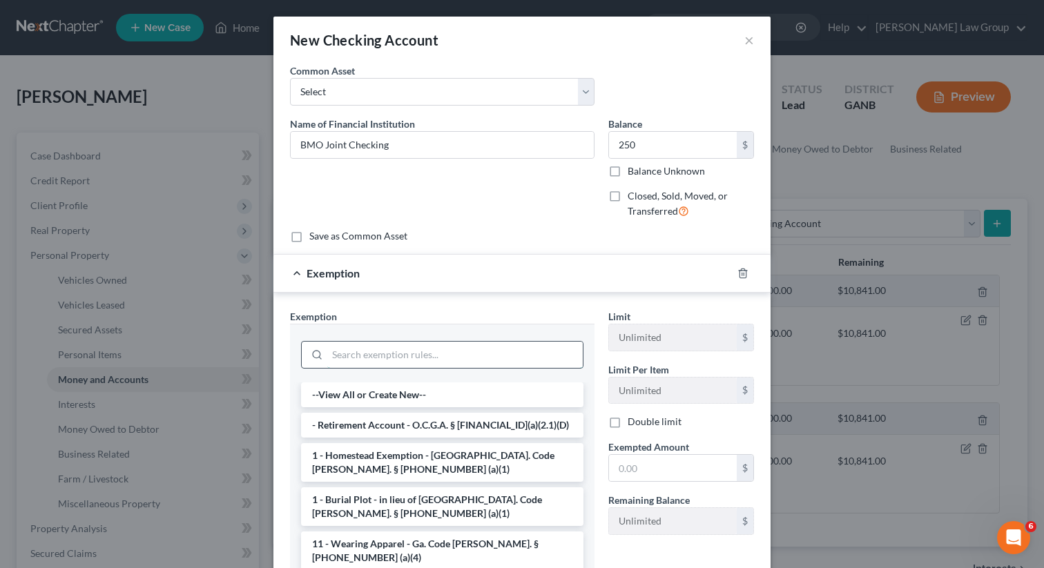
click at [385, 357] on input "search" at bounding box center [455, 355] width 256 height 26
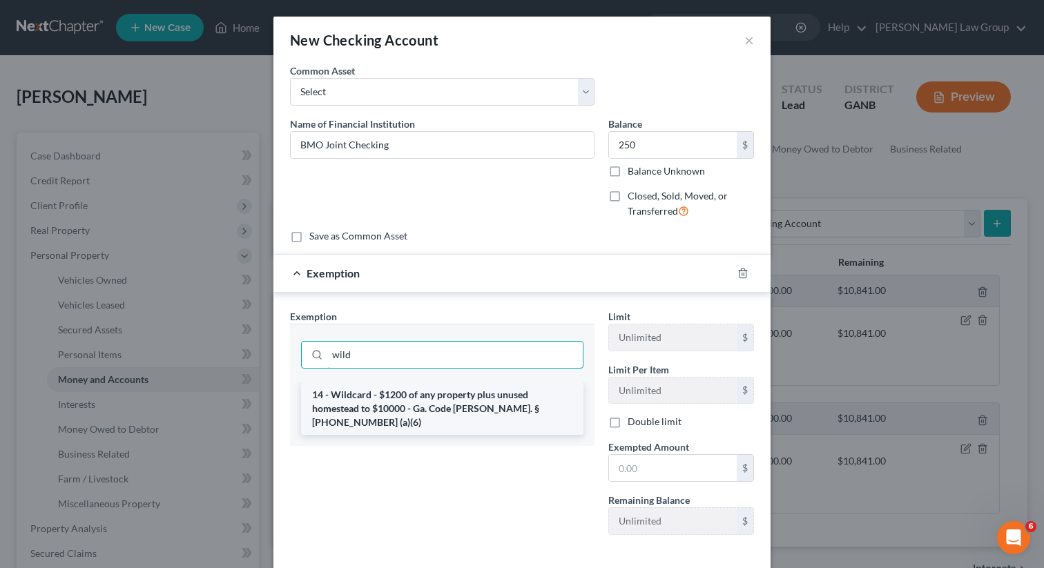
type input "wild"
click at [384, 405] on li "14 - Wildcard - $1200 of any property plus unused homestead to $10000 - Ga. Cod…" at bounding box center [442, 409] width 282 height 52
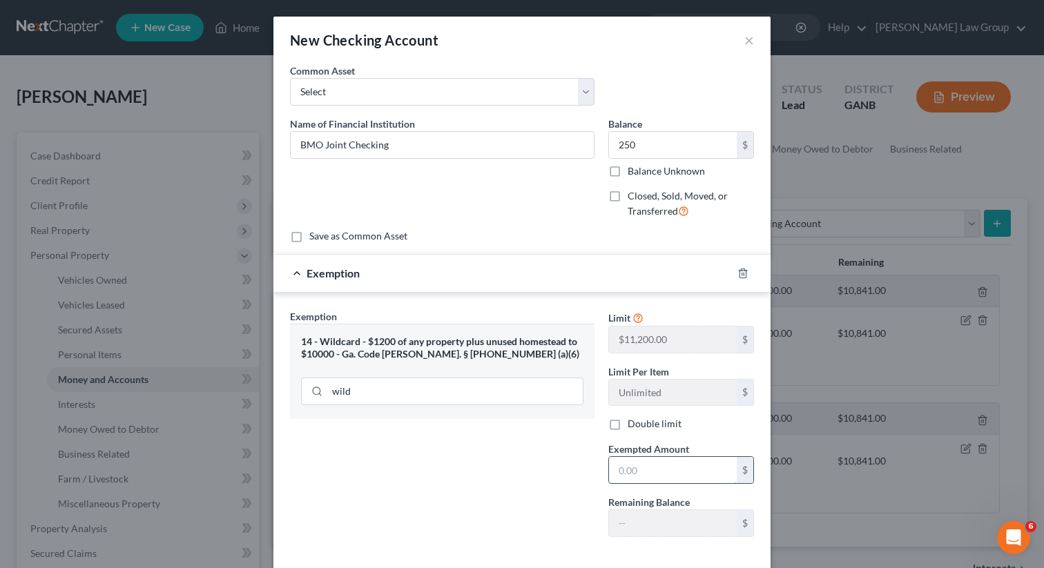
click at [670, 478] on input "text" at bounding box center [673, 470] width 128 height 26
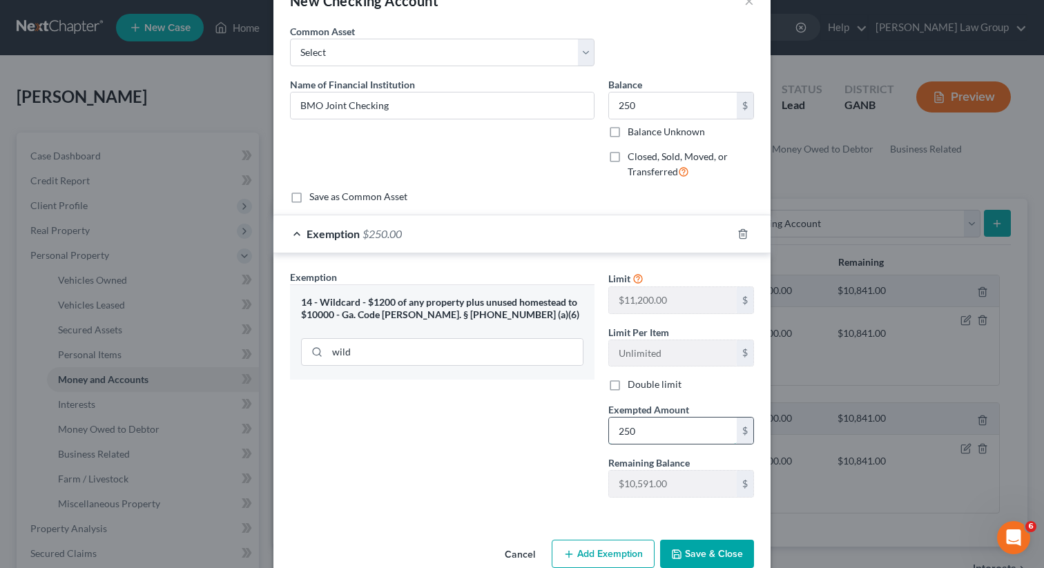
scroll to position [67, 0]
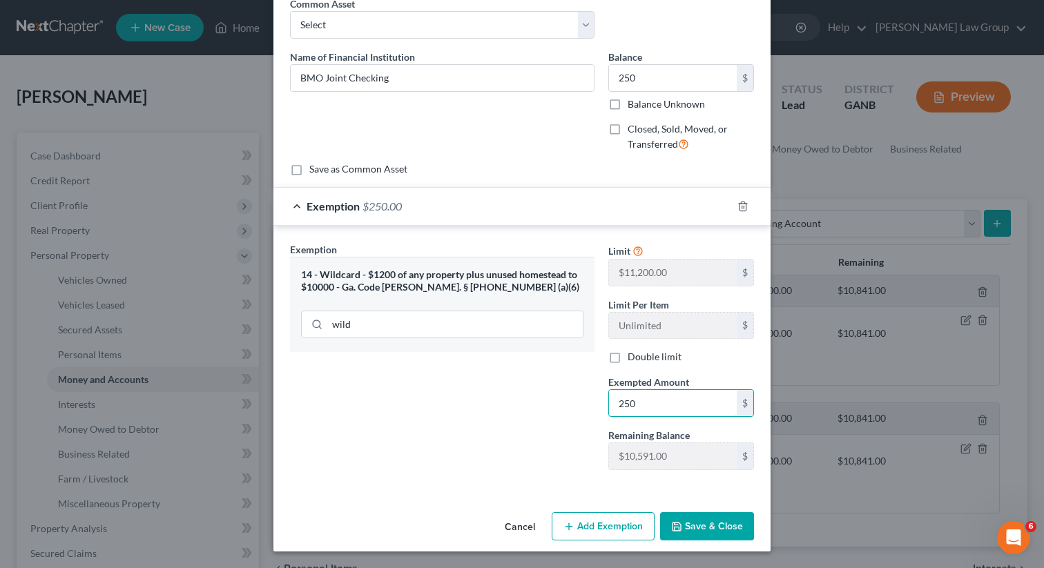
type input "250"
click at [702, 531] on button "Save & Close" at bounding box center [707, 526] width 94 height 29
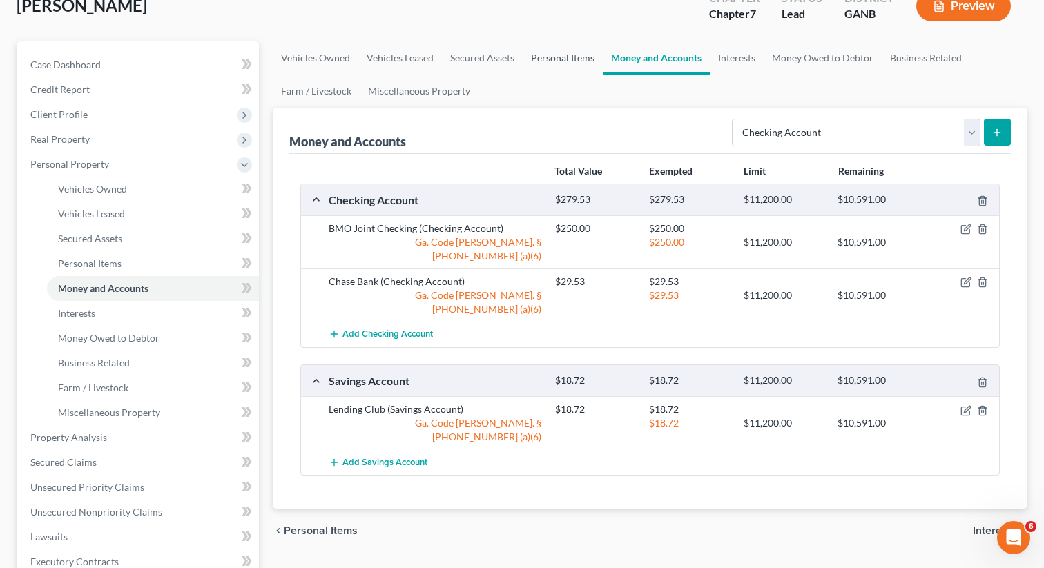
click at [551, 61] on link "Personal Items" at bounding box center [563, 57] width 80 height 33
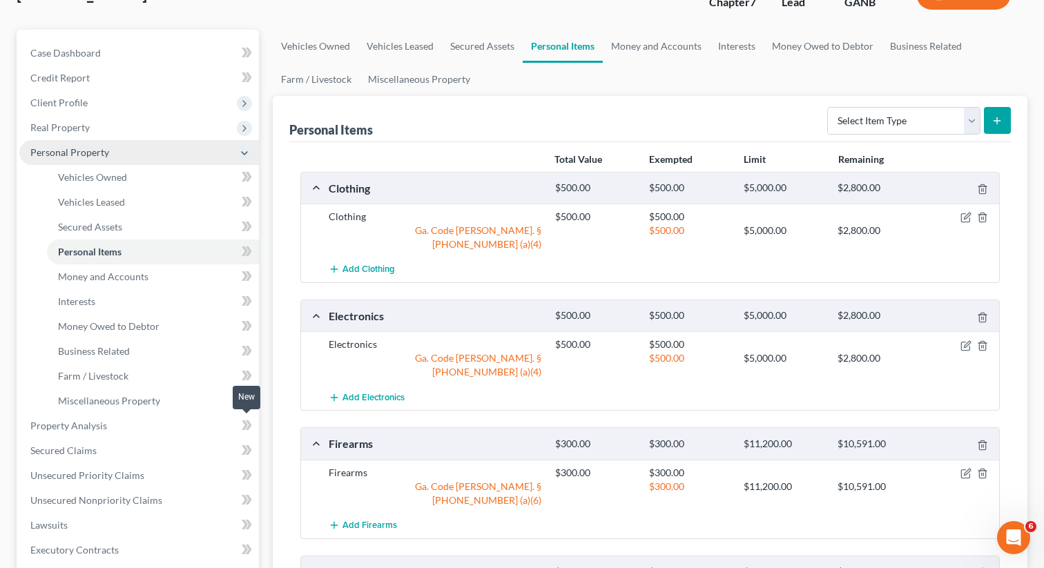
scroll to position [438, 0]
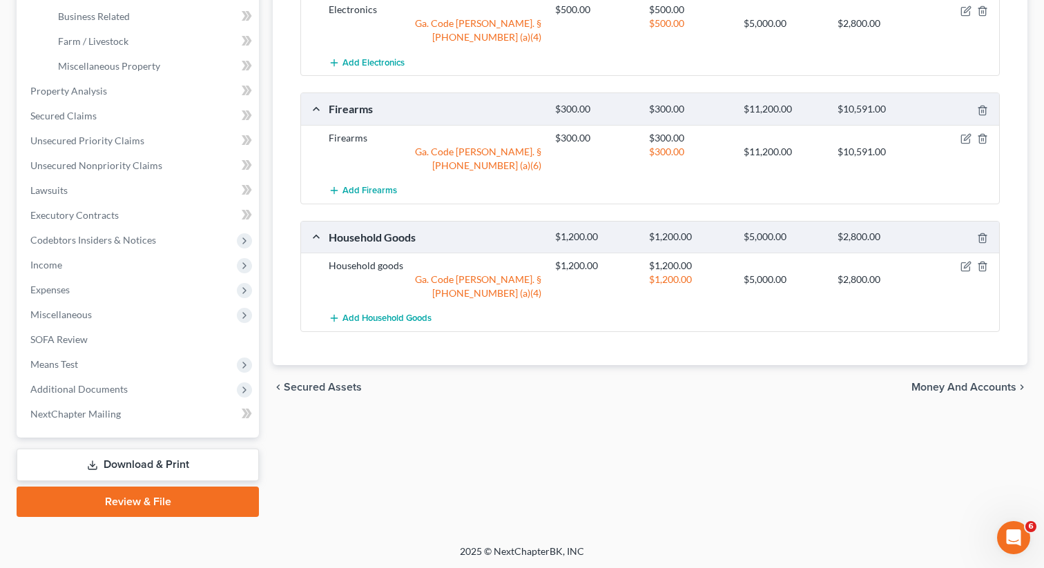
click at [152, 464] on link "Download & Print" at bounding box center [138, 465] width 242 height 32
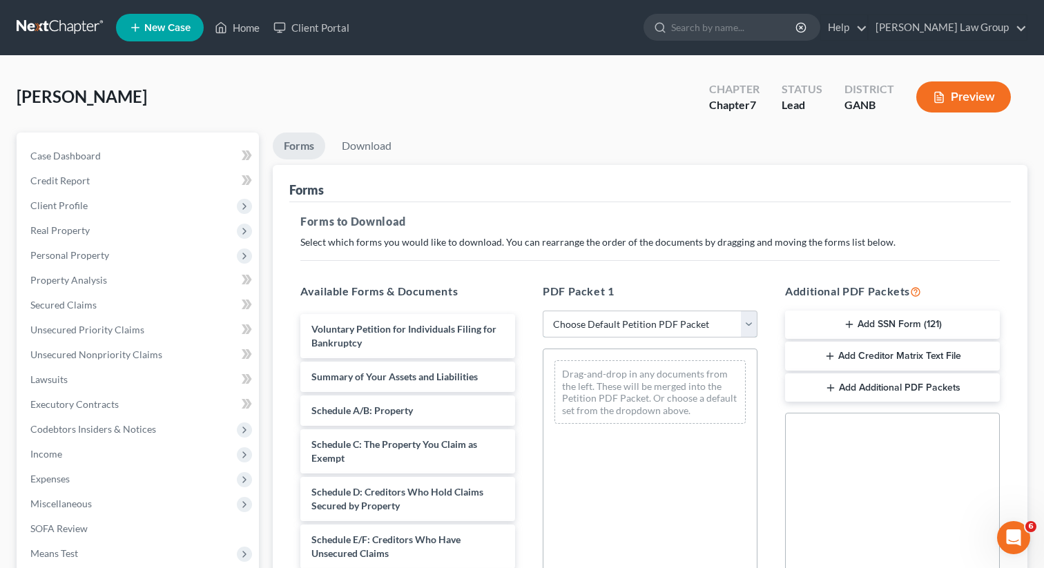
click at [590, 316] on select "Choose Default Petition PDF Packet Complete Bankruptcy Petition (all forms and …" at bounding box center [650, 325] width 215 height 28
select select "0"
click at [543, 311] on select "Choose Default Petition PDF Packet Complete Bankruptcy Petition (all forms and …" at bounding box center [650, 325] width 215 height 28
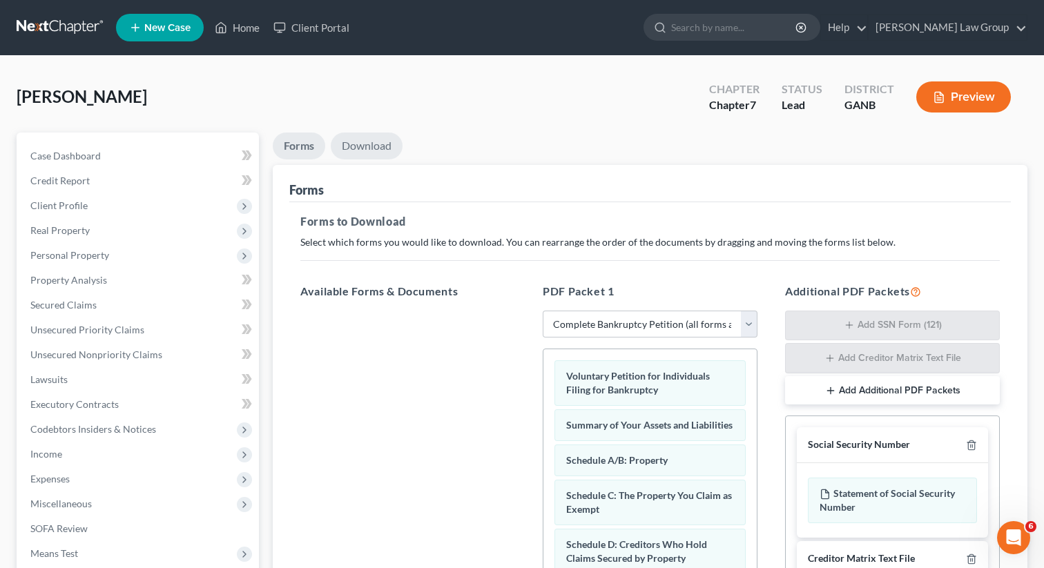
click at [365, 153] on link "Download" at bounding box center [367, 146] width 72 height 27
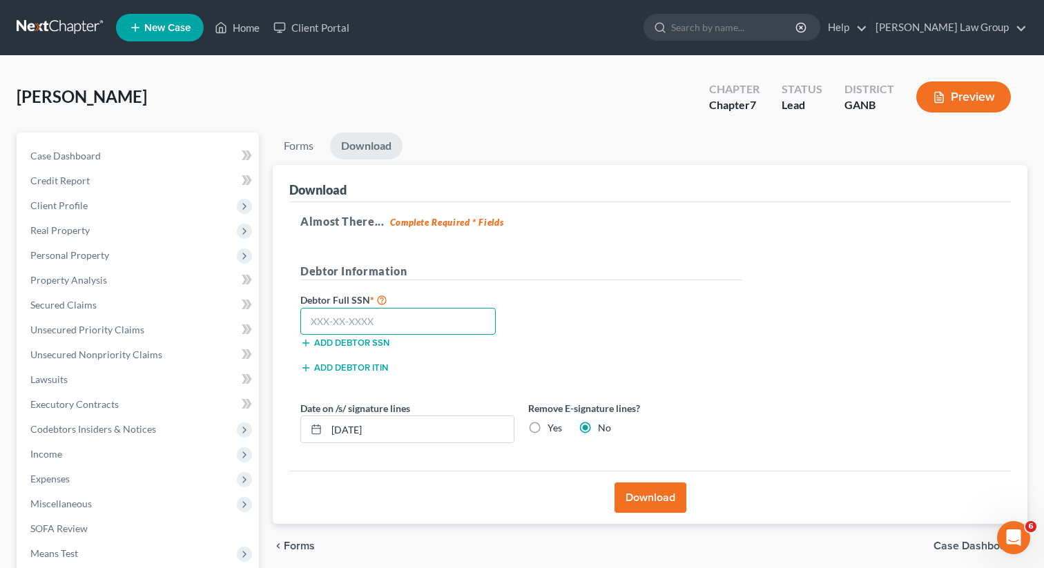
click at [391, 314] on input "text" at bounding box center [397, 322] width 195 height 28
type input "670-10-6488"
click at [645, 506] on button "Download" at bounding box center [651, 498] width 72 height 30
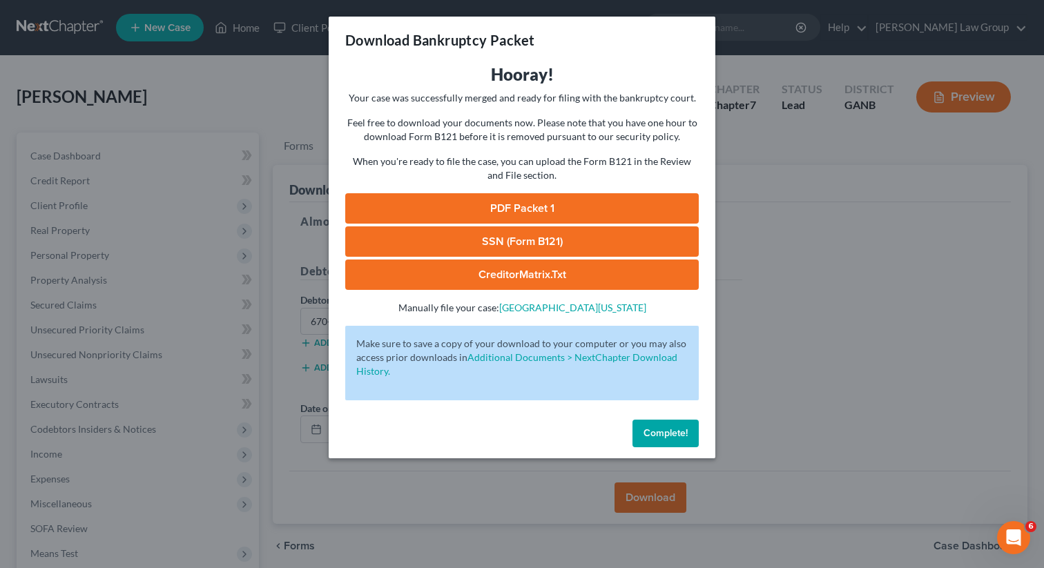
click at [501, 220] on link "PDF Packet 1" at bounding box center [522, 208] width 354 height 30
click at [671, 445] on button "Complete!" at bounding box center [666, 434] width 66 height 28
